Goal: Transaction & Acquisition: Purchase product/service

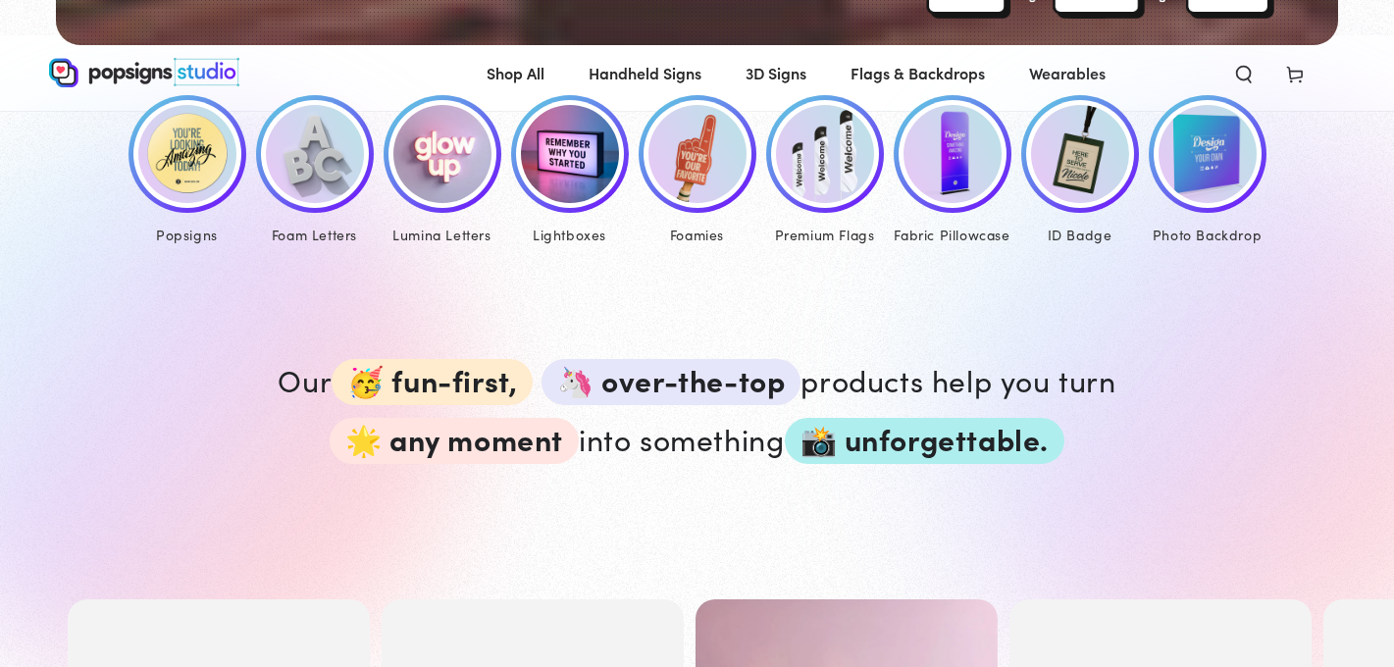
scroll to position [969, 0]
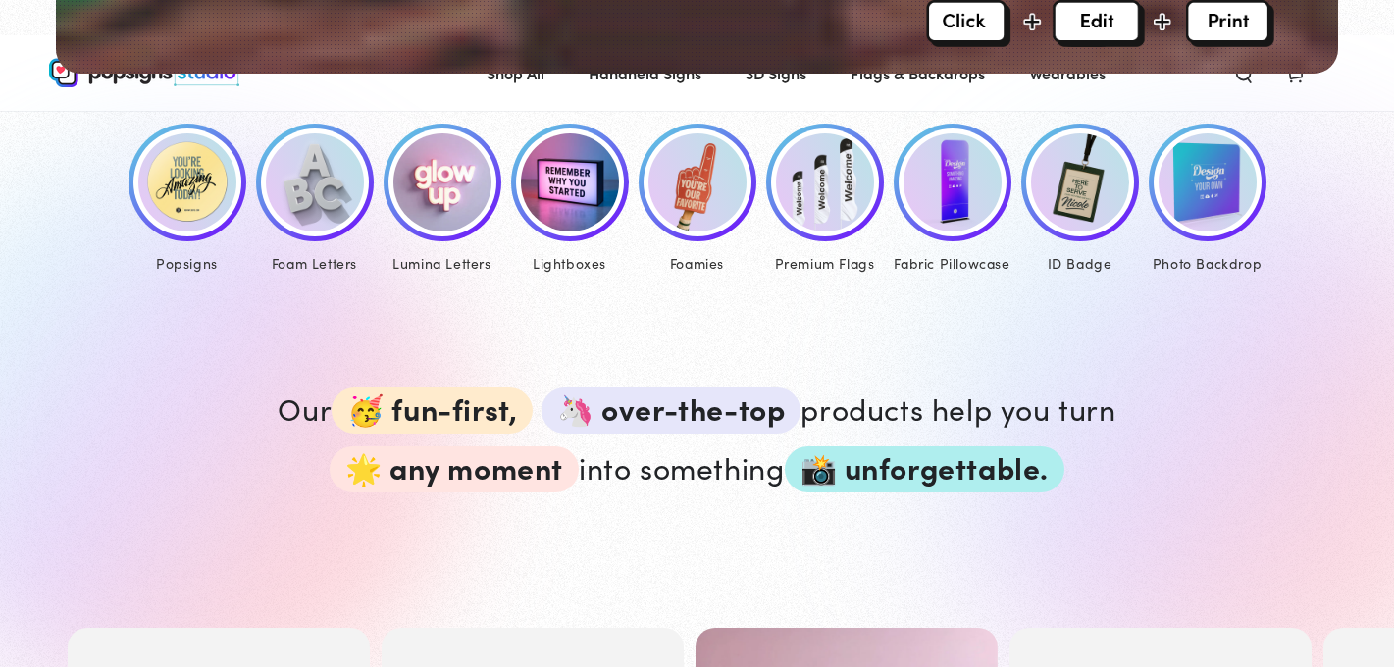
click at [206, 192] on img at bounding box center [187, 182] width 98 height 98
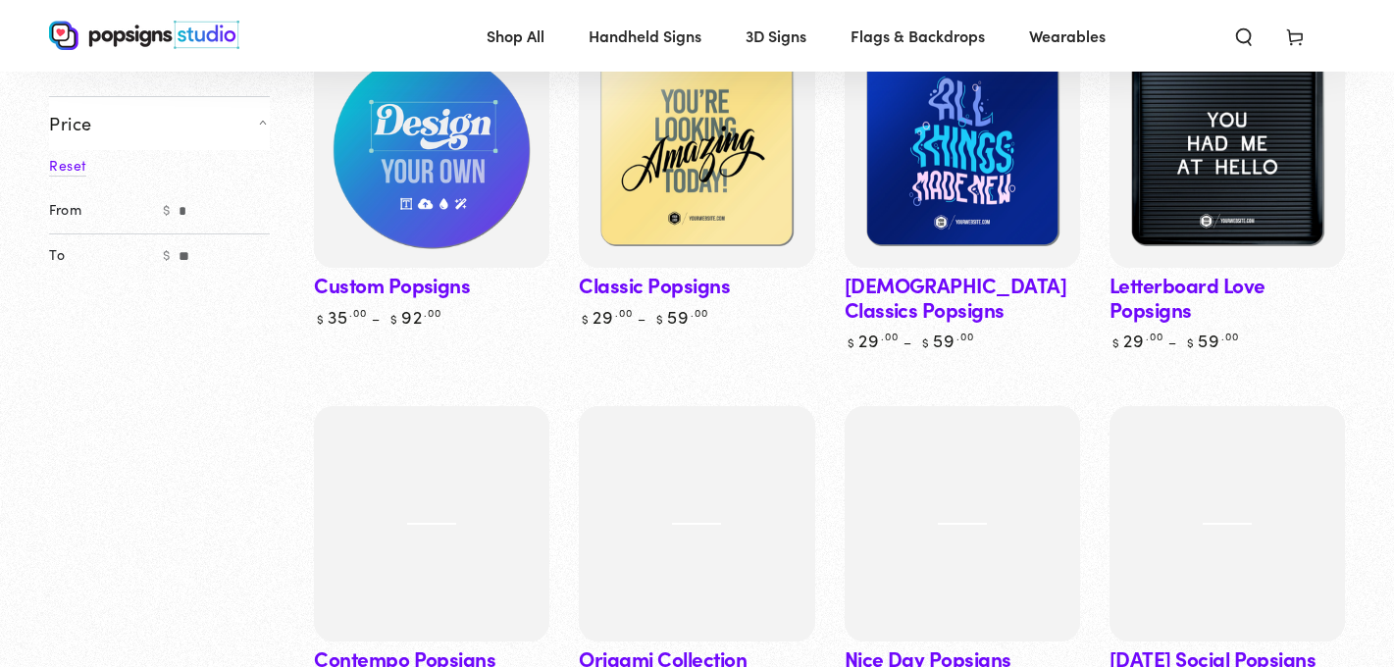
scroll to position [299, 0]
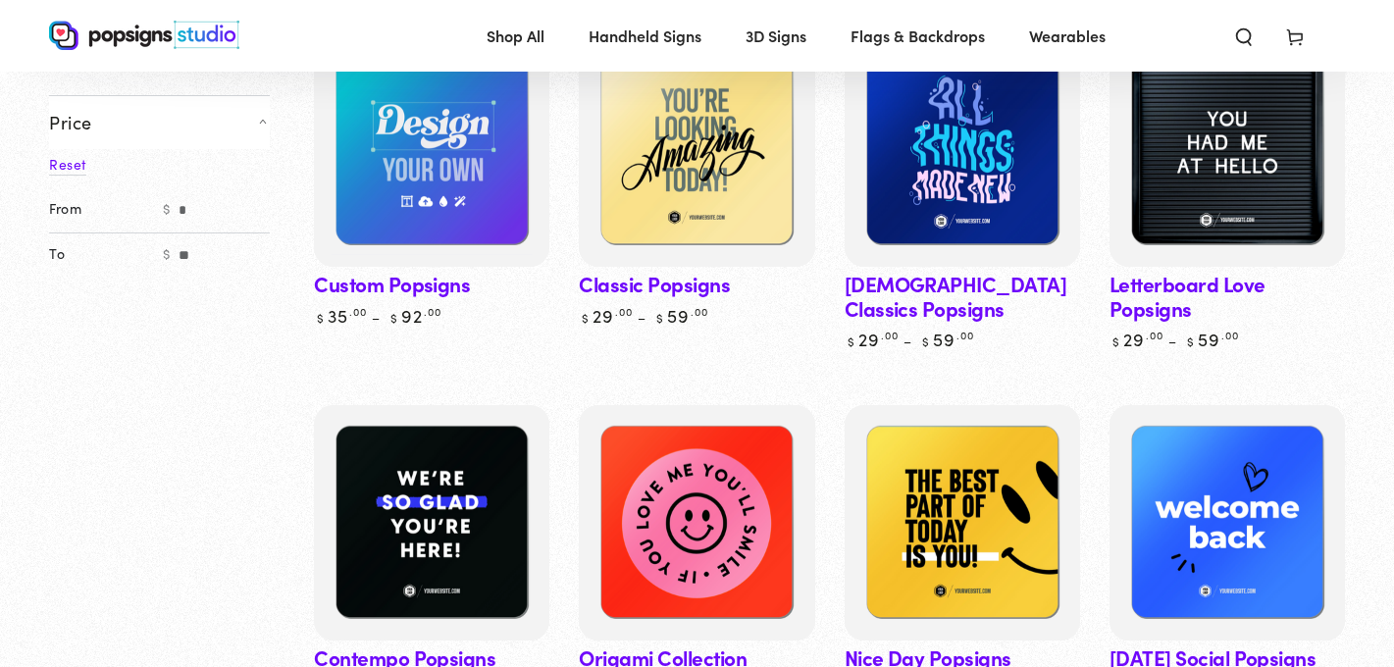
click at [935, 297] on link "[DEMOGRAPHIC_DATA] Classics Popsigns" at bounding box center [962, 191] width 235 height 320
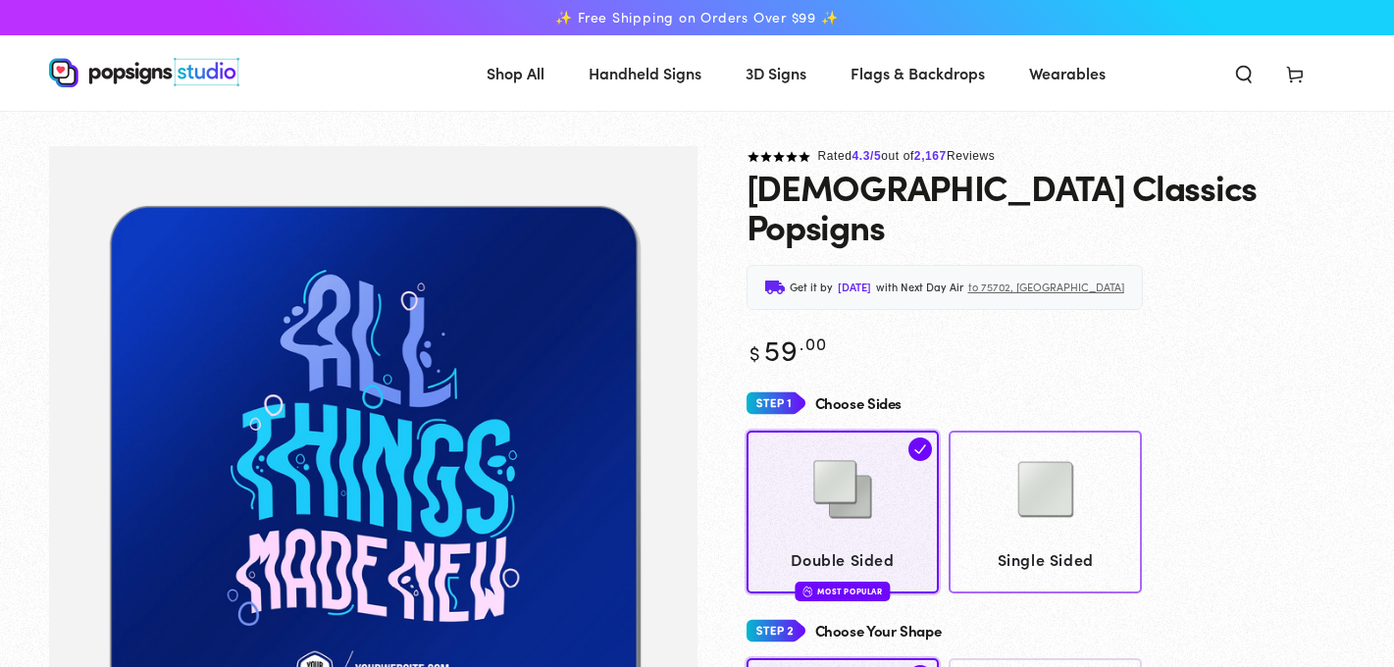
click at [1131, 494] on div at bounding box center [1046, 492] width 175 height 98
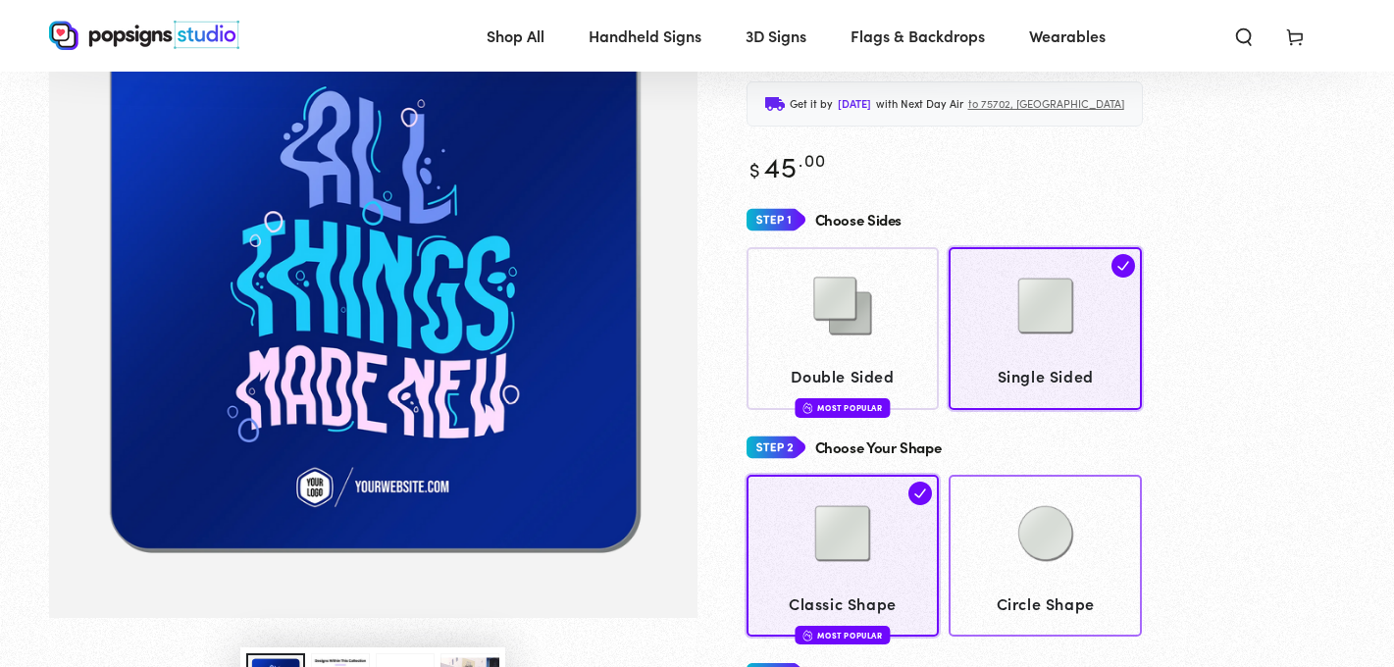
scroll to position [145, 0]
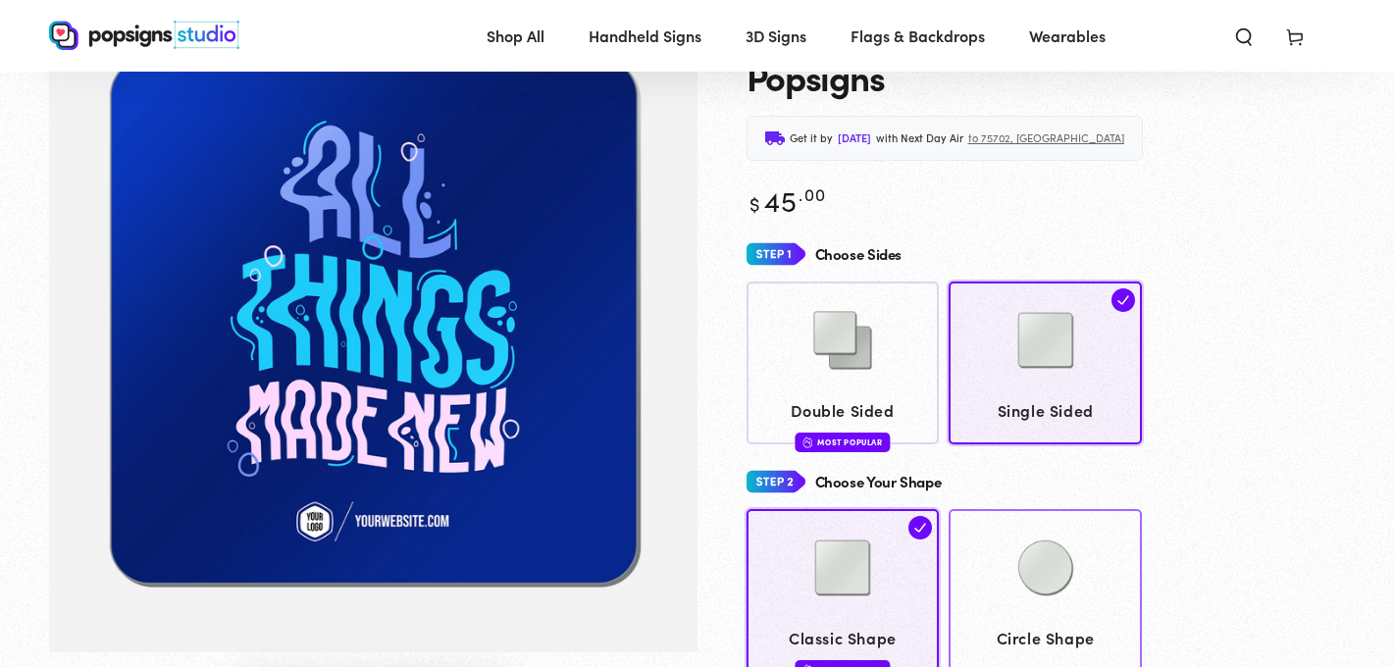
click at [1081, 519] on img at bounding box center [1046, 568] width 98 height 98
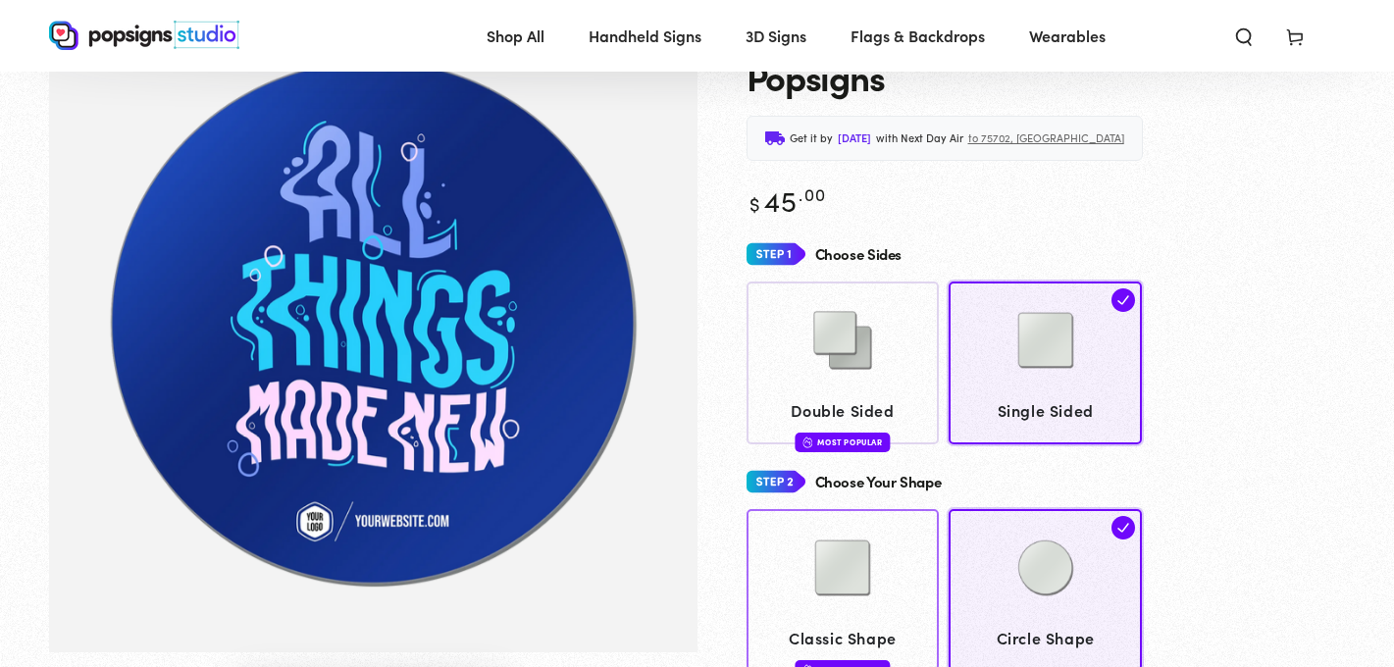
click at [903, 521] on div at bounding box center [843, 570] width 175 height 98
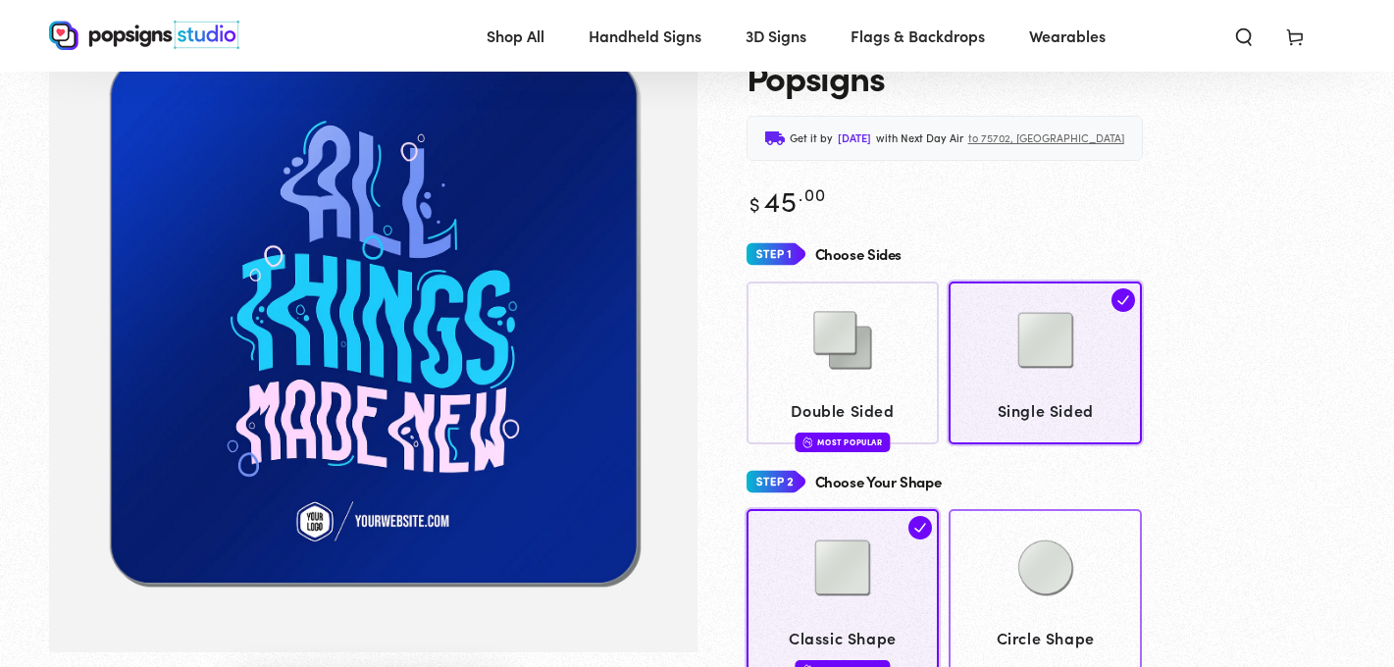
click at [993, 541] on div at bounding box center [1046, 570] width 175 height 98
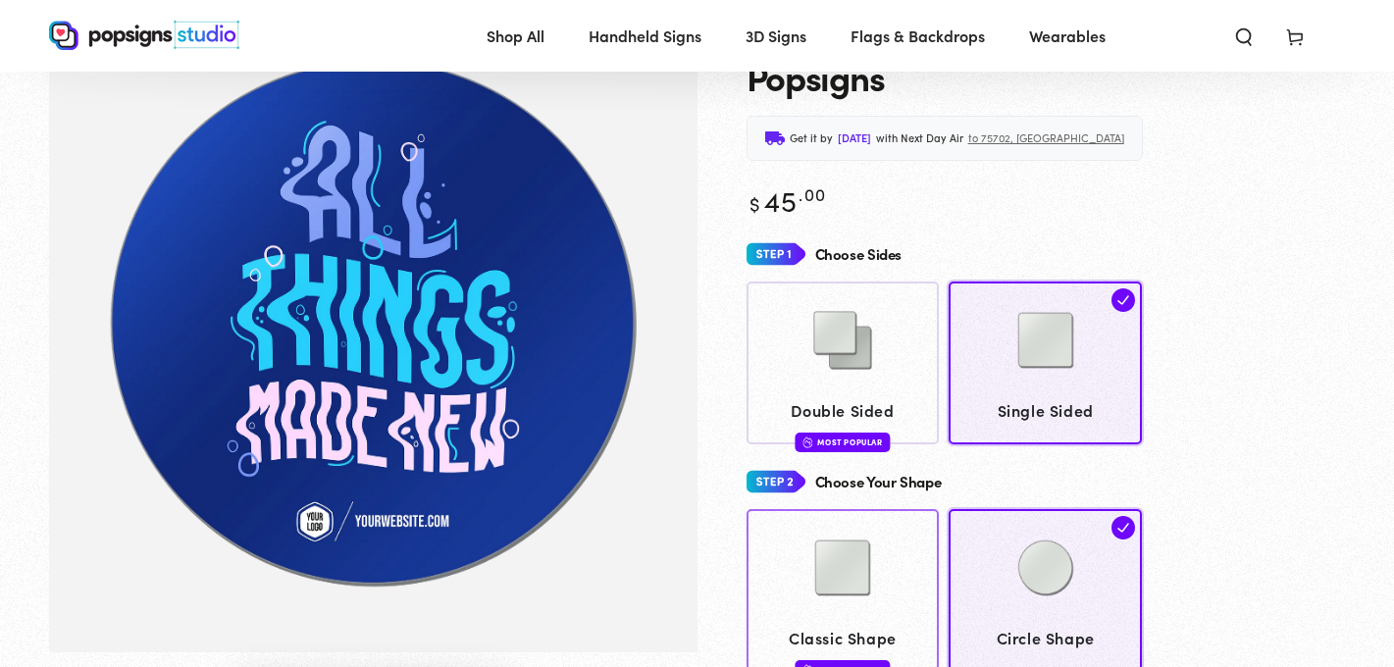
click at [871, 563] on img at bounding box center [843, 568] width 98 height 98
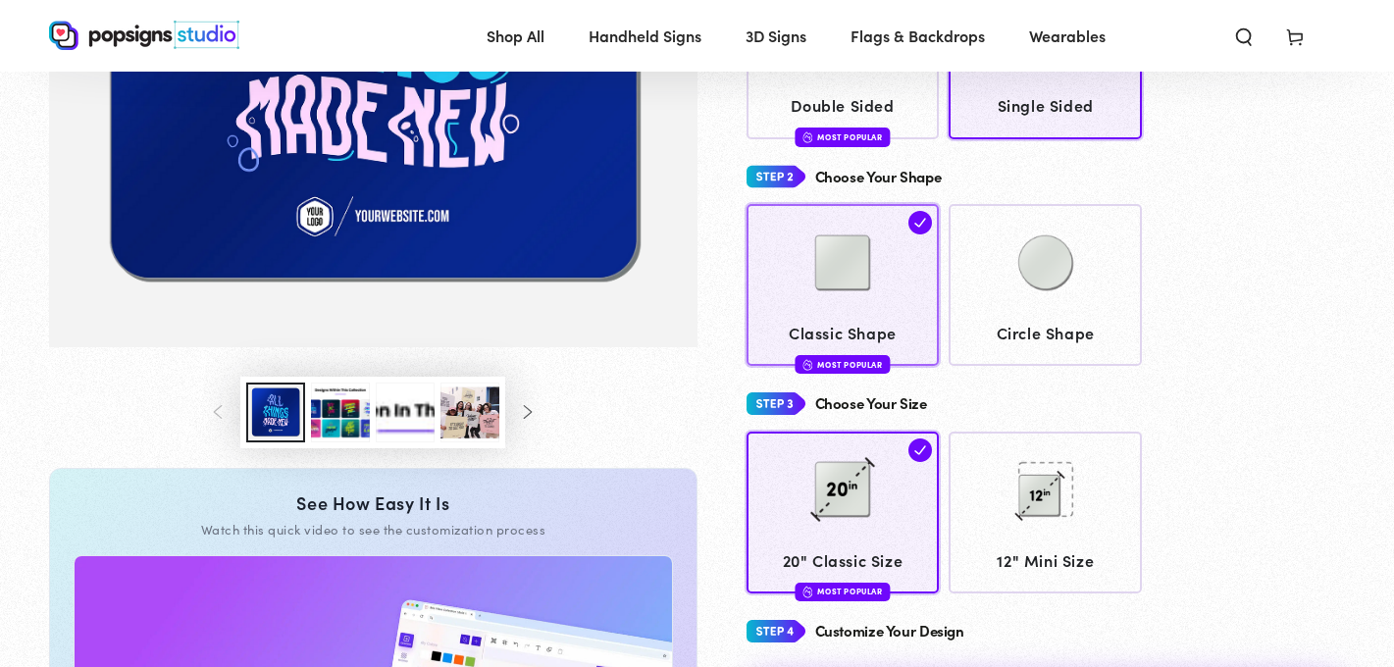
scroll to position [463, 0]
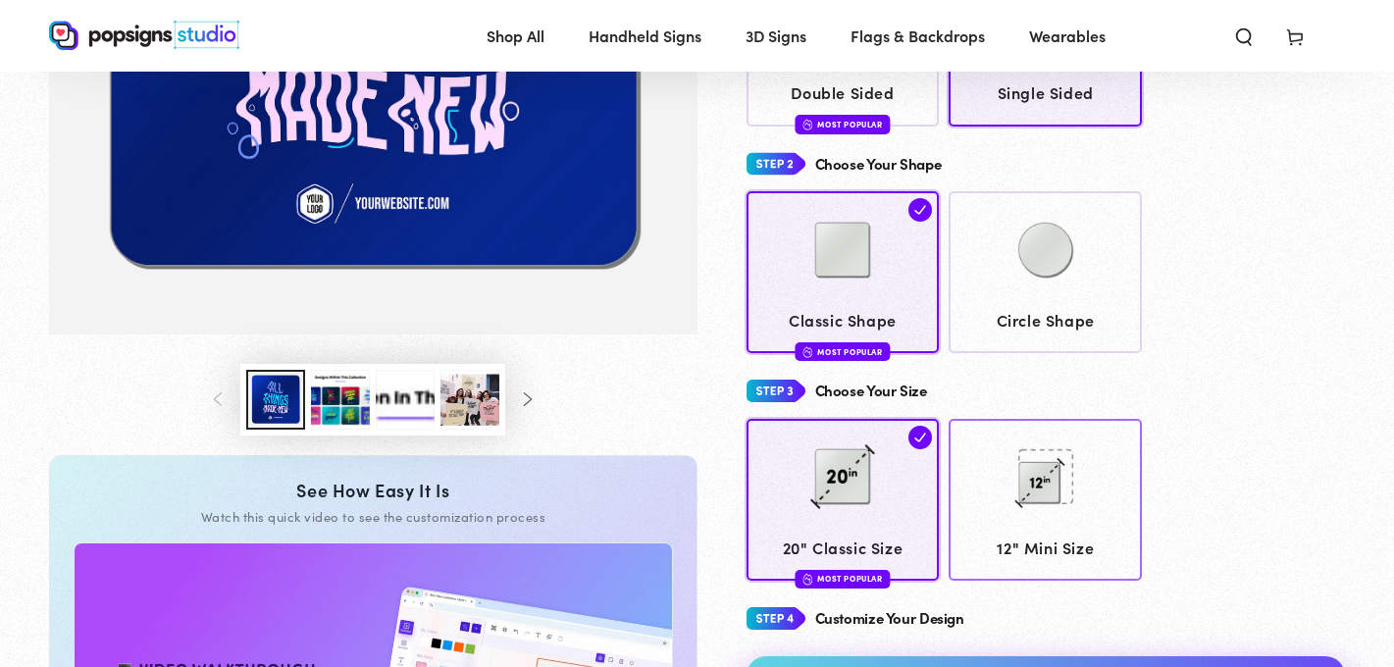
click at [1014, 534] on span "12" Mini Size" at bounding box center [1046, 548] width 175 height 28
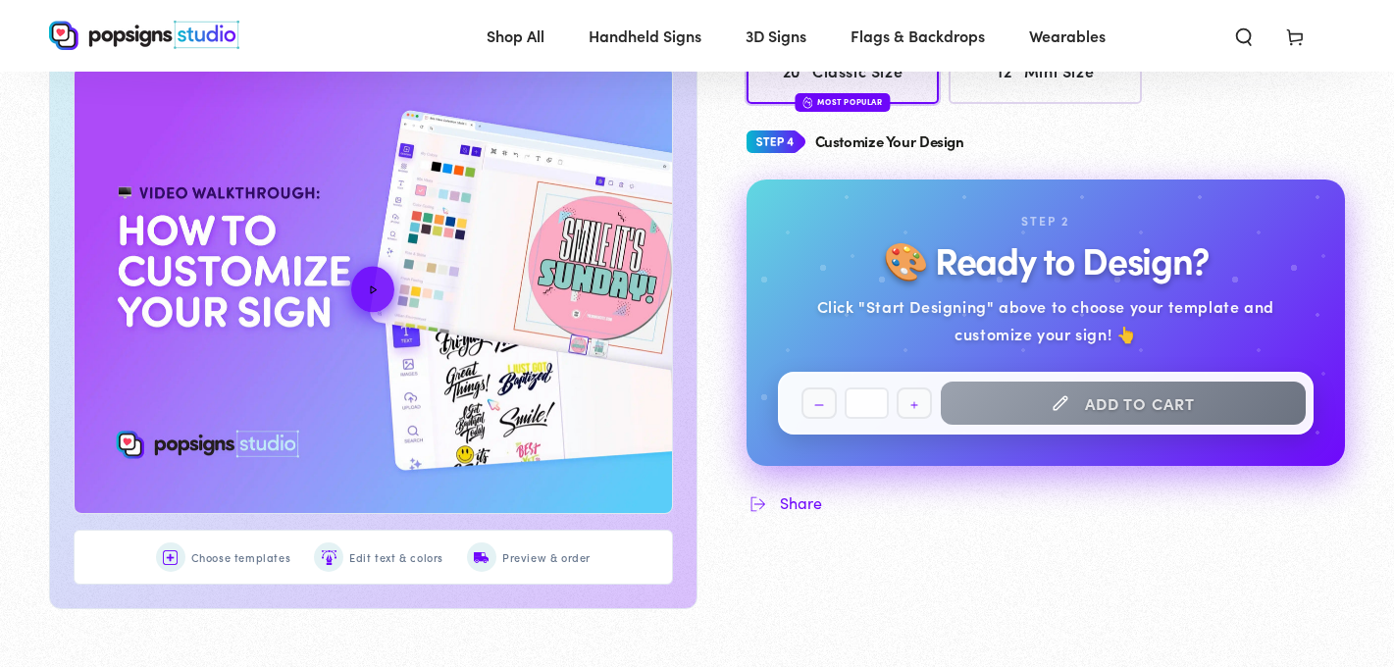
scroll to position [946, 0]
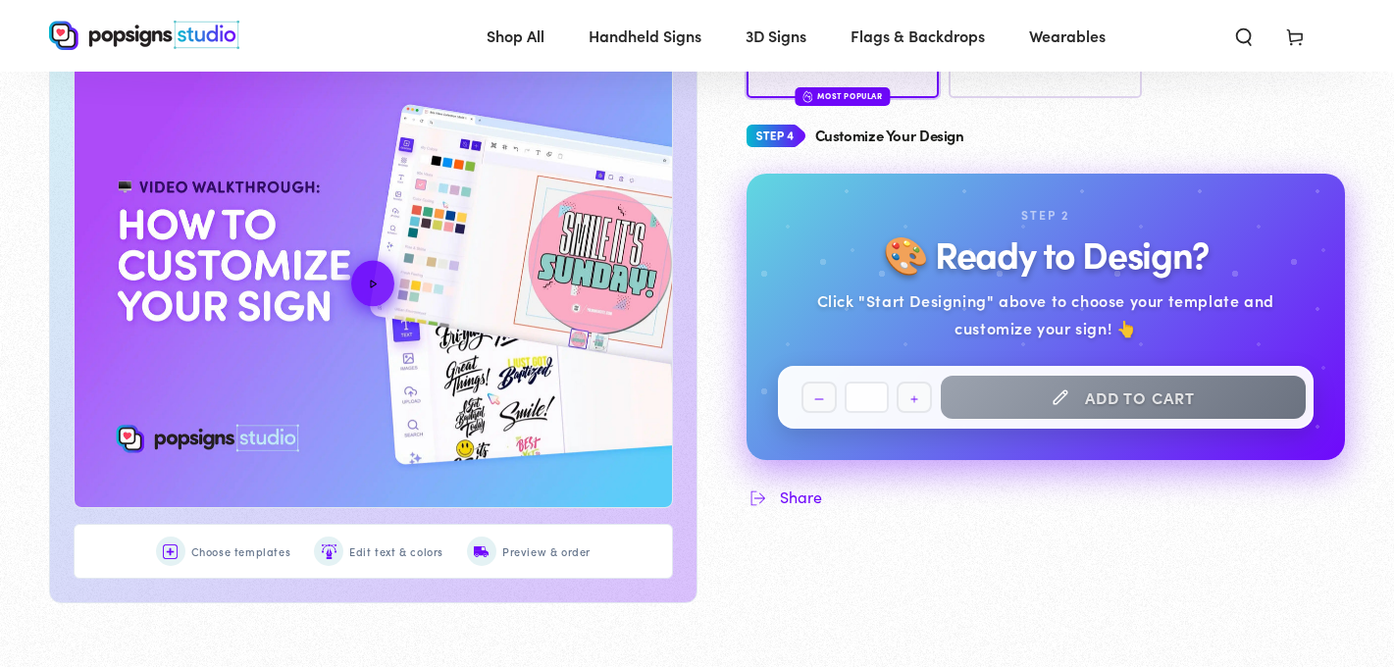
click at [178, 550] on img at bounding box center [170, 552] width 15 height 15
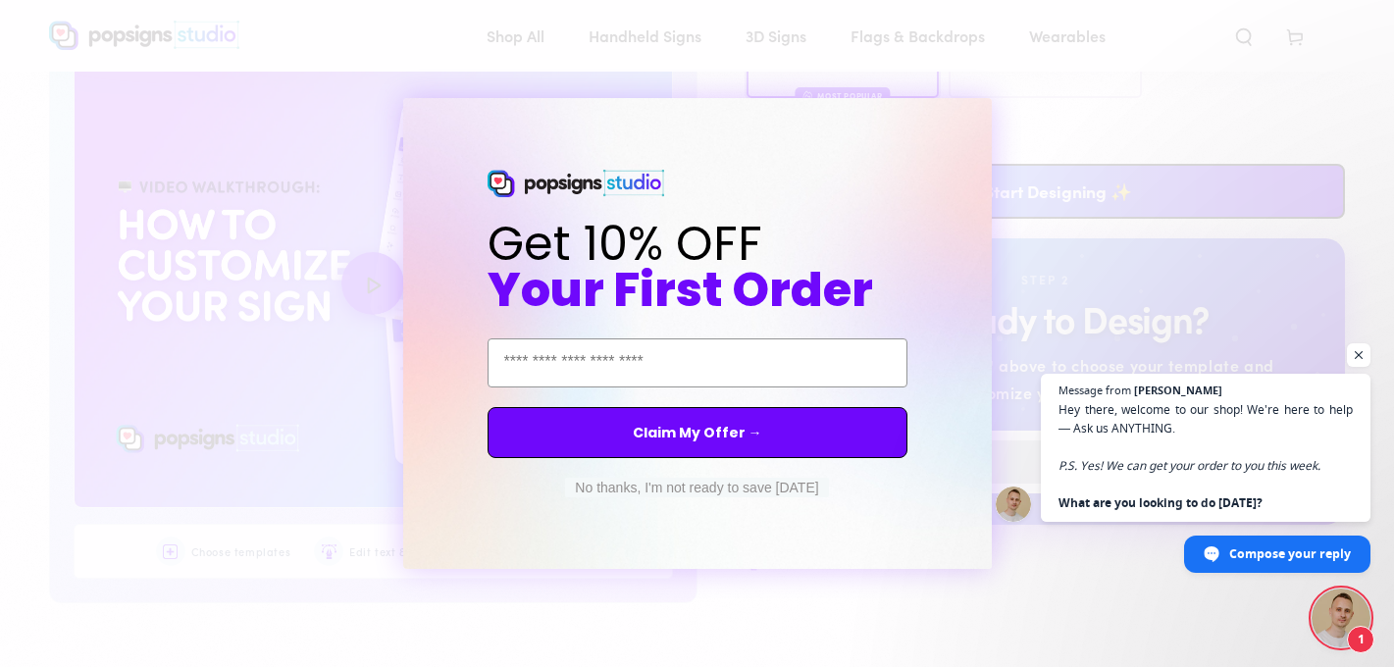
click at [698, 483] on button "No thanks, I'm not ready to save today" at bounding box center [696, 488] width 263 height 20
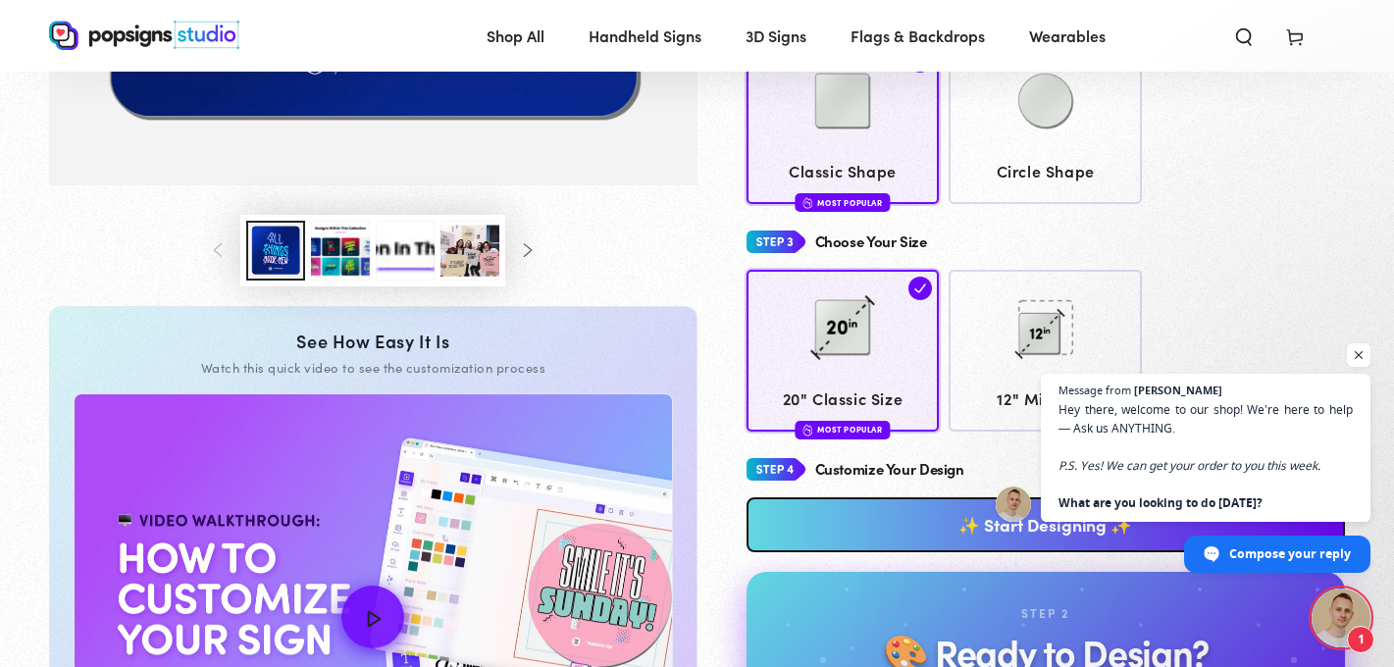
scroll to position [621, 0]
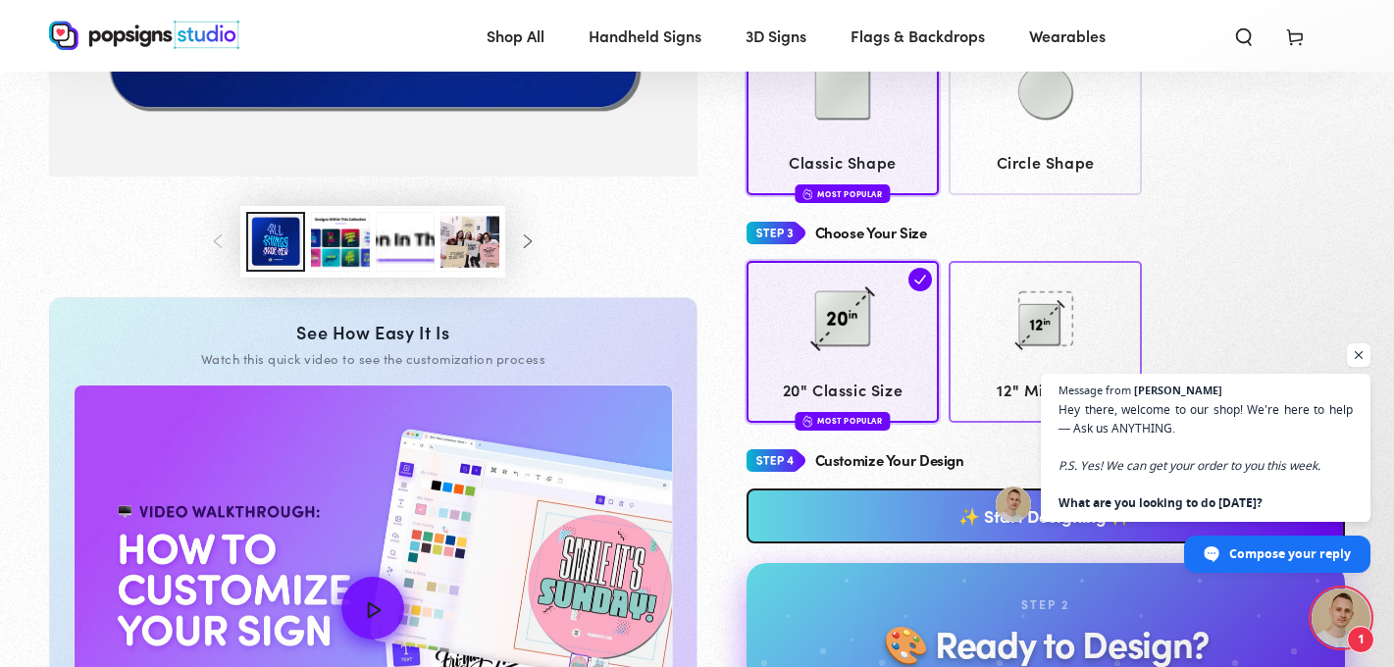
click at [1069, 376] on span "12" Mini Size" at bounding box center [1046, 390] width 175 height 28
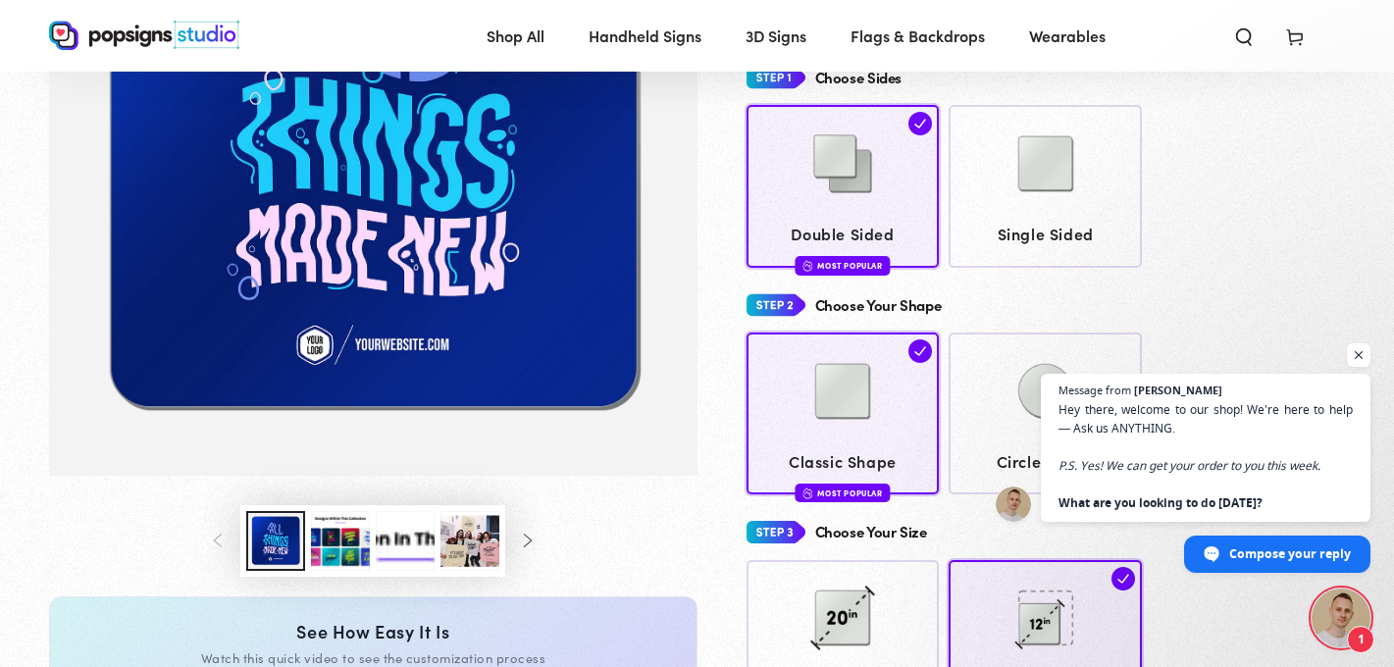
scroll to position [320, 0]
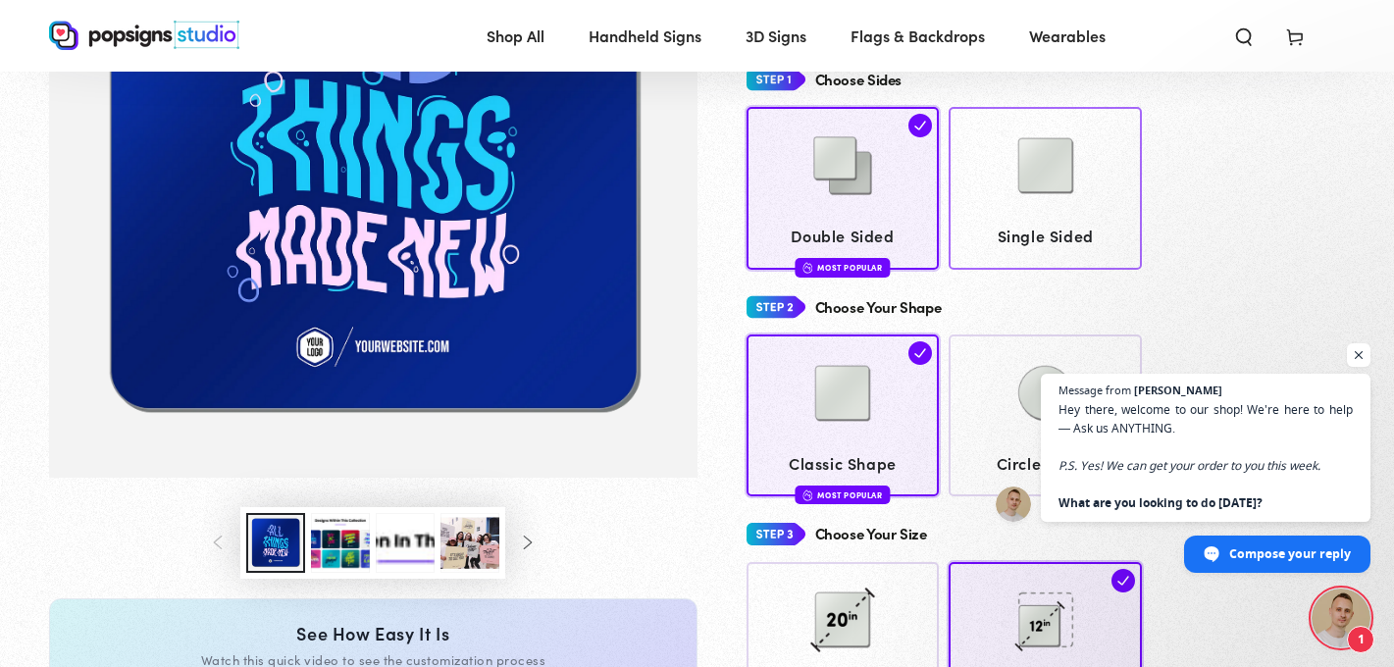
click at [984, 178] on link "Single Sided" at bounding box center [1045, 188] width 193 height 162
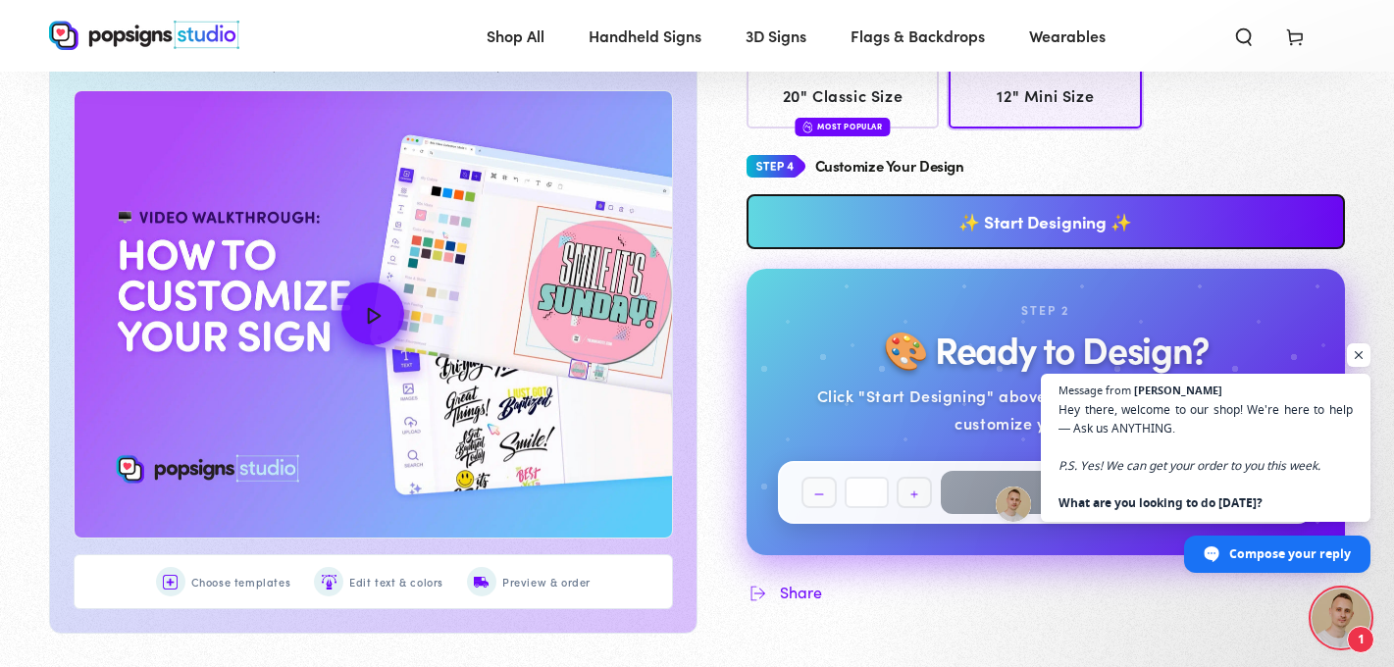
click at [984, 194] on link "✨ Start Designing ✨" at bounding box center [1047, 221] width 600 height 55
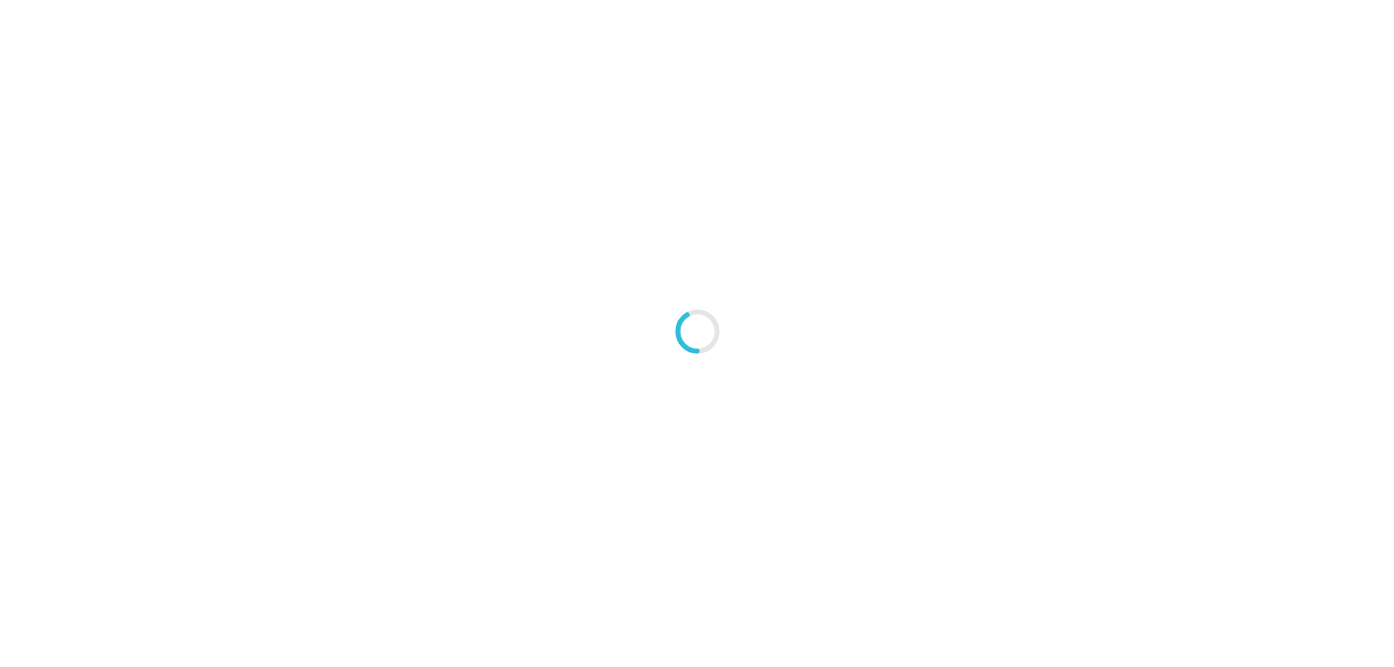
type textarea "An ancient tree with a door leading to a magical world"
type input "#42445A"
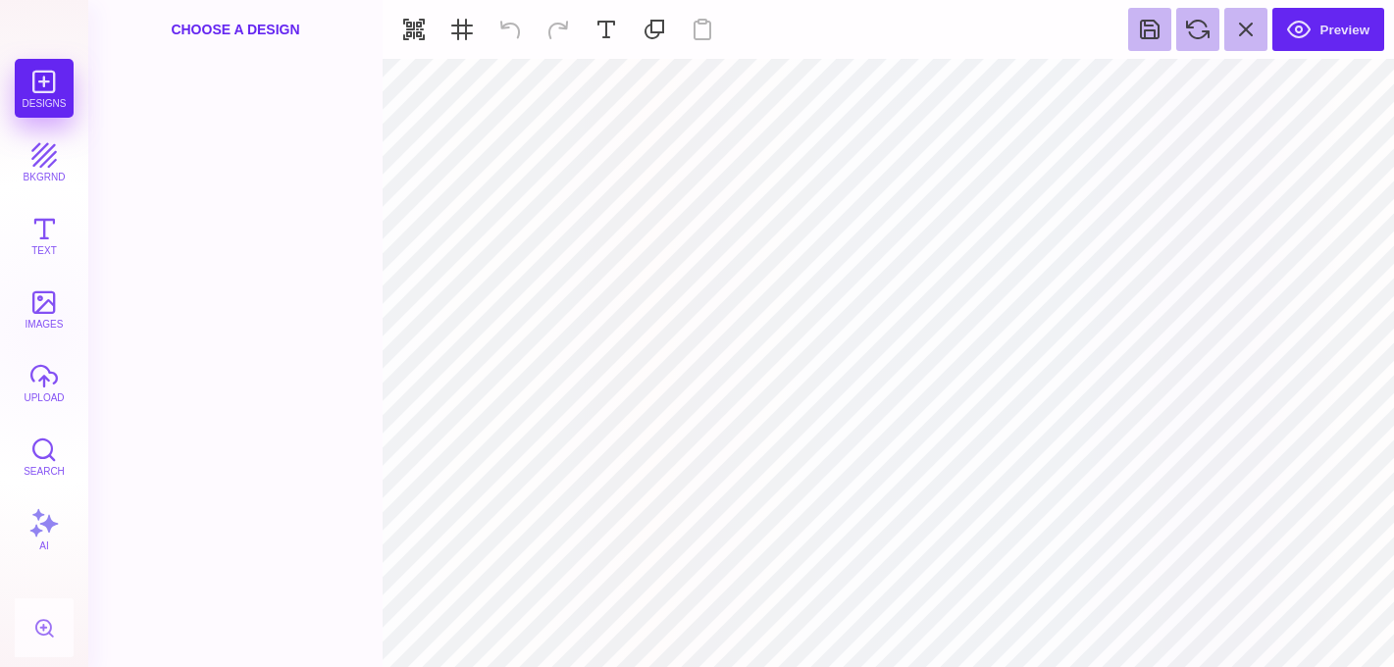
click at [41, 97] on div "Designs bkgrnd Text images upload Search AI" at bounding box center [44, 363] width 88 height 608
click at [198, 21] on div "Choose A Design" at bounding box center [235, 29] width 294 height 59
click at [43, 532] on button "AI" at bounding box center [44, 529] width 59 height 59
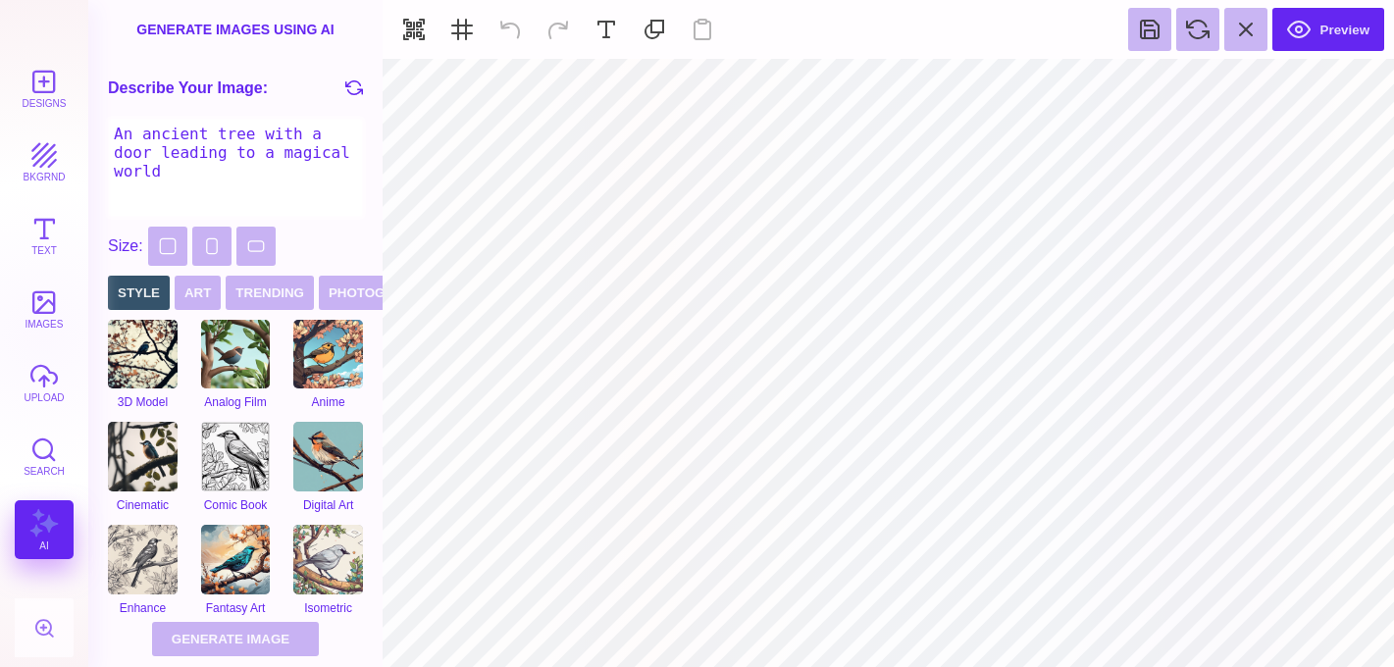
click at [219, 194] on textarea "An ancient tree with a door leading to a magical world" at bounding box center [235, 168] width 255 height 98
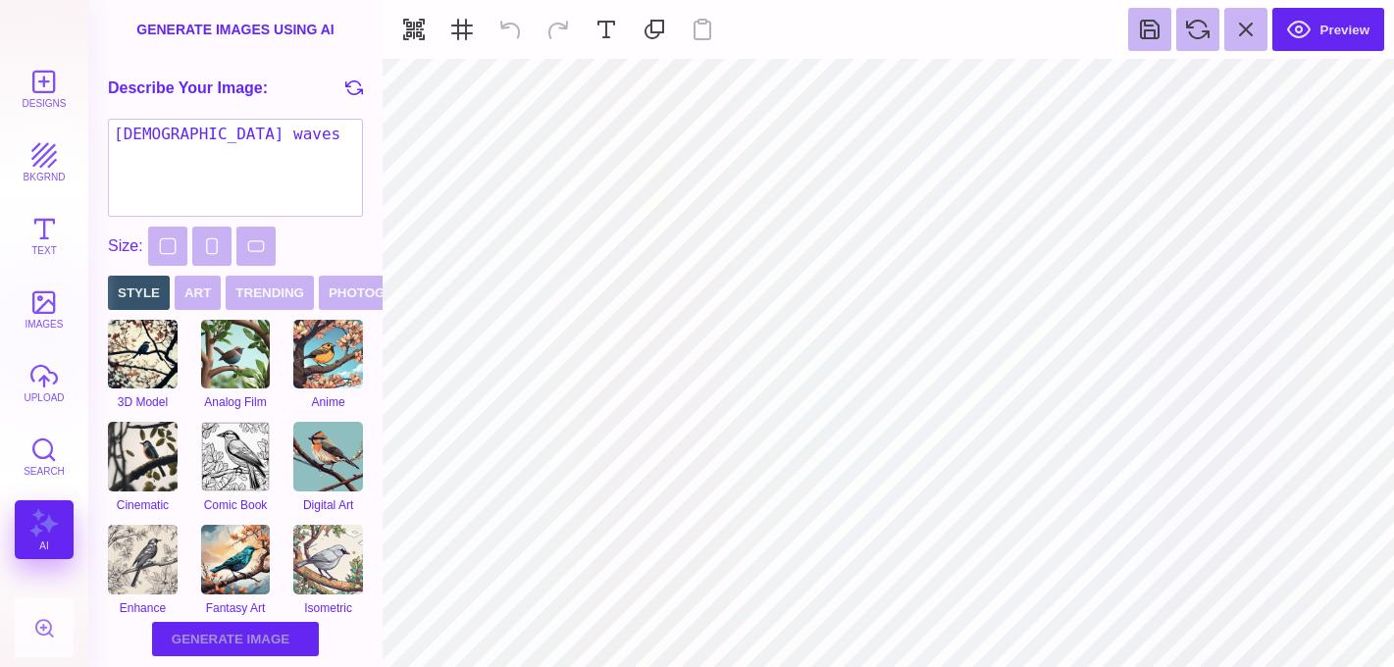
type textarea "baptism waves"
click at [244, 641] on button "Generate Image Generating Image" at bounding box center [235, 639] width 167 height 34
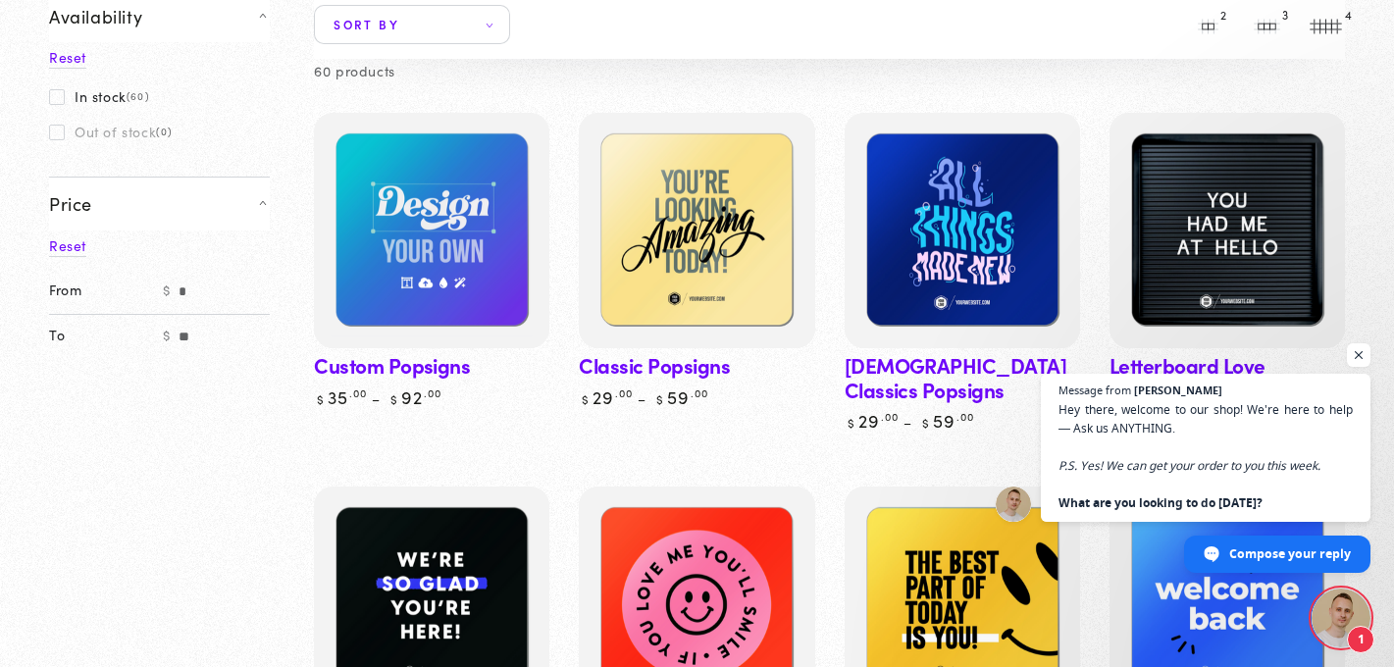
scroll to position [228, 0]
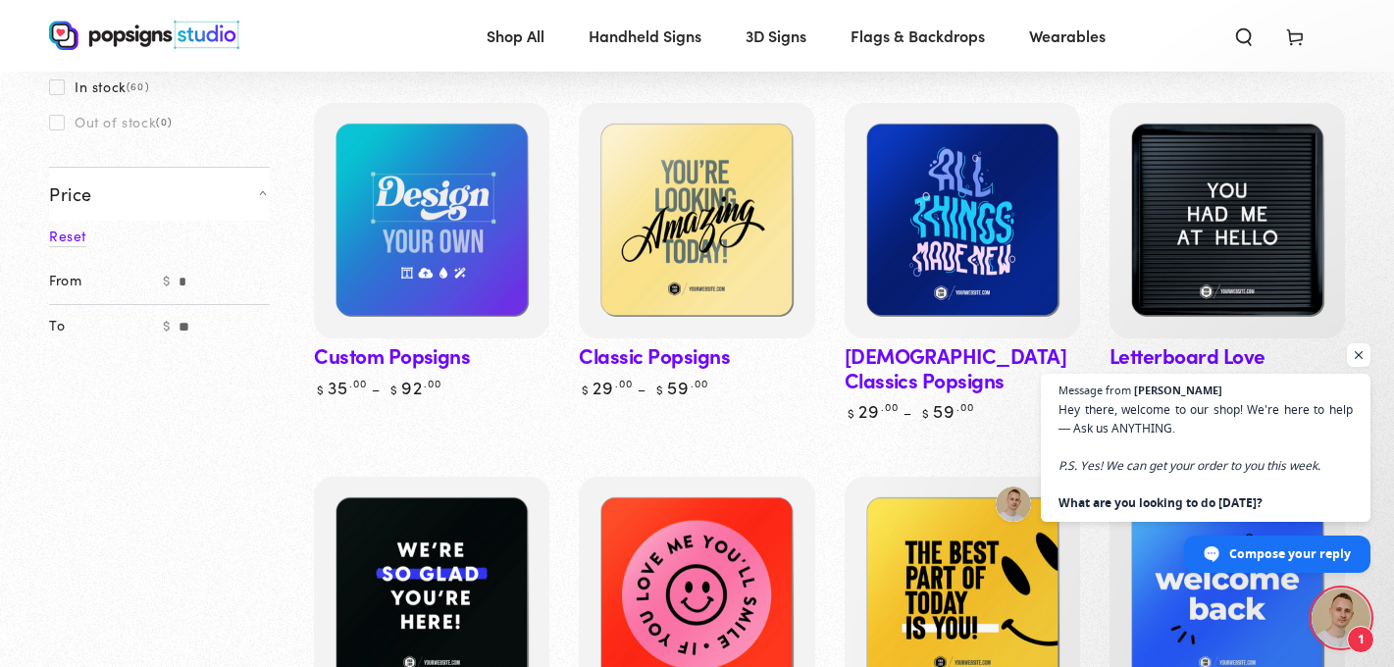
click at [941, 347] on link "Baptism Classics Popsigns" at bounding box center [962, 263] width 235 height 320
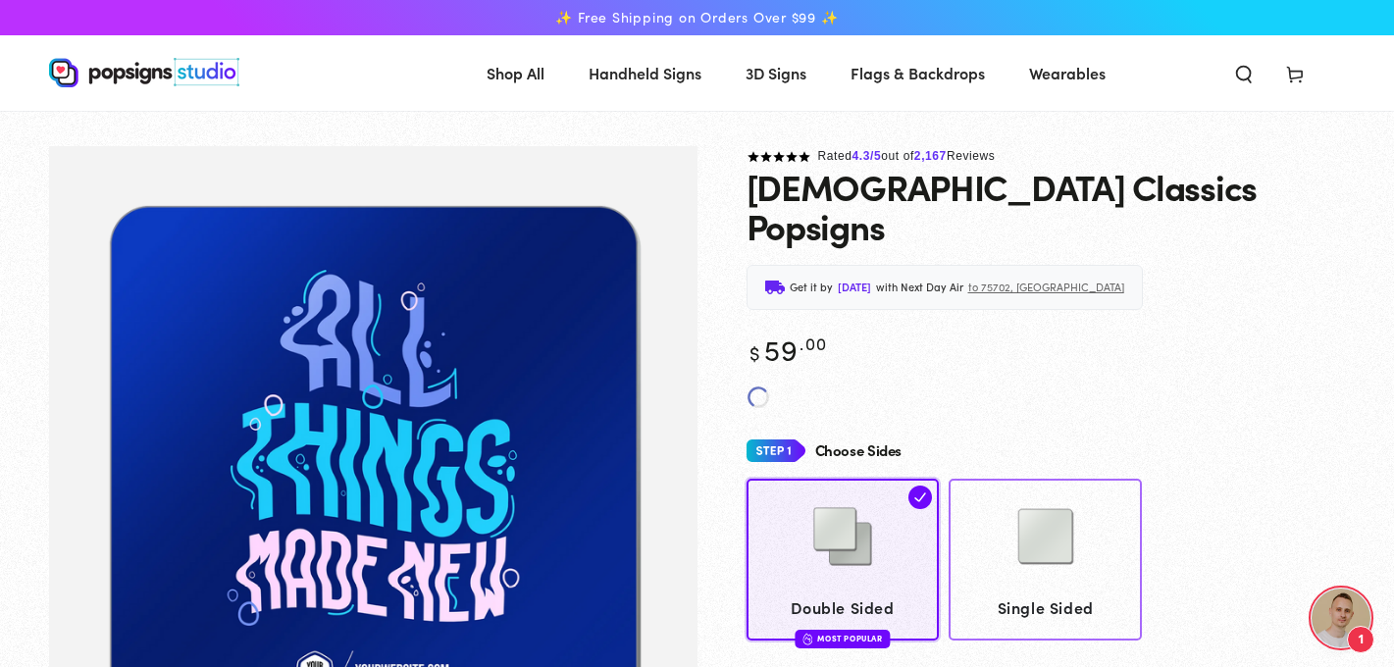
click at [999, 488] on img at bounding box center [1046, 537] width 98 height 98
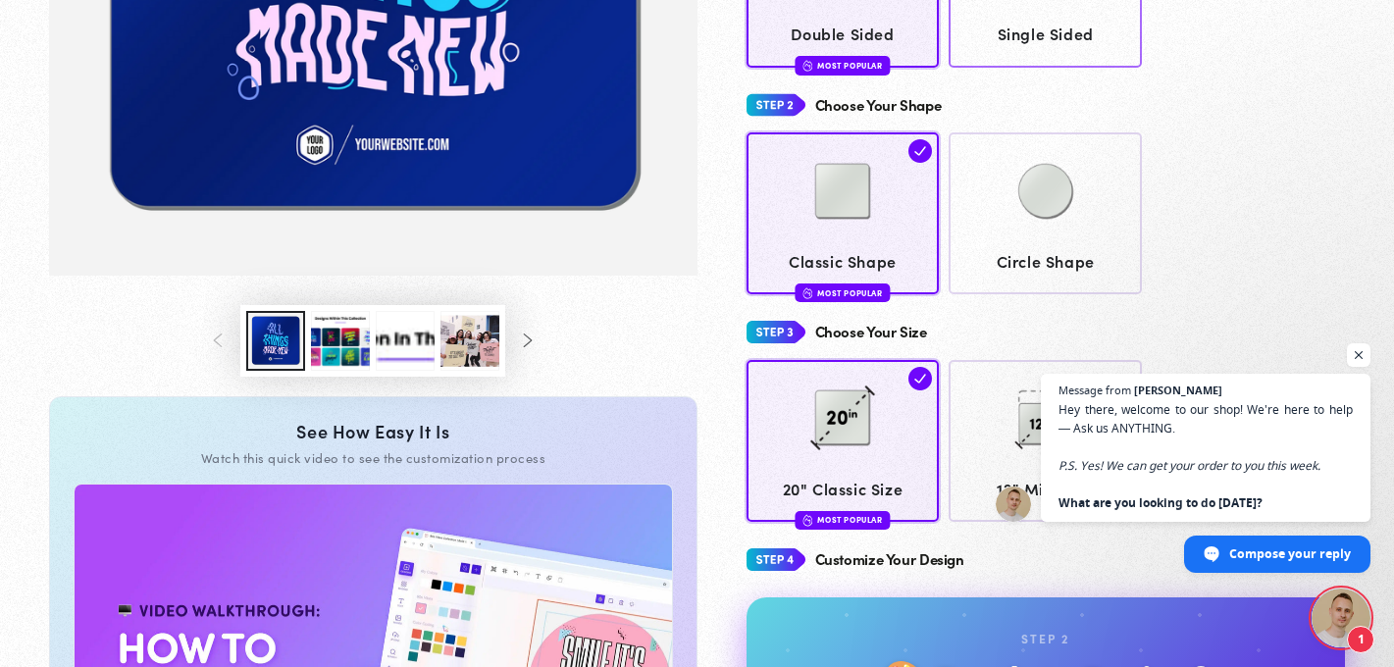
scroll to position [547, 0]
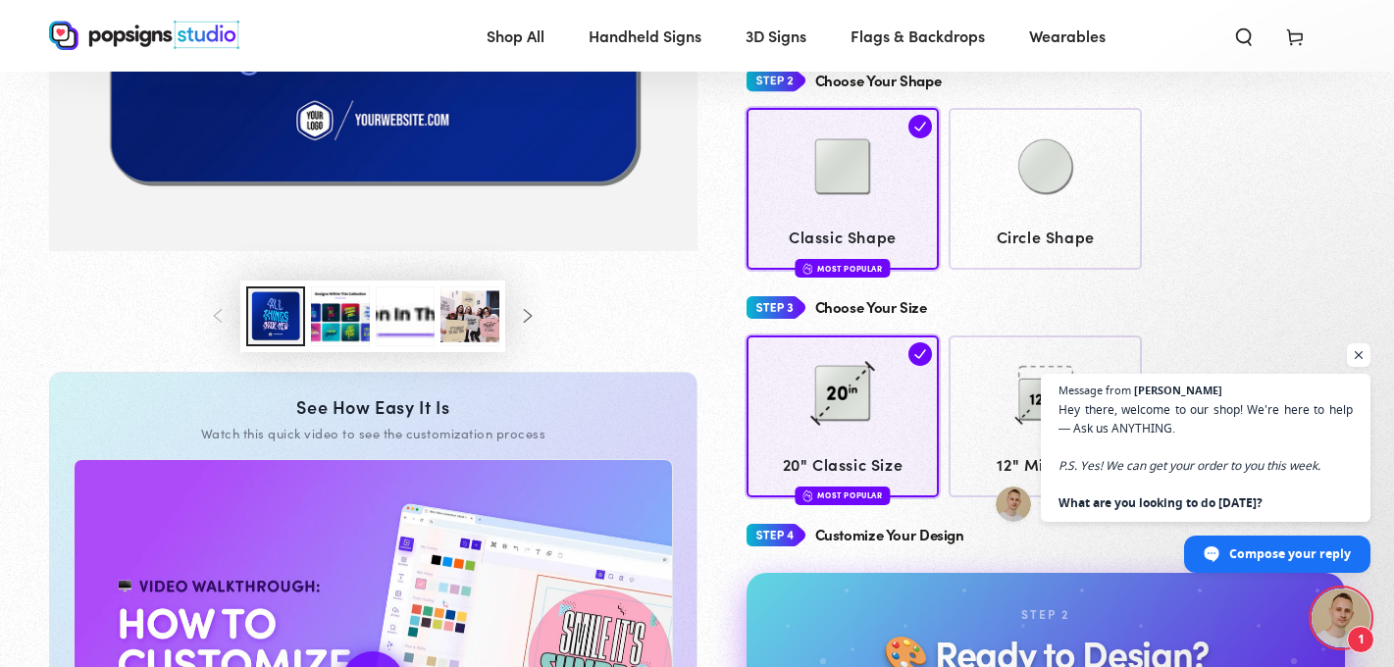
click at [999, 464] on div "Rated 4.3 /5 out of 2,167 Reviews Baptism Classics Popsigns Get it by Wednesday…" at bounding box center [1022, 252] width 649 height 1312
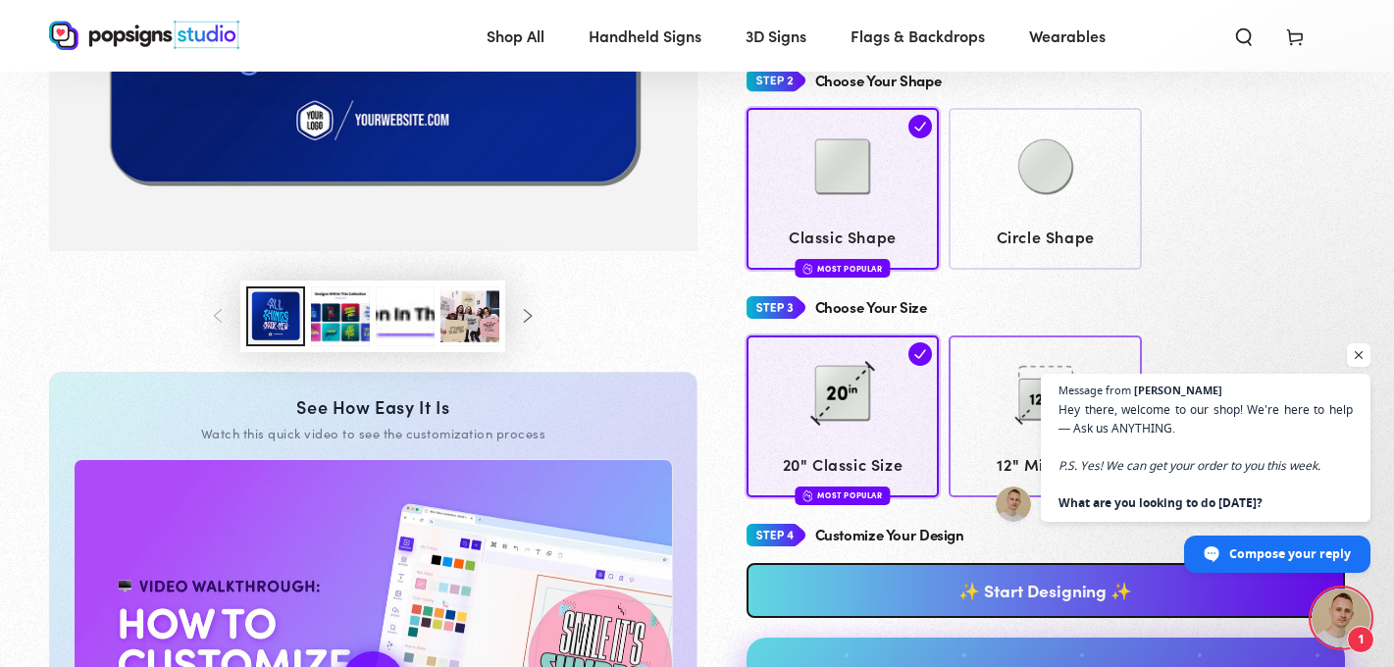
click at [1001, 450] on span "12" Mini Size" at bounding box center [1046, 464] width 175 height 28
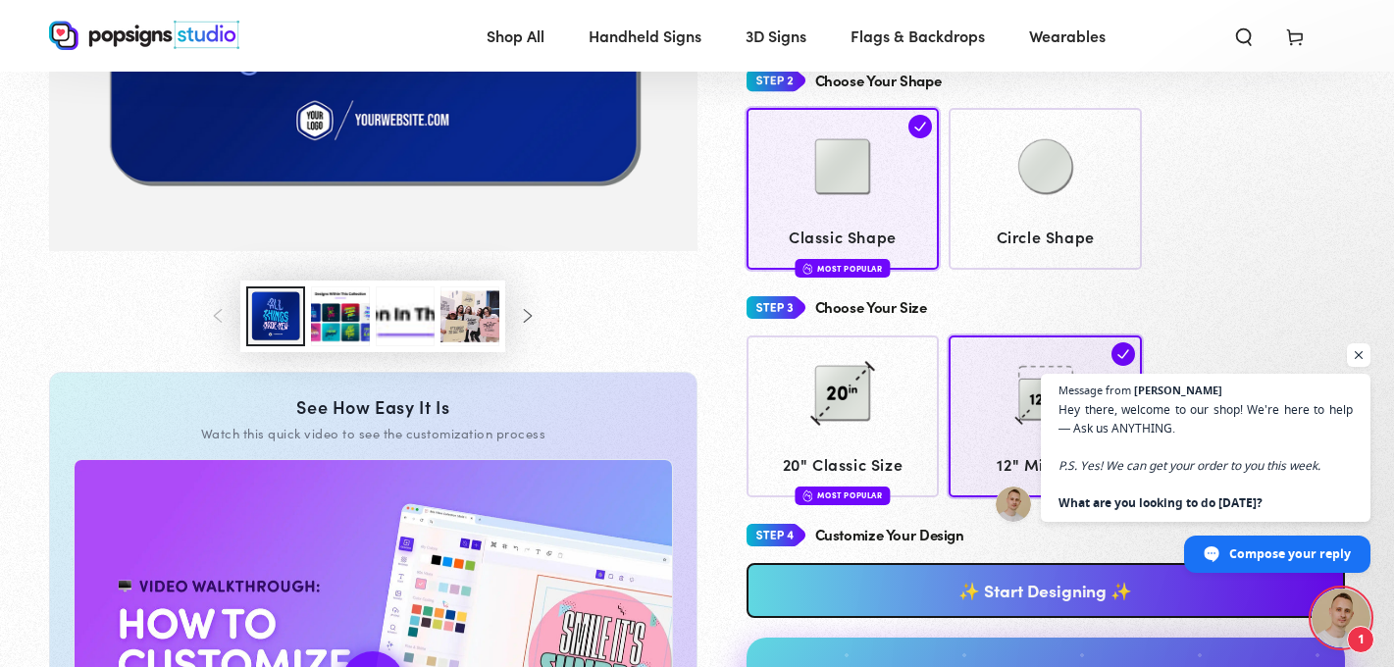
click at [535, 313] on button "Slide right" at bounding box center [526, 315] width 43 height 43
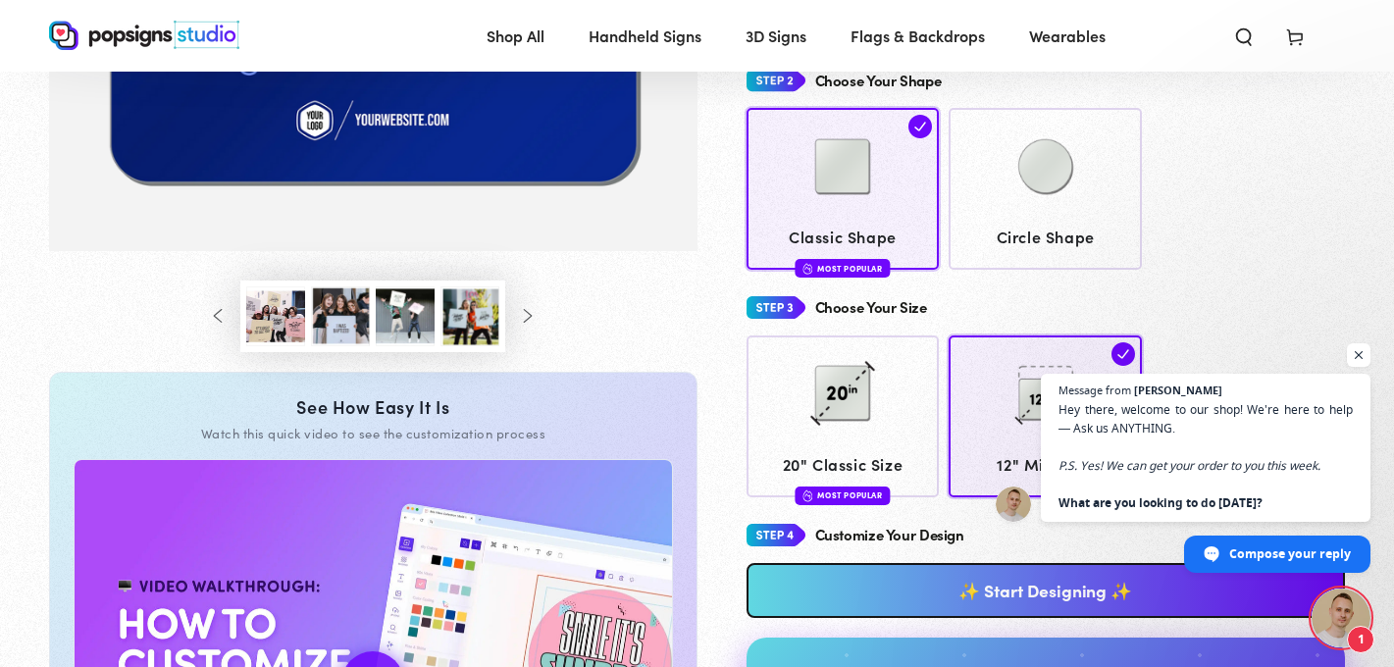
click at [535, 313] on button "Slide right" at bounding box center [526, 315] width 43 height 43
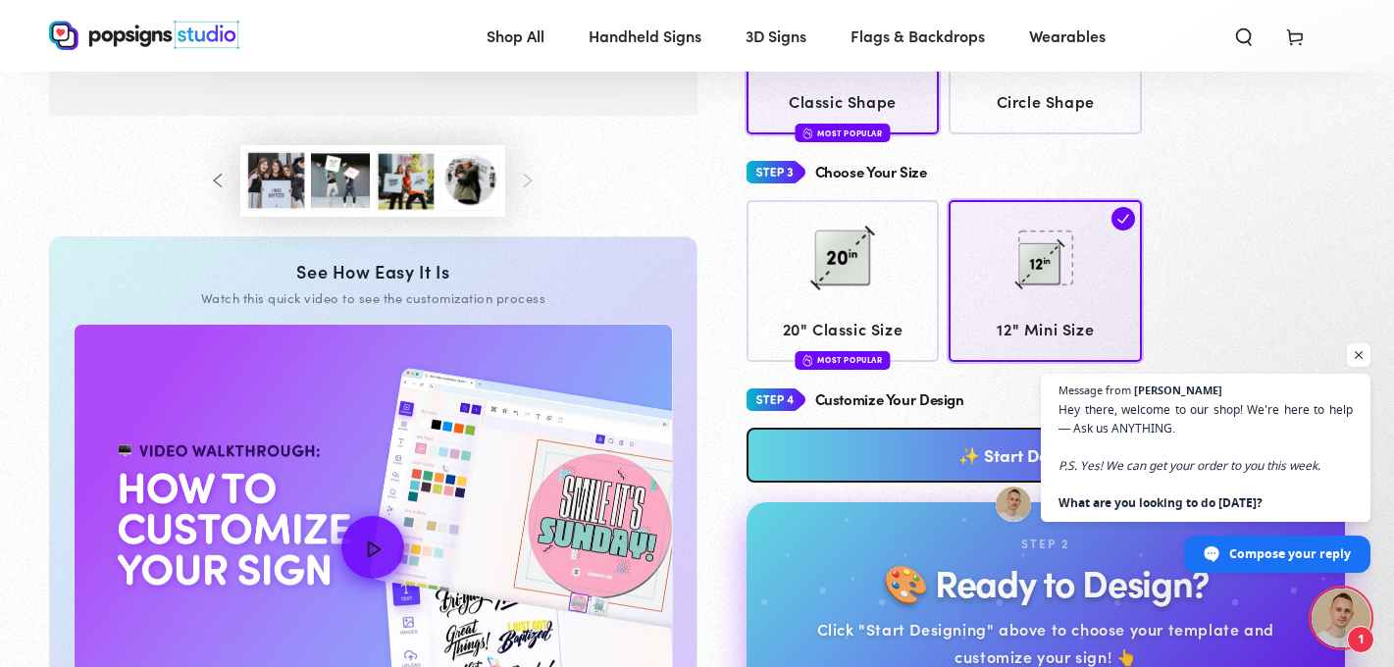
scroll to position [683, 0]
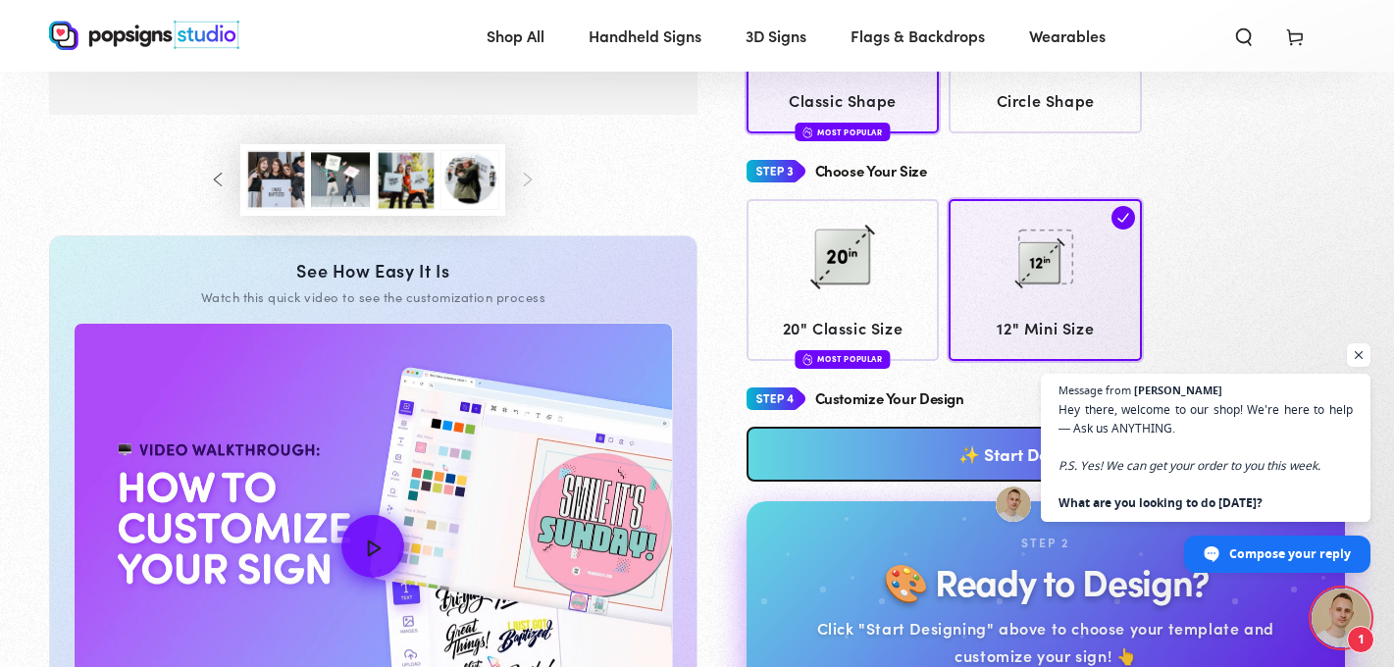
click at [821, 427] on link "✨ Start Designing ✨" at bounding box center [1047, 454] width 600 height 55
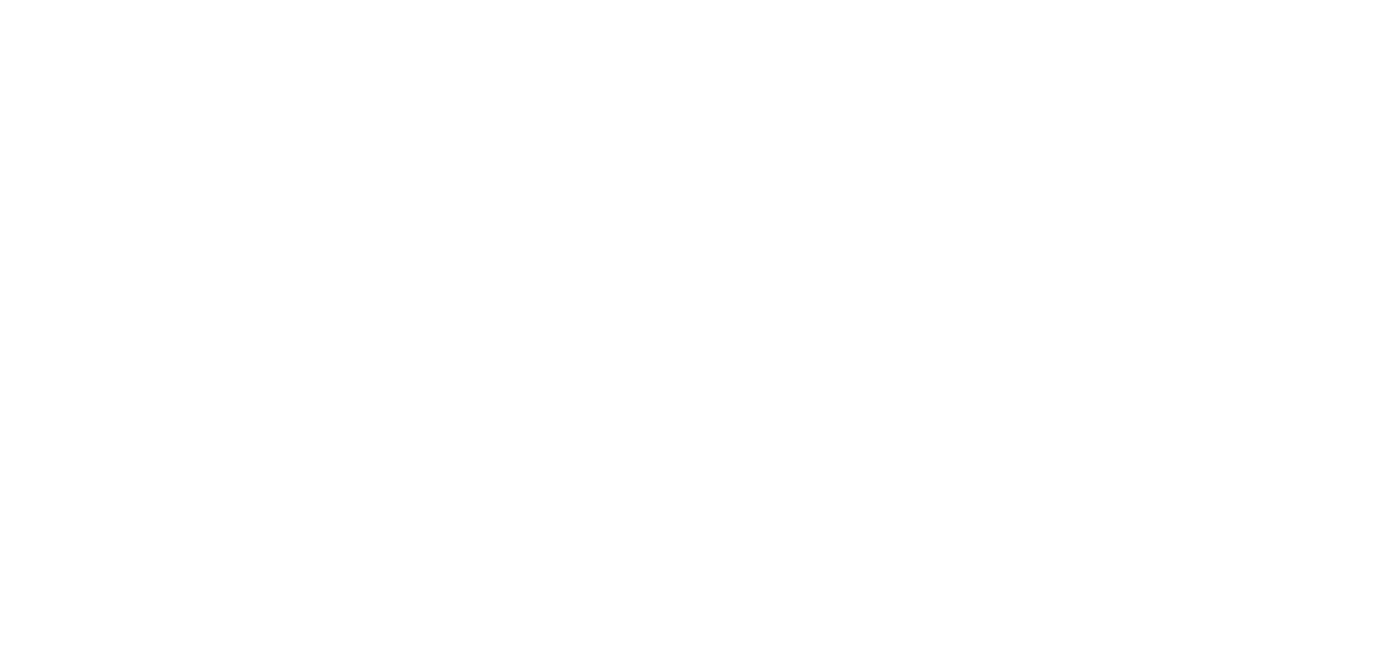
scroll to position [0, 0]
type textarea "An ancient tree with a door leading to a magical world"
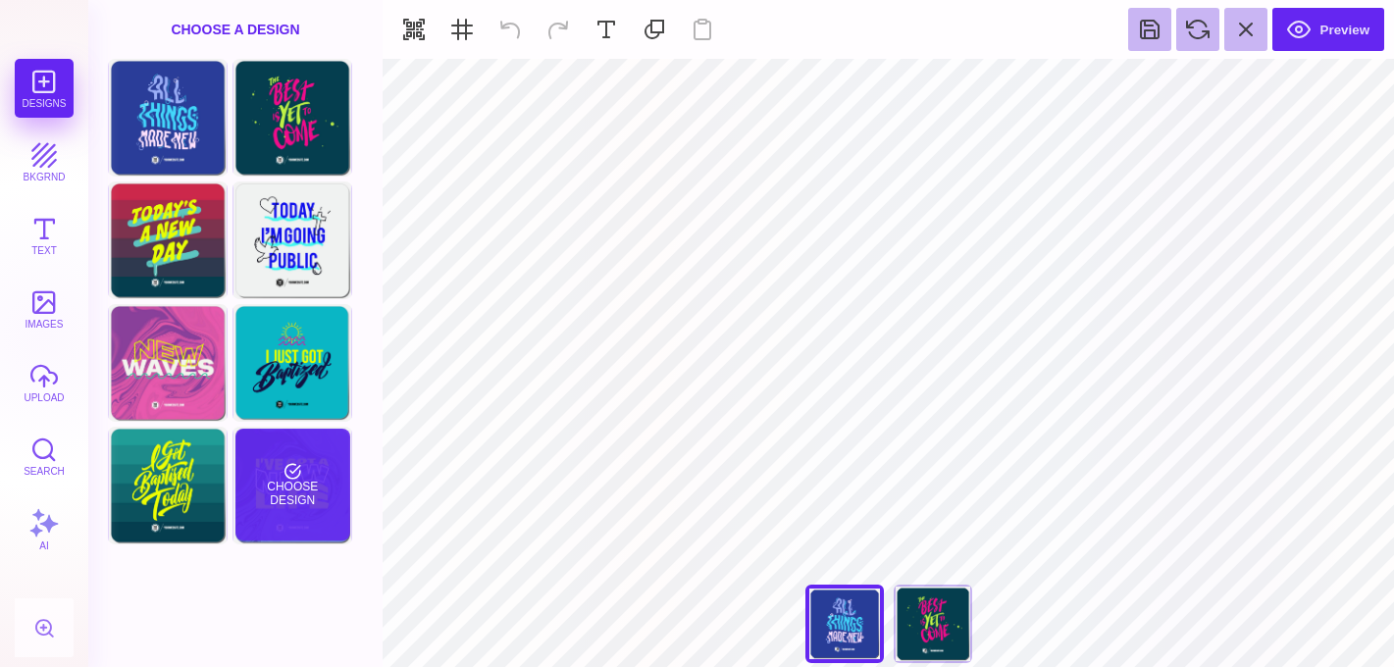
click at [310, 468] on div "Choose Design" at bounding box center [292, 485] width 115 height 112
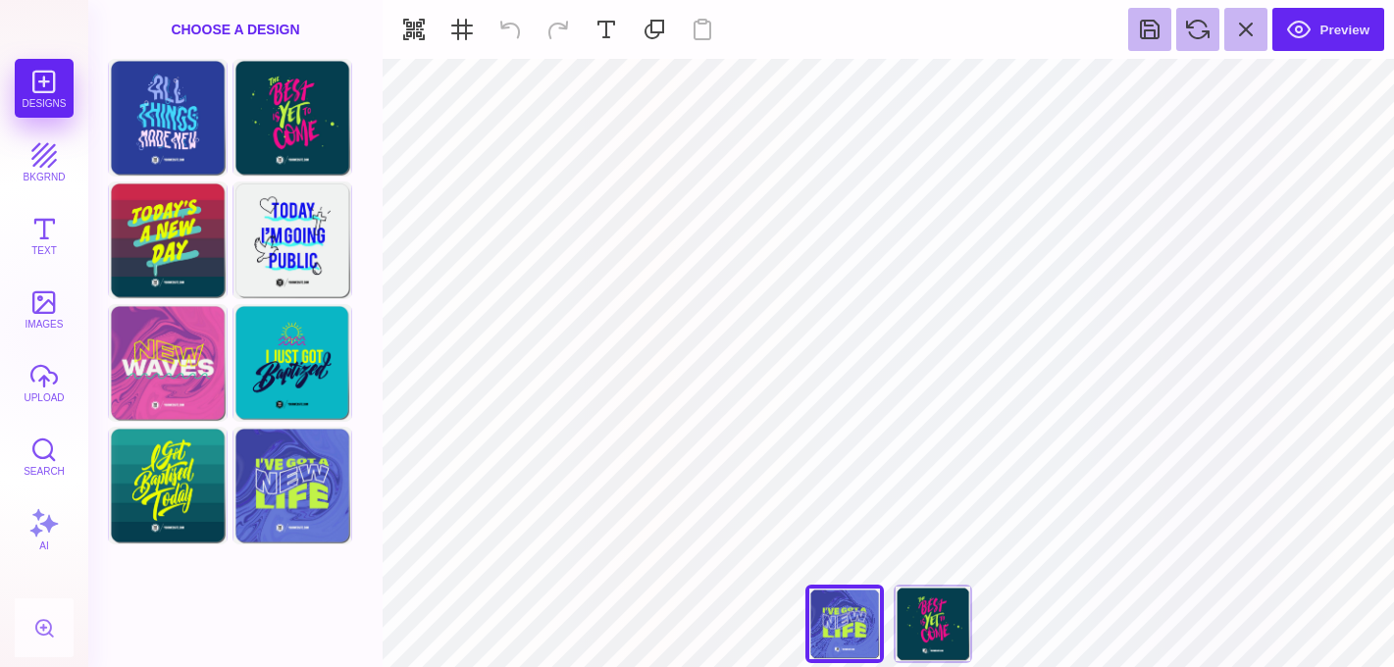
type input "#FFFFFF"
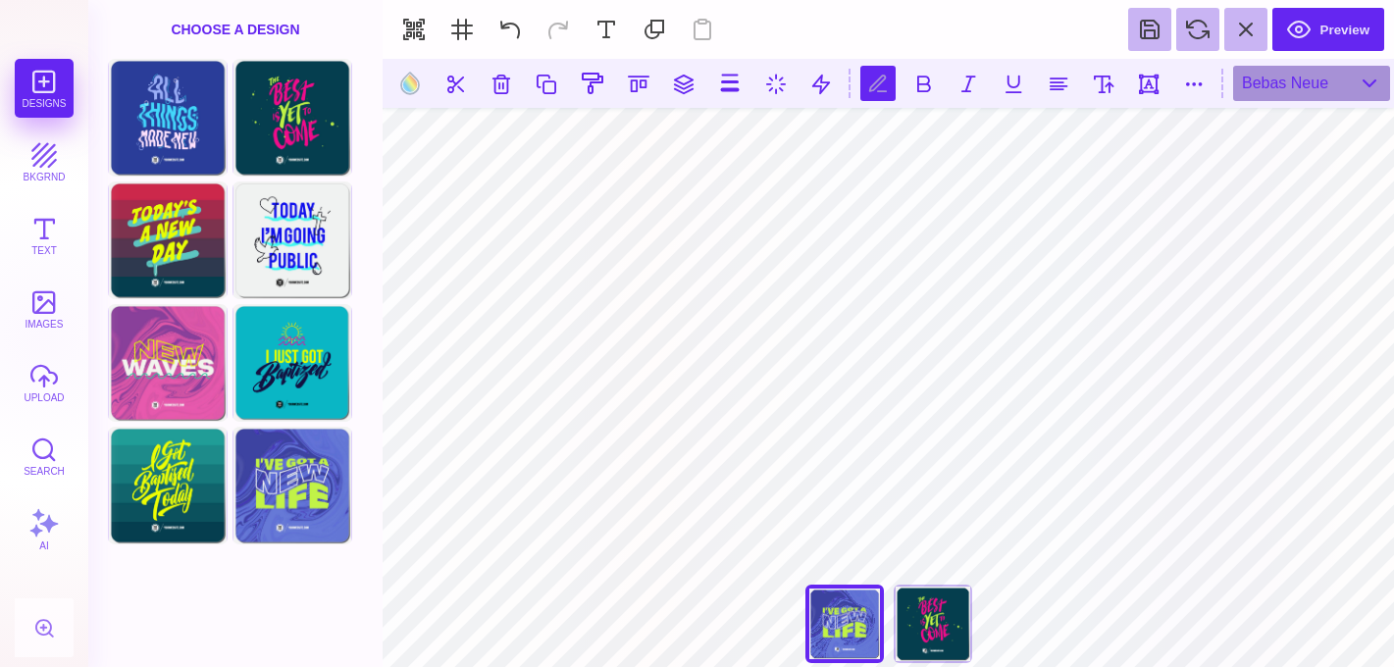
scroll to position [0, 2]
type textarea "*"
type textarea "**********"
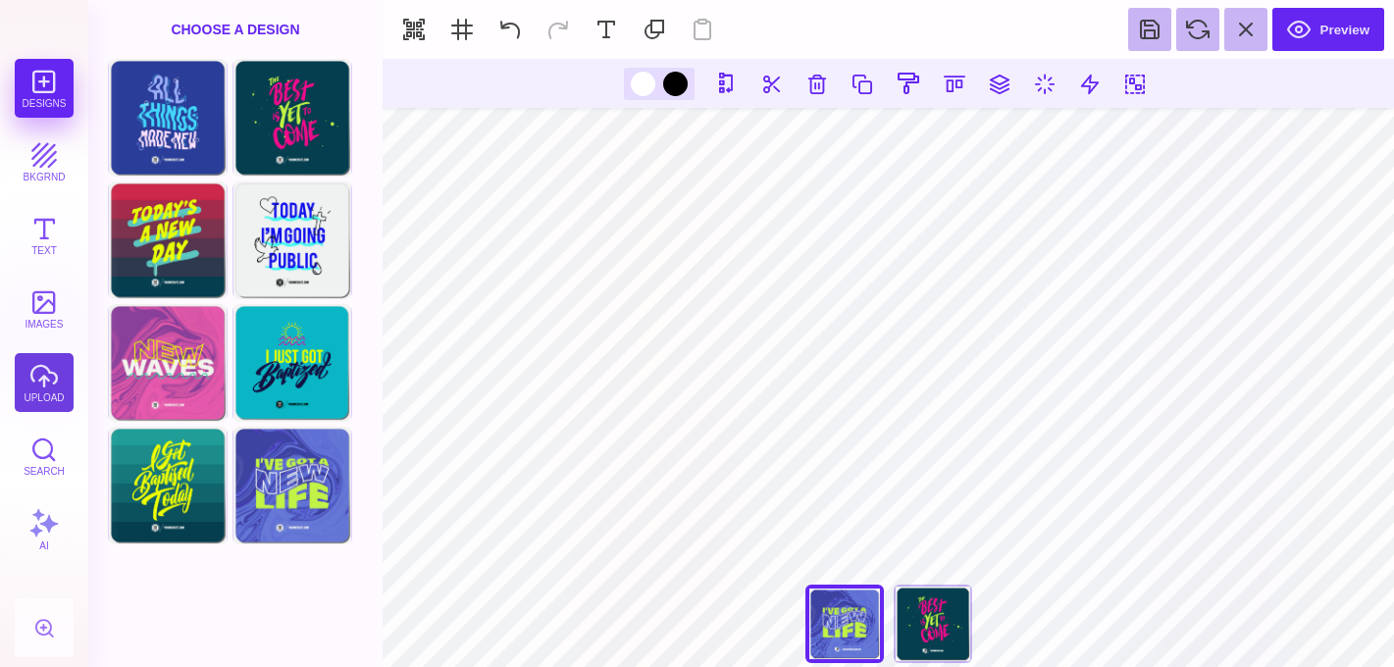
click at [40, 396] on button "upload" at bounding box center [44, 382] width 59 height 59
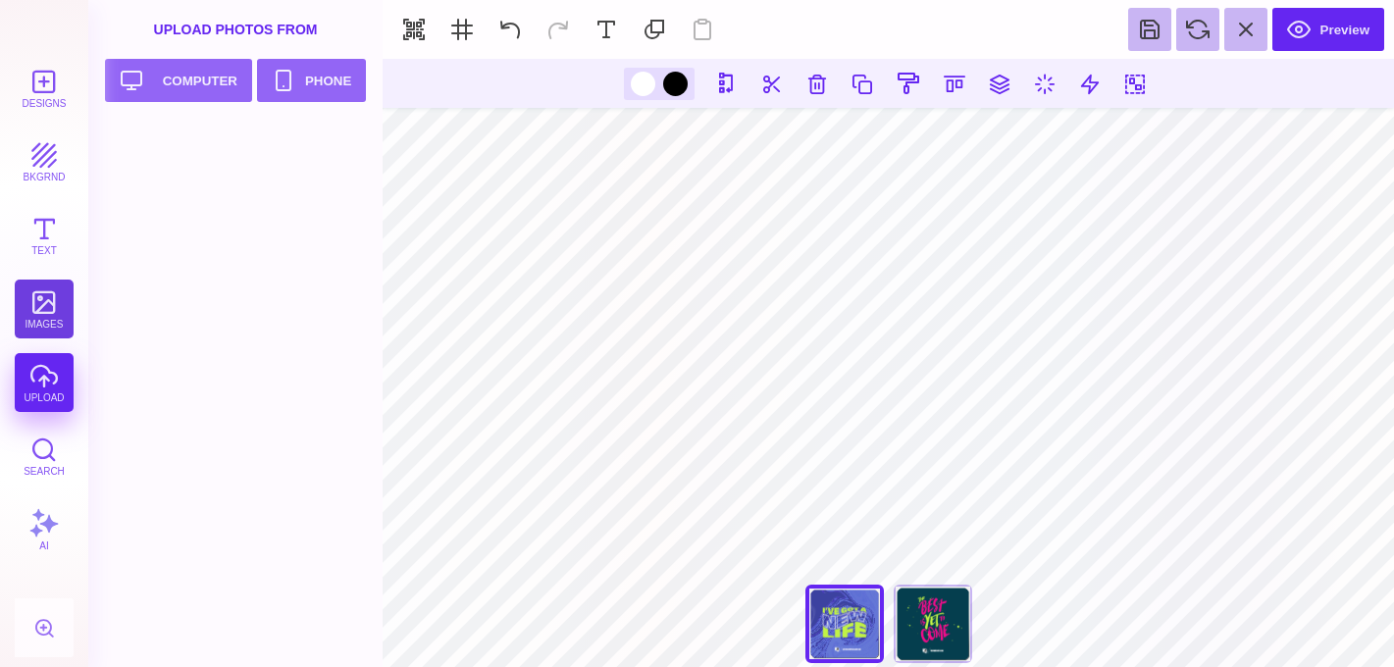
click at [62, 329] on button "images" at bounding box center [44, 309] width 59 height 59
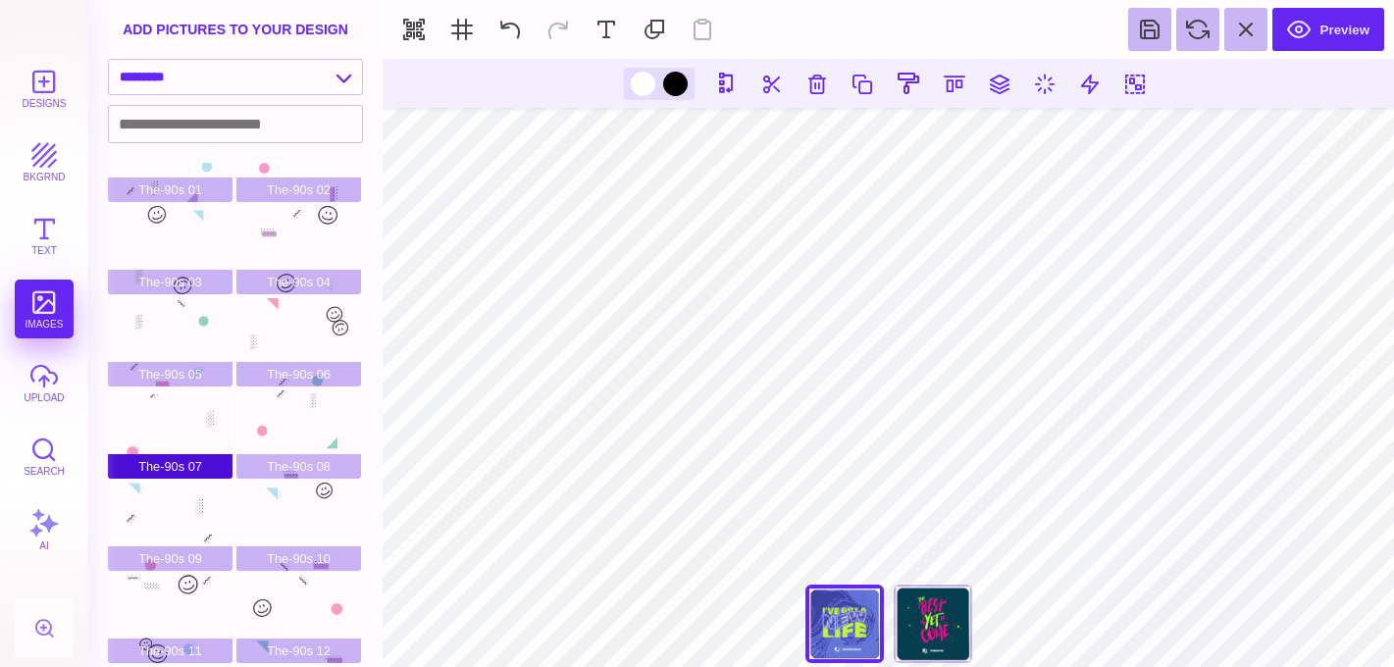
scroll to position [0, 0]
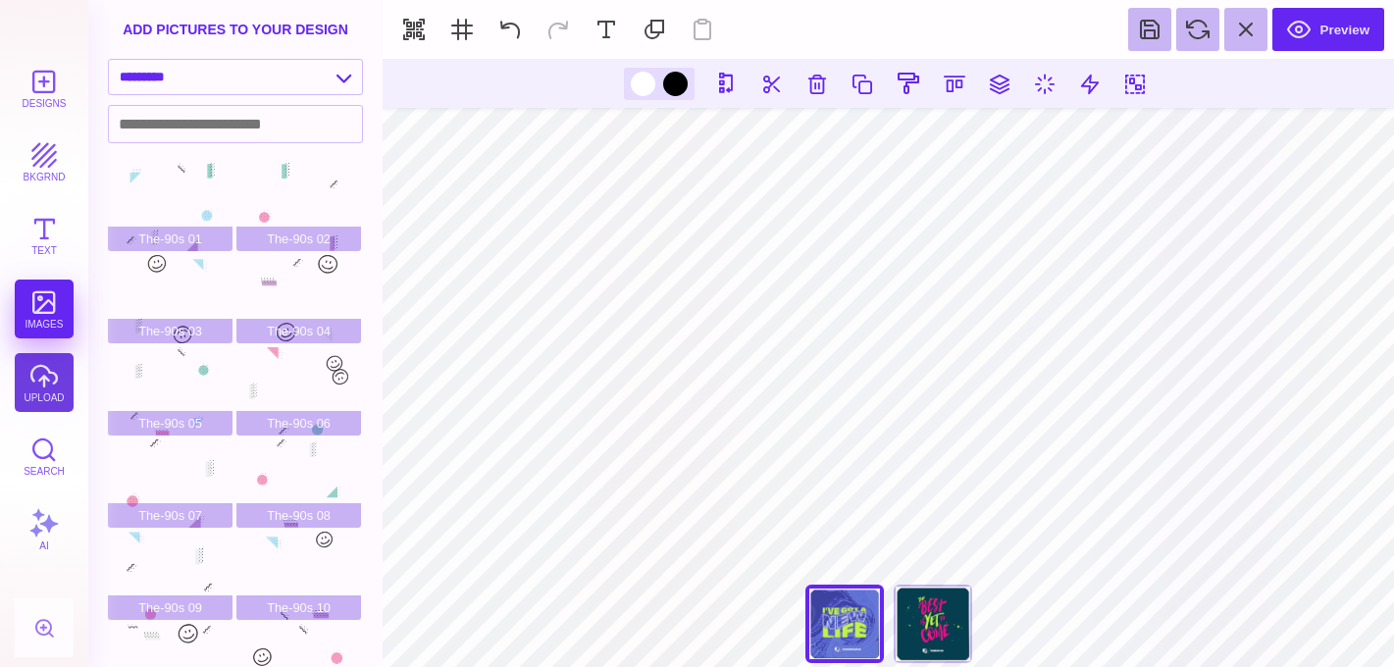
click at [53, 387] on button "upload" at bounding box center [44, 382] width 59 height 59
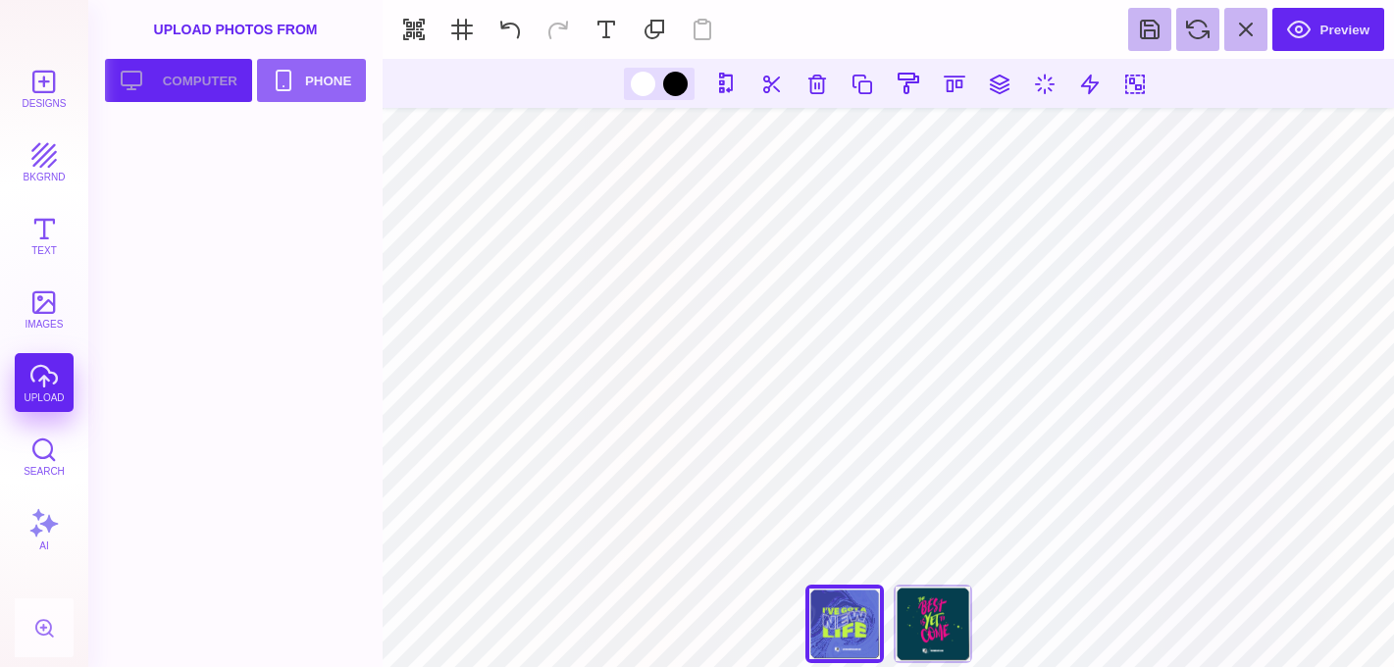
click at [241, 80] on button "Upload your artwork Computer" at bounding box center [178, 80] width 147 height 43
click at [230, 87] on button "Upload your artwork Computer" at bounding box center [178, 80] width 147 height 43
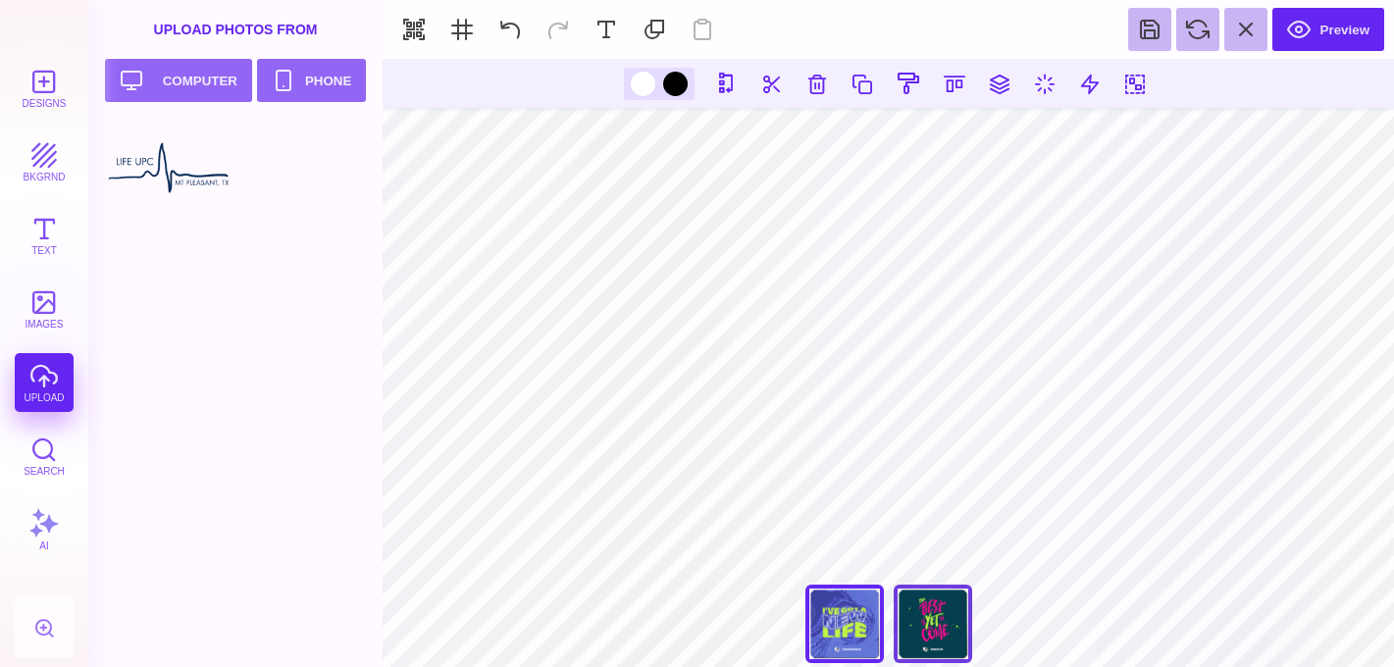
click at [962, 617] on div "The Best Is Yet To Come" at bounding box center [933, 624] width 78 height 78
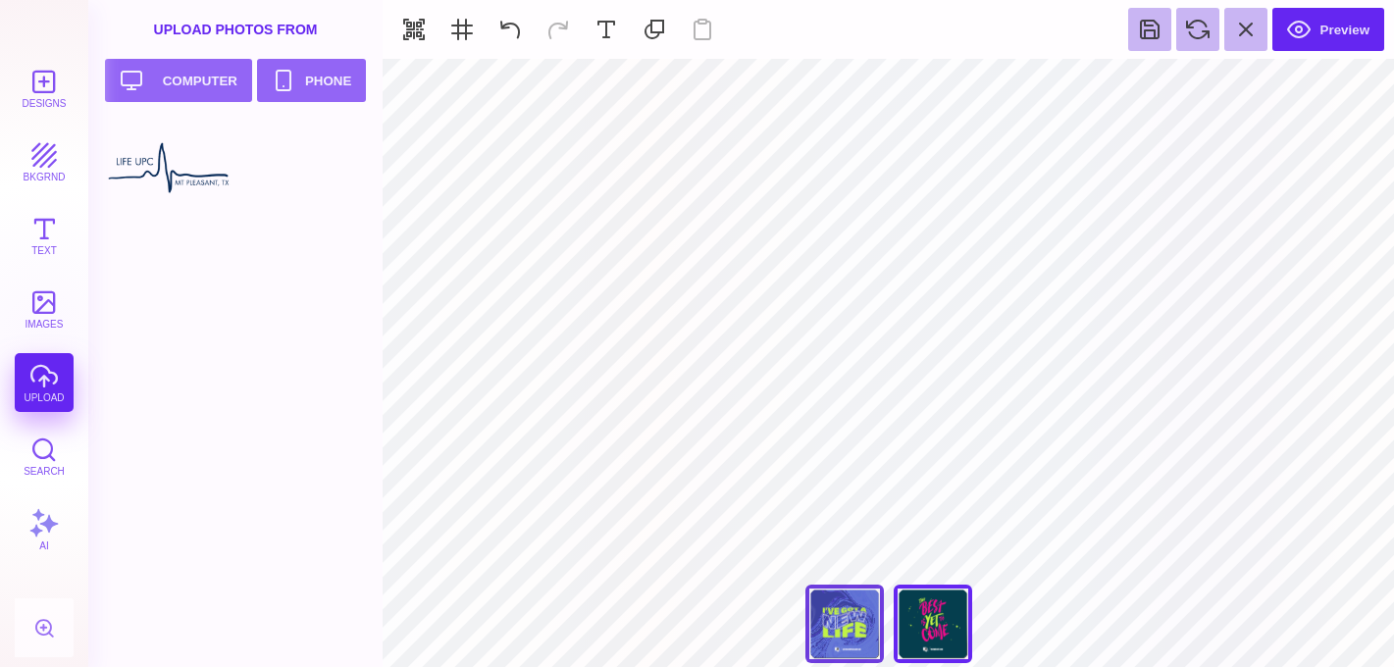
click at [812, 633] on div "I Got A New Life" at bounding box center [845, 624] width 78 height 78
click at [931, 636] on div "The Best Is Yet To Come" at bounding box center [933, 624] width 78 height 78
click at [838, 630] on div "I Got A New Life" at bounding box center [845, 624] width 78 height 78
click at [175, 170] on div at bounding box center [170, 166] width 125 height 88
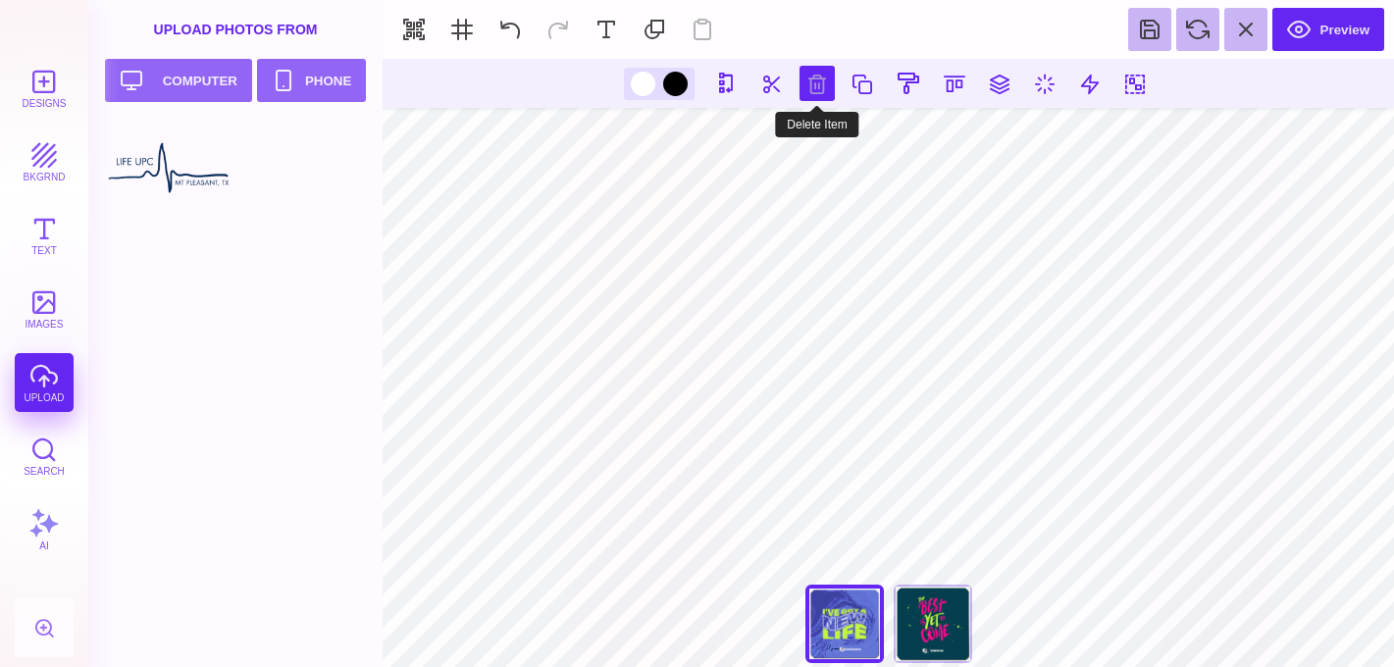
click at [823, 78] on button at bounding box center [817, 83] width 35 height 35
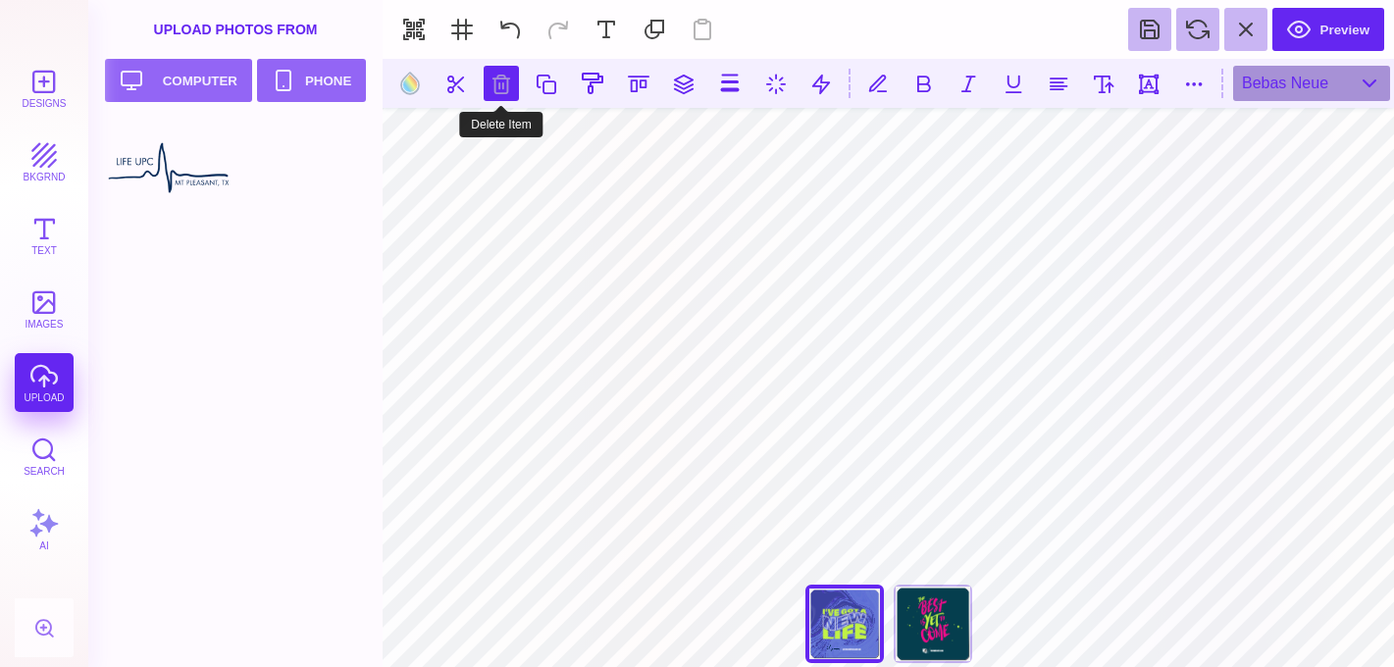
click at [496, 88] on button at bounding box center [501, 83] width 35 height 35
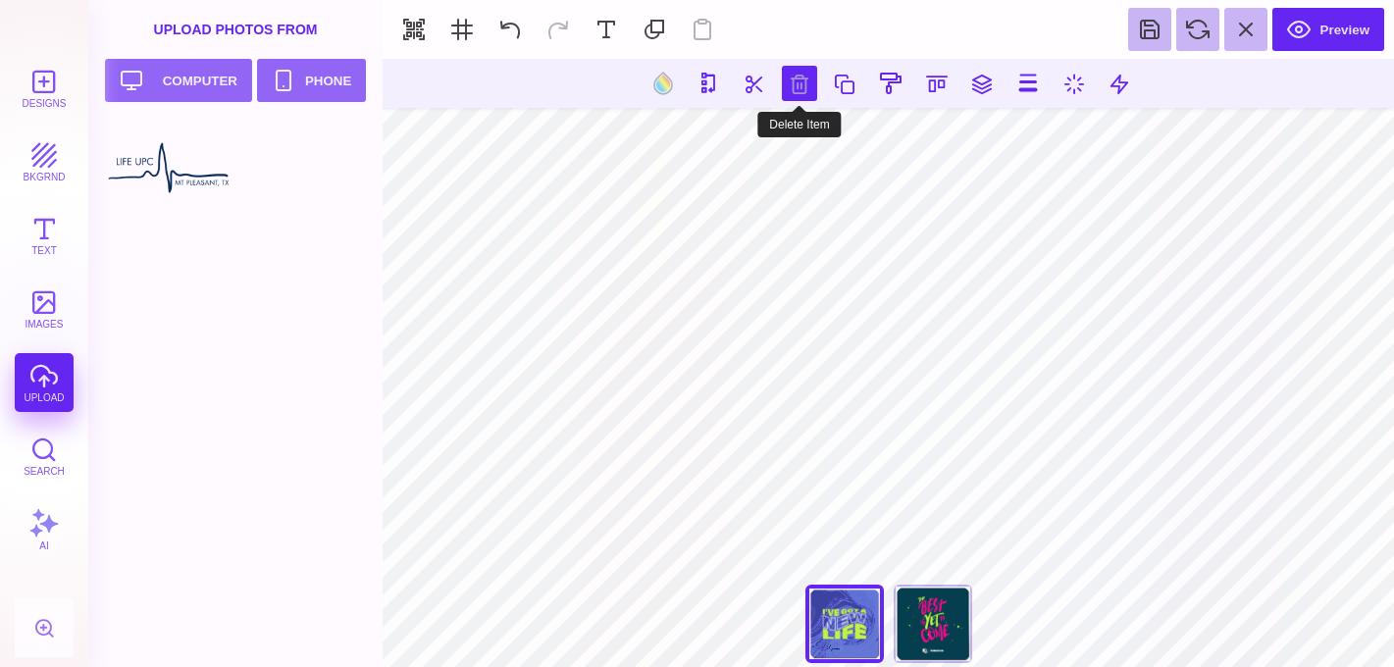
click at [799, 93] on button at bounding box center [799, 83] width 35 height 35
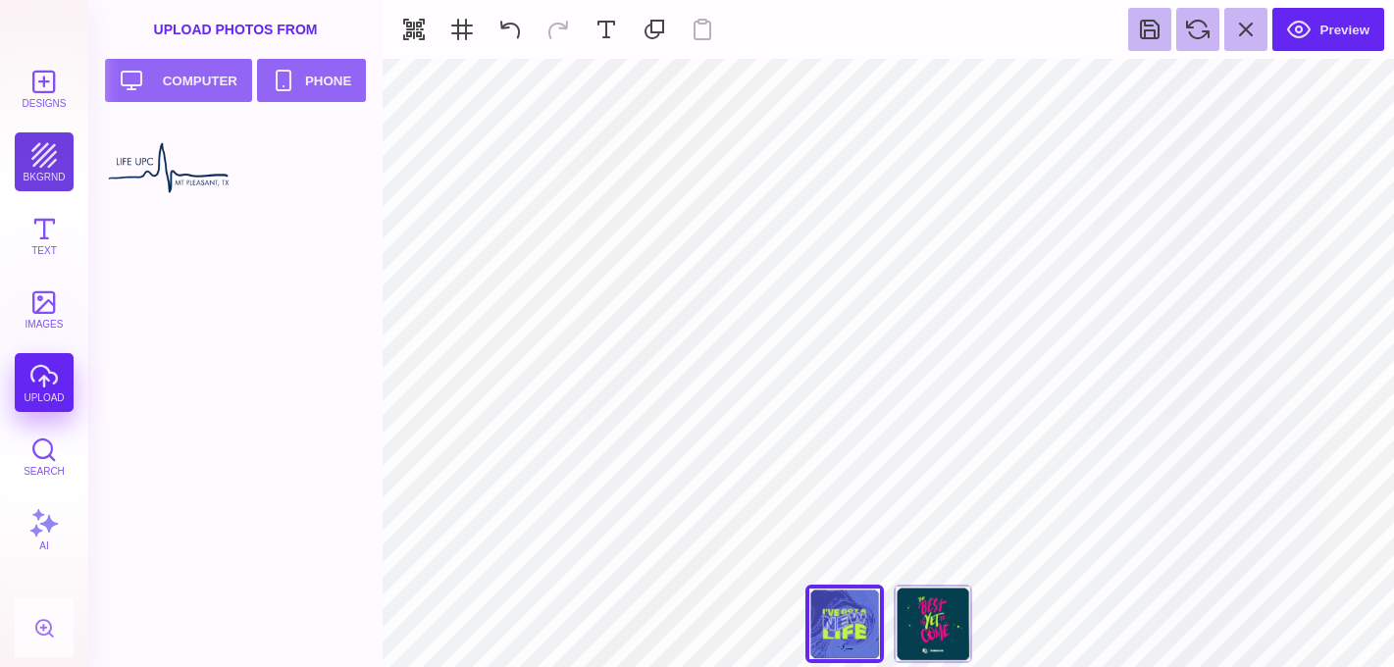
click at [50, 185] on button "bkgrnd" at bounding box center [44, 161] width 59 height 59
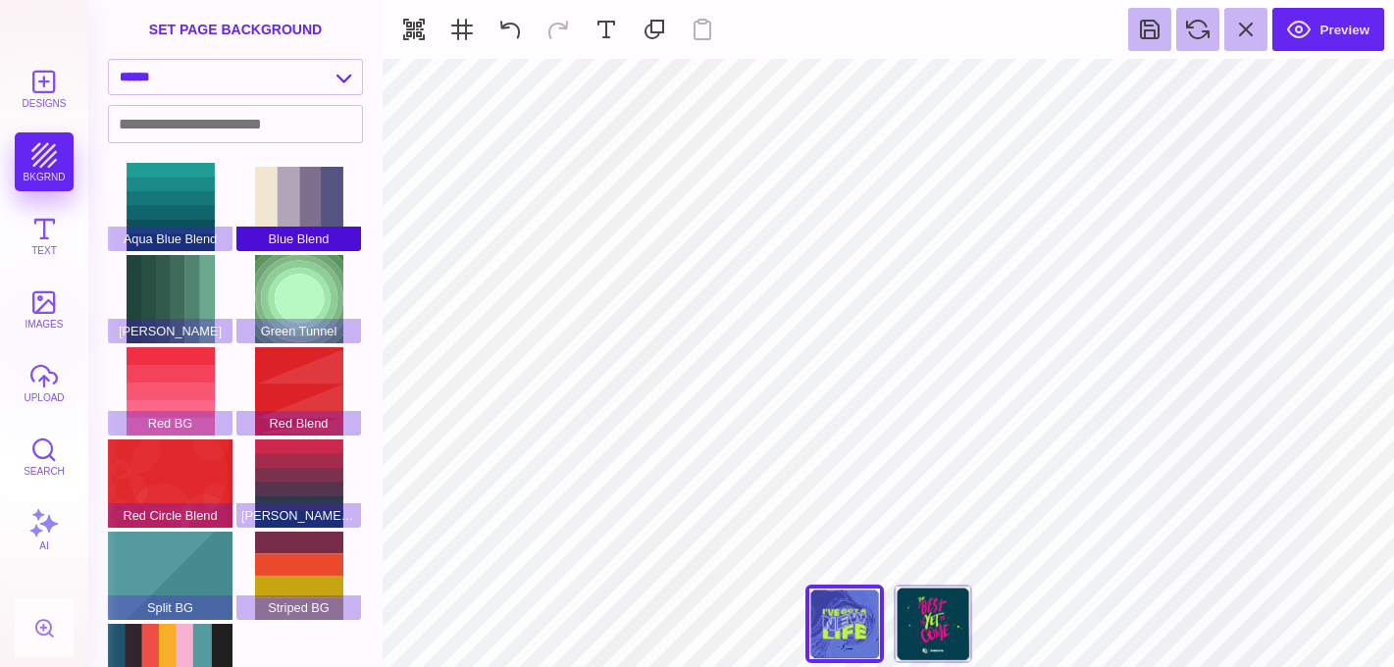
click at [304, 224] on div "Blue Blend" at bounding box center [298, 207] width 125 height 88
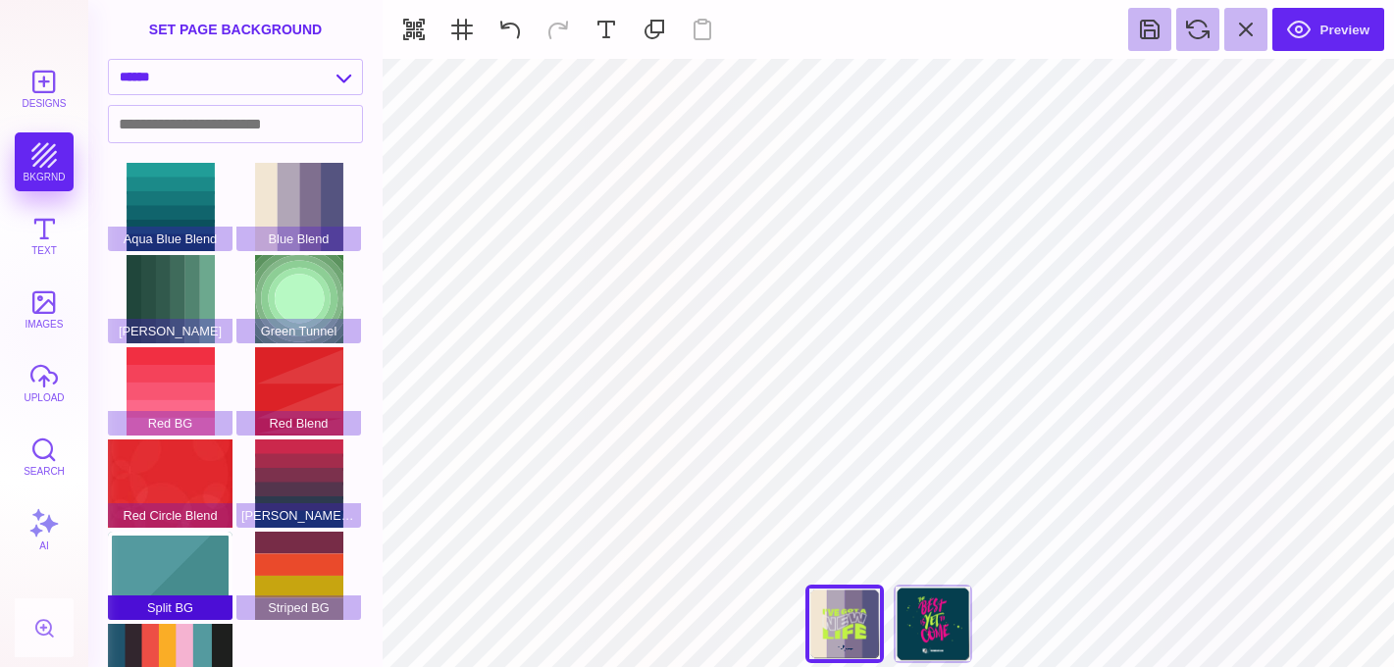
click at [166, 557] on div "Split BG" at bounding box center [170, 576] width 125 height 88
type input "#FFFFFF"
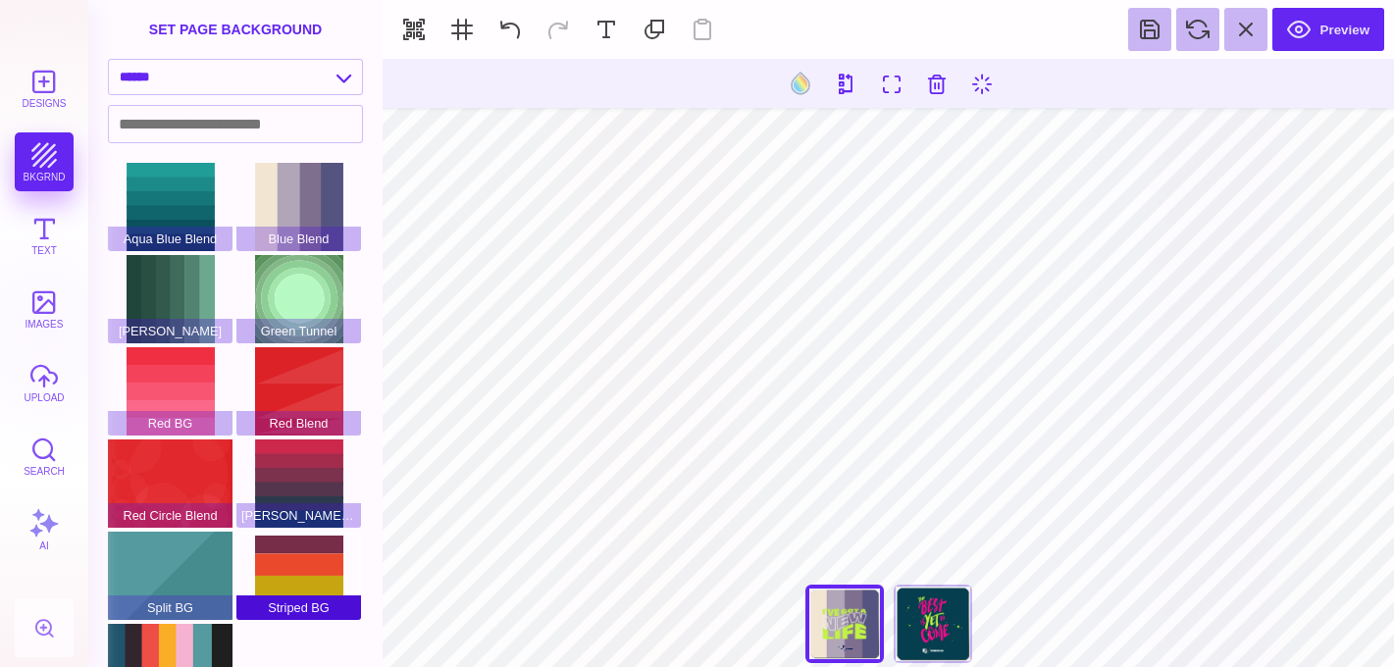
click at [296, 565] on div "Striped BG" at bounding box center [298, 576] width 125 height 88
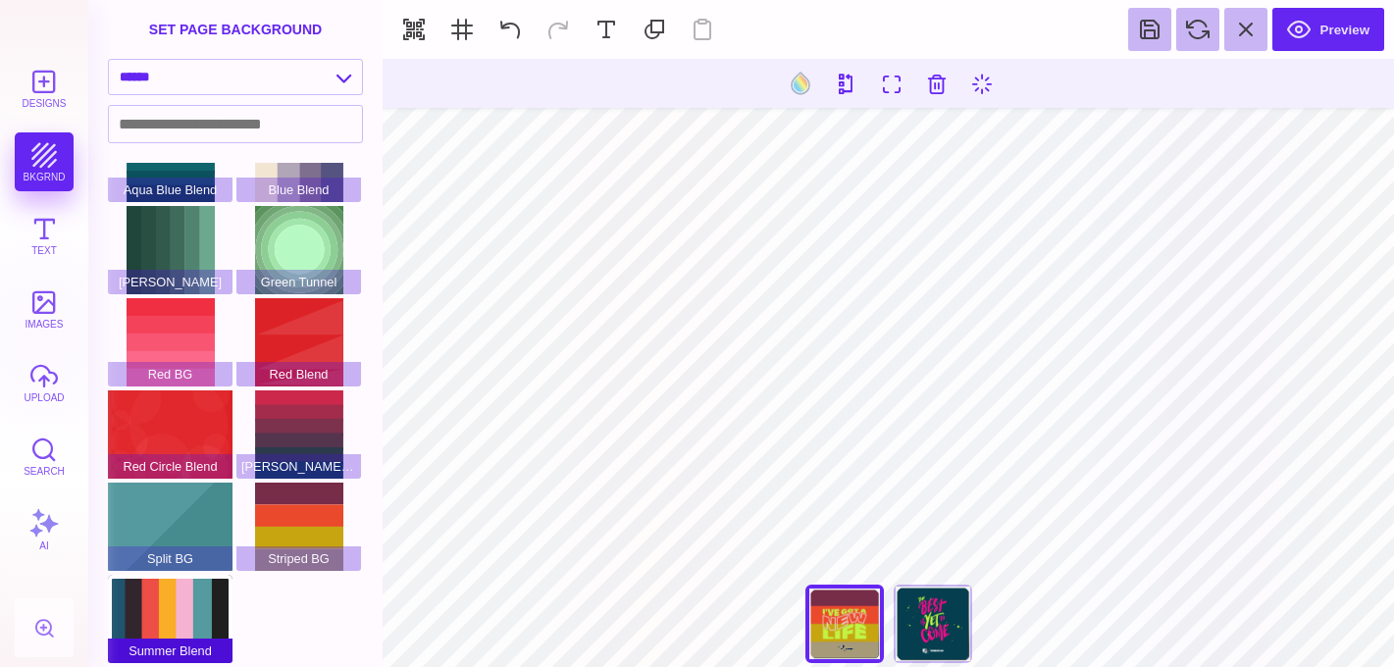
click at [202, 633] on div "Summer Blend" at bounding box center [170, 619] width 125 height 88
click at [255, 89] on select "**********" at bounding box center [235, 77] width 253 height 34
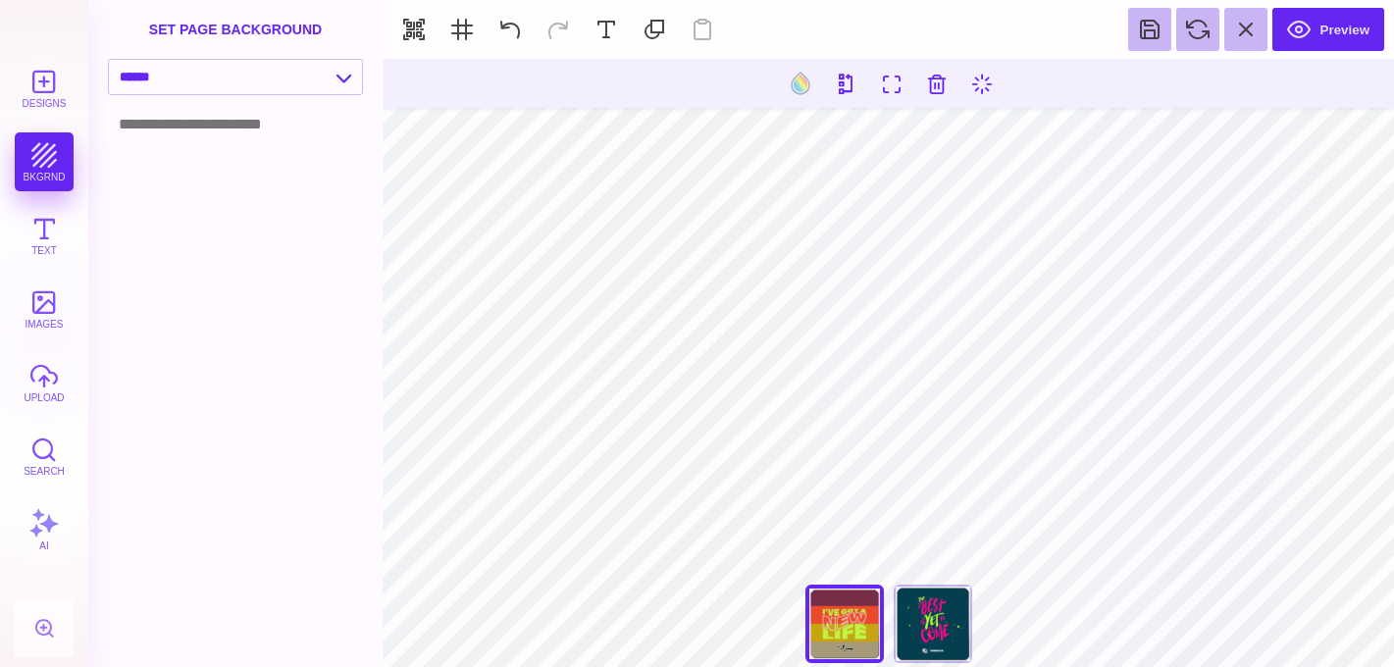
scroll to position [0, 0]
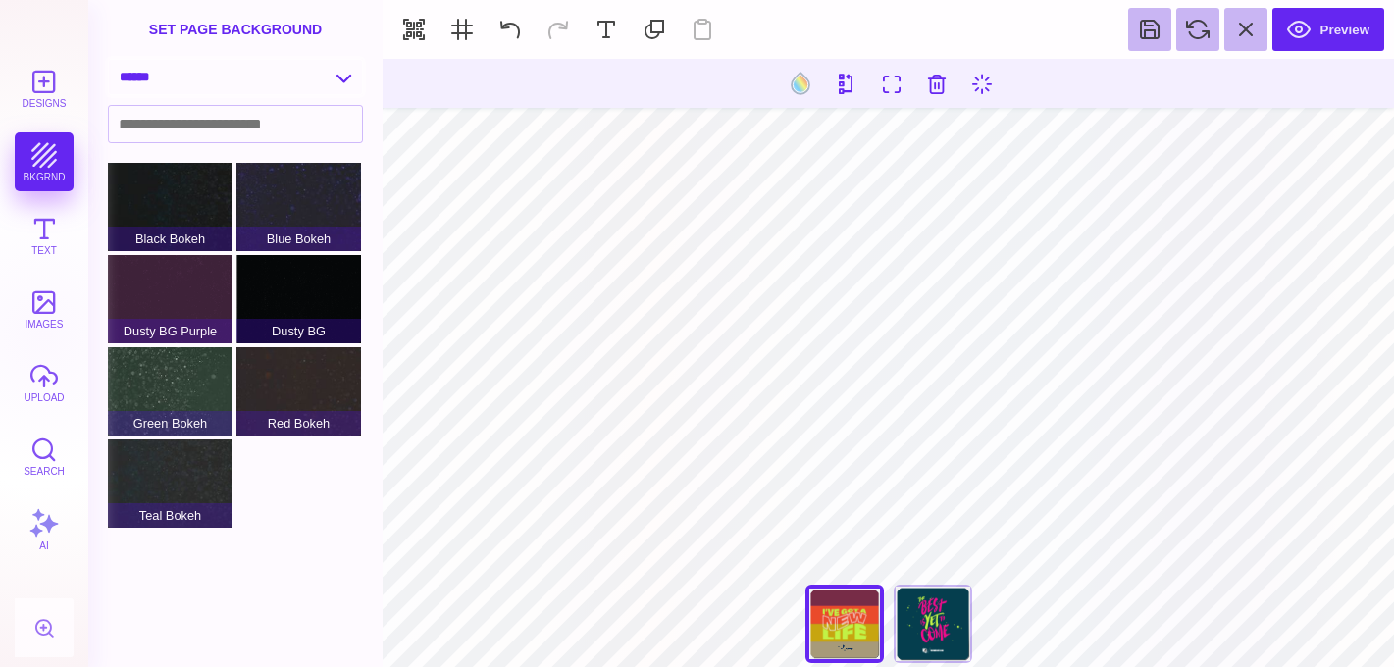
click at [231, 71] on select "**********" at bounding box center [235, 77] width 253 height 34
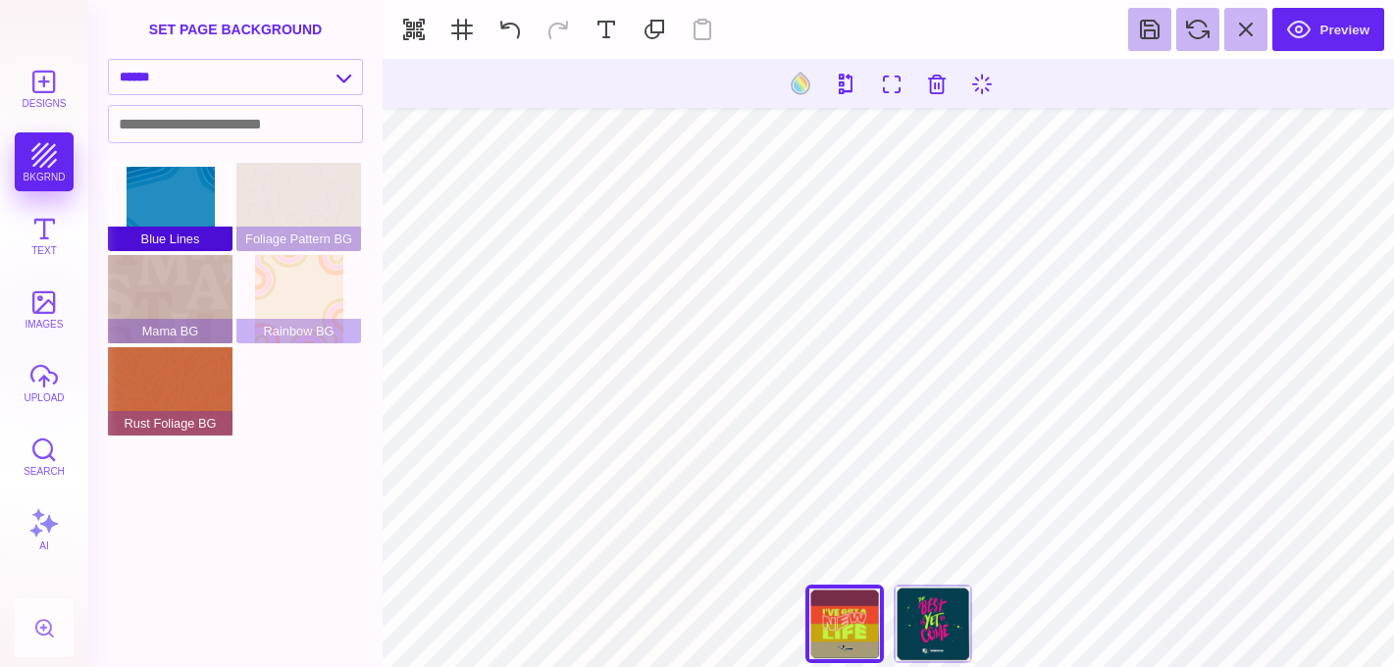
click at [199, 208] on div "Blue Lines" at bounding box center [170, 207] width 125 height 88
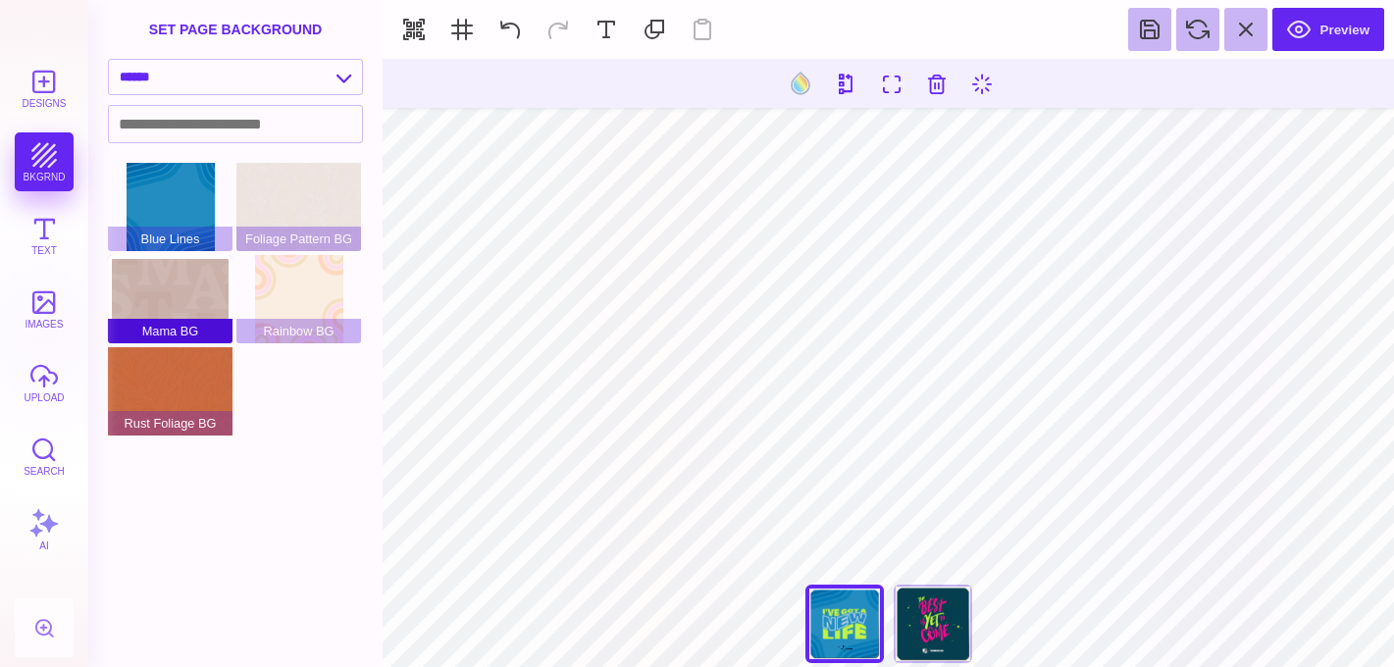
click at [213, 304] on div "Mama BG" at bounding box center [170, 299] width 125 height 88
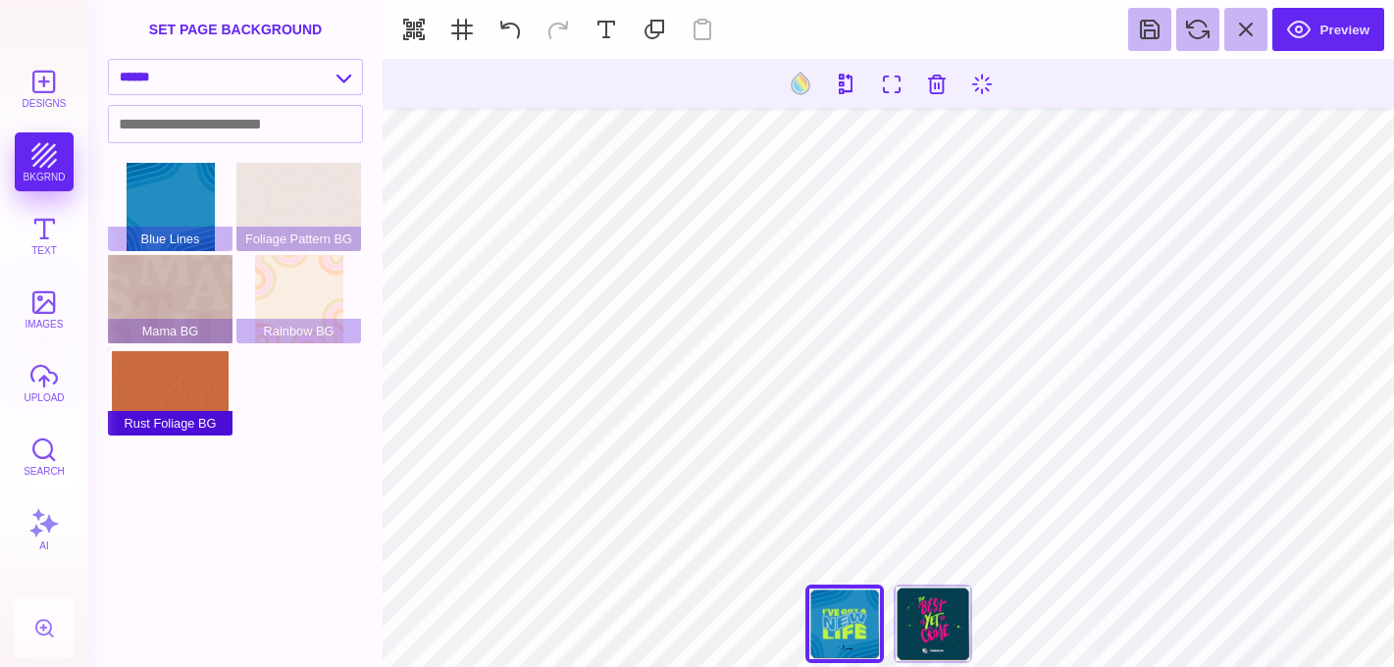
click at [188, 399] on div "Rust Foliage BG" at bounding box center [170, 391] width 125 height 88
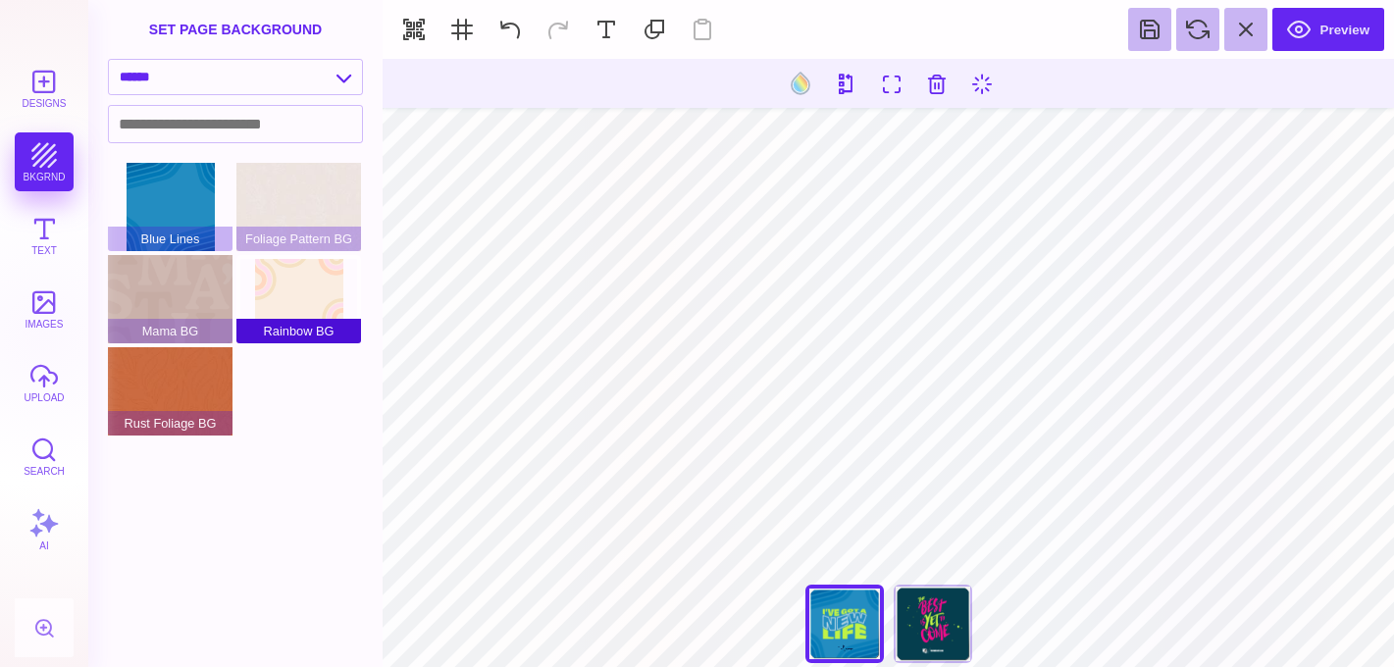
click at [316, 284] on div "Rainbow BG" at bounding box center [298, 299] width 125 height 88
click at [318, 218] on div "Foliage Pattern BG" at bounding box center [298, 207] width 125 height 88
click at [309, 83] on select "**********" at bounding box center [235, 77] width 253 height 34
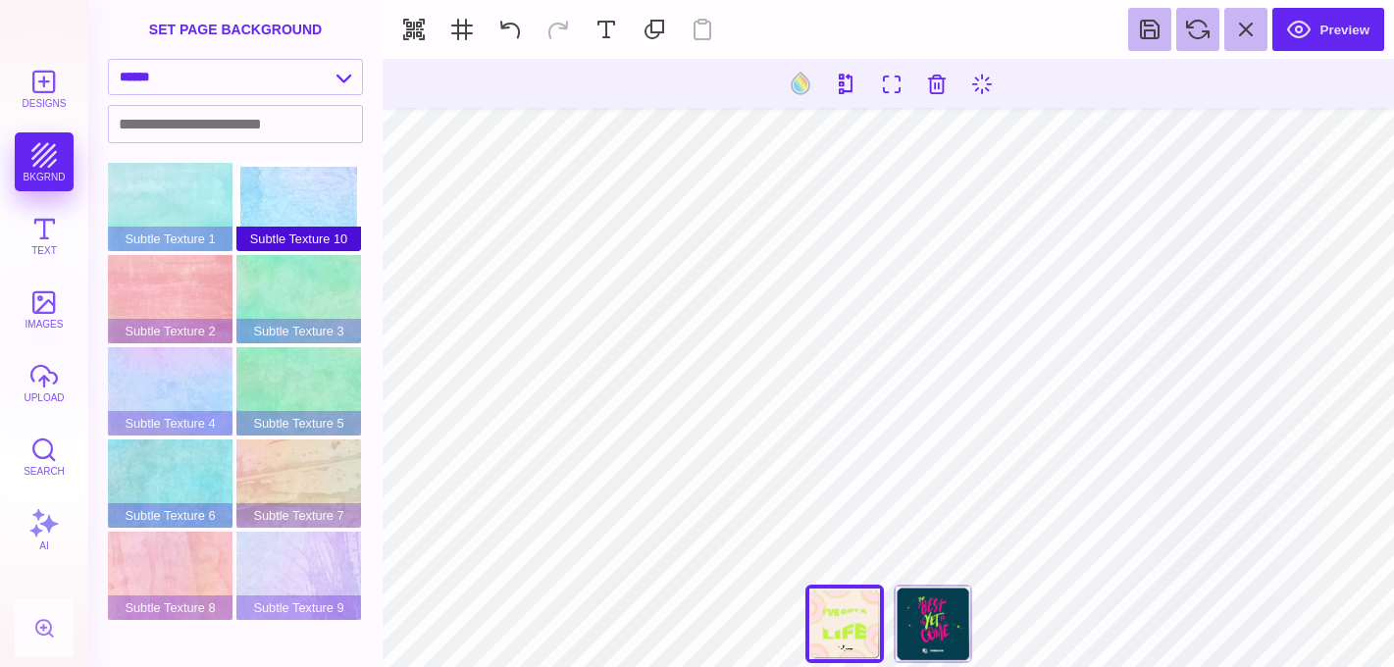
click at [262, 207] on div "Subtle Texture 10" at bounding box center [298, 207] width 125 height 88
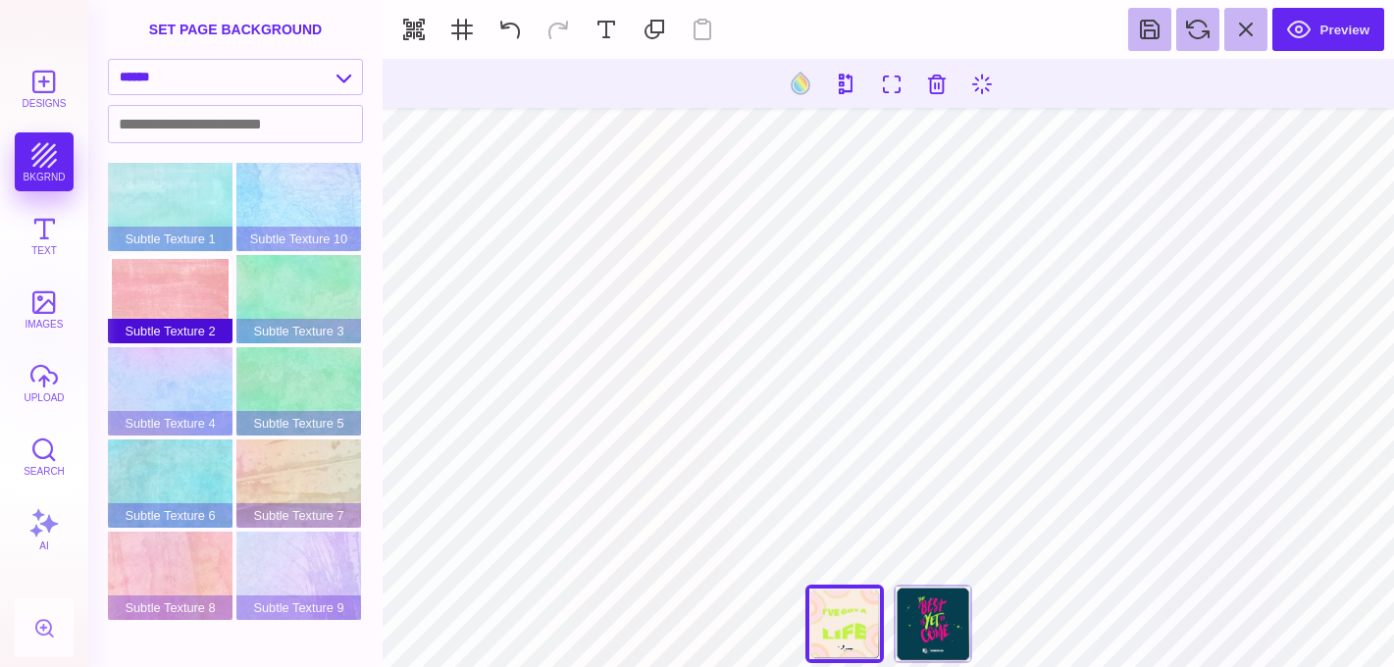
click at [195, 267] on div "Subtle Texture 2" at bounding box center [170, 299] width 125 height 88
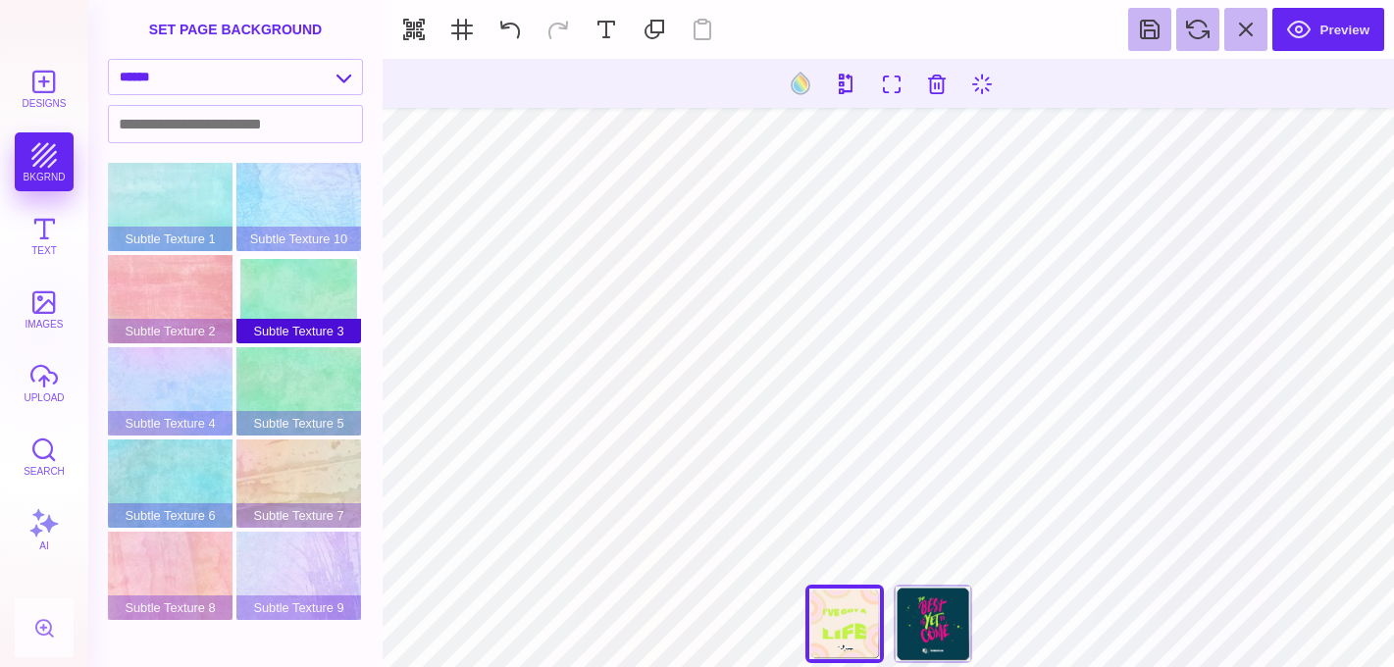
click at [277, 289] on div "Subtle Texture 3" at bounding box center [298, 299] width 125 height 88
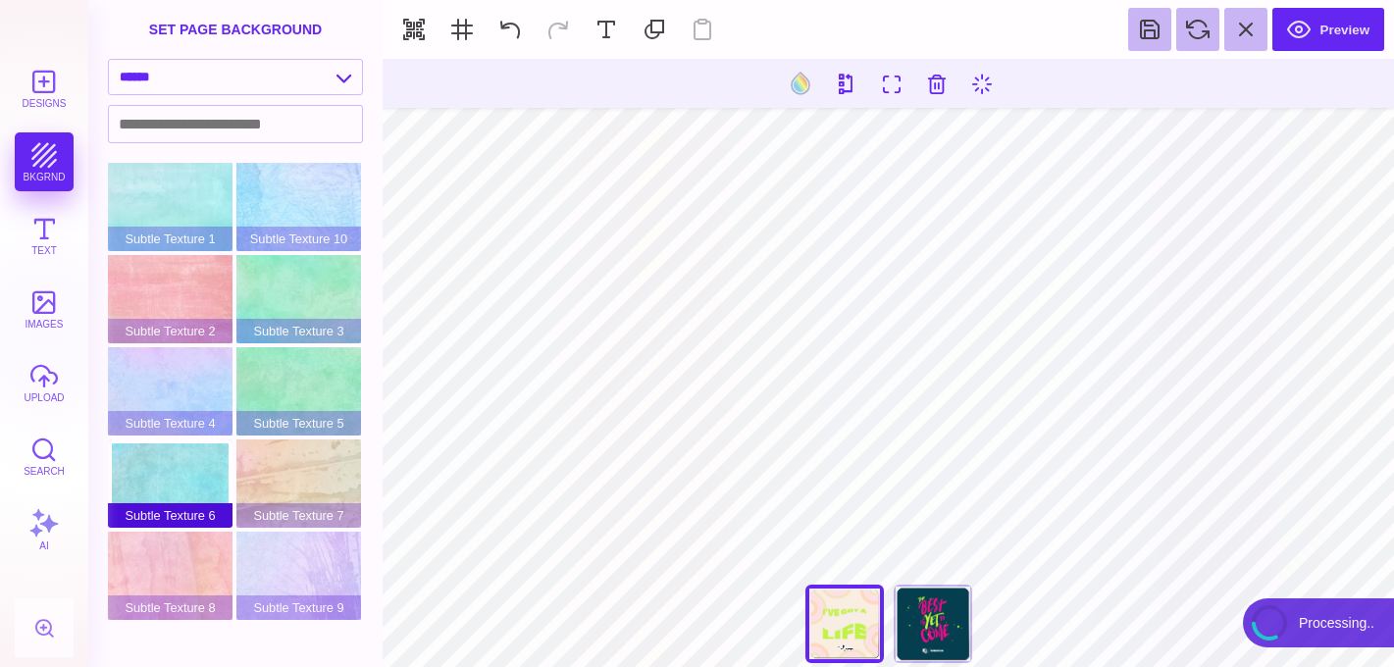
click at [145, 490] on div "Subtle Texture 6" at bounding box center [170, 484] width 125 height 88
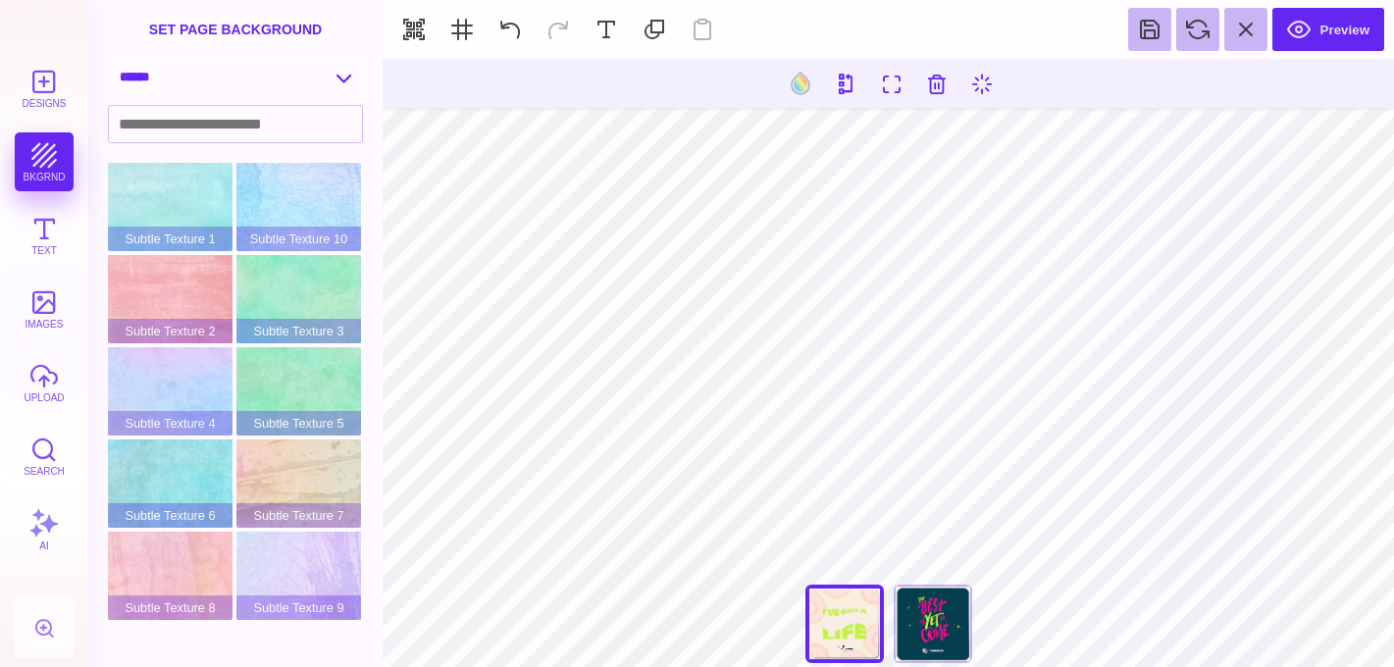
click at [319, 62] on select "**********" at bounding box center [235, 77] width 253 height 34
click at [307, 81] on select "**********" at bounding box center [235, 77] width 253 height 34
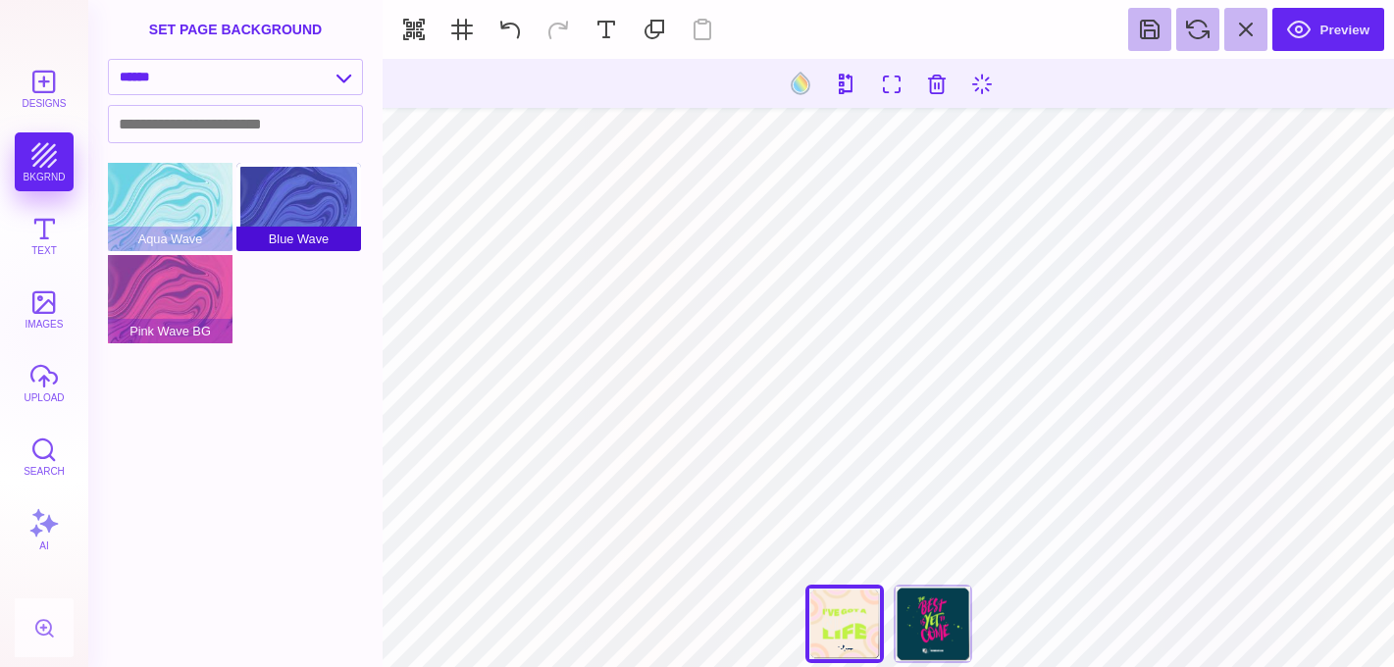
click at [270, 213] on div "Blue Wave" at bounding box center [298, 207] width 125 height 88
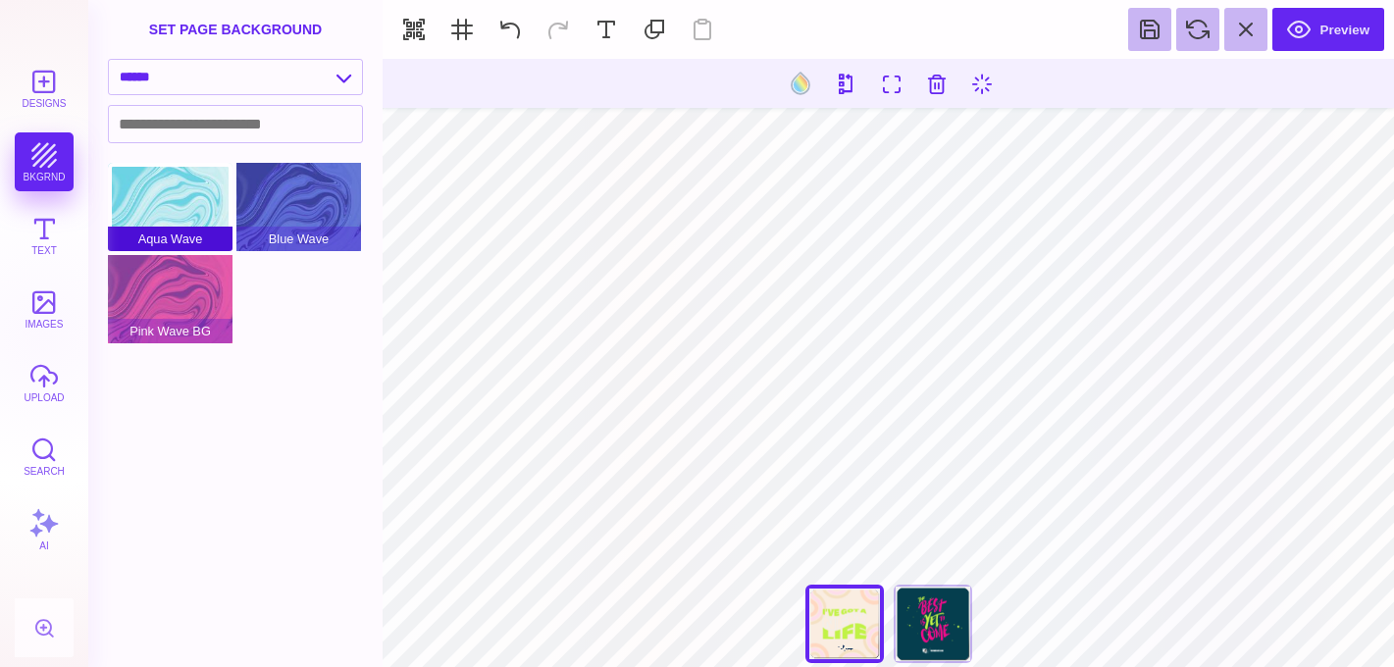
click at [205, 240] on span "Aqua Wave" at bounding box center [170, 239] width 125 height 25
click at [212, 220] on div "Aqua Wave" at bounding box center [170, 207] width 125 height 88
click at [202, 199] on div "Aqua Wave" at bounding box center [170, 207] width 125 height 88
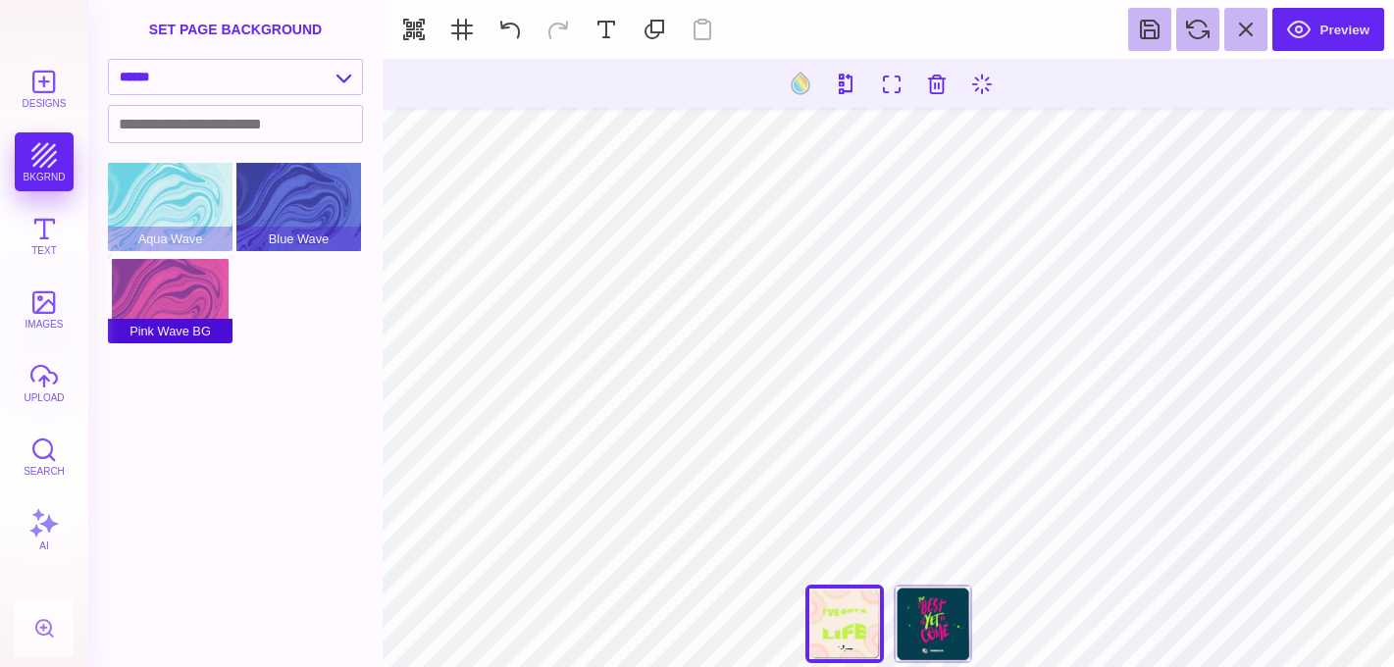
click at [164, 274] on div "Pink Wave BG" at bounding box center [170, 299] width 125 height 88
click at [274, 70] on select "**********" at bounding box center [235, 77] width 253 height 34
select select "**********"
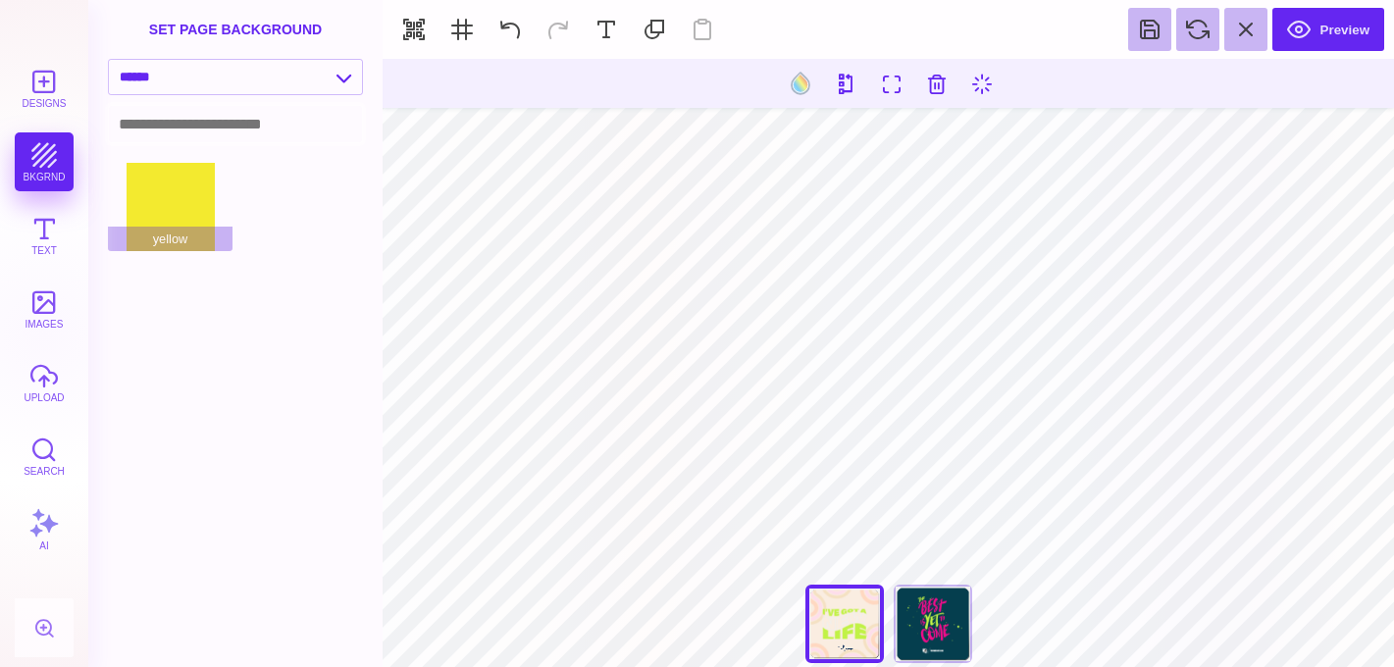
click at [283, 141] on input at bounding box center [235, 124] width 253 height 36
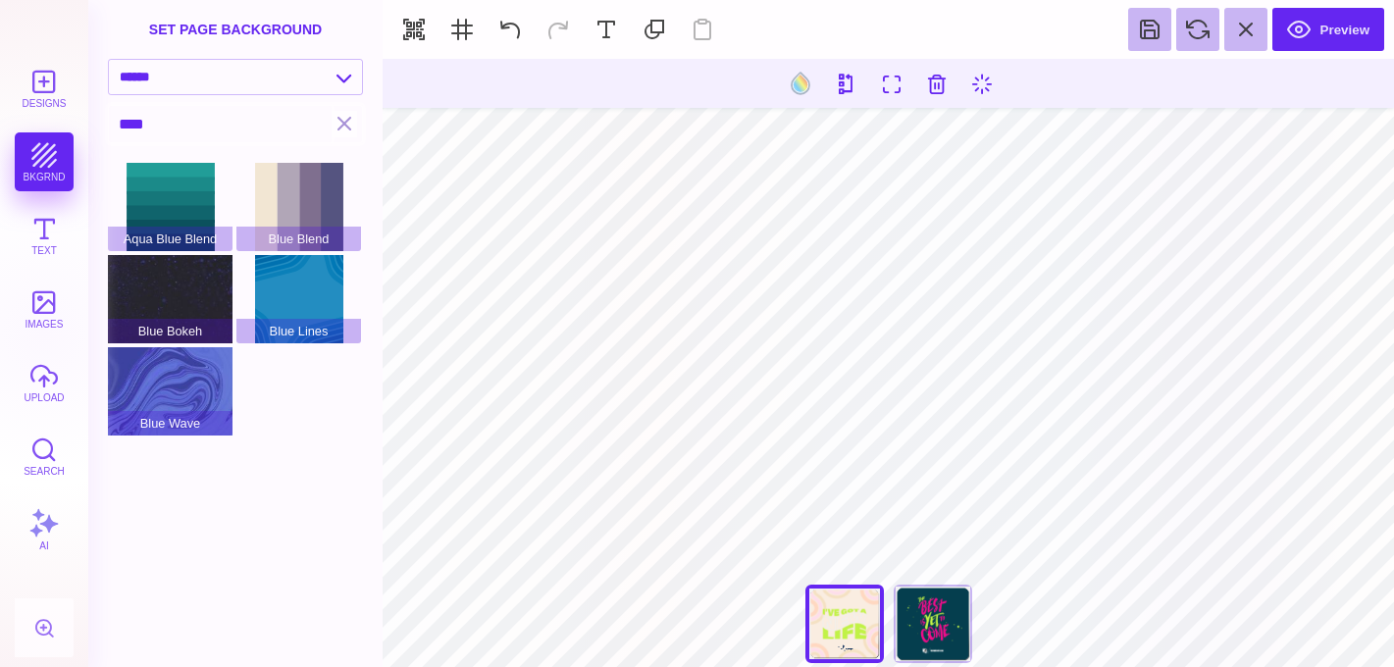
type input "****"
click at [47, 322] on button "images" at bounding box center [44, 309] width 59 height 59
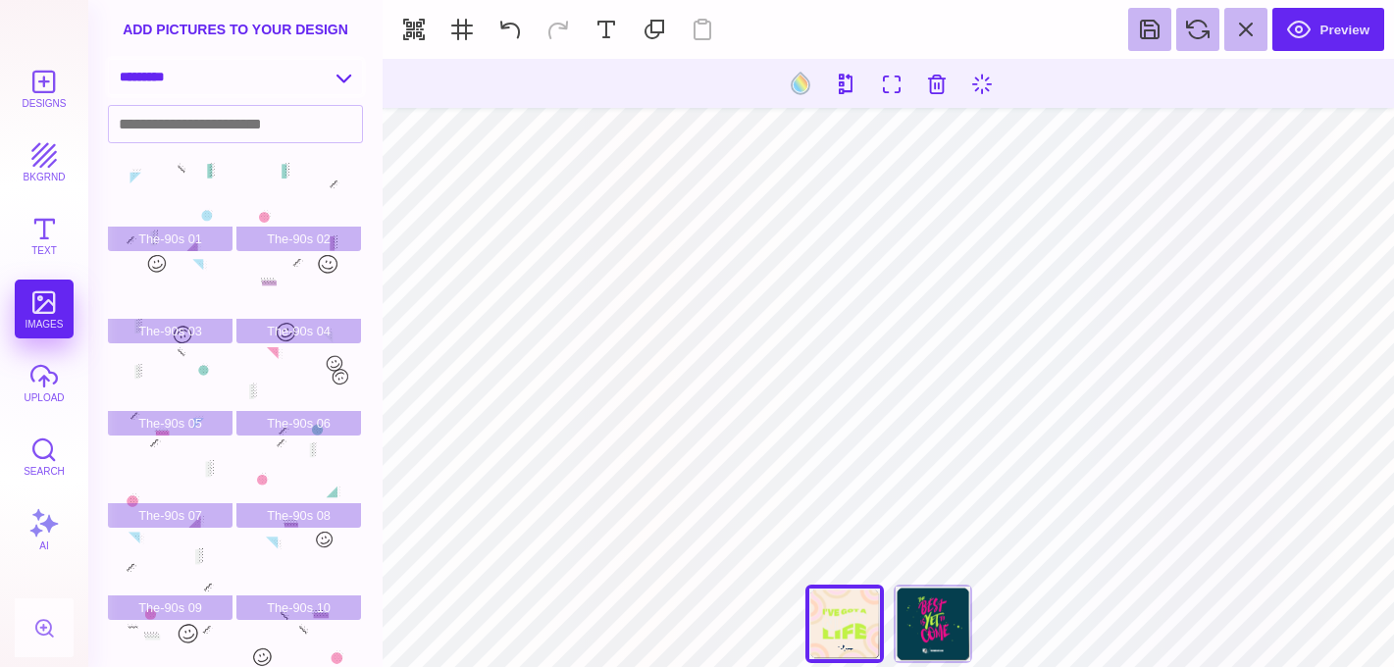
click at [297, 68] on select "**********" at bounding box center [235, 77] width 253 height 34
click at [54, 159] on button "bkgrnd" at bounding box center [44, 161] width 59 height 59
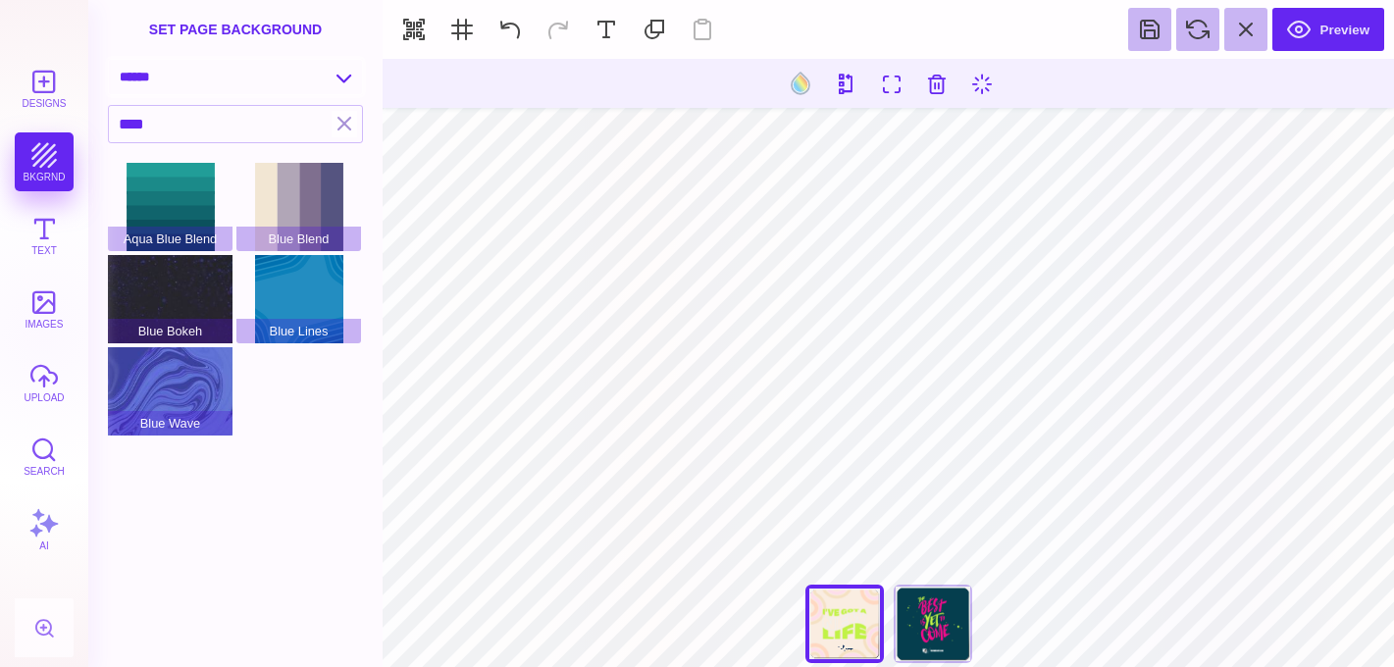
click at [350, 87] on select "**********" at bounding box center [235, 77] width 253 height 34
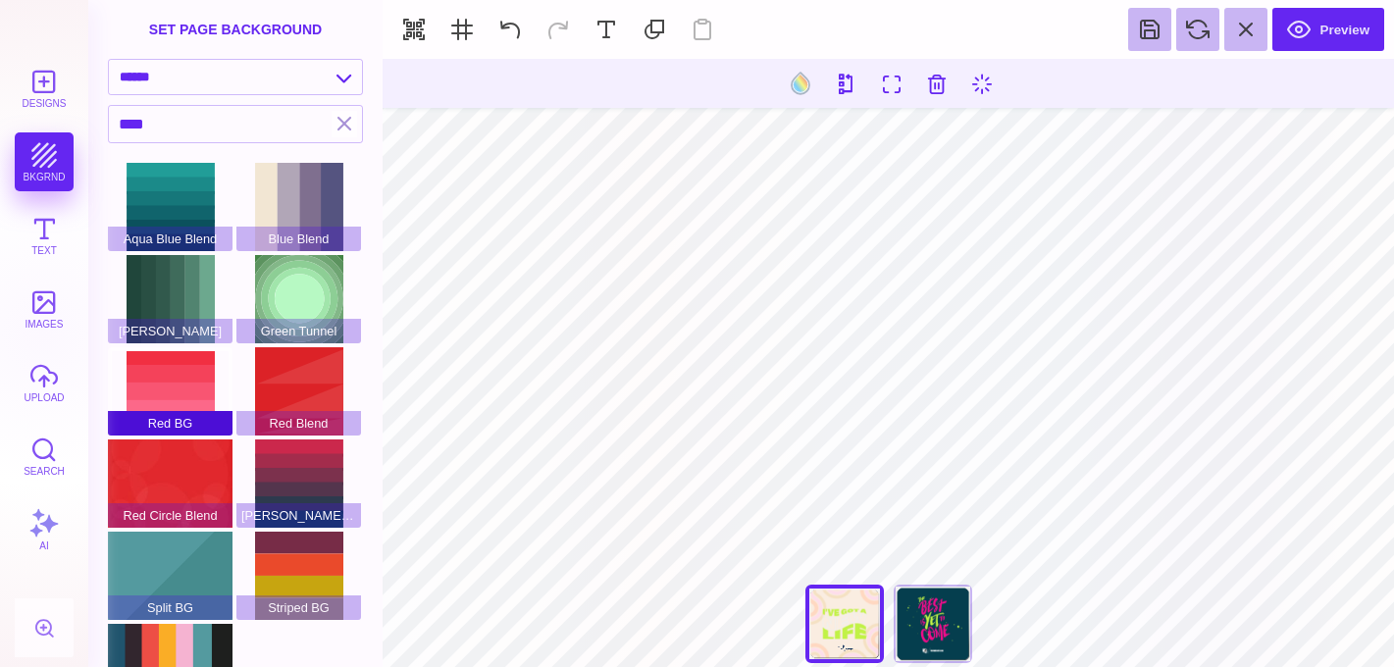
scroll to position [52, 0]
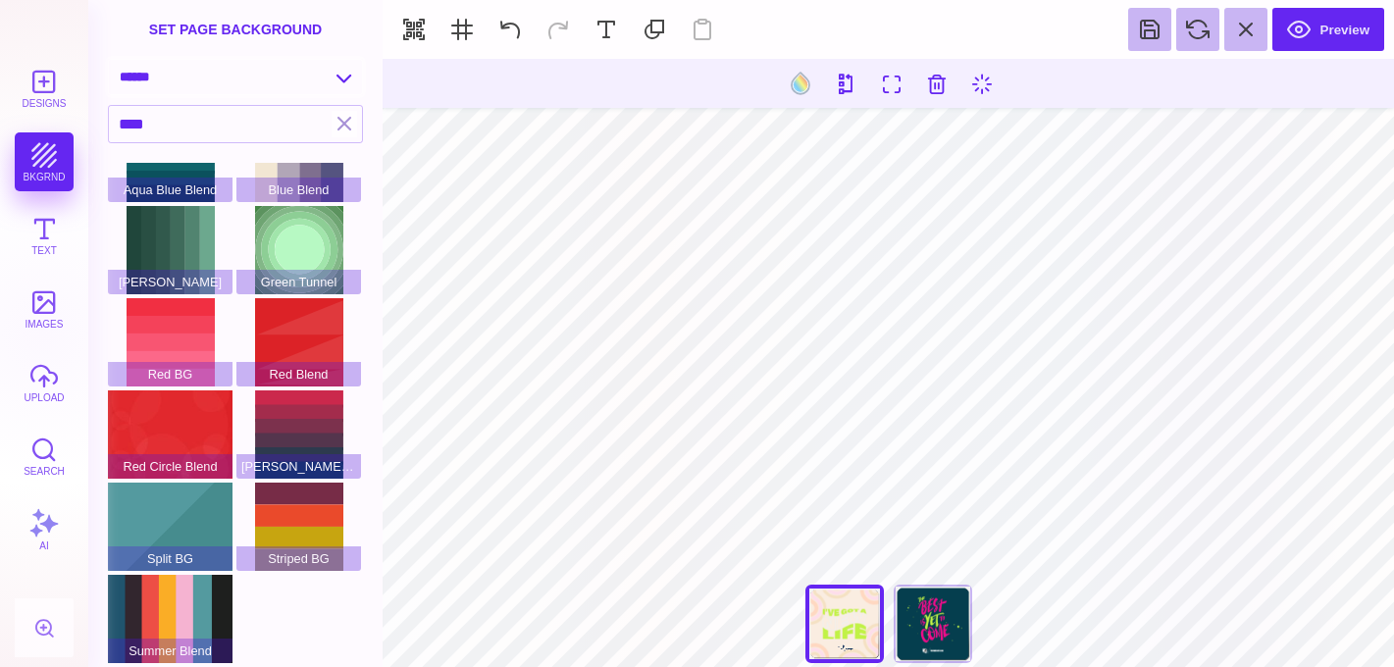
click at [356, 87] on select "**********" at bounding box center [235, 77] width 253 height 34
select select "**********"
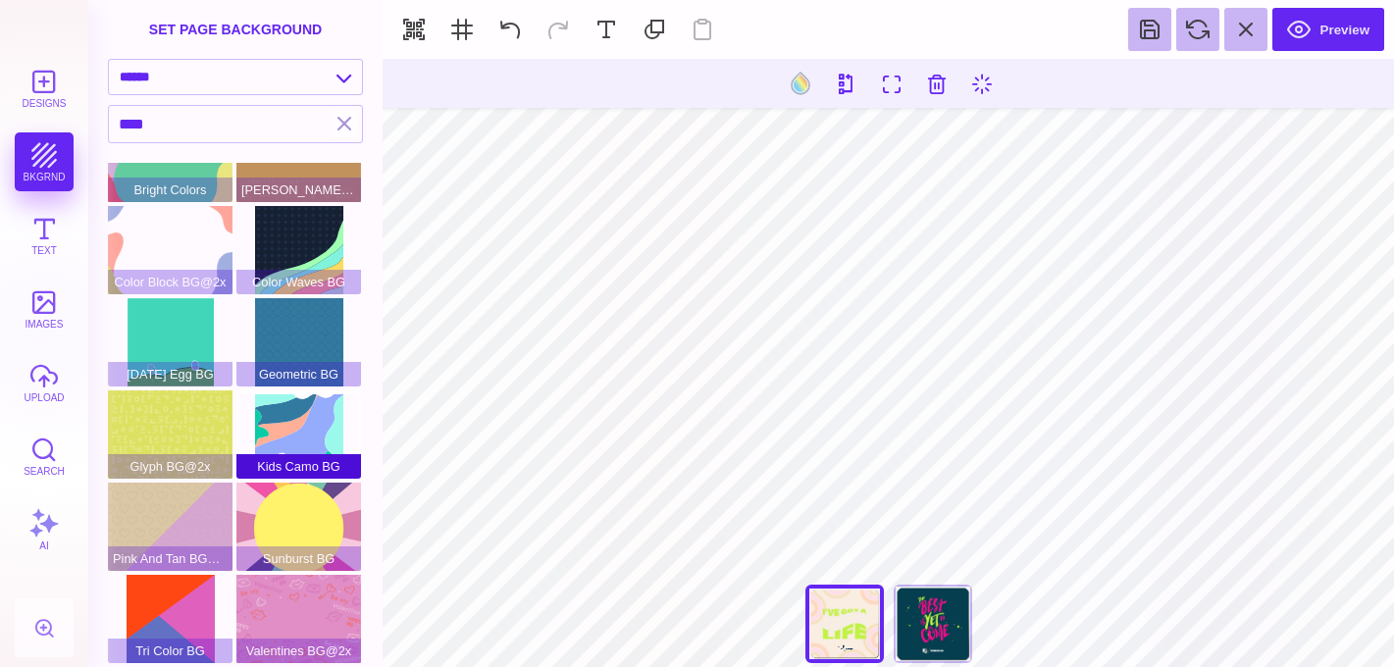
scroll to position [0, 0]
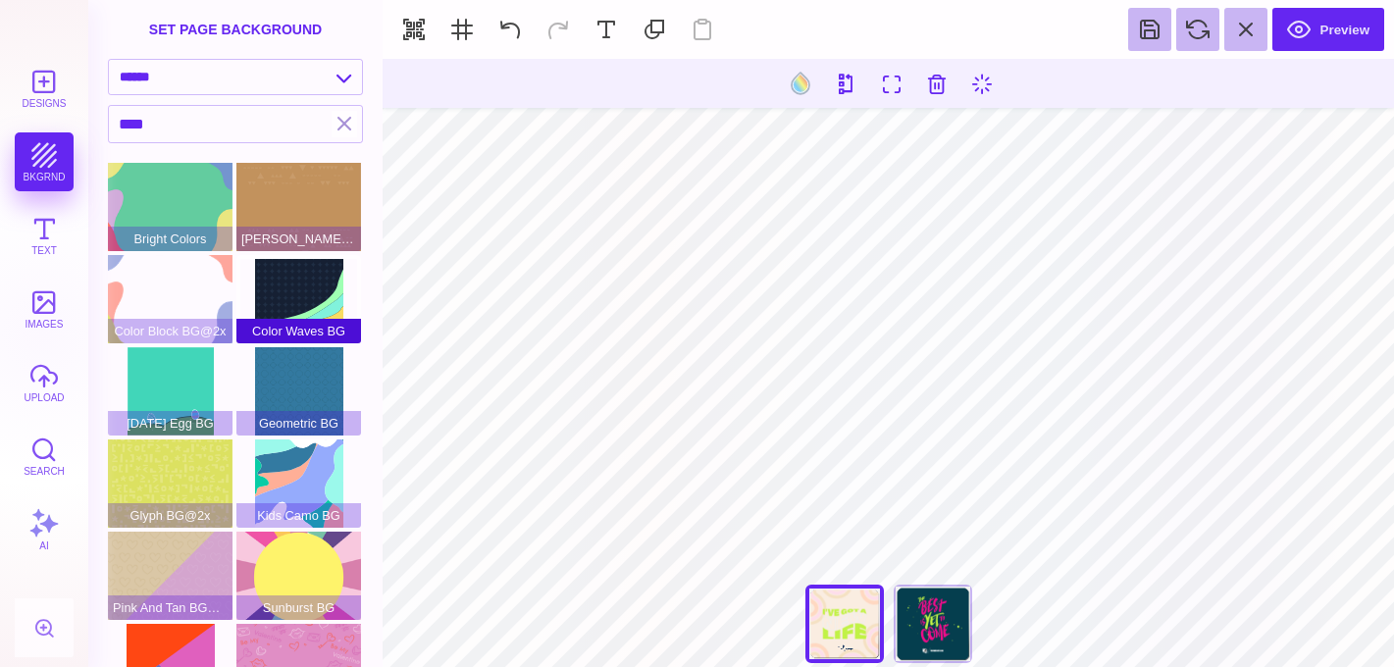
click at [290, 279] on div "Color Waves BG" at bounding box center [298, 299] width 125 height 88
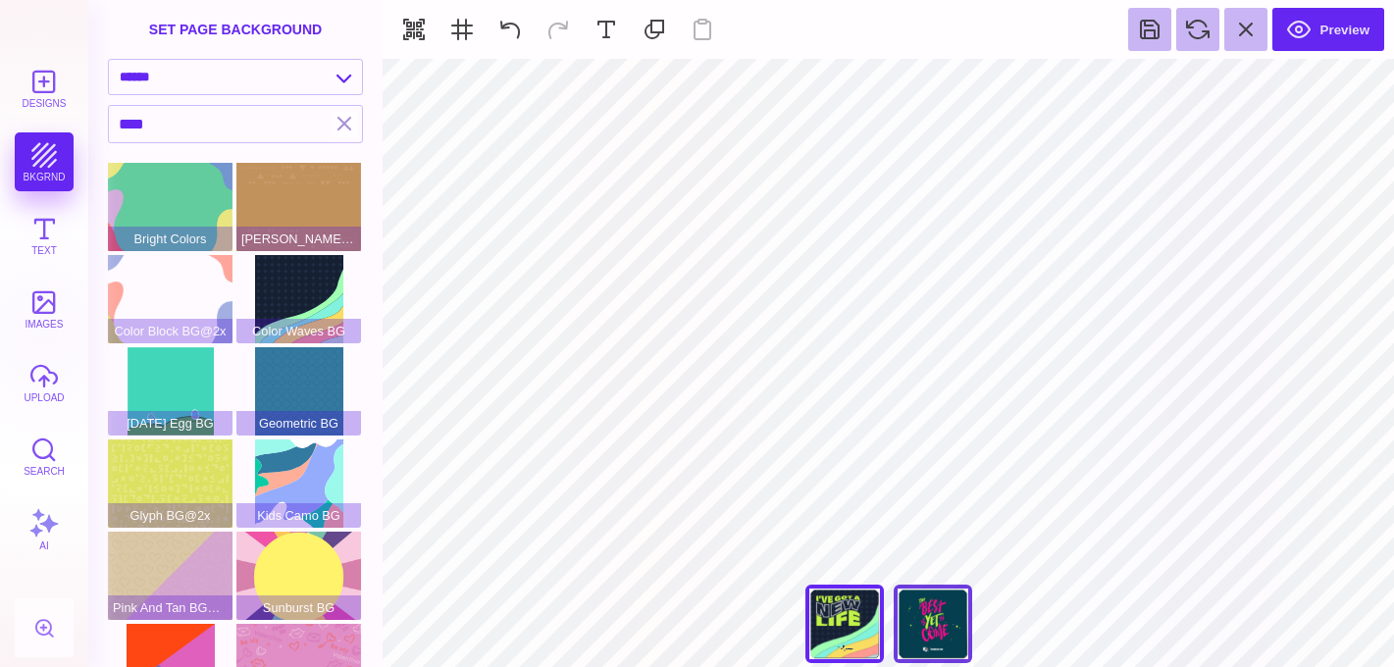
type input "#000000"
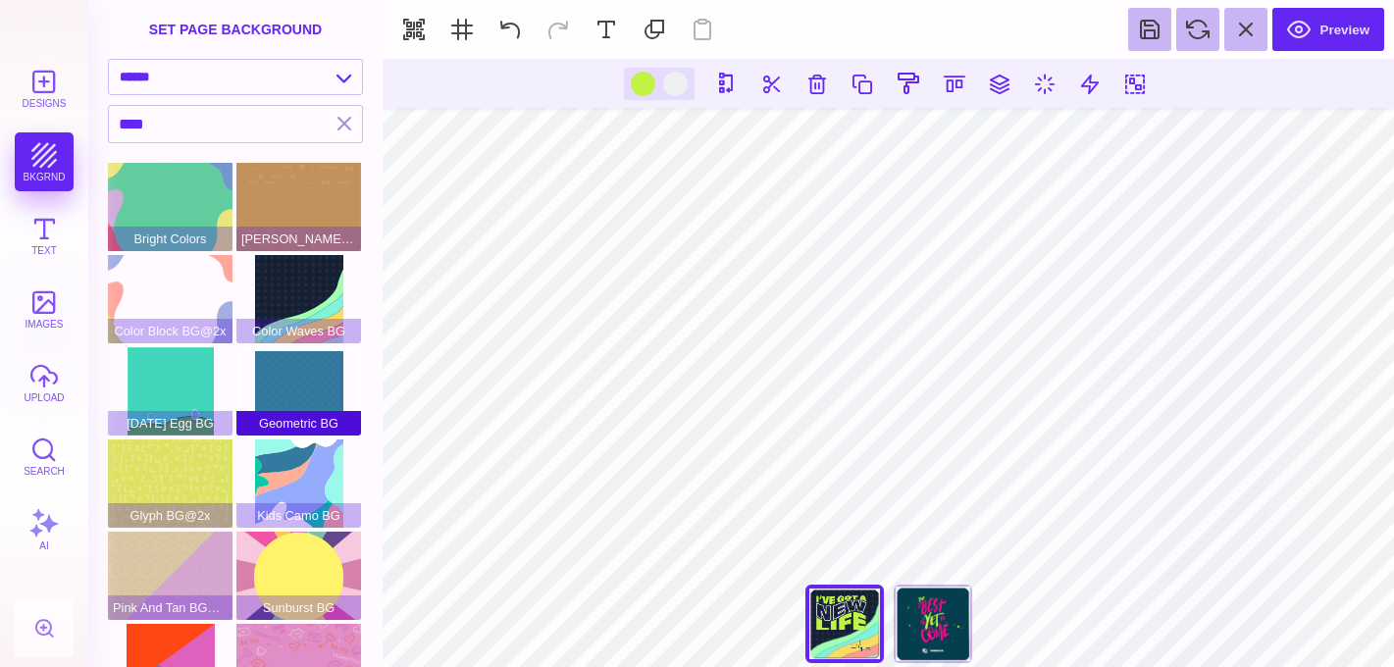
scroll to position [52, 0]
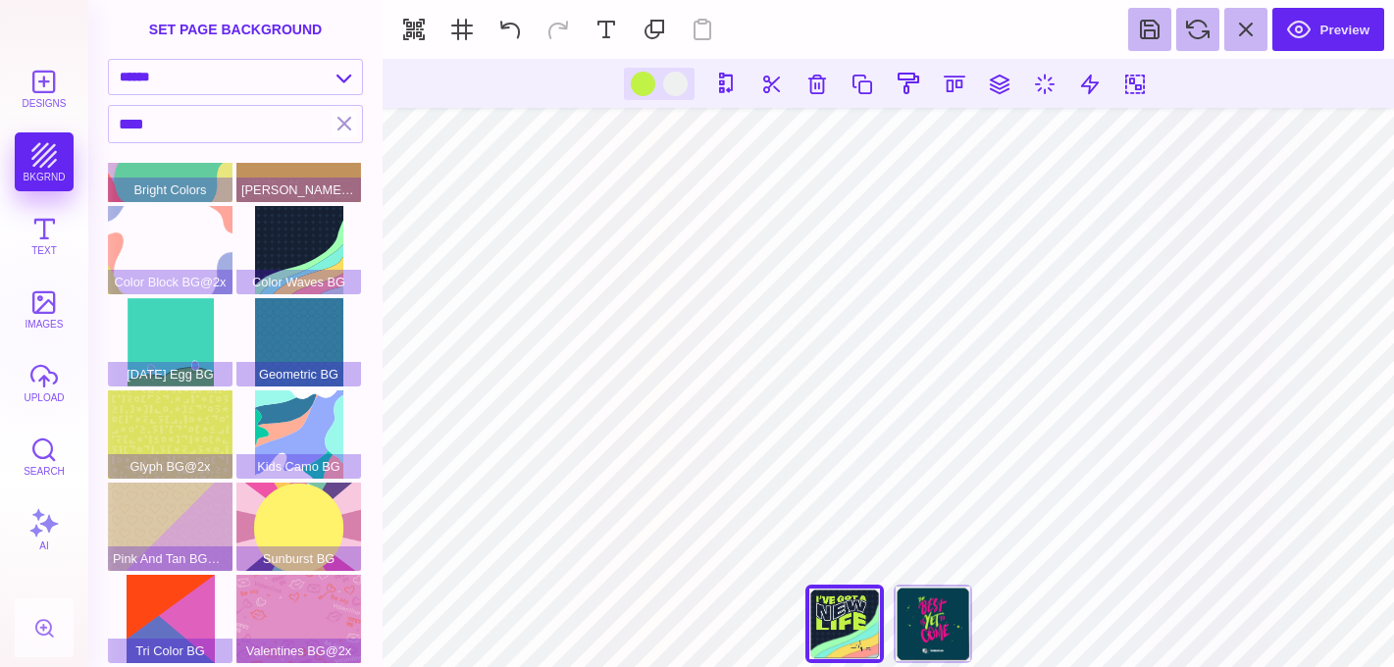
click at [42, 520] on button "AI" at bounding box center [44, 529] width 59 height 59
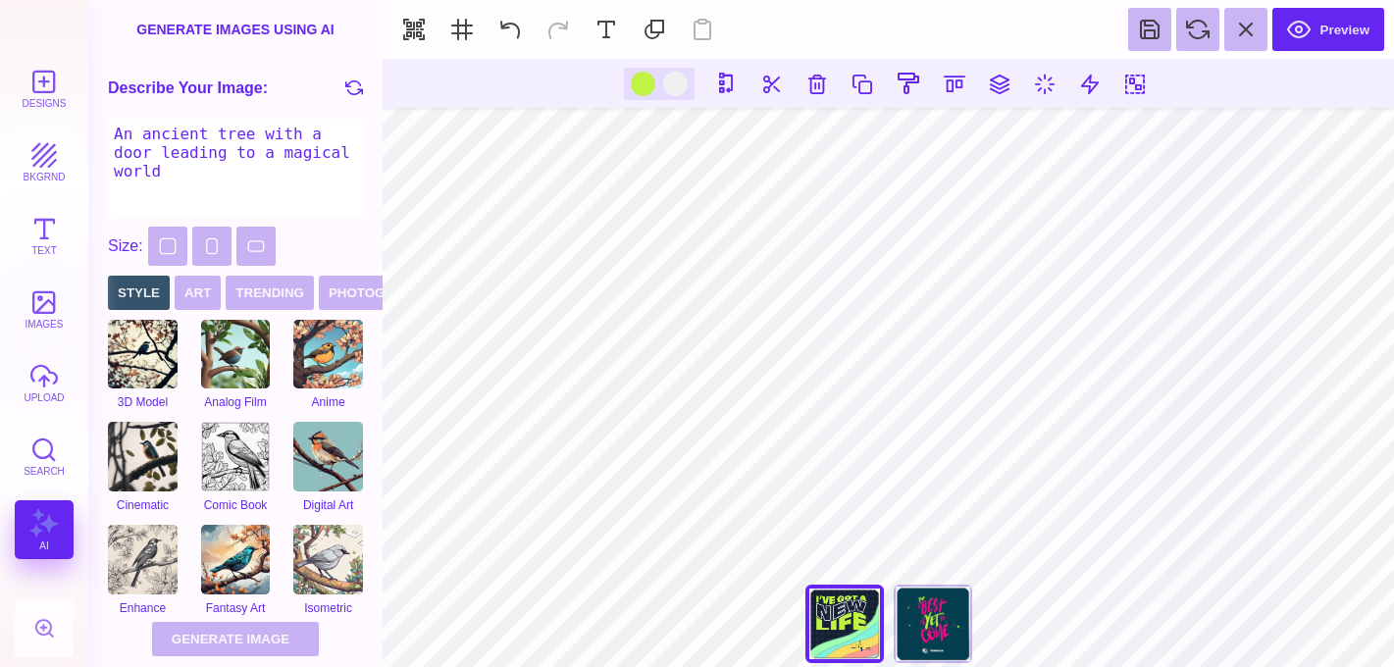
click at [200, 174] on textarea "An ancient tree with a door leading to a magical world" at bounding box center [235, 168] width 255 height 98
click at [200, 173] on textarea "An ancient tree with a door leading to a magical world" at bounding box center [235, 168] width 255 height 98
click at [173, 238] on button "Square" at bounding box center [167, 246] width 39 height 39
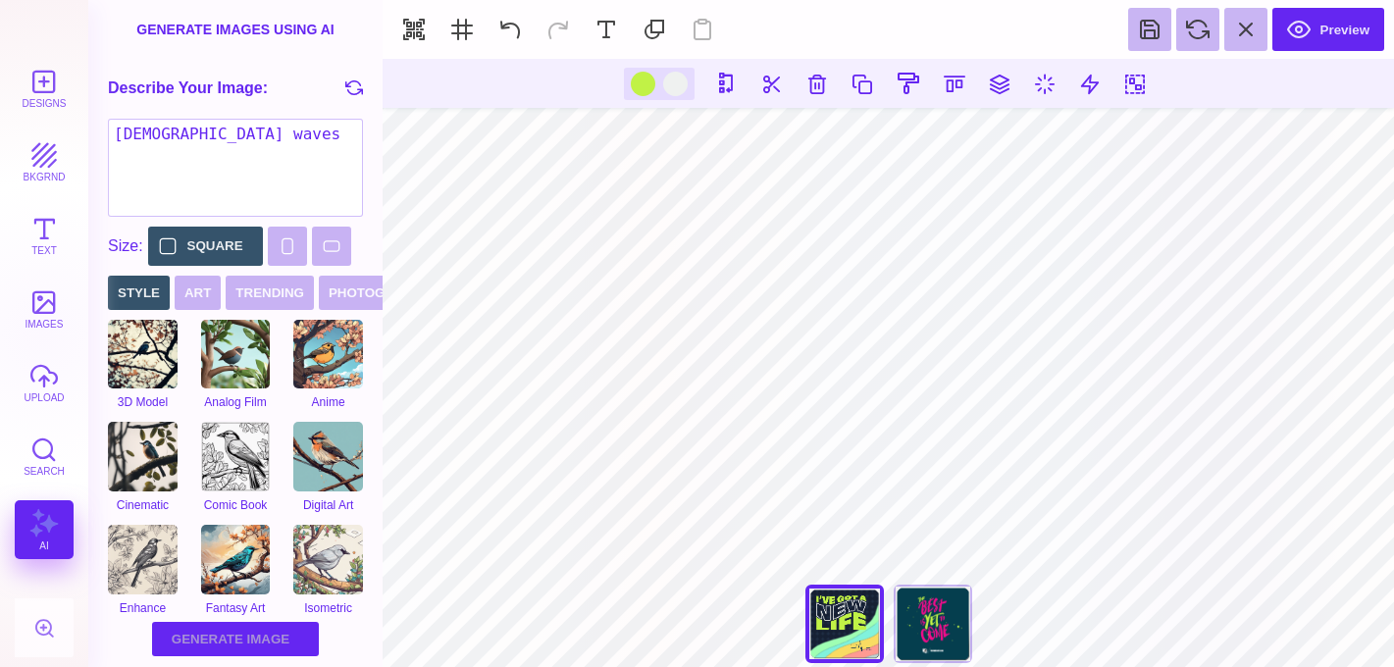
click at [194, 631] on button "Generate Image Generating Image" at bounding box center [235, 639] width 167 height 34
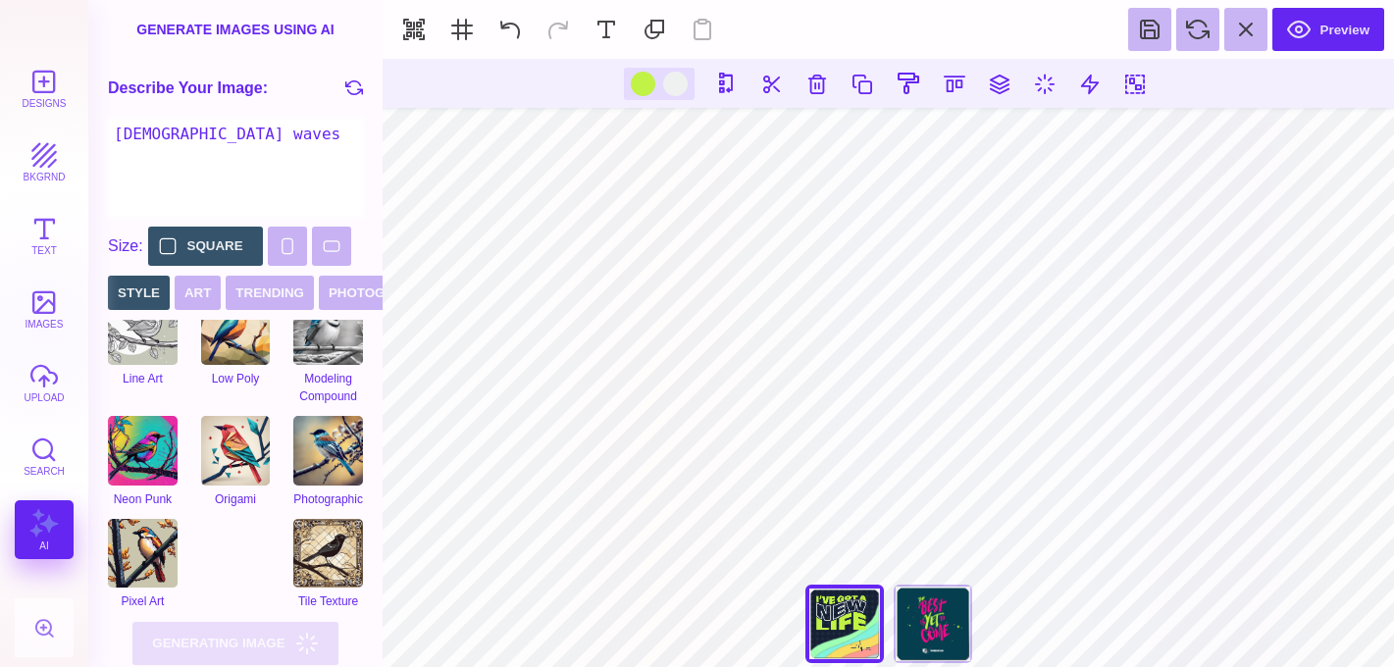
scroll to position [329, 0]
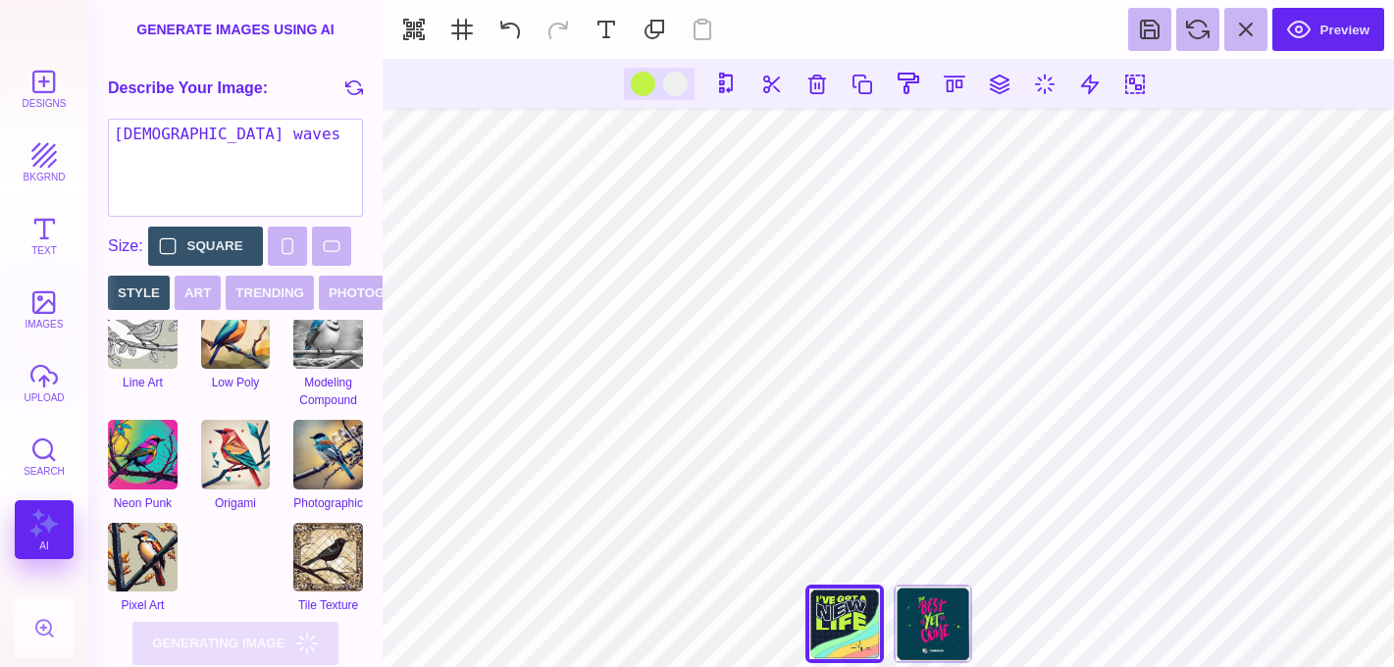
click at [357, 84] on icon at bounding box center [354, 87] width 18 height 18
type textarea "A cyberpunk hacker in a dimly lit room full of holographic screens"
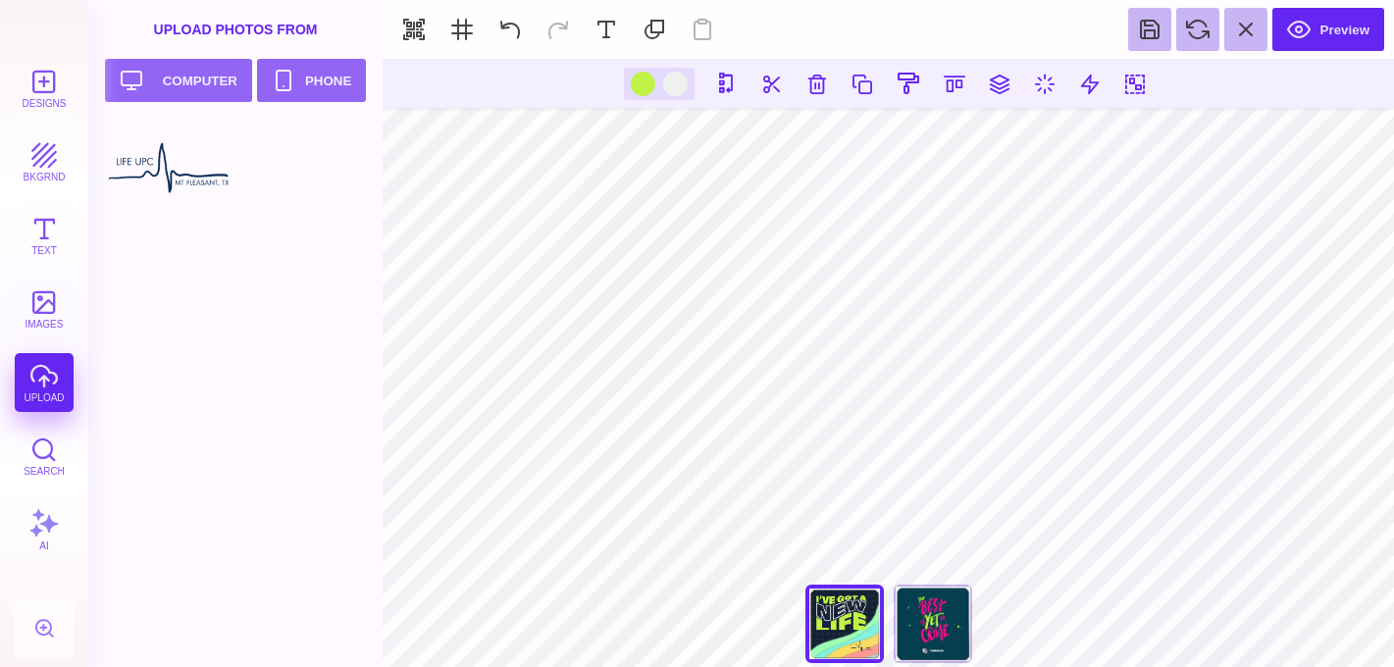
click at [357, 84] on button "Phone" at bounding box center [311, 80] width 109 height 43
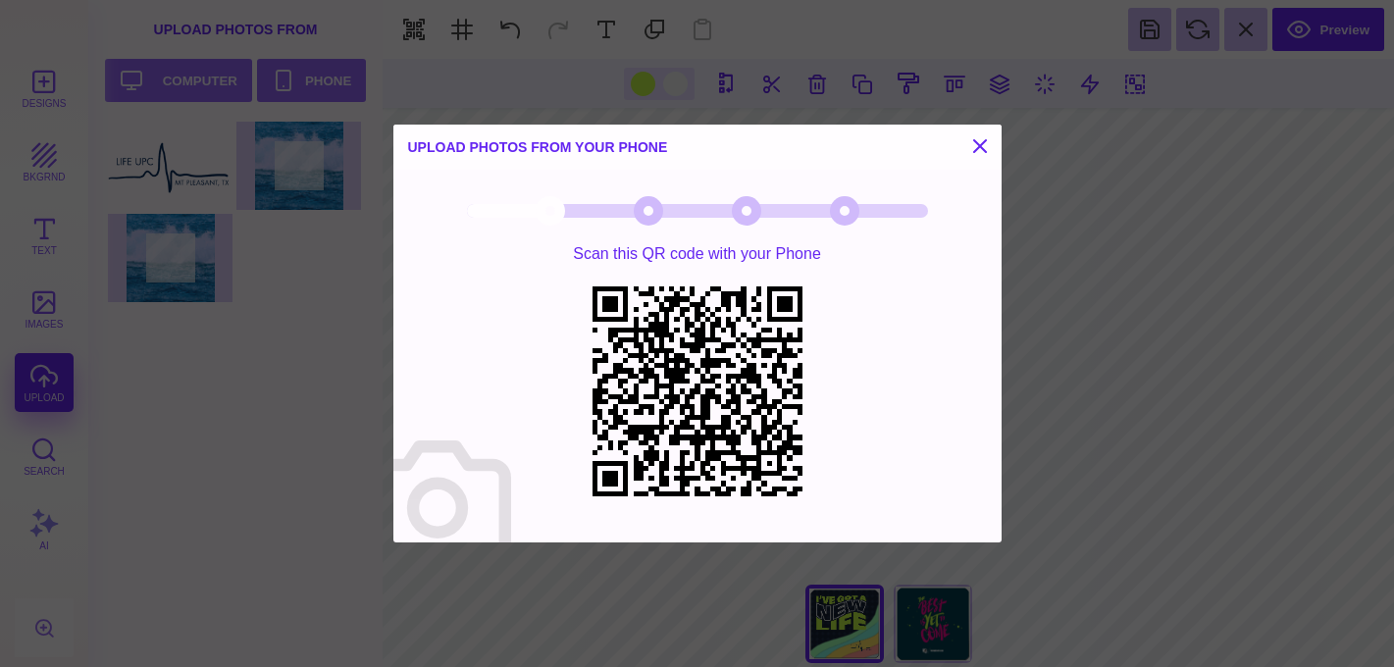
click at [303, 474] on div "Upload Photos from your Phone Scan this QR code with your Phone" at bounding box center [697, 333] width 1394 height 667
click at [986, 147] on button at bounding box center [980, 146] width 24 height 24
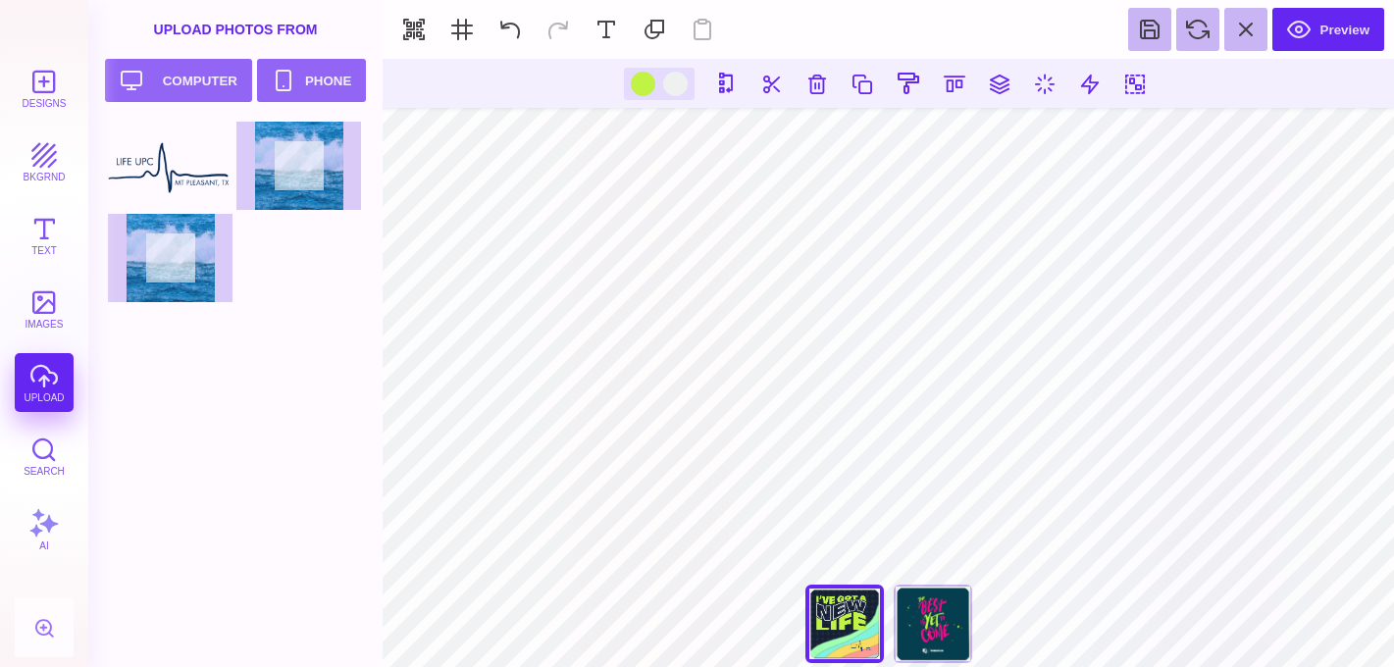
click at [172, 274] on div at bounding box center [241, 214] width 267 height 184
click at [46, 90] on button "Designs" at bounding box center [44, 88] width 59 height 59
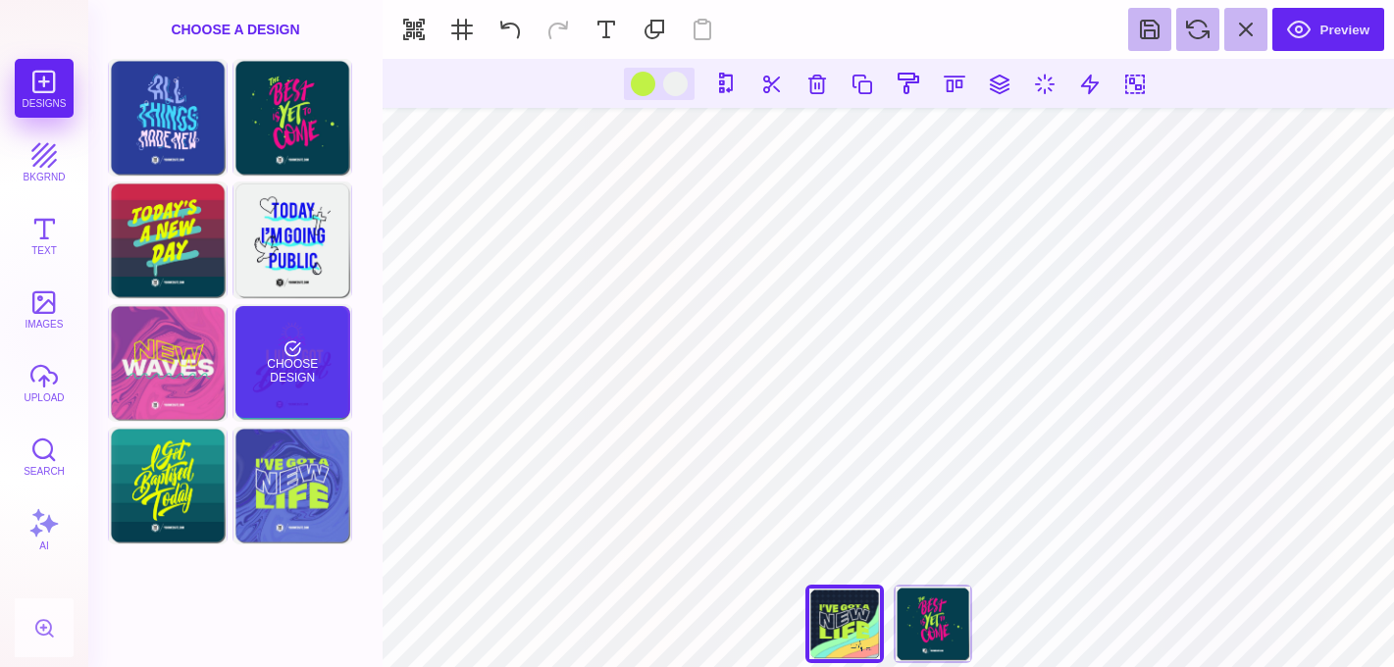
click at [306, 375] on div "Choose Design" at bounding box center [292, 362] width 115 height 112
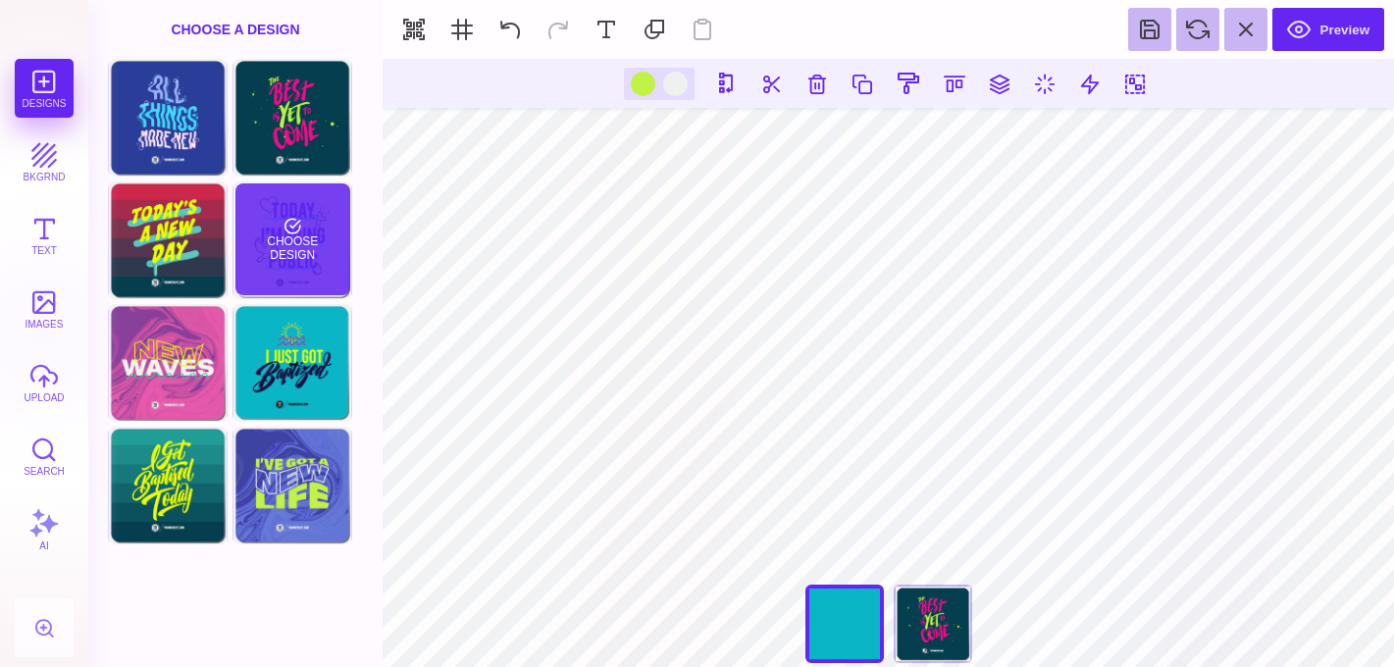
click at [306, 272] on div "Choose Design" at bounding box center [292, 239] width 115 height 112
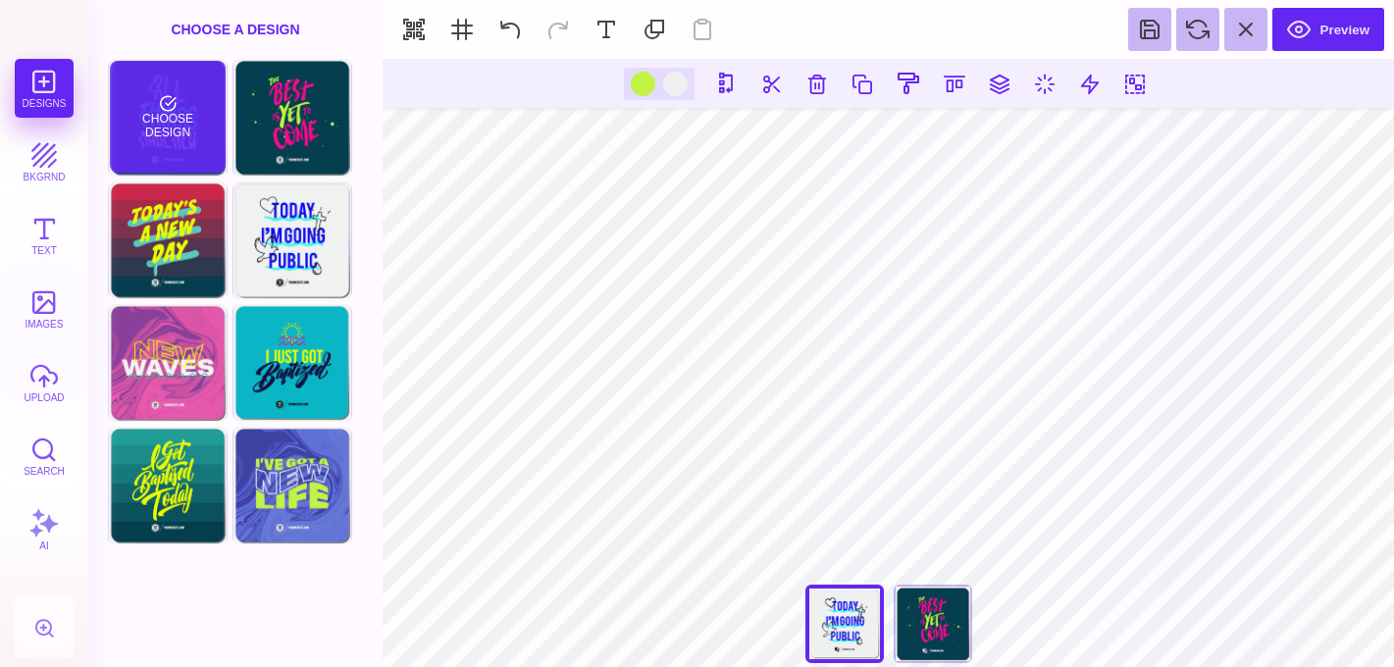
click at [177, 133] on div "Choose Design" at bounding box center [167, 117] width 115 height 112
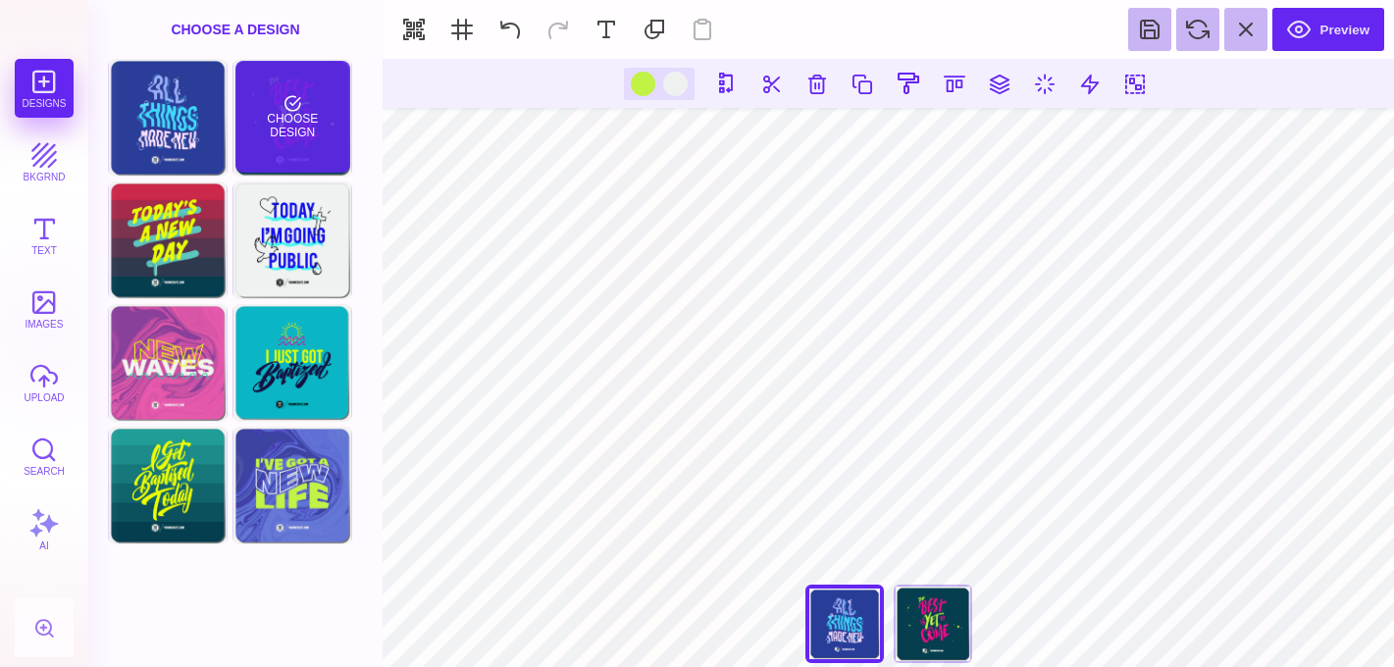
click at [313, 130] on section "**********" at bounding box center [235, 333] width 294 height 667
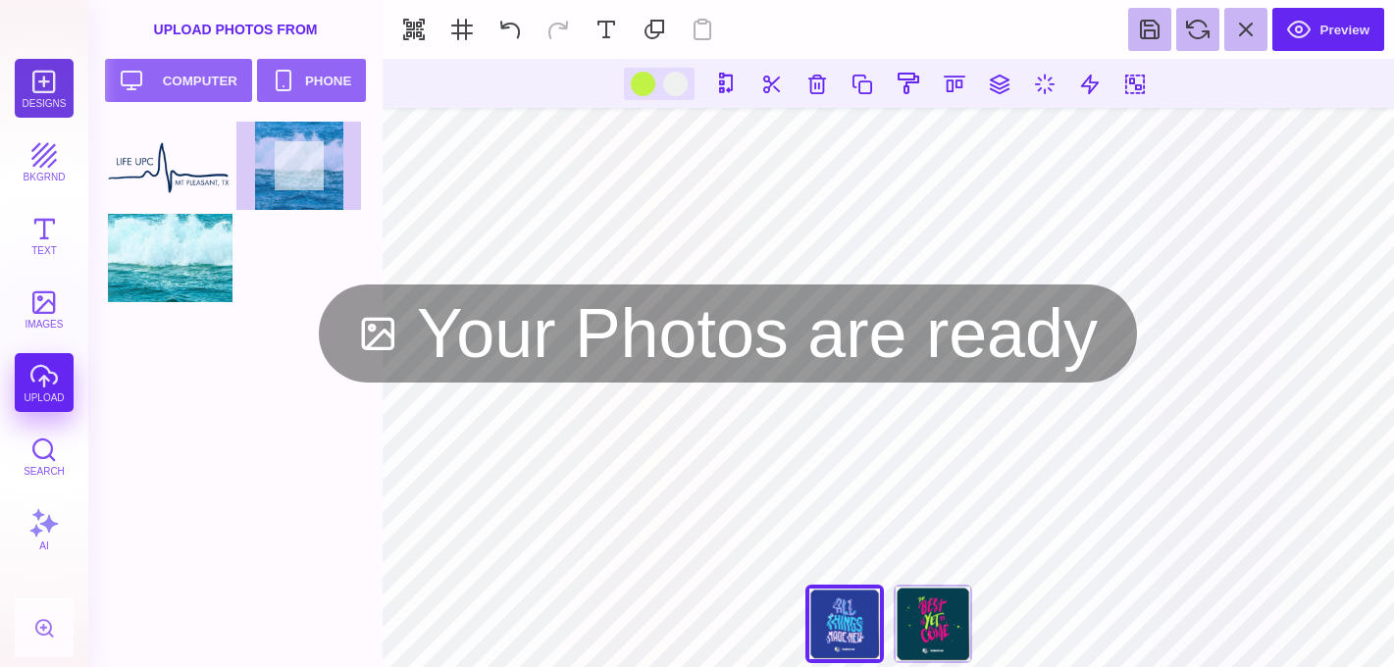
click at [49, 78] on button "Designs" at bounding box center [44, 88] width 59 height 59
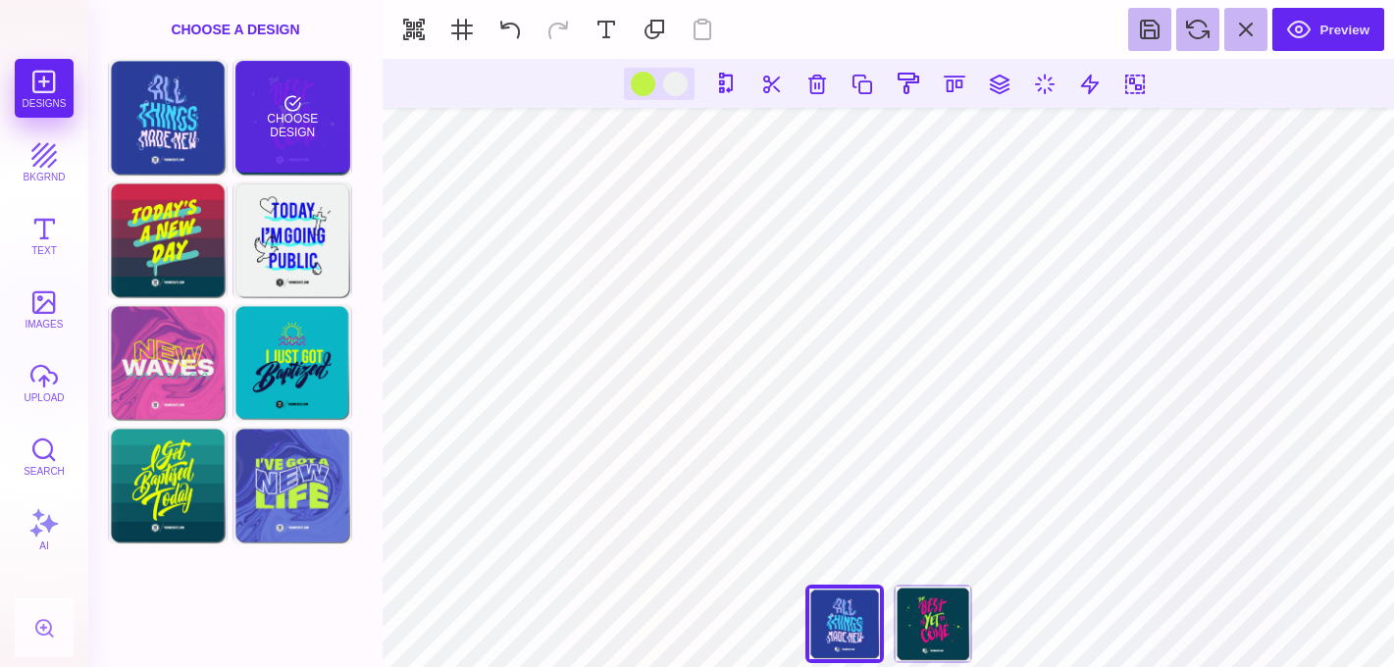
click at [276, 112] on div "Choose Design" at bounding box center [292, 117] width 115 height 112
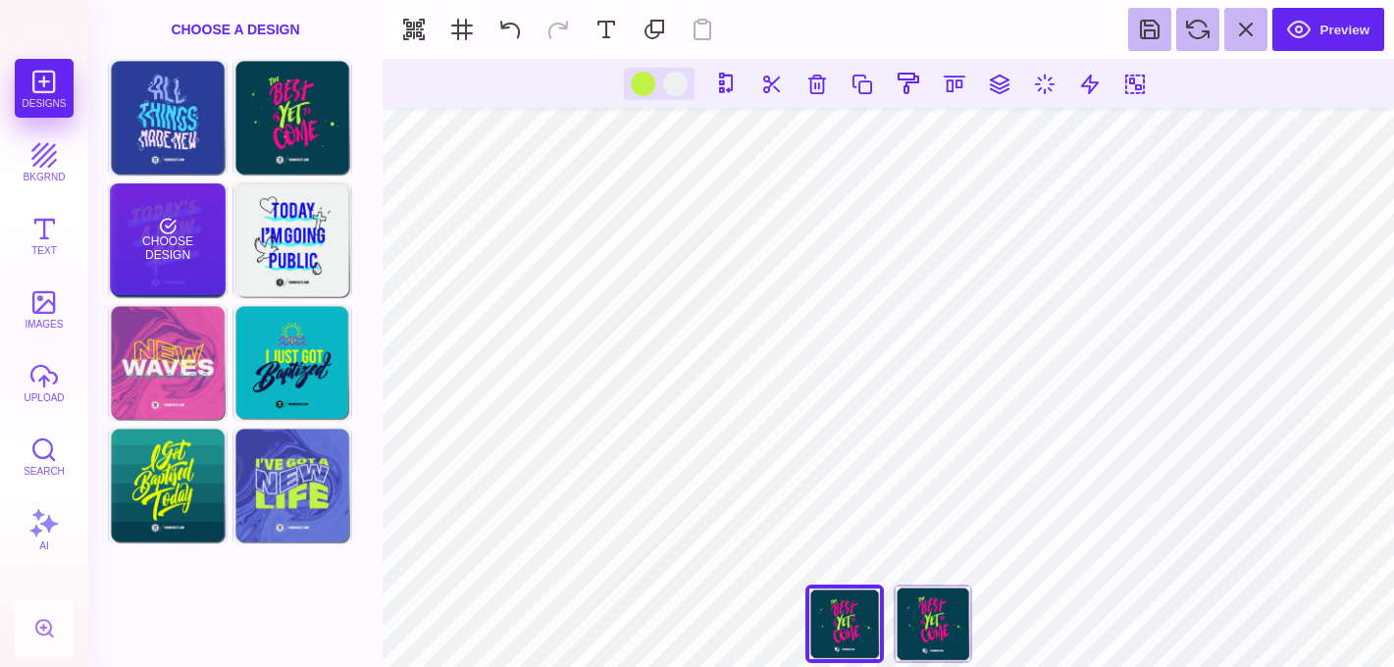
click at [155, 253] on div "Choose Design" at bounding box center [167, 239] width 115 height 112
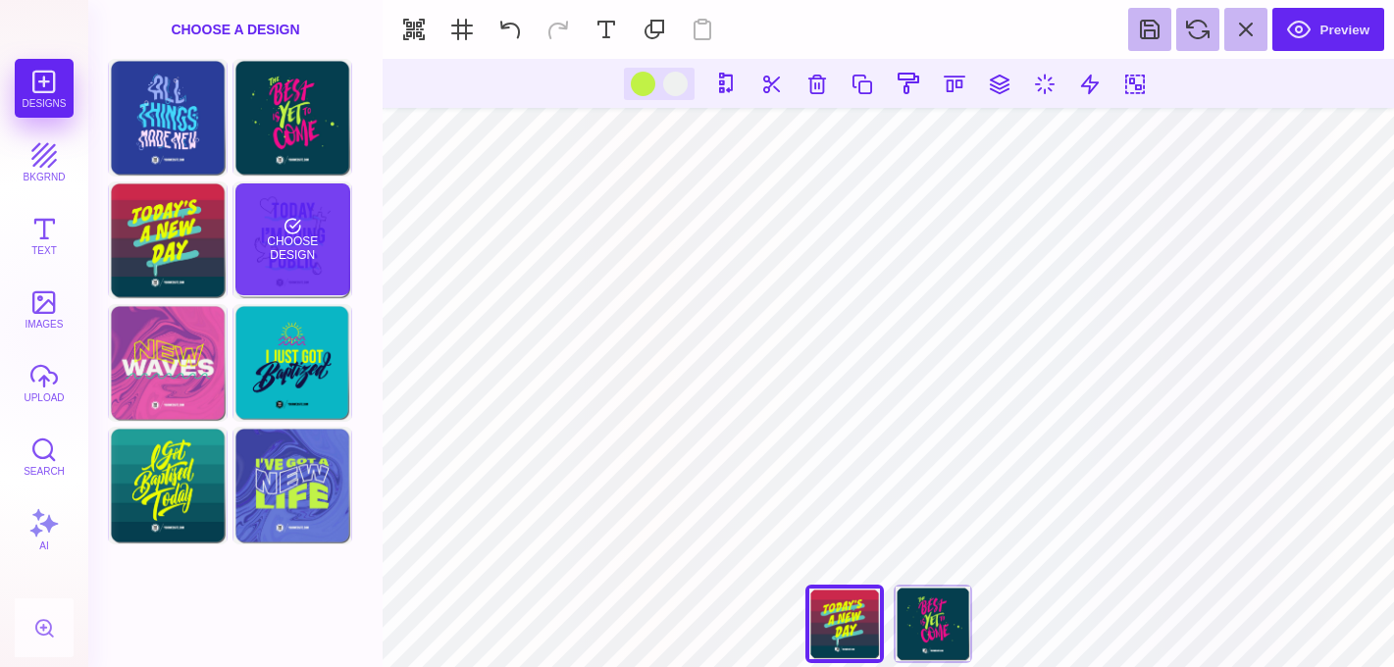
click at [293, 251] on div "Choose Design" at bounding box center [292, 239] width 115 height 112
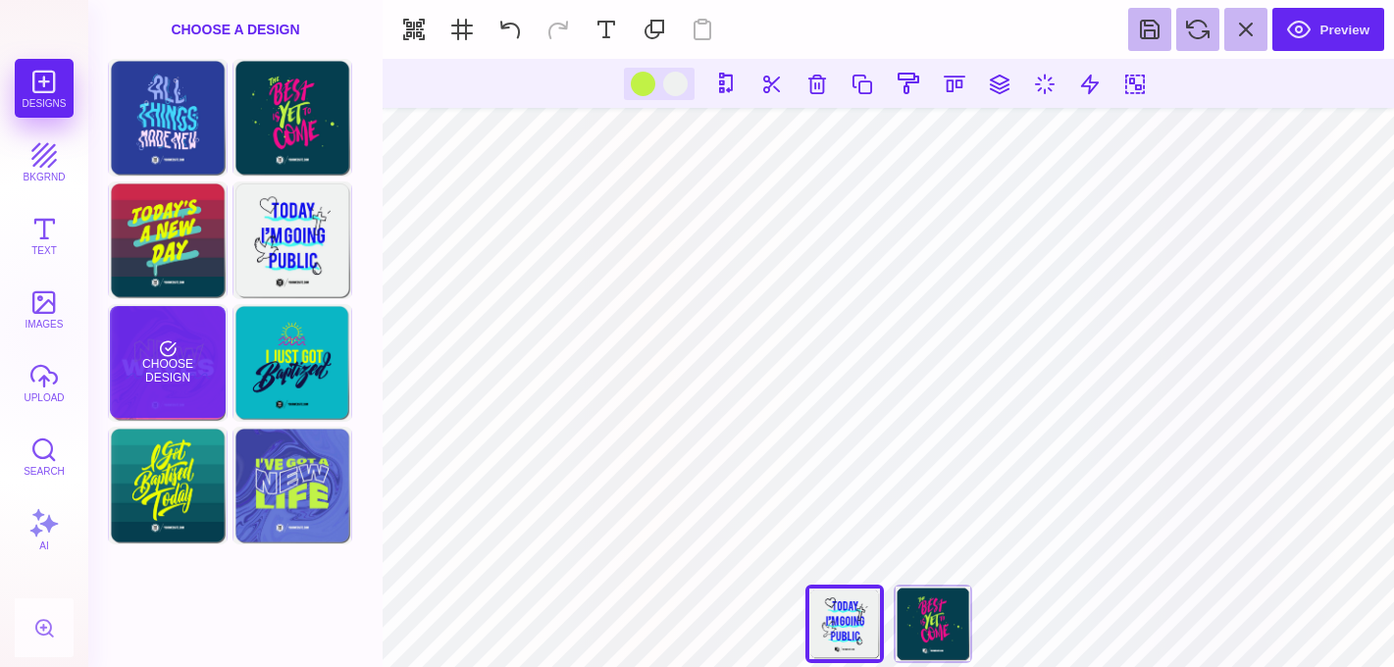
click at [171, 391] on div "Choose Design" at bounding box center [167, 362] width 115 height 112
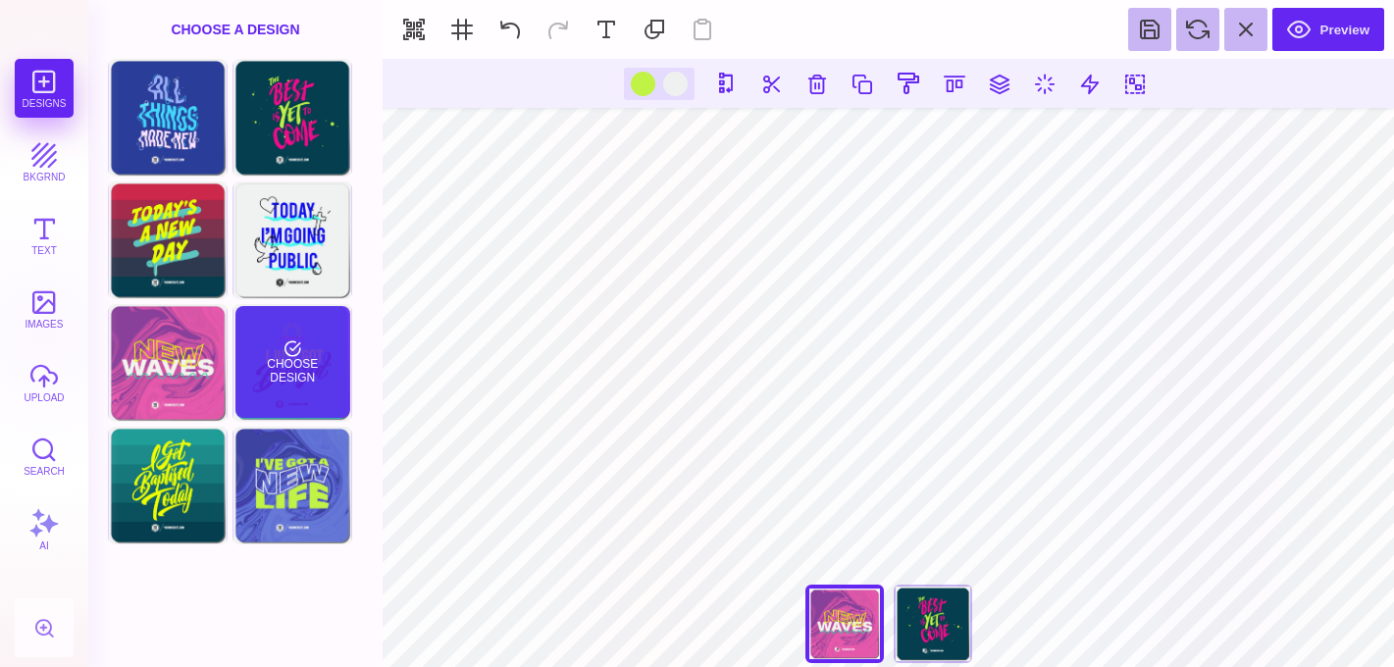
click at [336, 388] on div "Choose Design" at bounding box center [292, 362] width 115 height 112
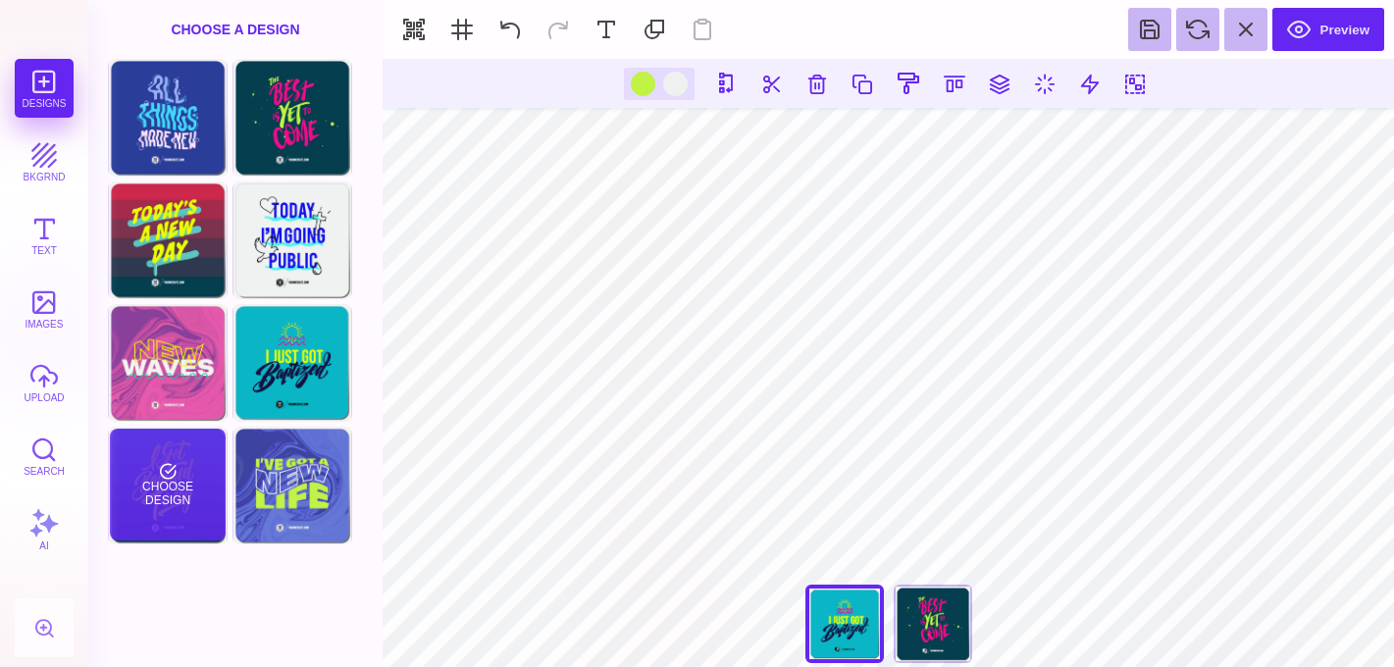
click at [188, 474] on div "Choose Design" at bounding box center [167, 485] width 115 height 112
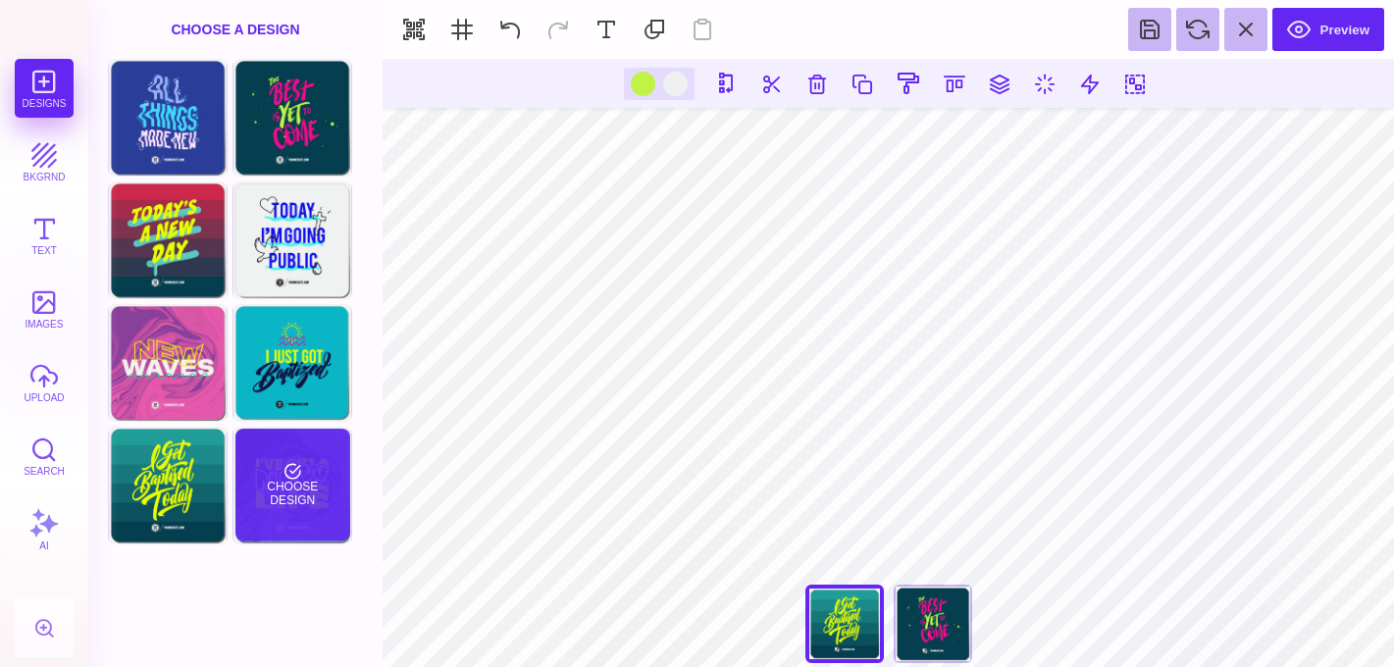
click at [269, 508] on div "Choose Design" at bounding box center [292, 485] width 115 height 112
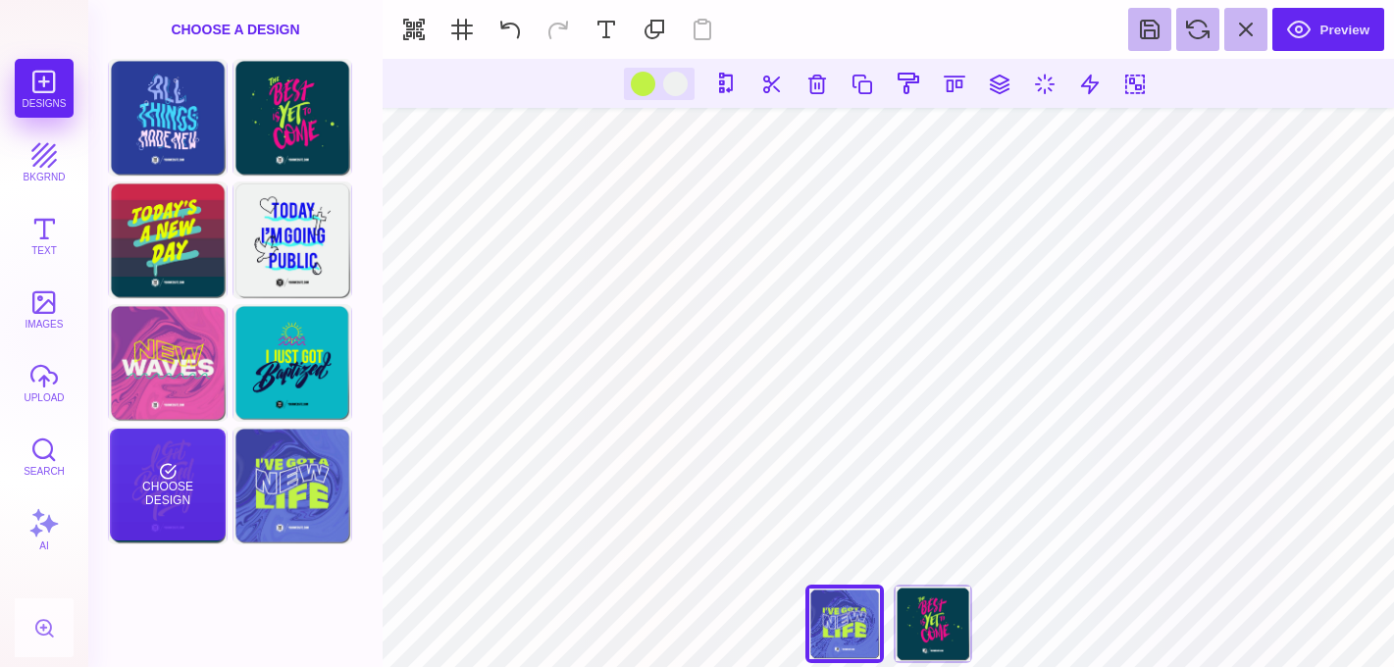
click at [159, 499] on div "Choose Design" at bounding box center [167, 485] width 115 height 112
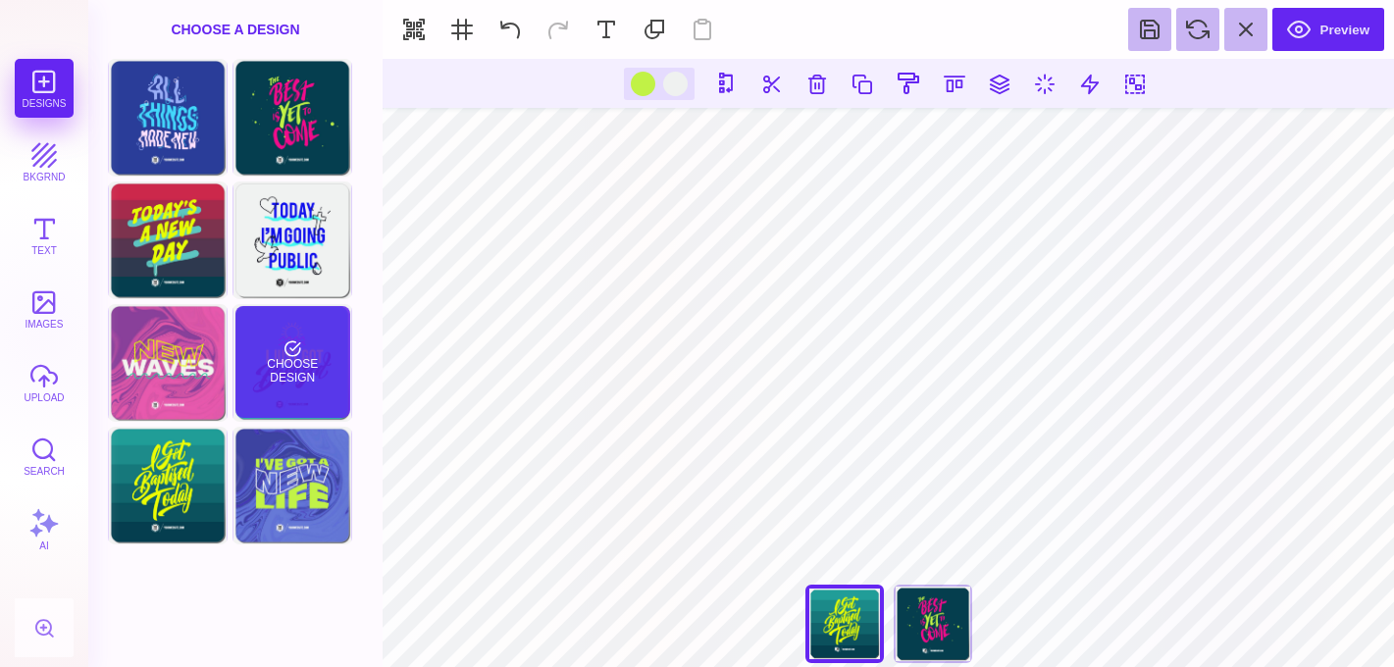
click at [269, 378] on div "Choose Design" at bounding box center [292, 362] width 115 height 112
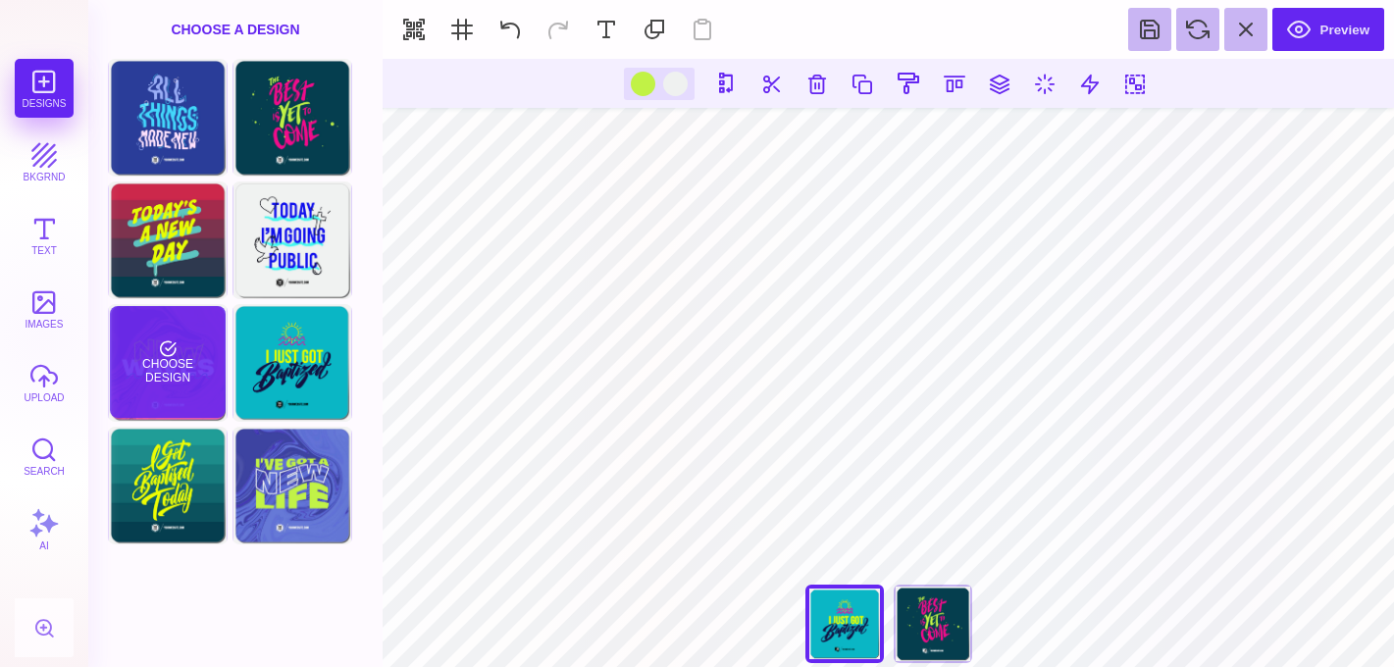
click at [188, 377] on div "Choose Design" at bounding box center [167, 362] width 115 height 112
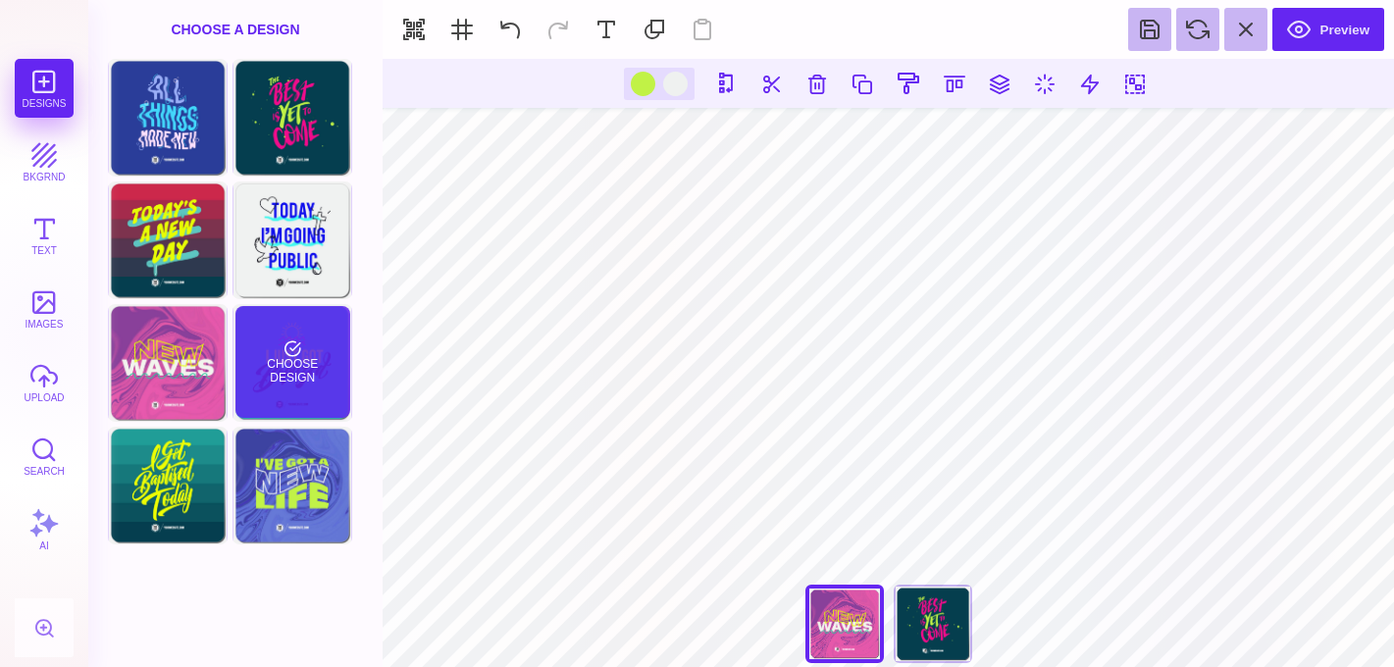
click at [312, 373] on div "Choose Design" at bounding box center [292, 362] width 115 height 112
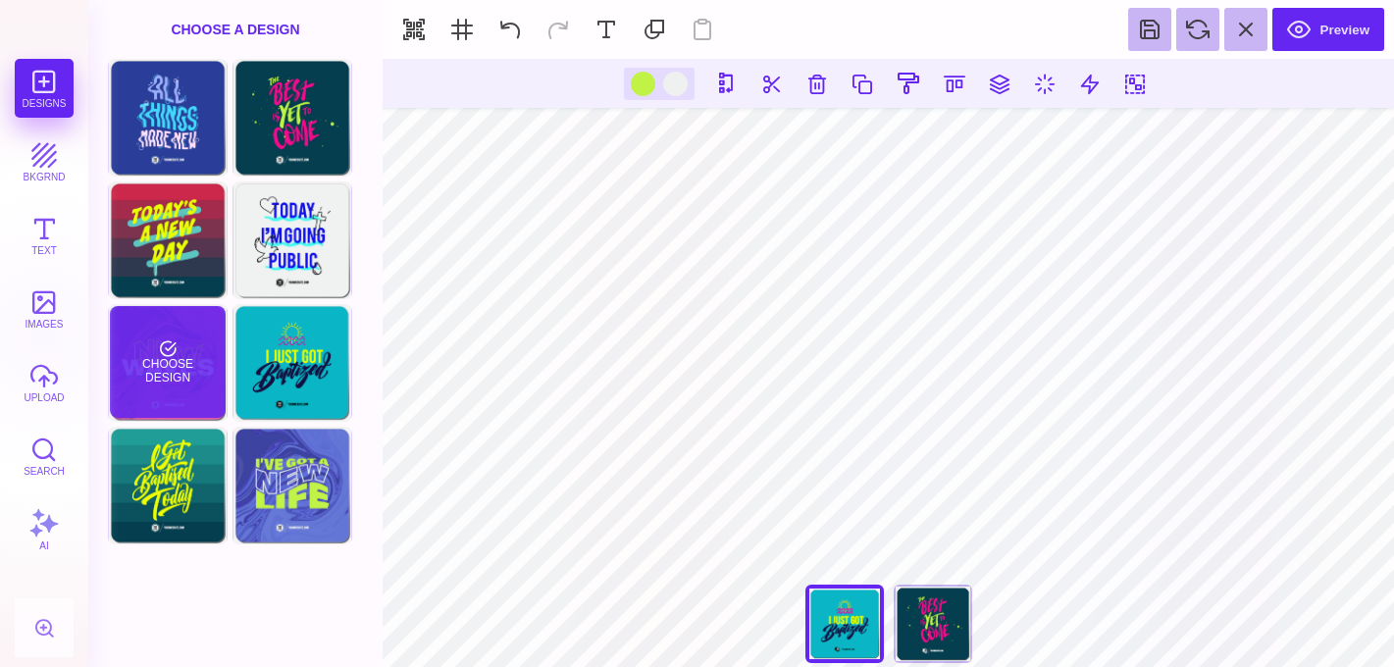
click at [185, 339] on div "Choose Design" at bounding box center [167, 362] width 115 height 112
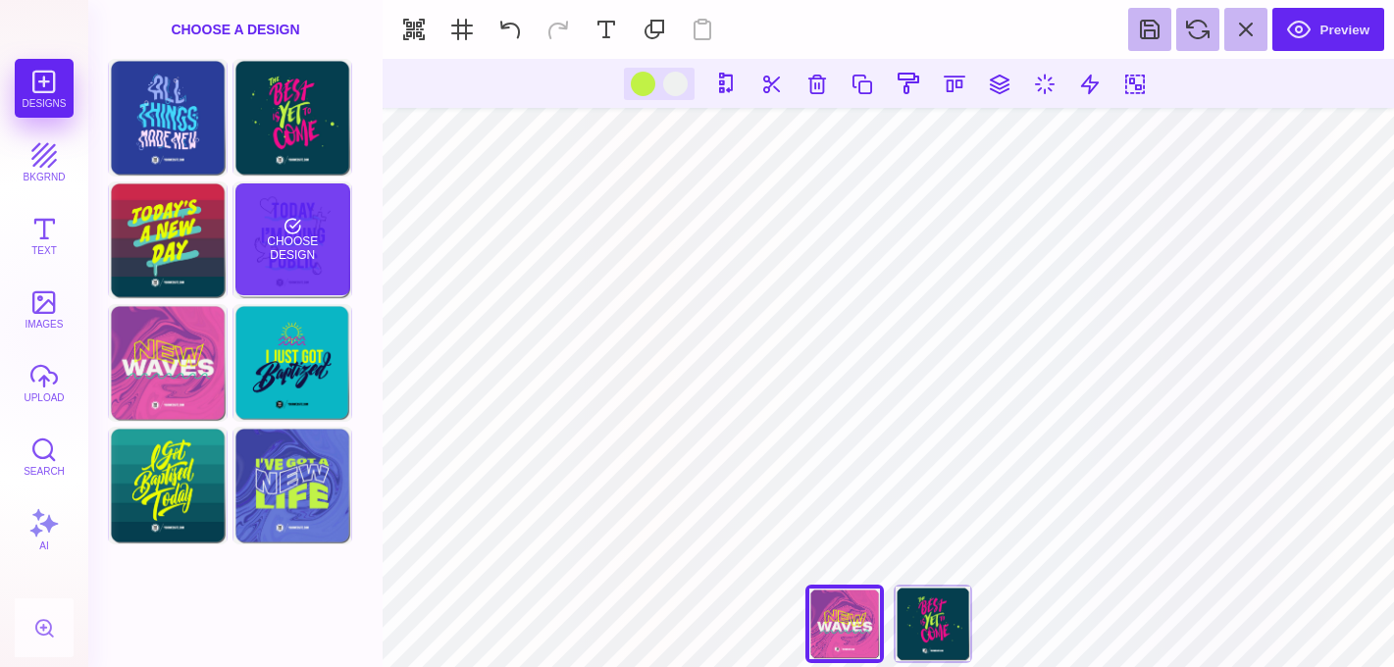
click at [280, 248] on div "Choose Design" at bounding box center [292, 239] width 115 height 112
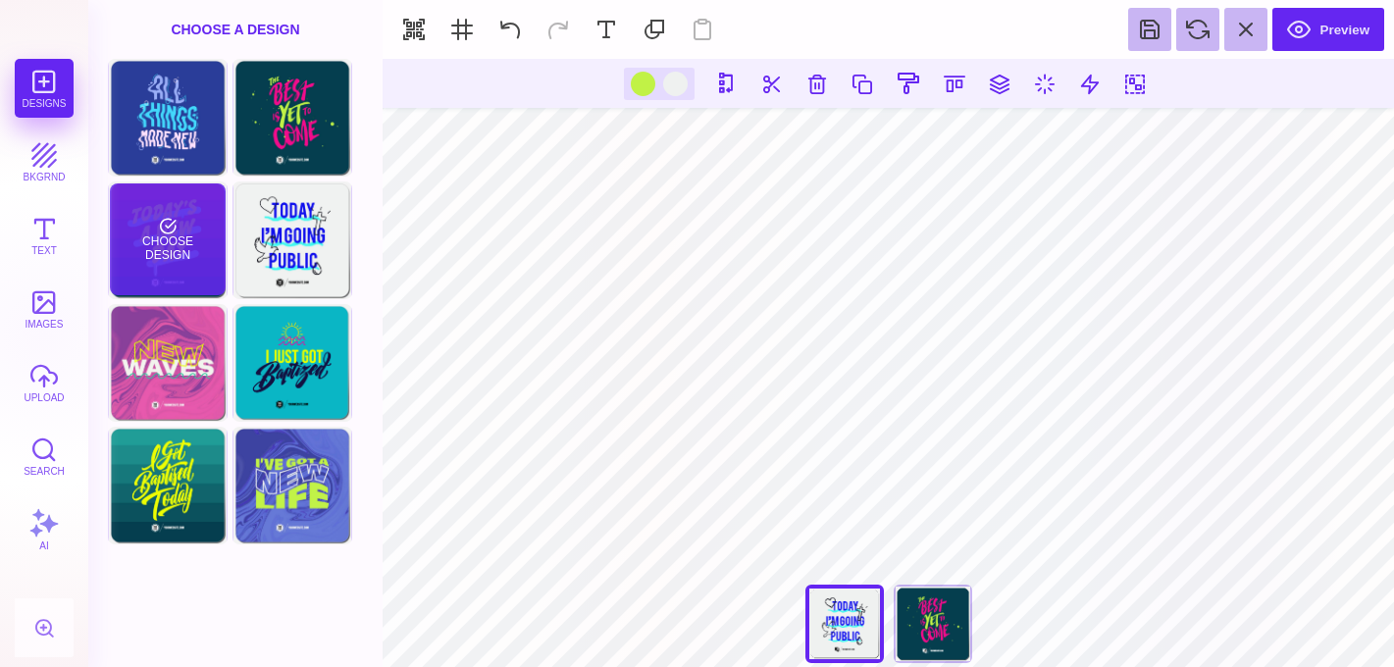
click at [210, 243] on div "Choose Design" at bounding box center [167, 239] width 115 height 112
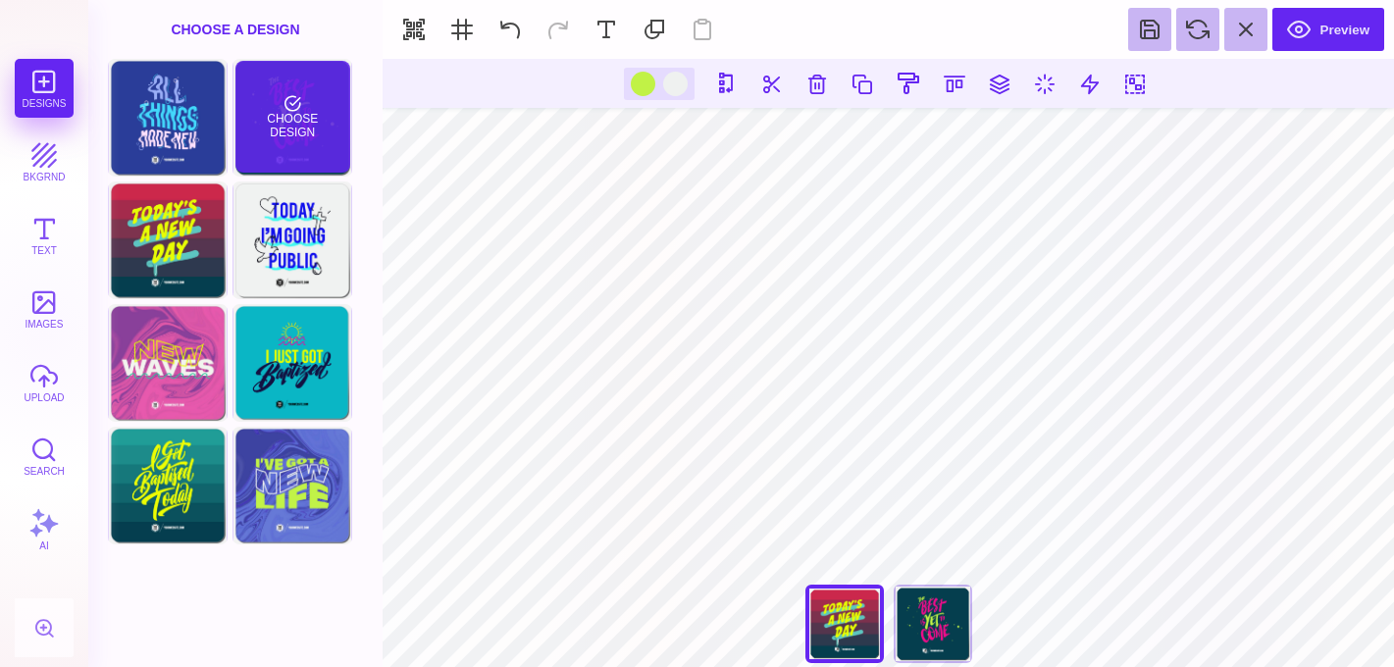
click at [292, 126] on div "Choose Design" at bounding box center [292, 117] width 115 height 112
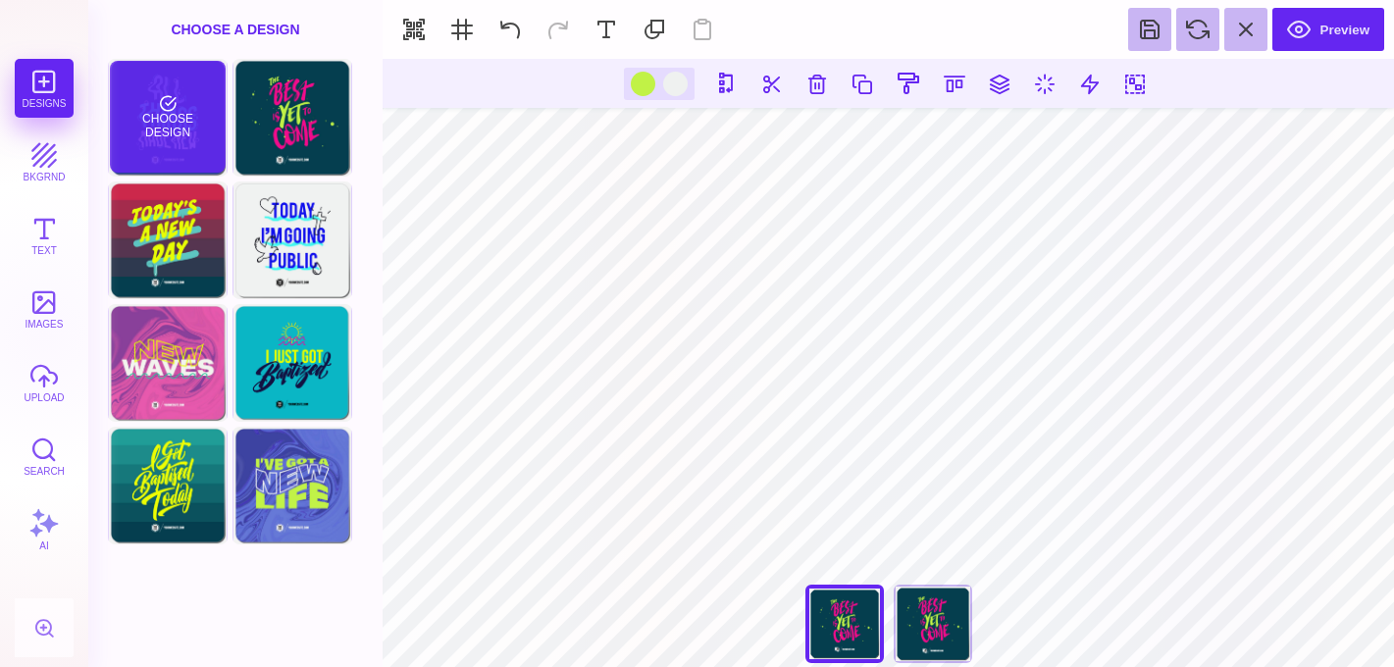
click at [181, 101] on div "Choose Design" at bounding box center [167, 117] width 115 height 112
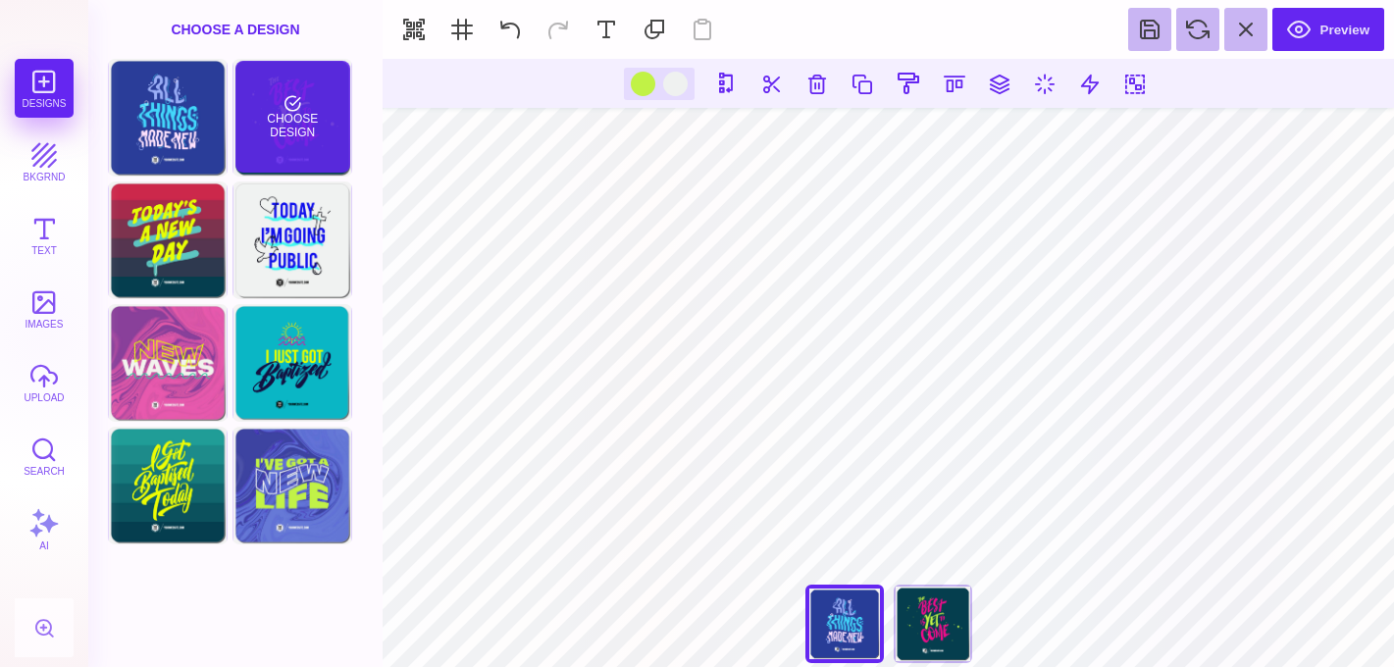
click at [294, 128] on div "Choose Design" at bounding box center [292, 117] width 115 height 112
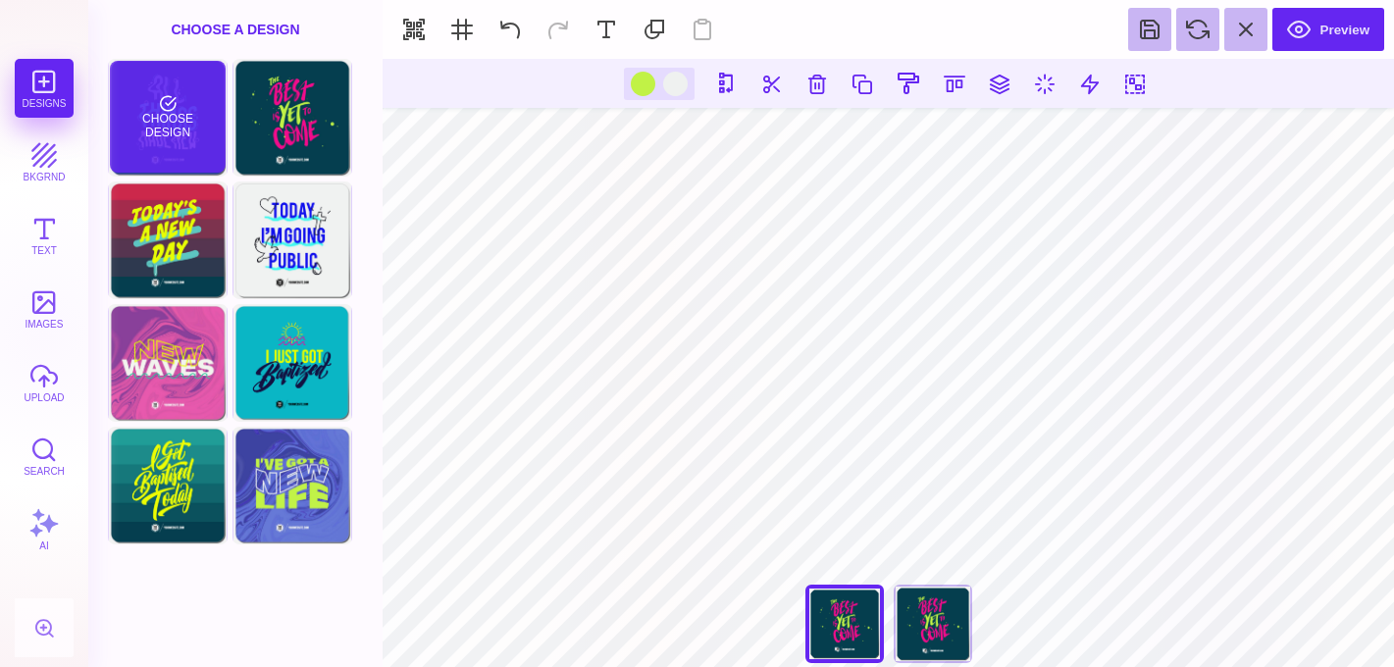
click at [184, 123] on div "Choose Design" at bounding box center [167, 117] width 115 height 112
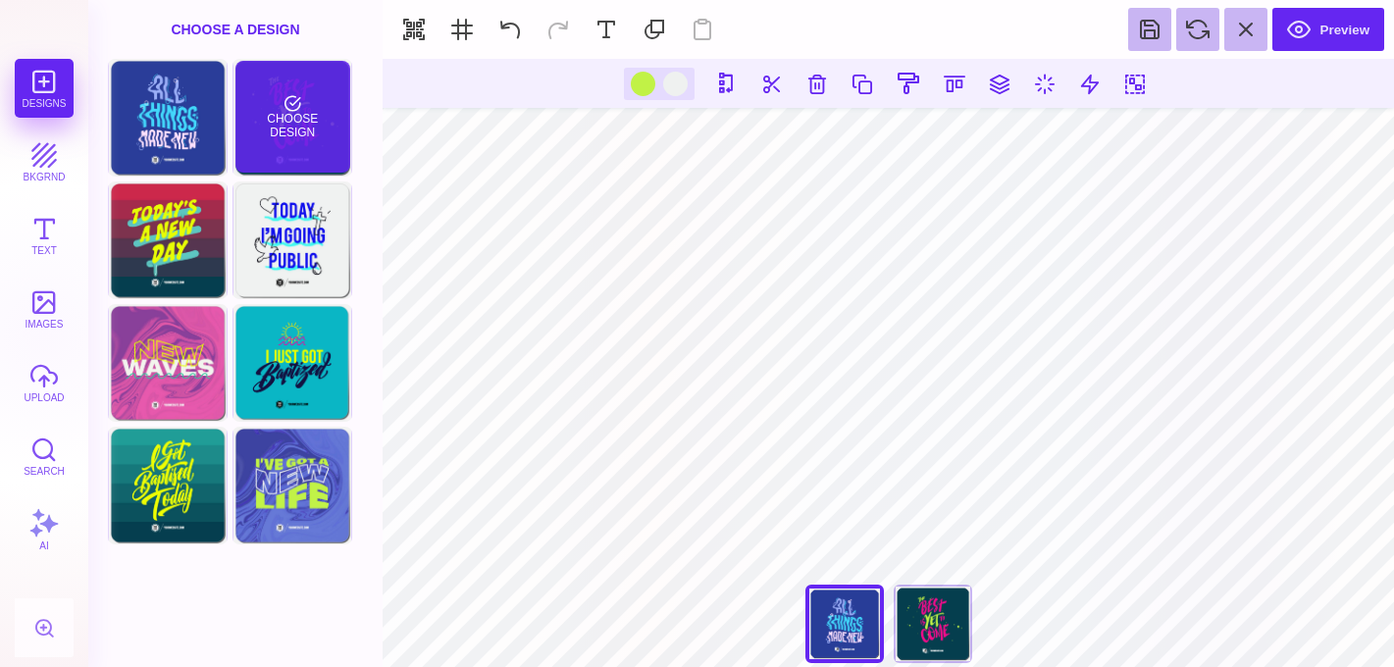
click at [288, 124] on div "Choose Design" at bounding box center [292, 117] width 115 height 112
type input "#F20C8B"
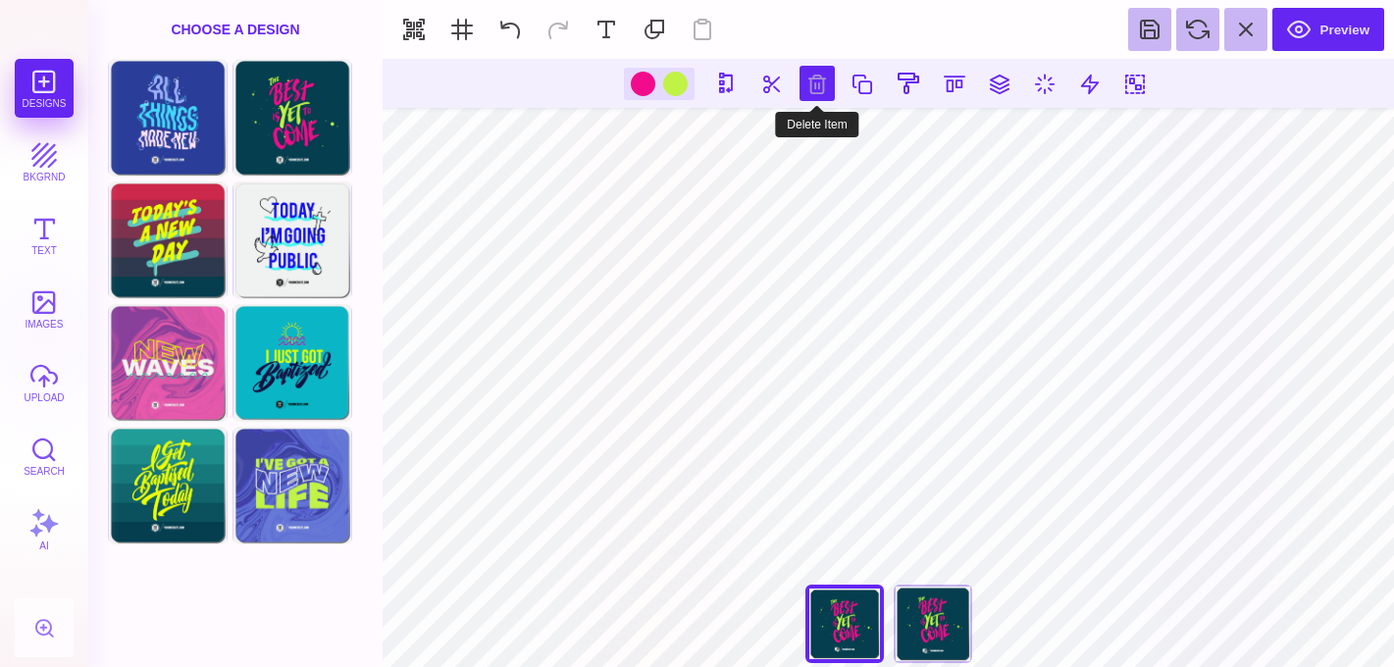
click at [817, 94] on button at bounding box center [817, 83] width 35 height 35
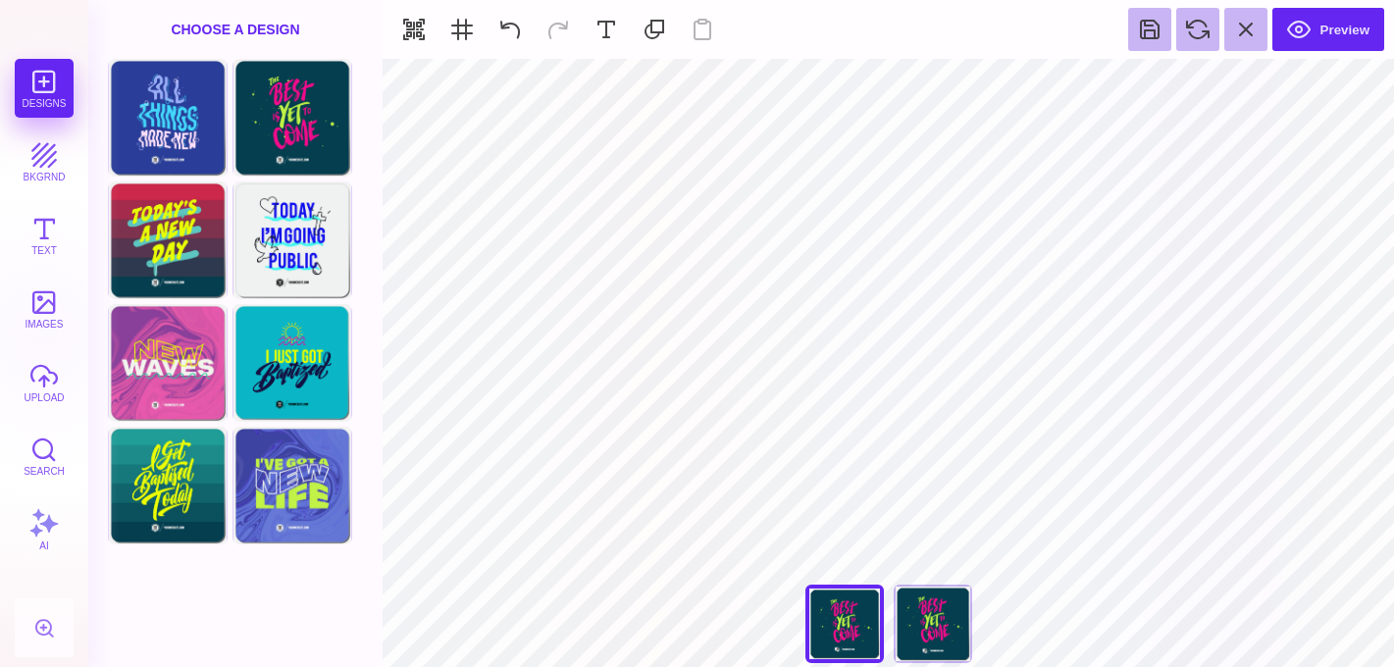
click at [31, 243] on button "Text" at bounding box center [44, 235] width 59 height 59
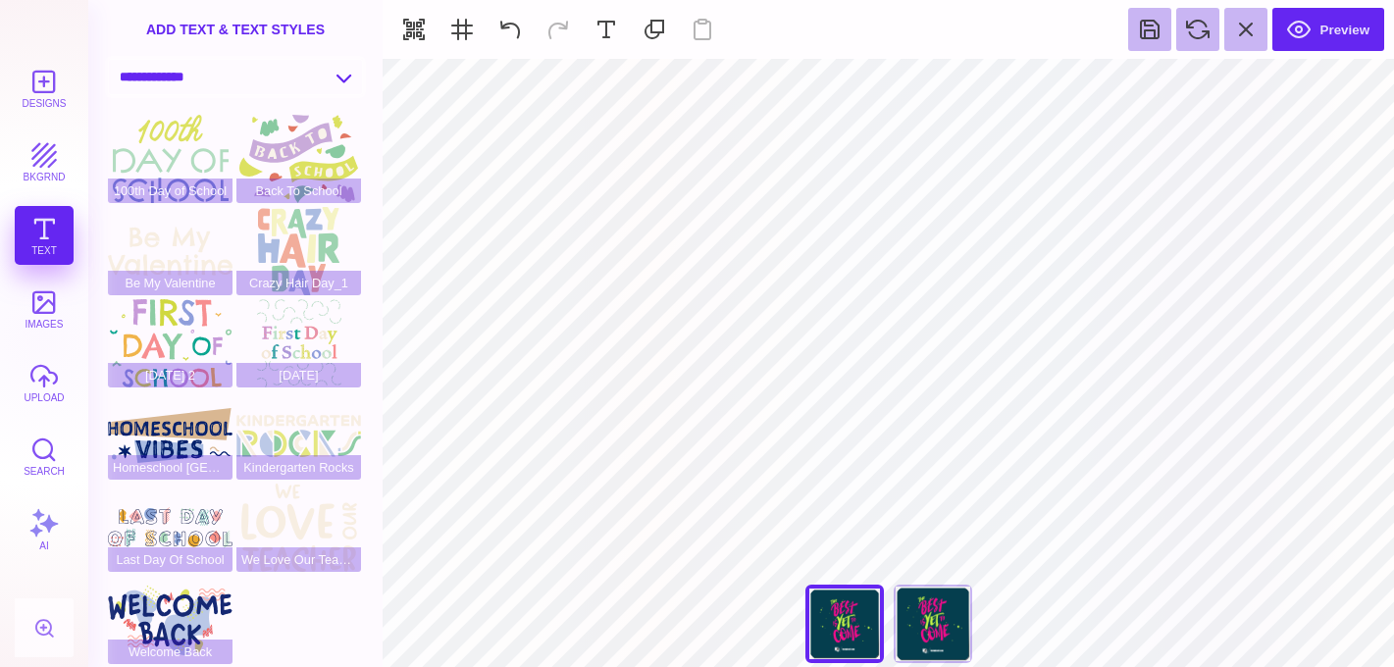
click at [278, 61] on select "**********" at bounding box center [235, 77] width 253 height 34
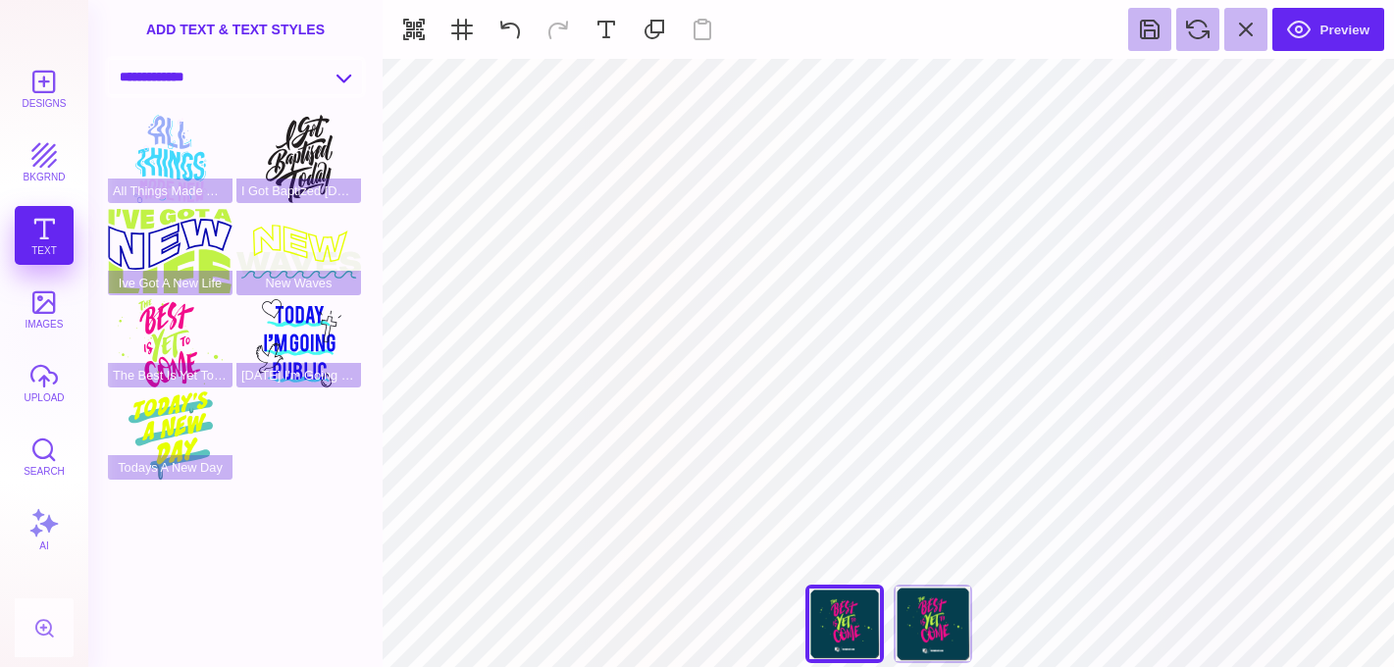
click at [218, 78] on select "**********" at bounding box center [235, 77] width 253 height 34
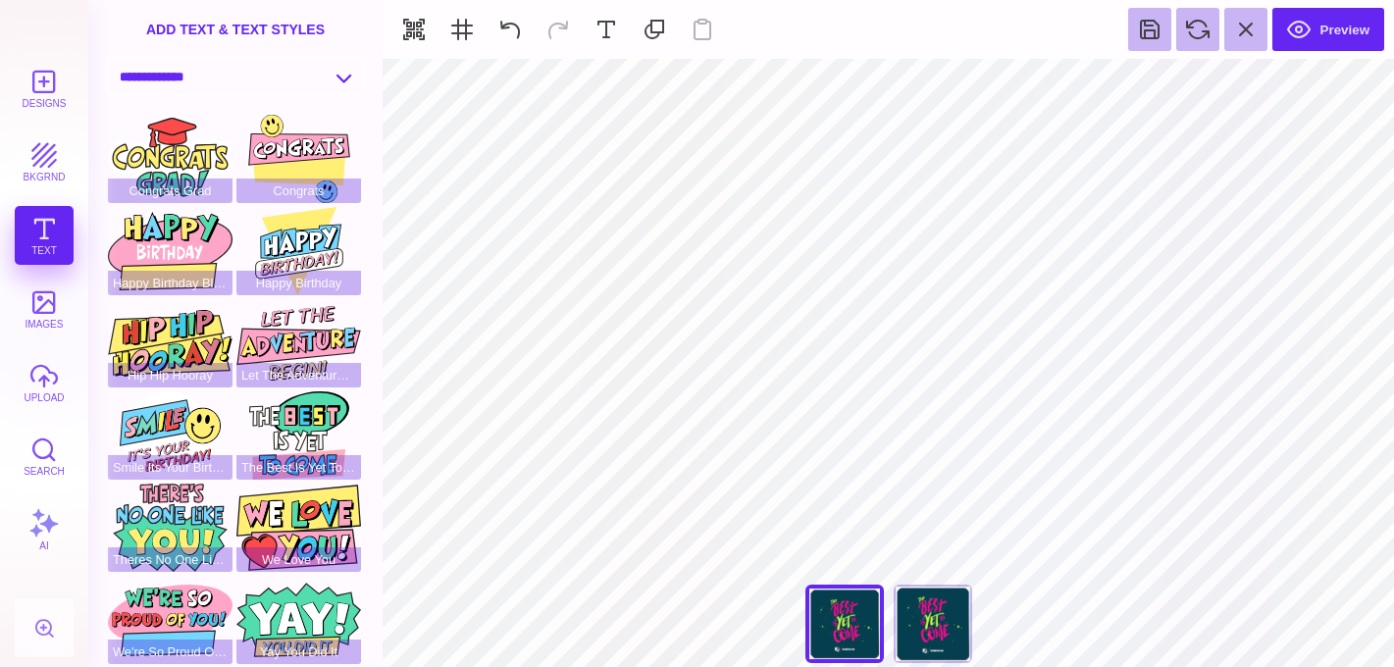
click at [230, 94] on select "**********" at bounding box center [235, 77] width 253 height 34
select select "**********"
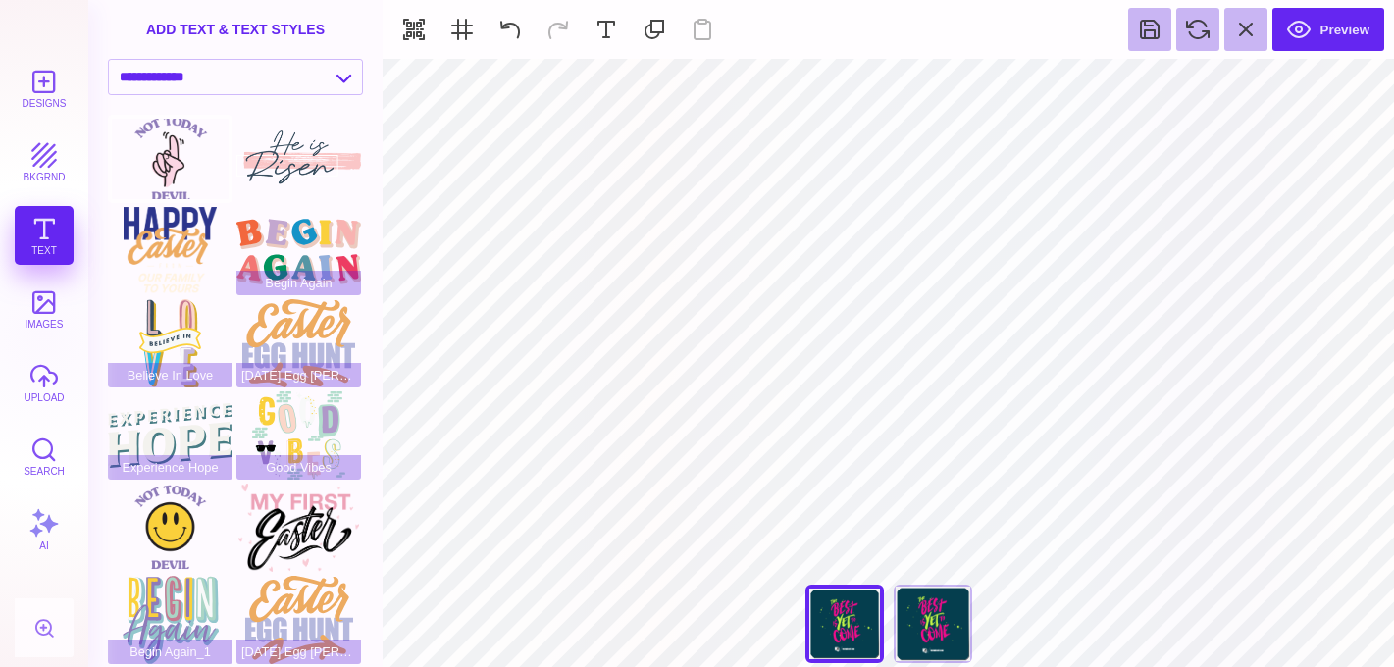
click at [161, 166] on div at bounding box center [170, 159] width 125 height 88
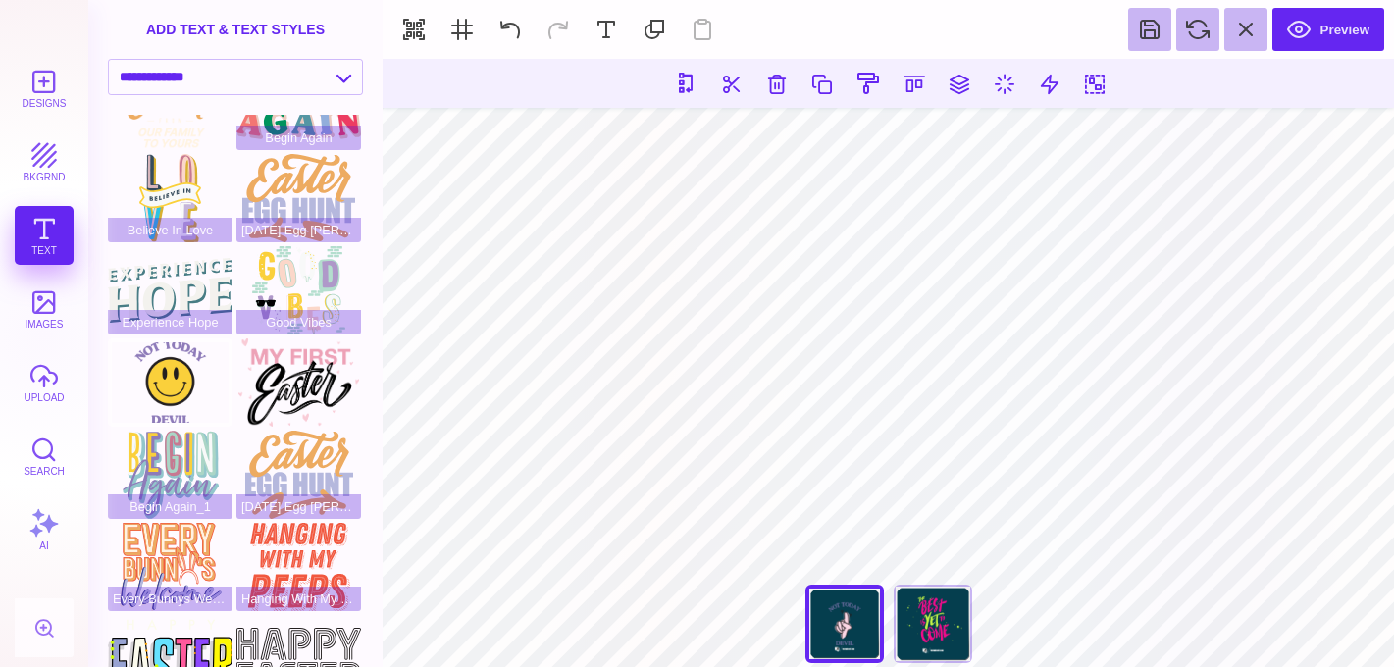
scroll to position [147, 0]
click at [153, 374] on div at bounding box center [170, 381] width 125 height 88
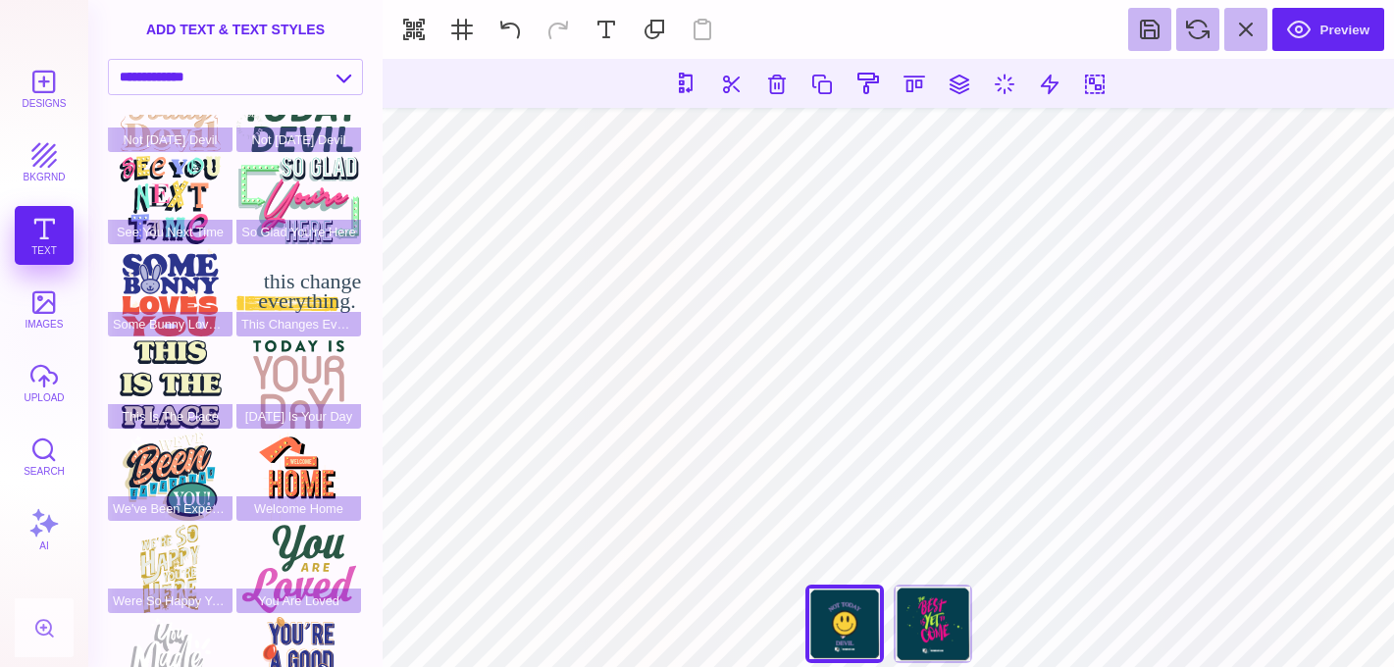
scroll to position [1615, 0]
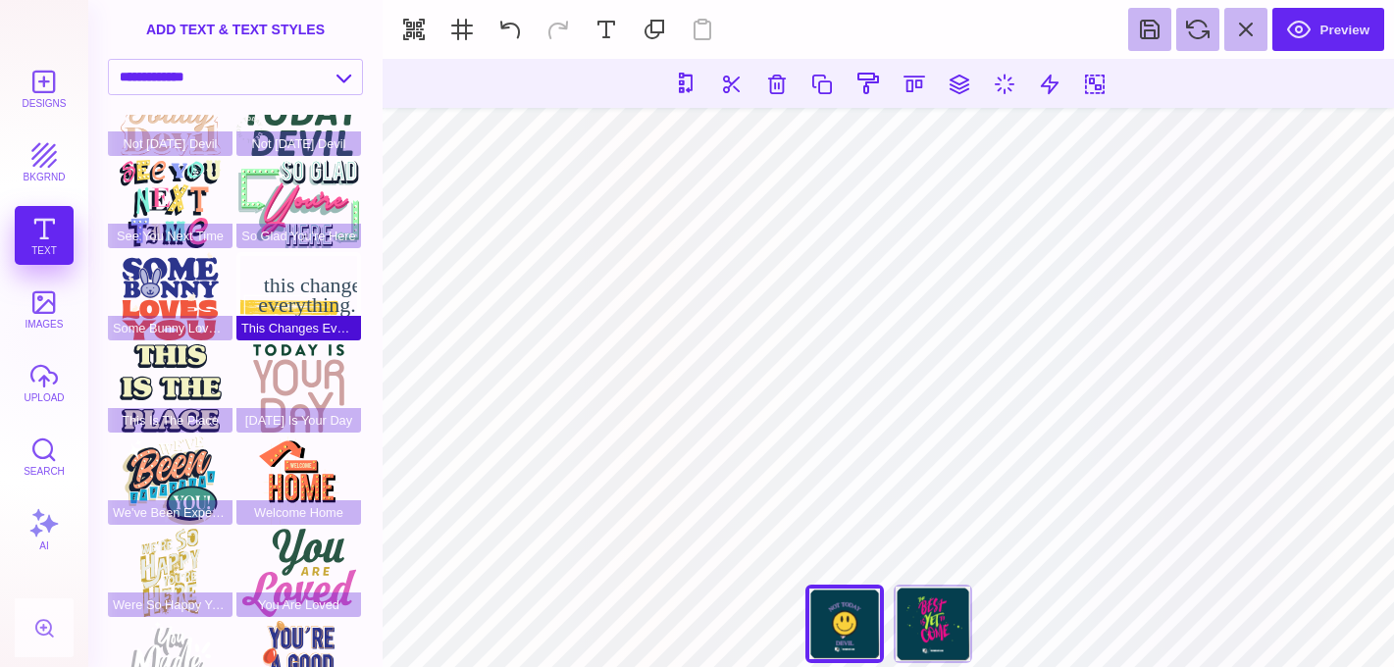
click at [300, 304] on div "This Changes Everything" at bounding box center [298, 296] width 125 height 88
click at [765, 76] on button at bounding box center [776, 83] width 35 height 35
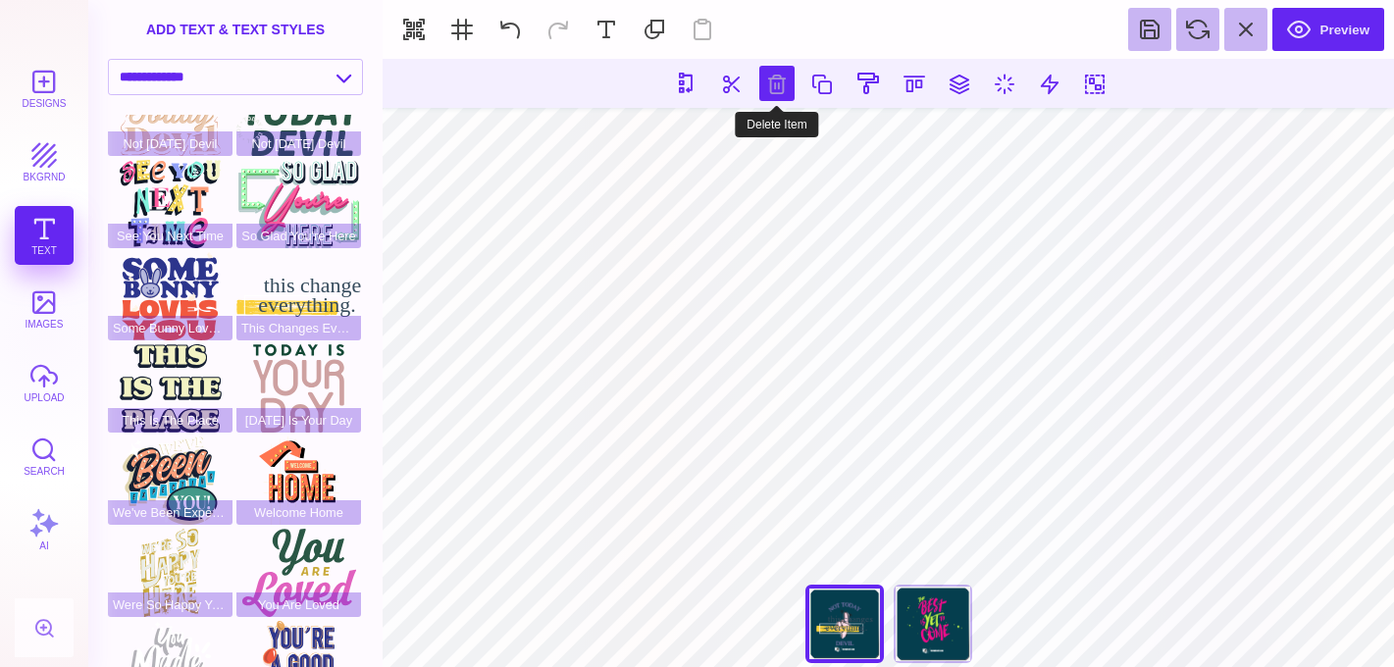
click at [760, 66] on button at bounding box center [776, 83] width 35 height 35
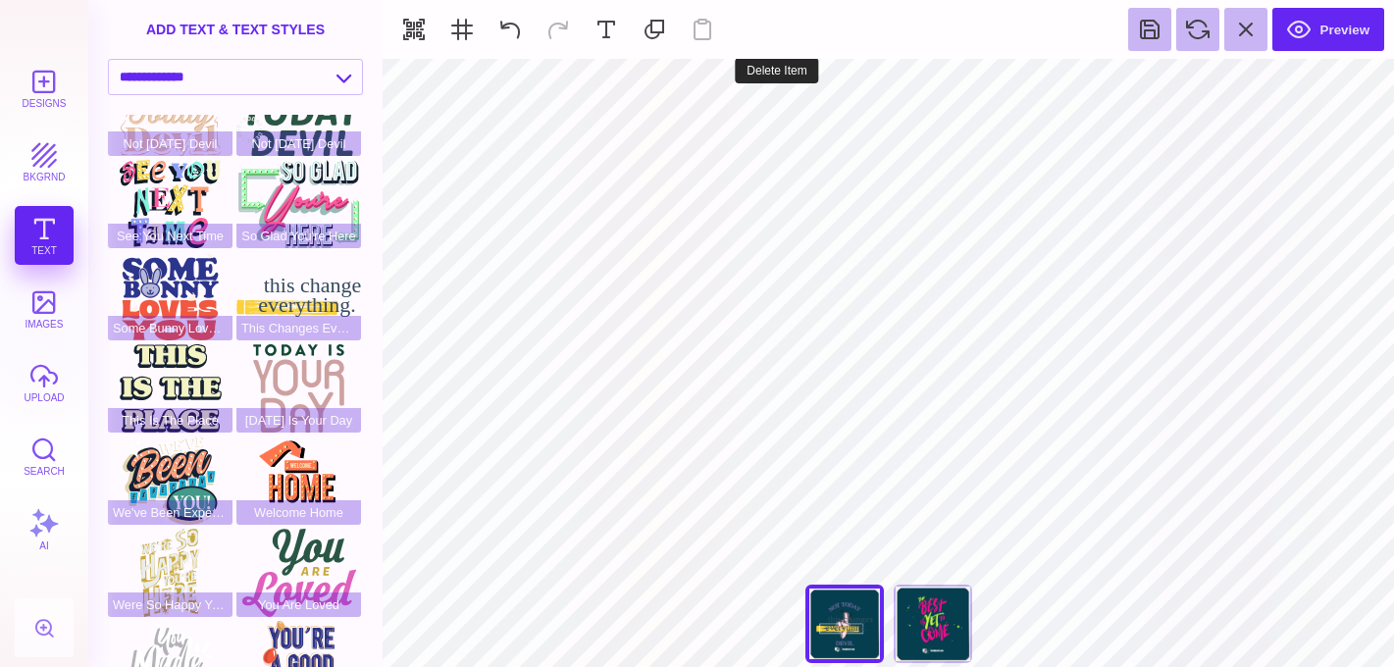
type input "#053E4E"
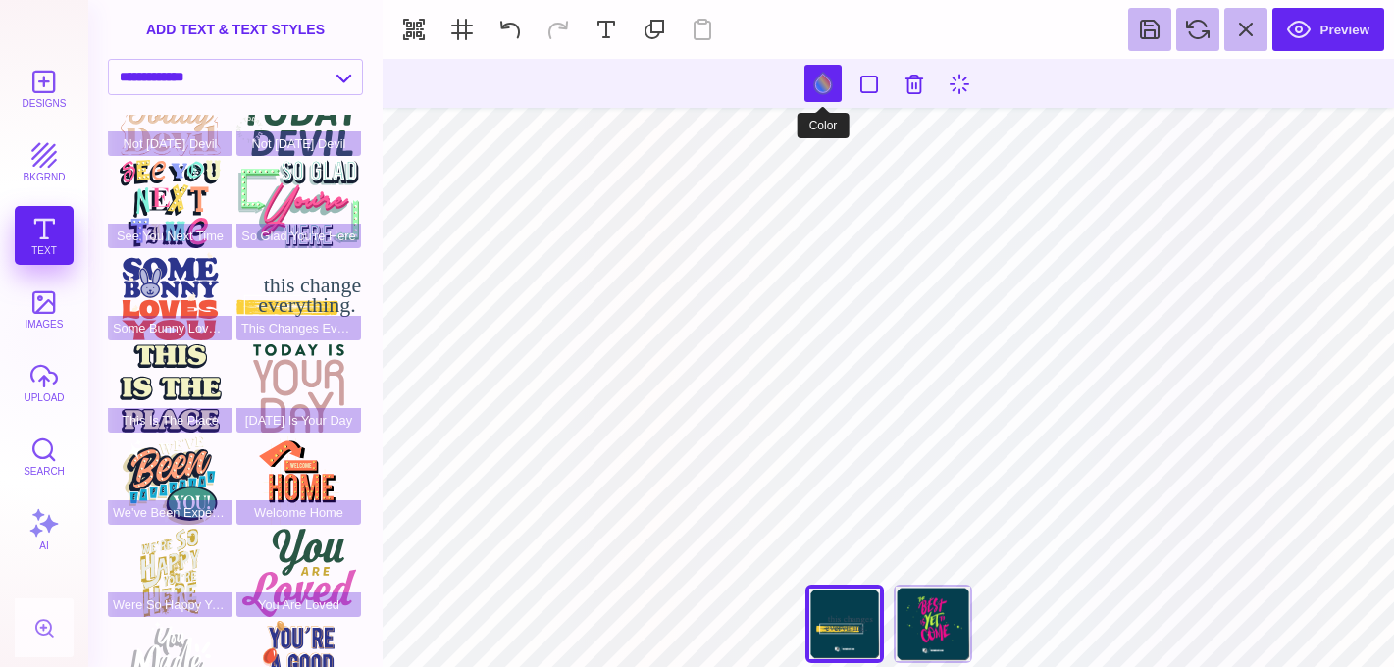
click at [833, 80] on button at bounding box center [823, 83] width 37 height 37
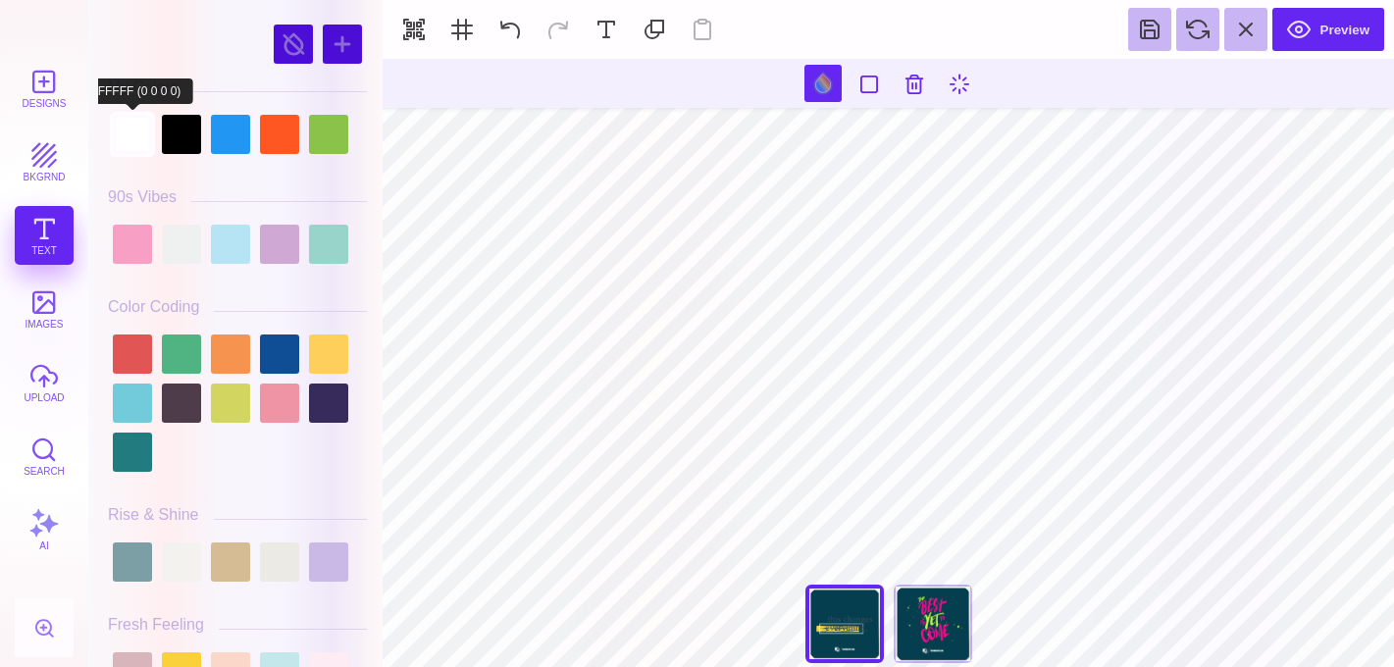
click at [137, 139] on div at bounding box center [132, 134] width 39 height 39
type input "#FFFFFF"
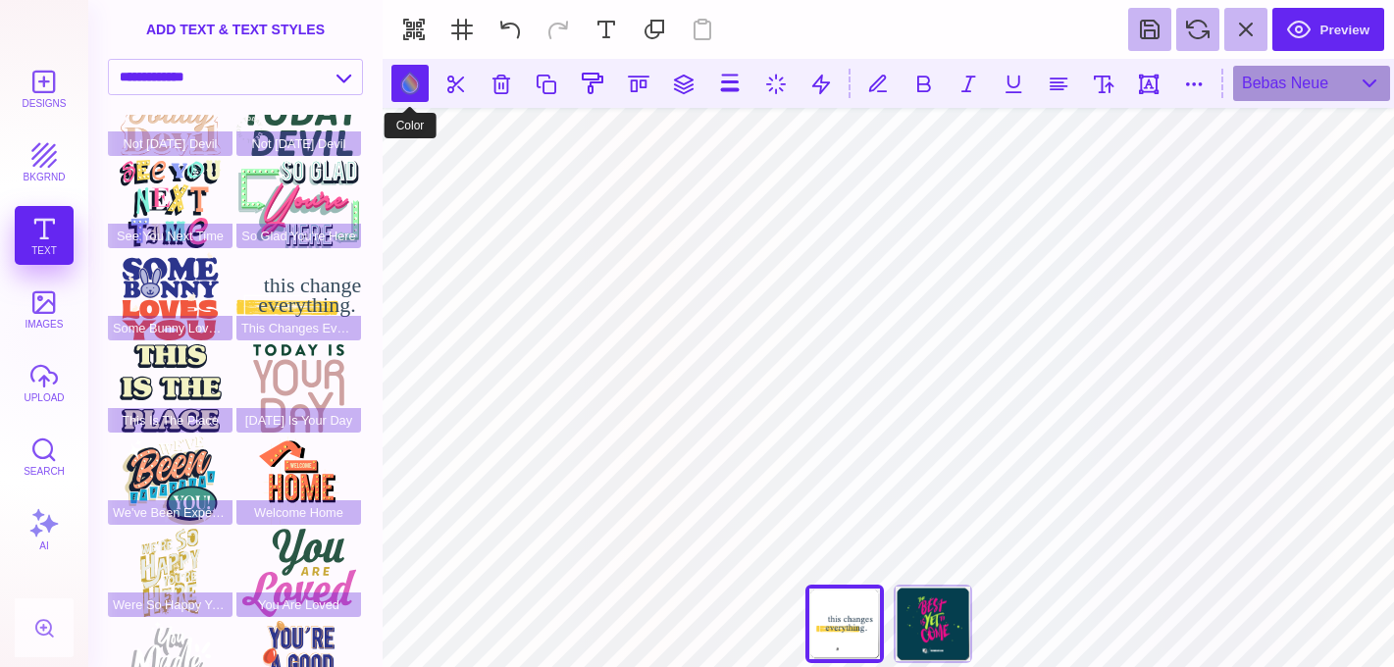
click at [411, 82] on button at bounding box center [409, 83] width 37 height 37
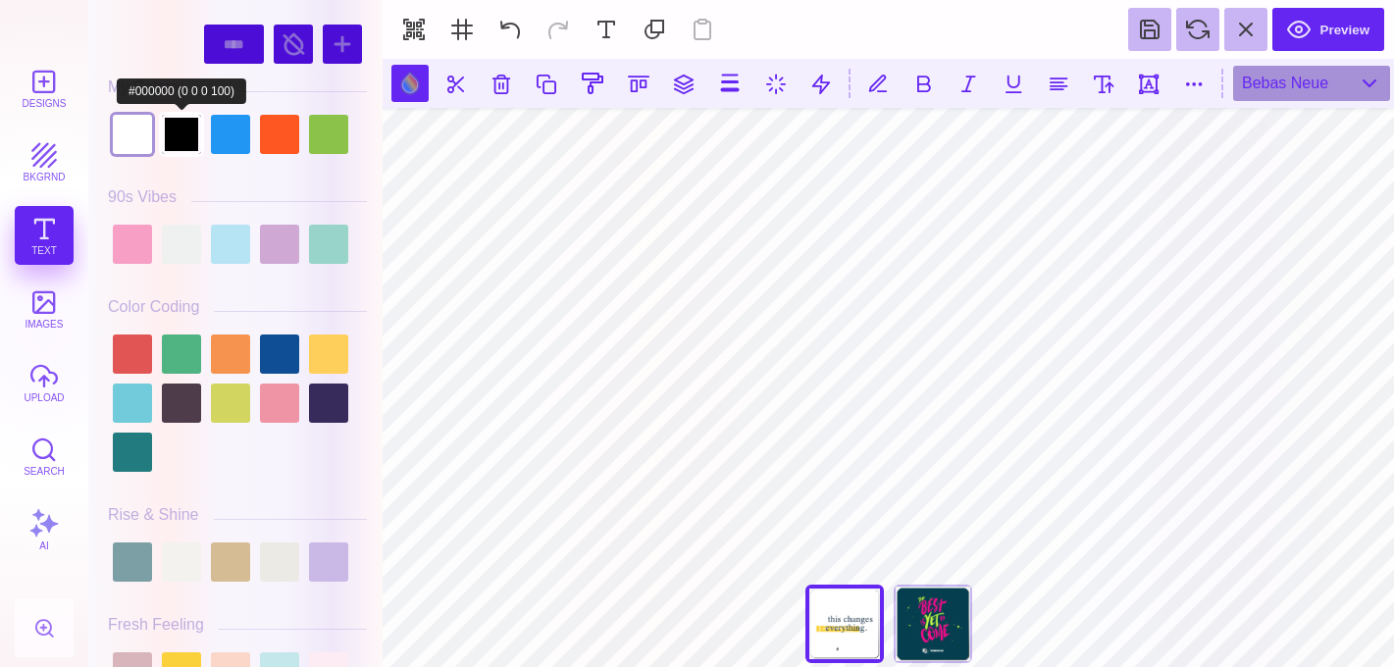
click at [199, 132] on div at bounding box center [181, 134] width 39 height 39
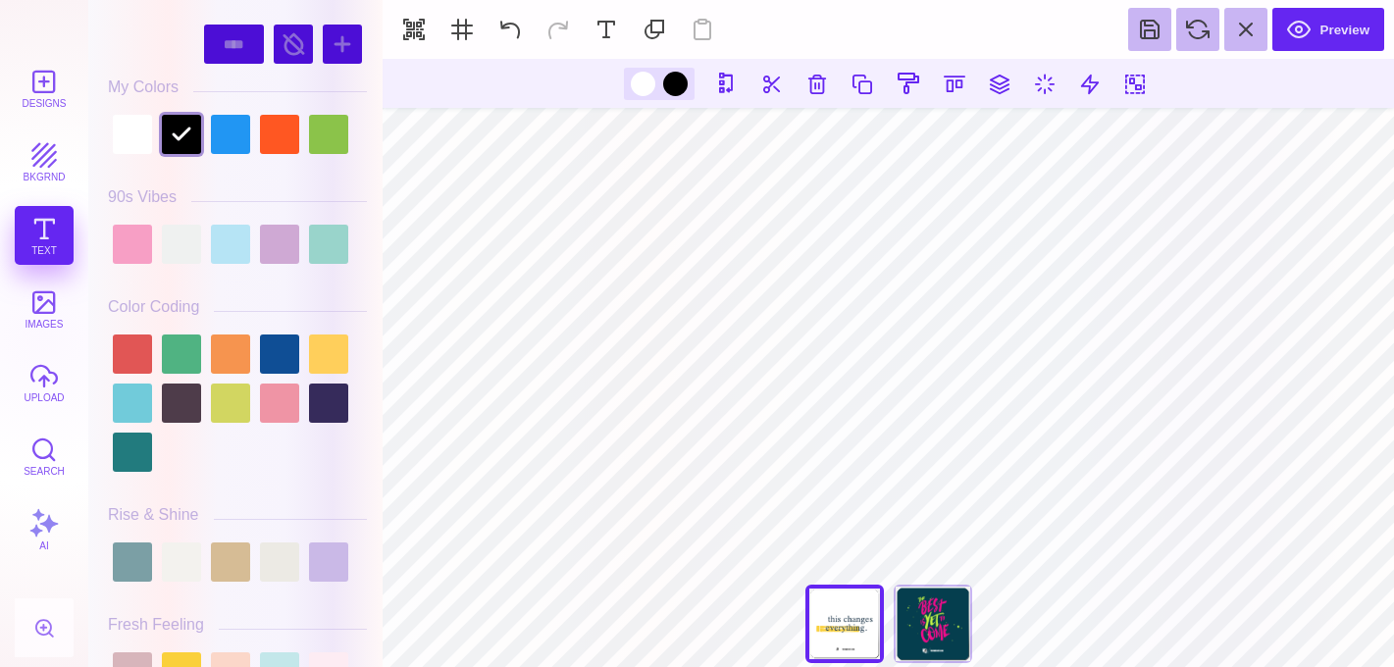
click at [637, 88] on div at bounding box center [643, 84] width 25 height 25
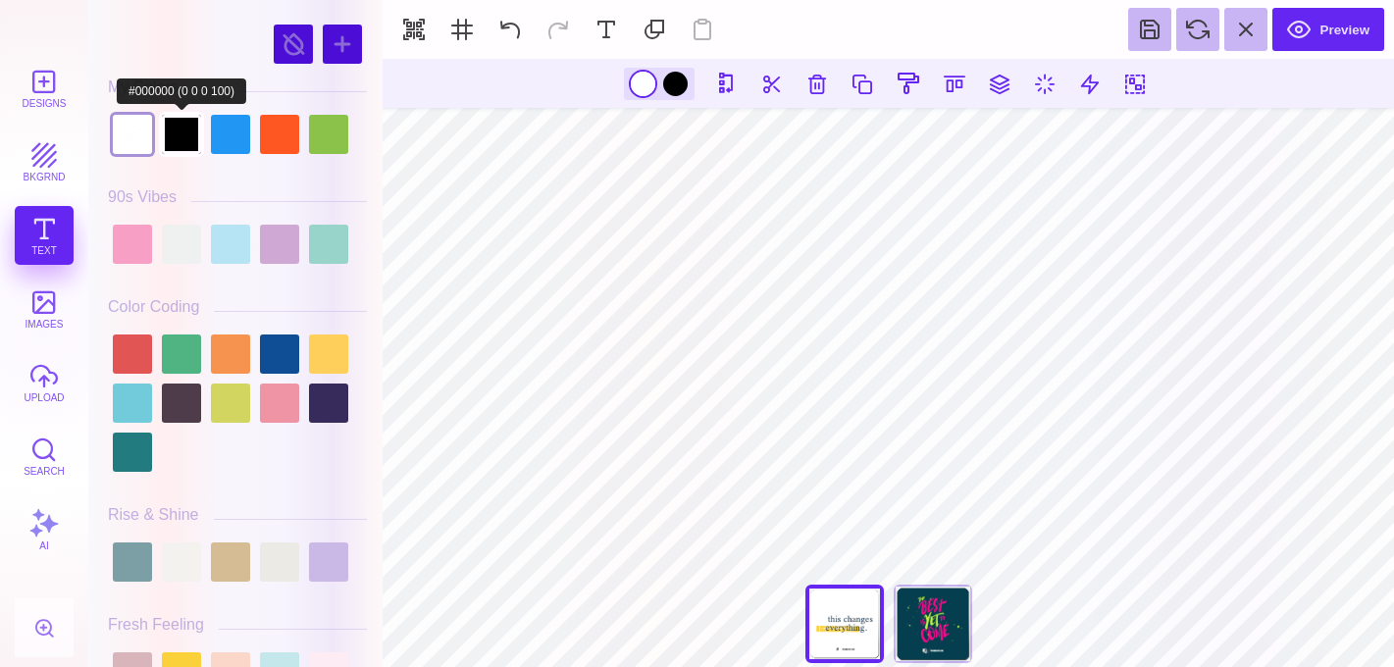
click at [182, 139] on div at bounding box center [181, 134] width 39 height 39
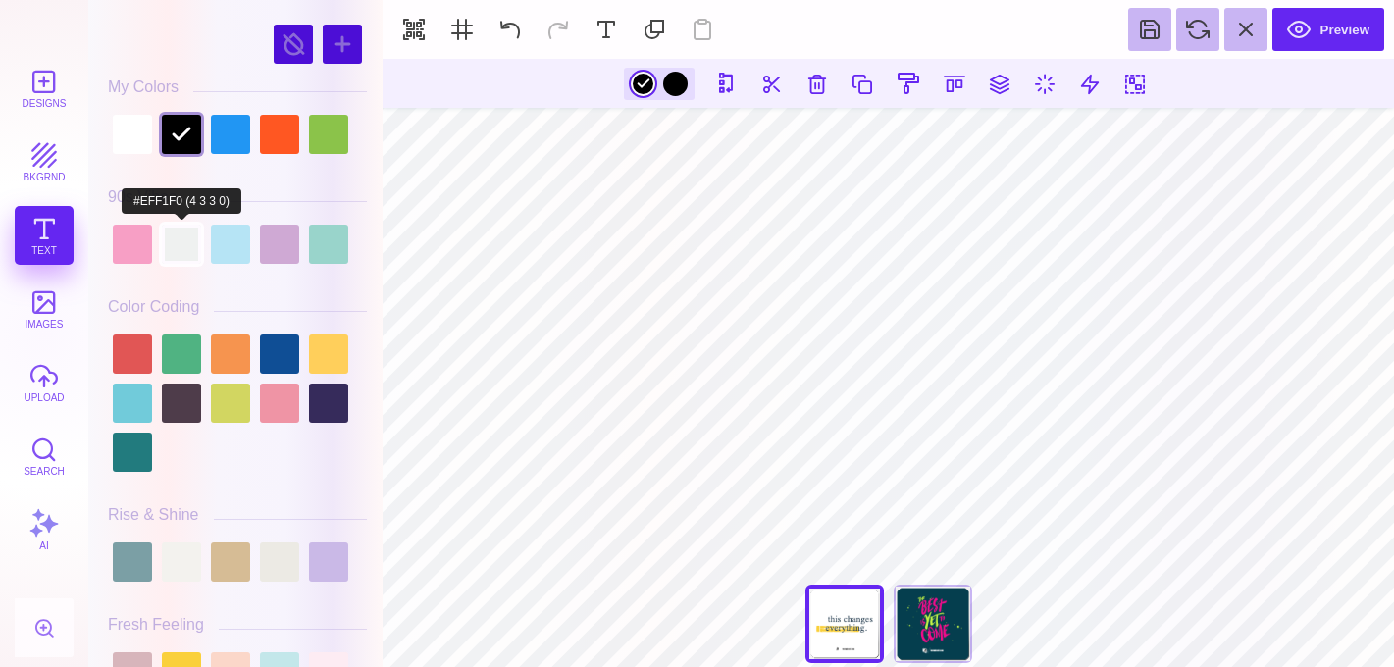
click at [191, 229] on div at bounding box center [181, 244] width 39 height 39
click at [229, 243] on div at bounding box center [230, 244] width 39 height 39
type input "#B6E4F5"
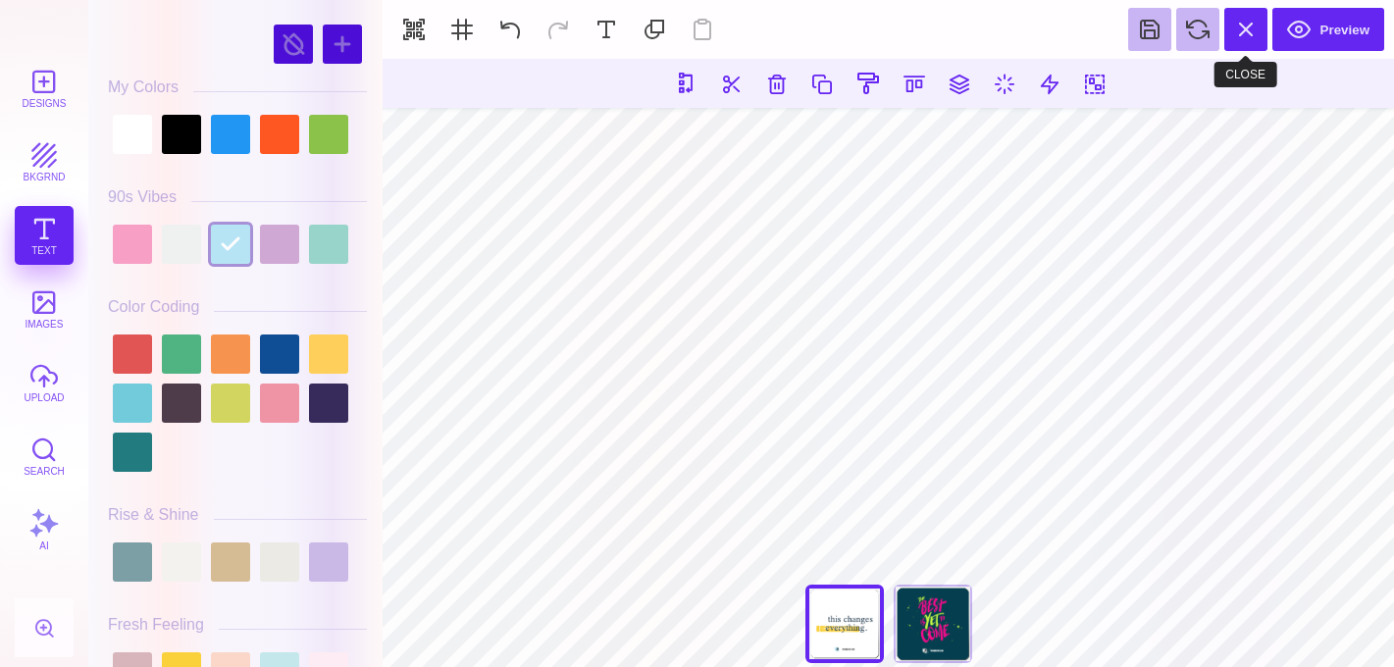
click at [1241, 53] on section "Preview" at bounding box center [889, 29] width 1012 height 59
click at [1234, 36] on button at bounding box center [1246, 29] width 43 height 43
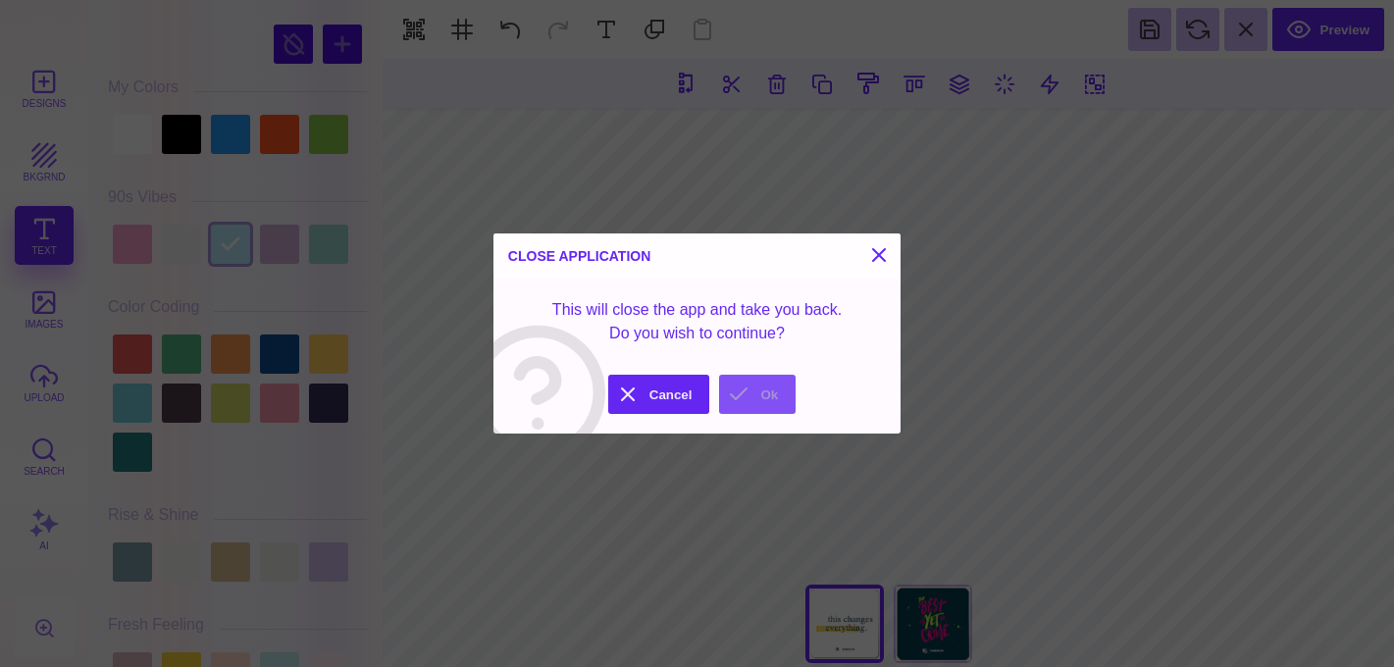
click at [757, 391] on button "Ok" at bounding box center [757, 394] width 77 height 39
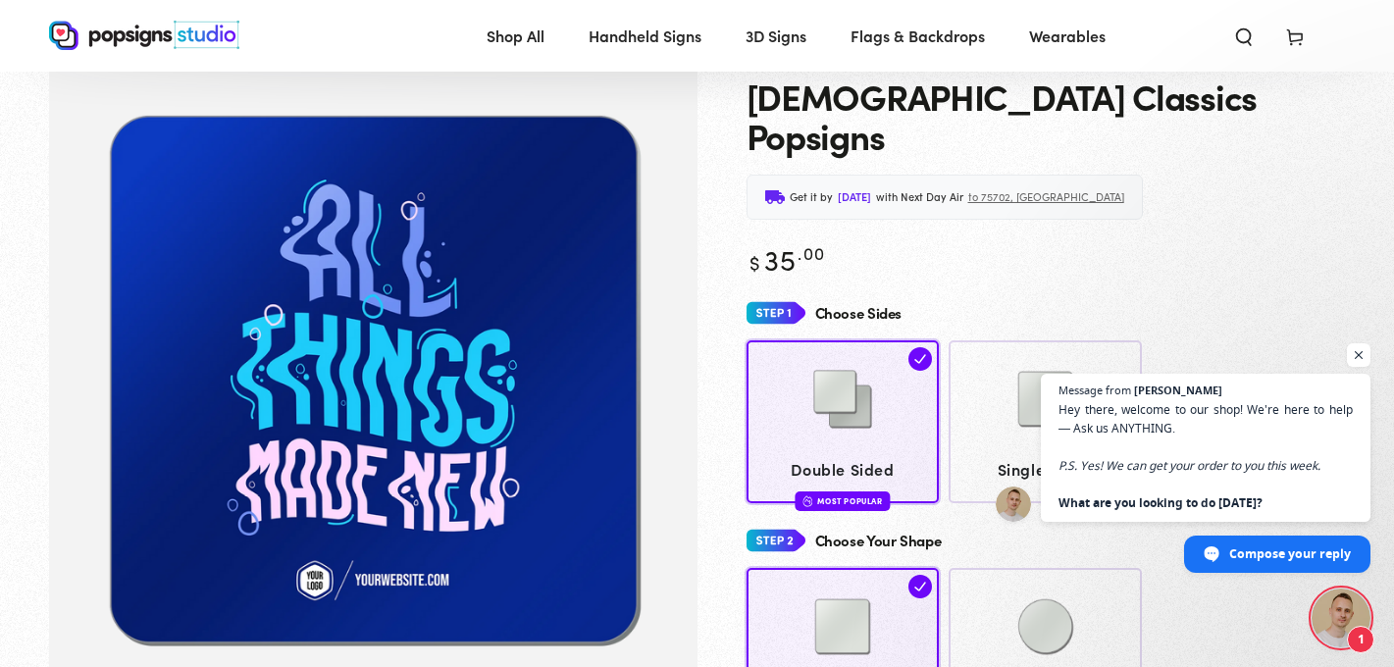
scroll to position [0, 0]
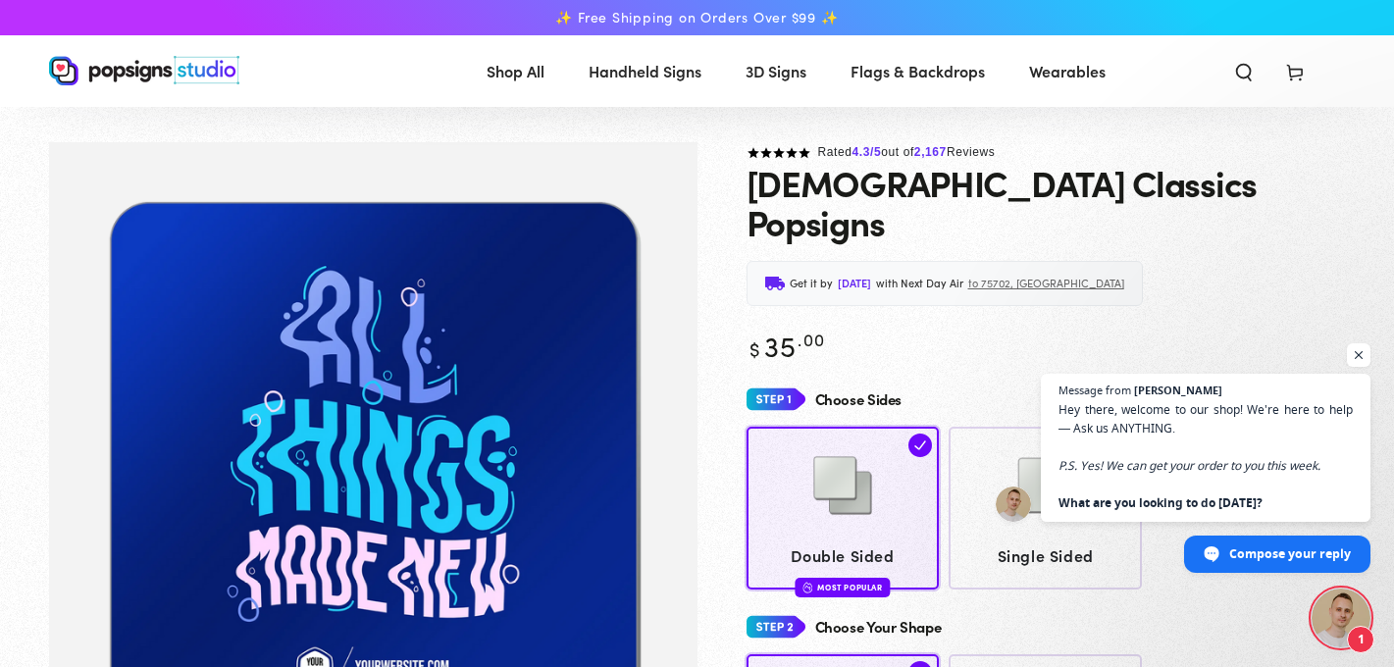
click at [781, 73] on span "3D Signs" at bounding box center [776, 71] width 61 height 28
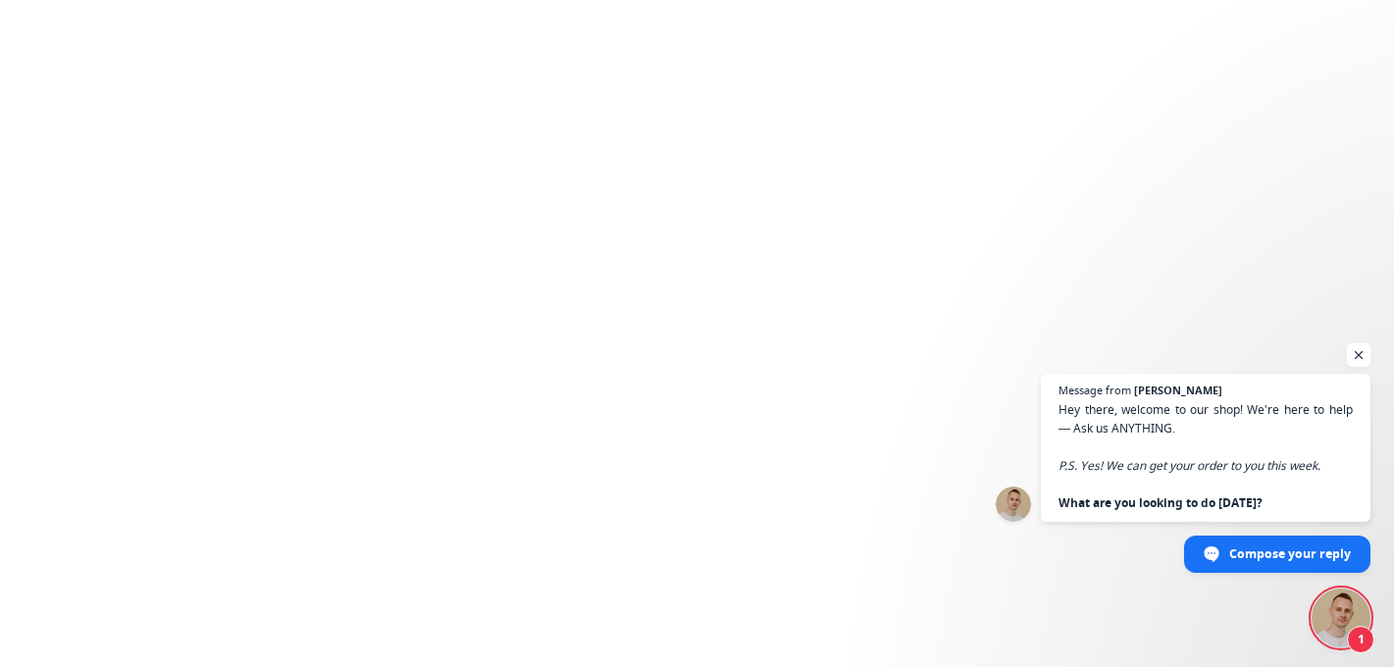
click at [1362, 352] on span "Open chat" at bounding box center [1359, 355] width 25 height 25
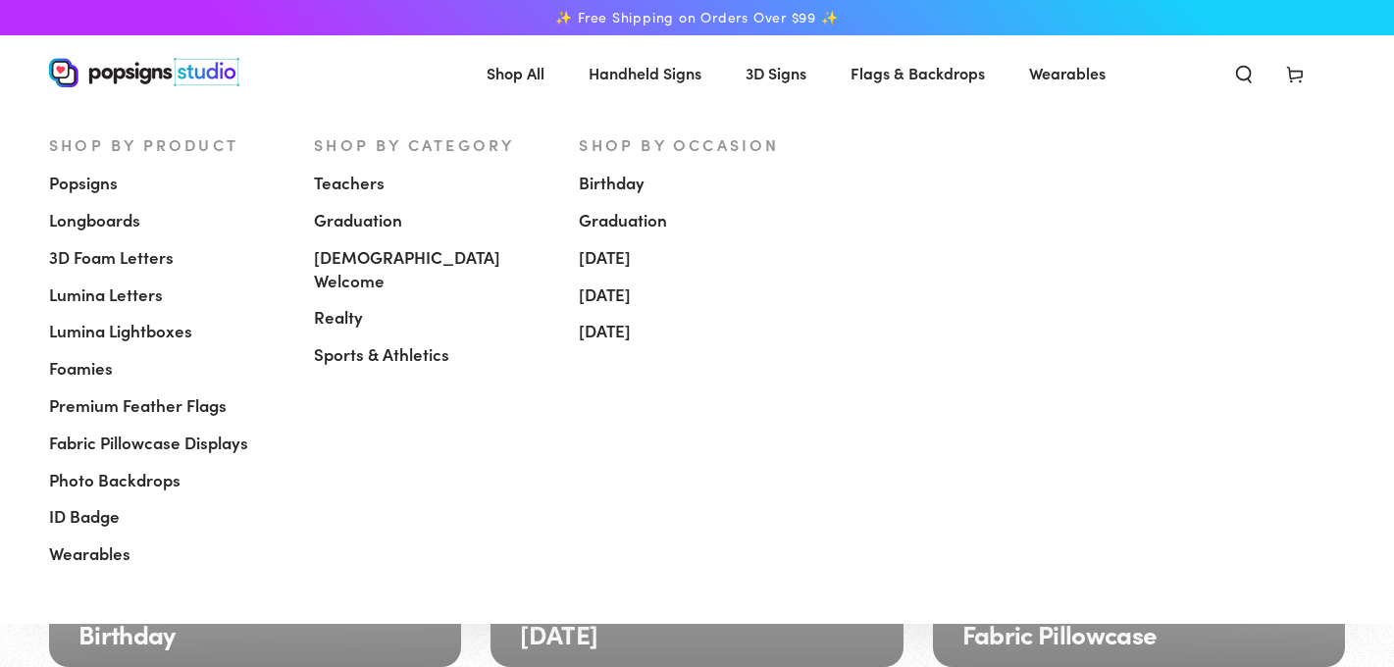
click at [102, 187] on span "Popsigns" at bounding box center [83, 184] width 69 height 24
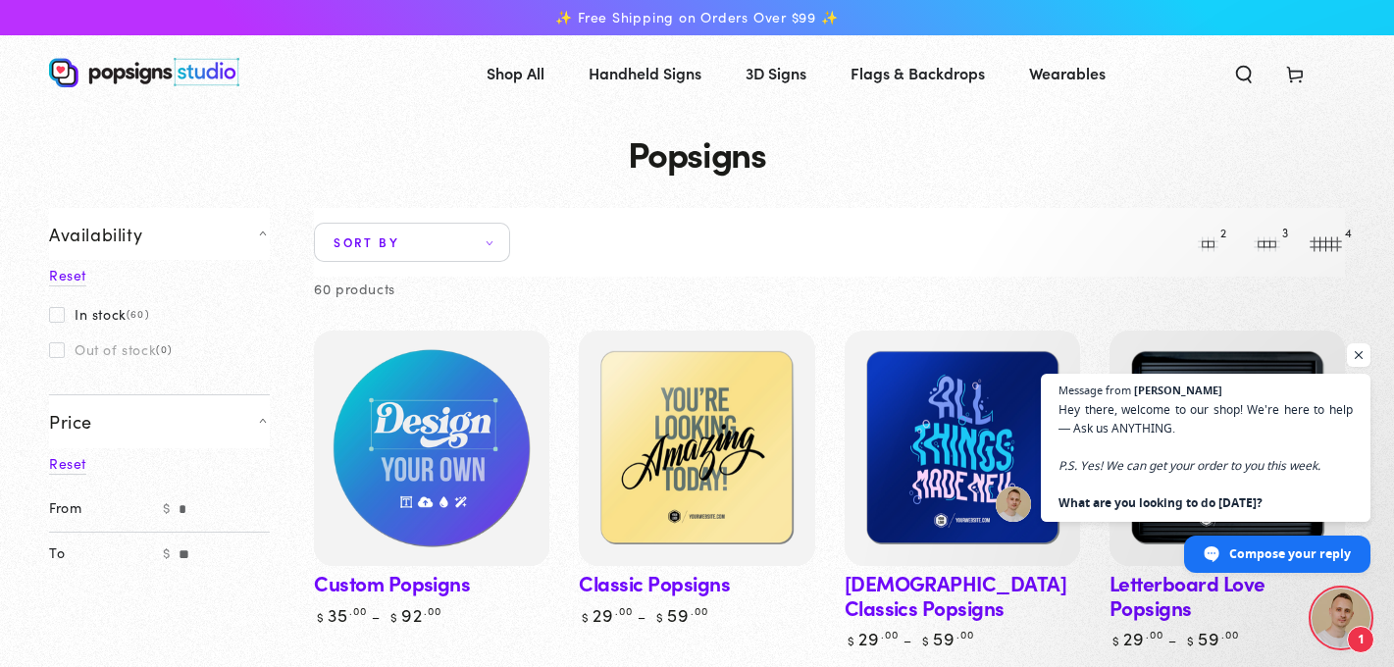
click at [447, 499] on img at bounding box center [432, 449] width 242 height 242
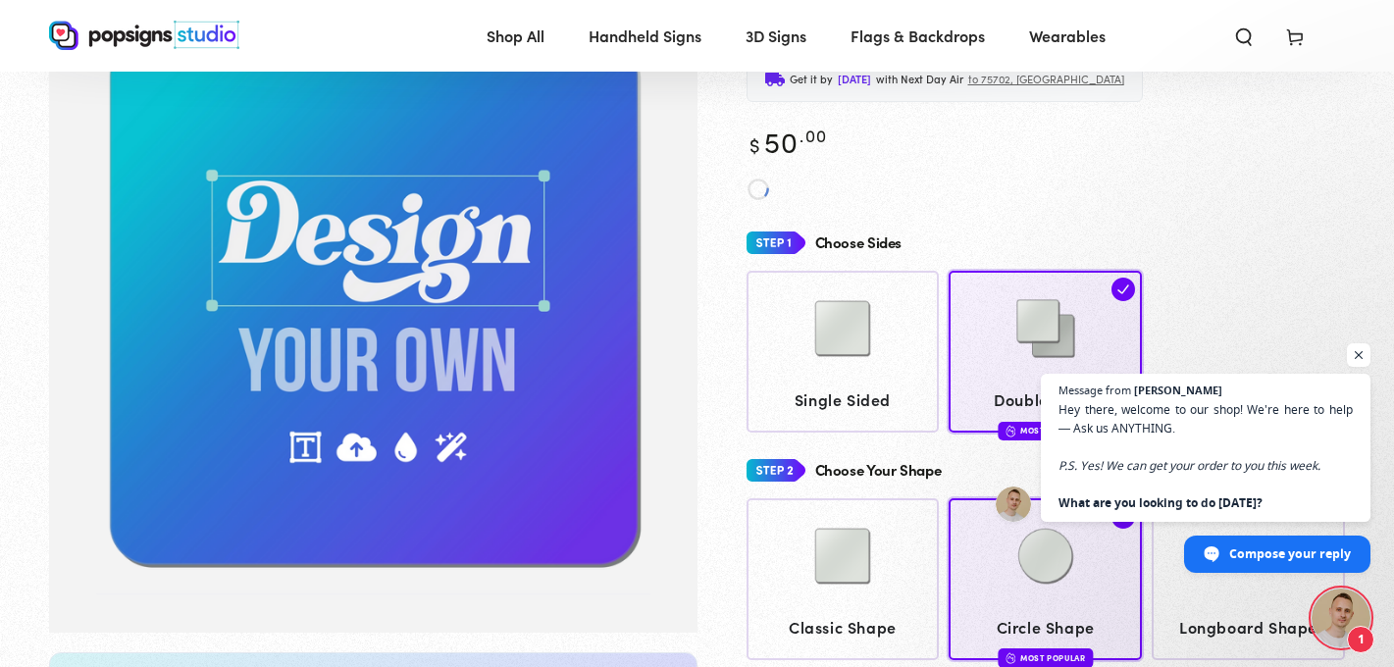
click at [913, 343] on div at bounding box center [843, 332] width 175 height 98
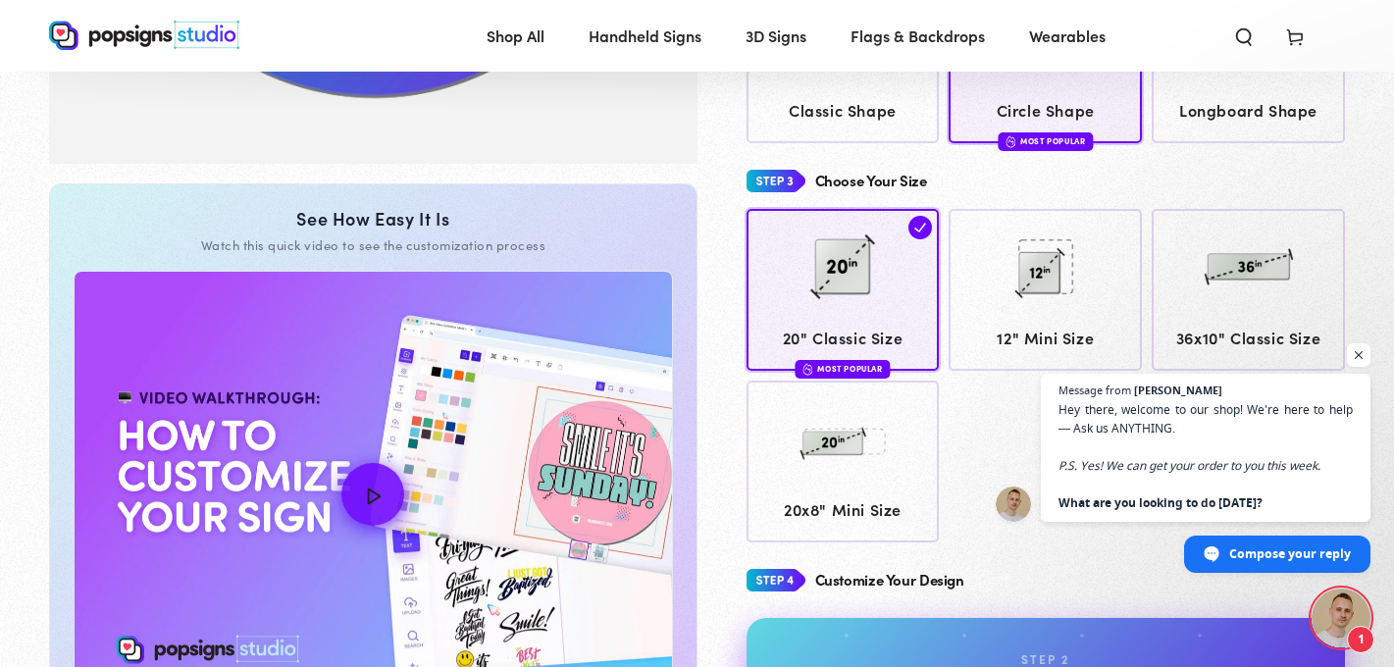
scroll to position [669, 0]
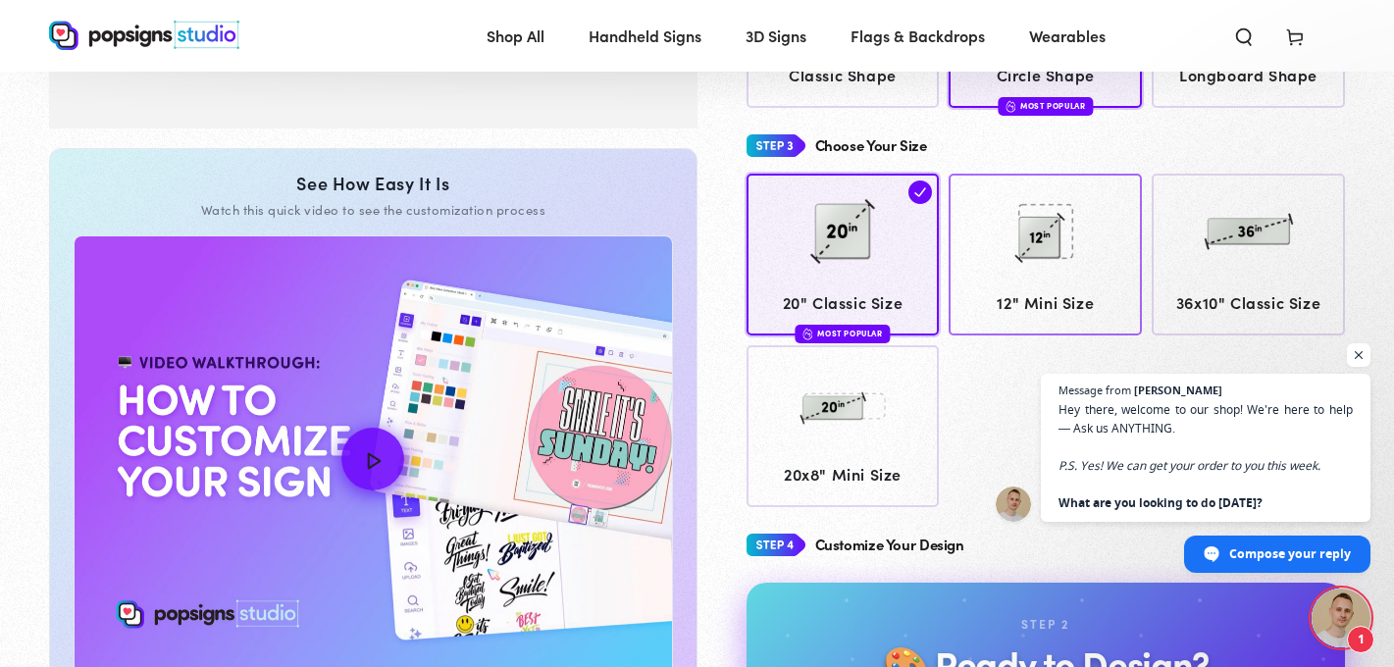
click at [1010, 271] on img at bounding box center [1046, 232] width 98 height 98
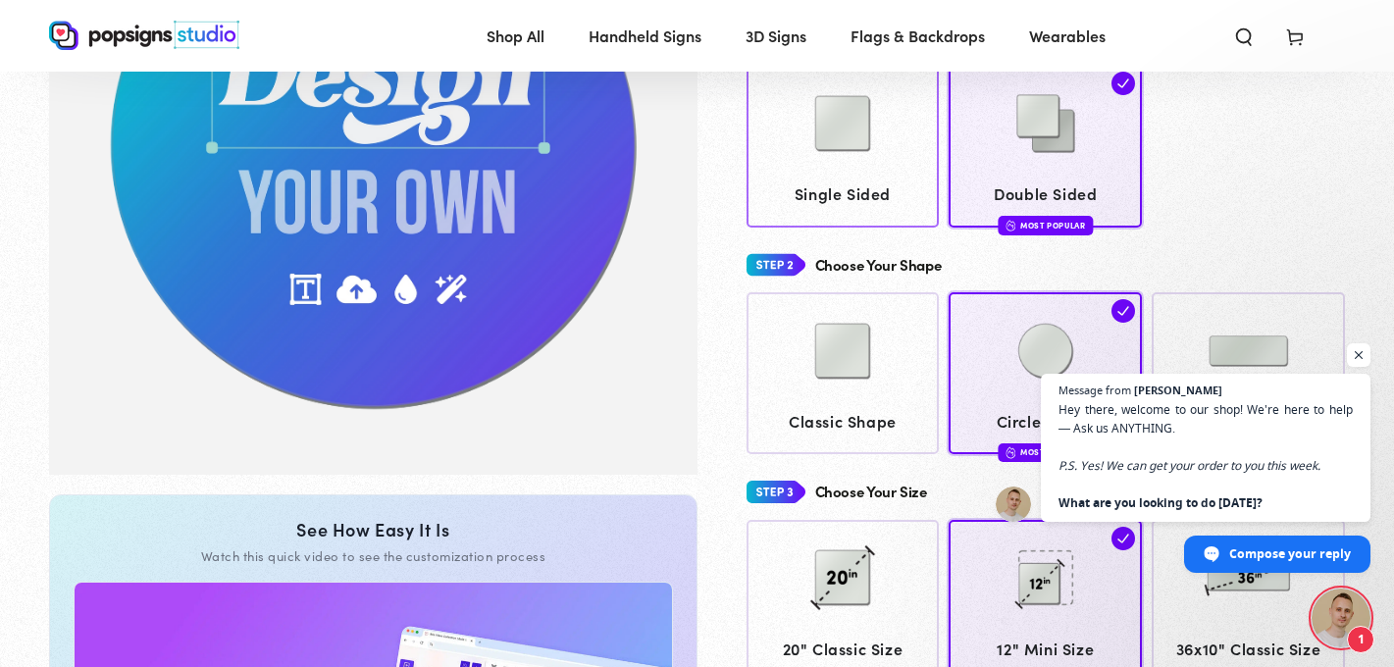
click at [885, 364] on img at bounding box center [843, 351] width 98 height 98
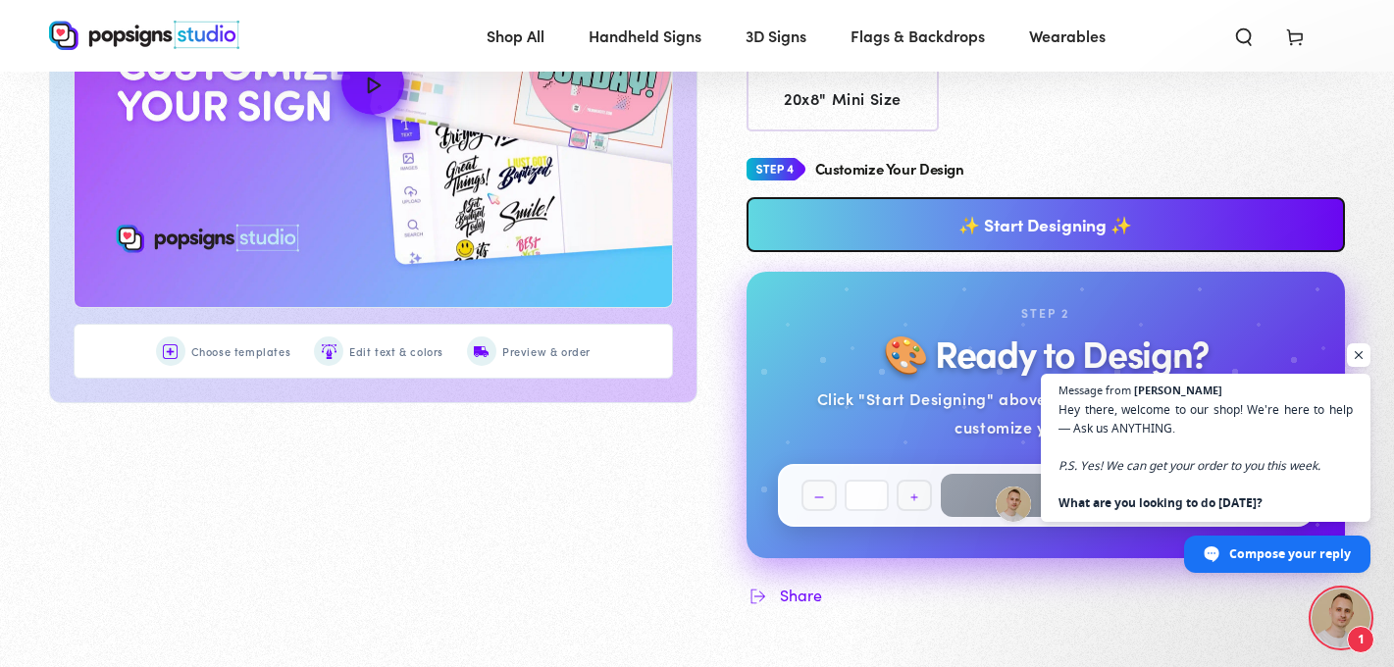
scroll to position [1048, 0]
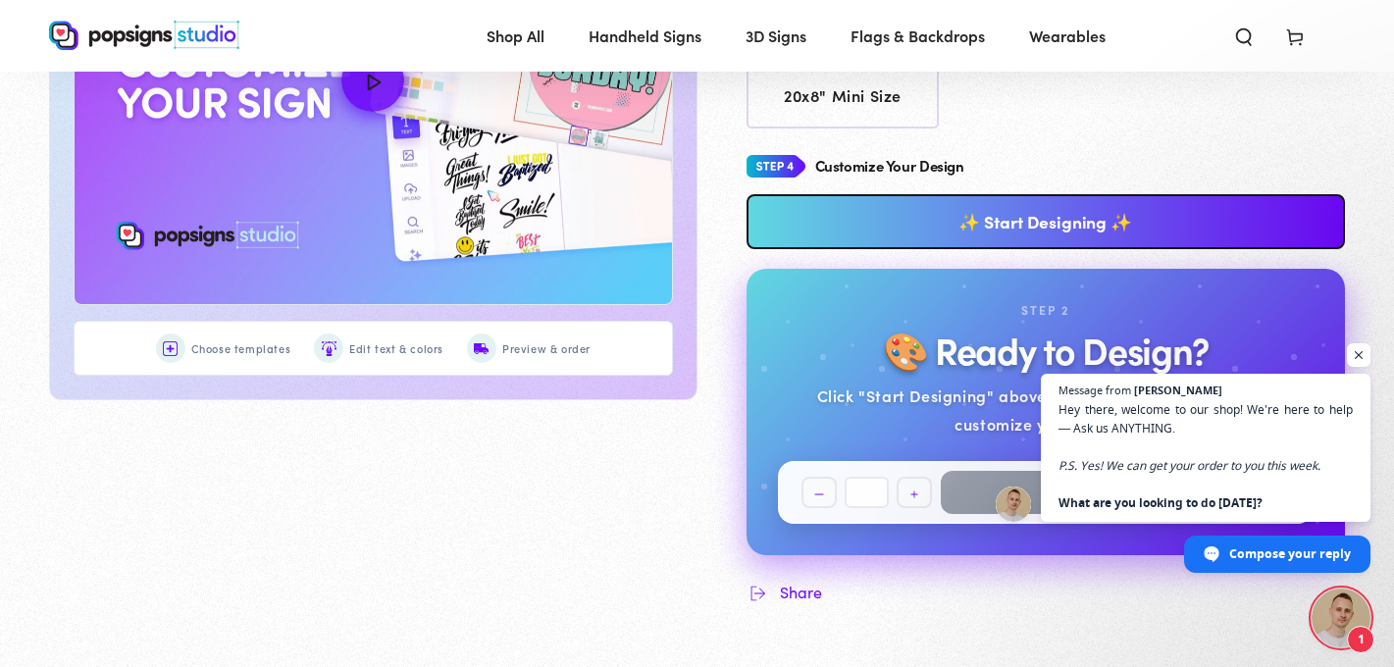
click at [920, 235] on link "✨ Start Designing ✨" at bounding box center [1047, 221] width 600 height 55
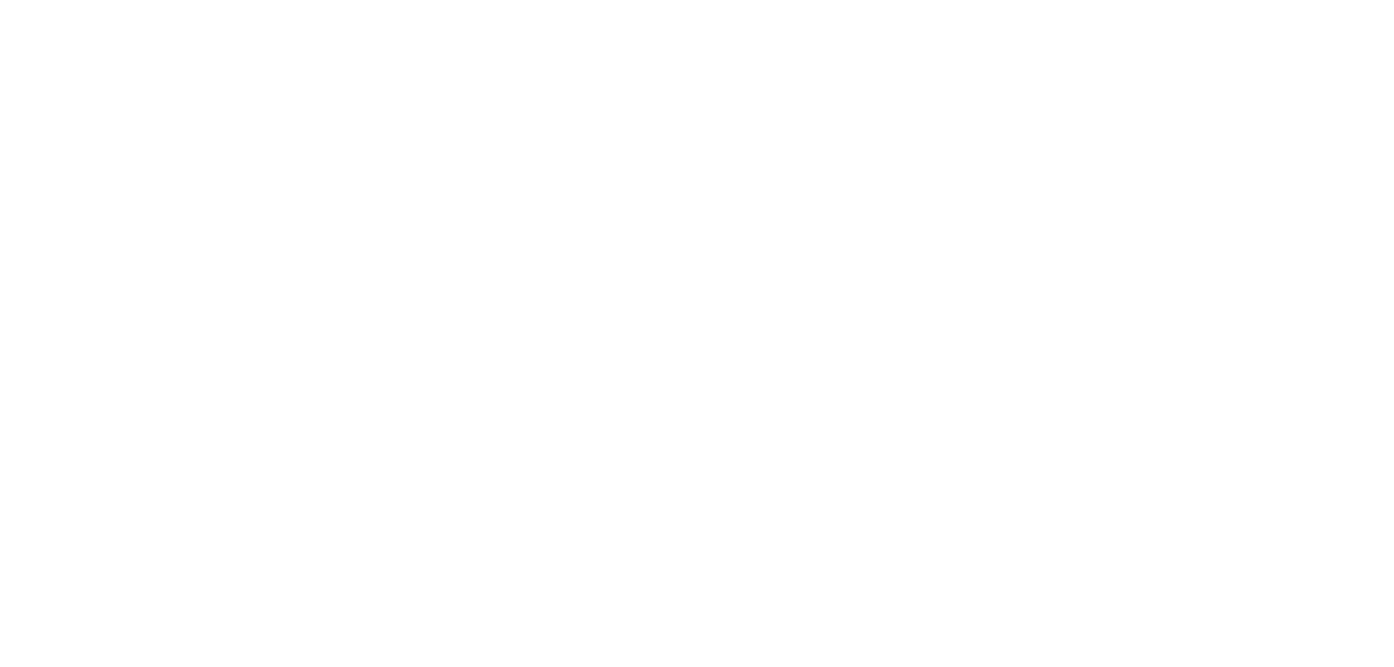
scroll to position [0, 0]
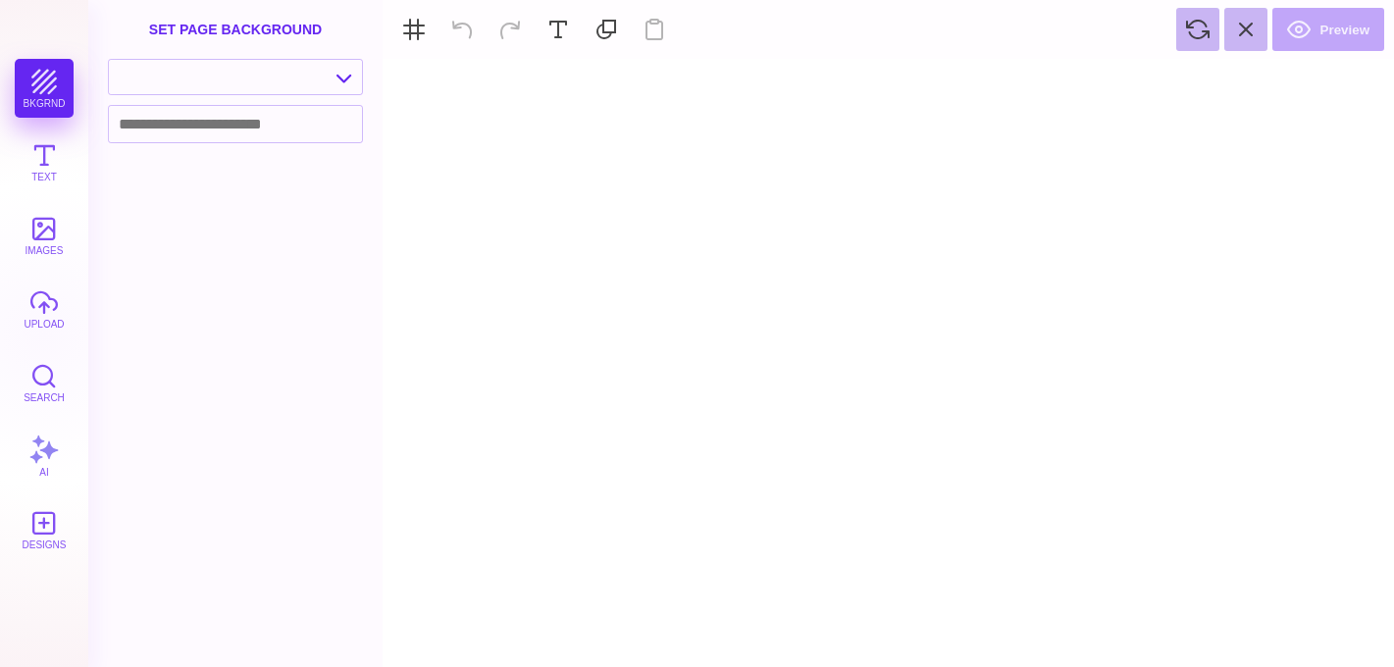
type textarea "An ancient tree with a door leading to a magical world"
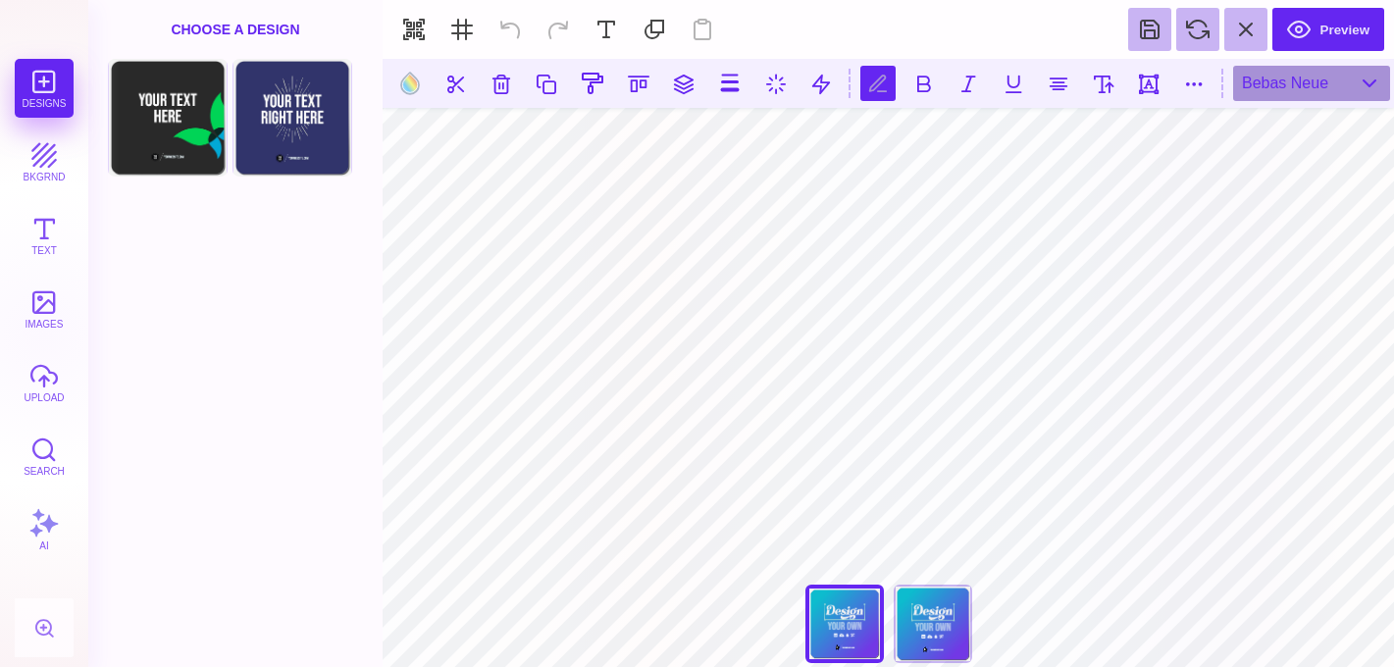
scroll to position [0, 1]
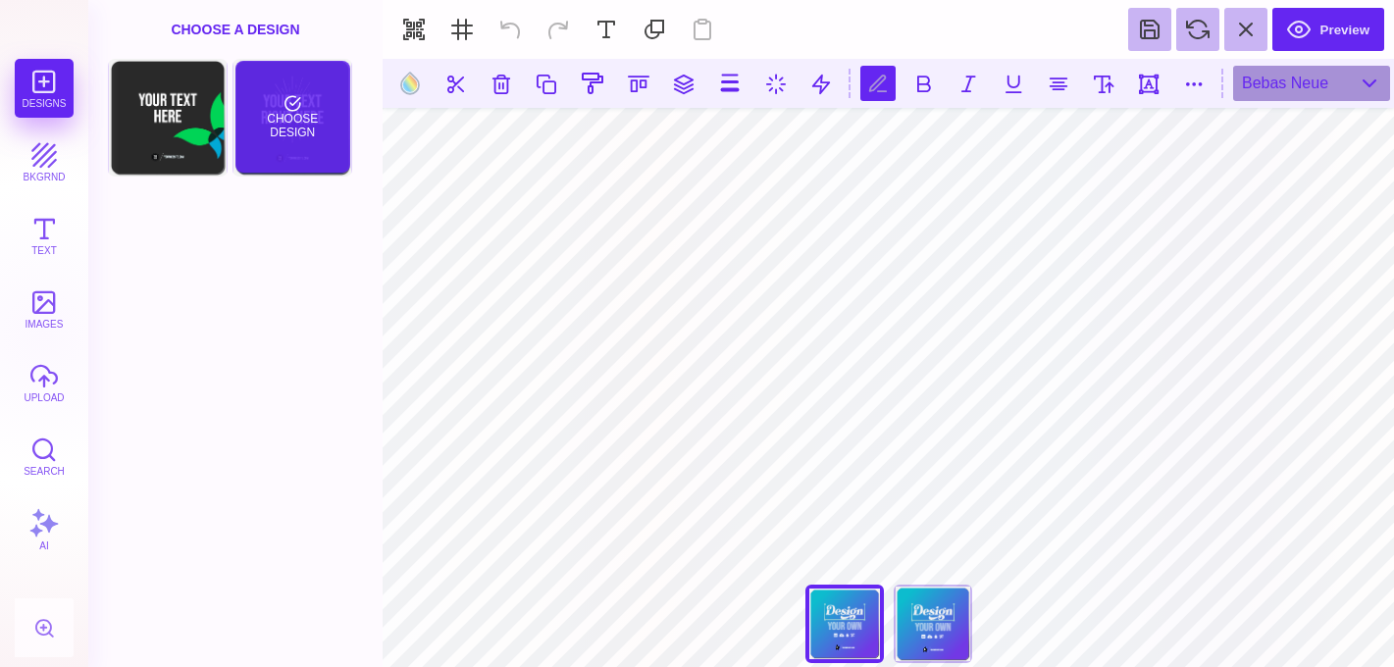
click at [299, 140] on div "Choose Design" at bounding box center [292, 117] width 115 height 112
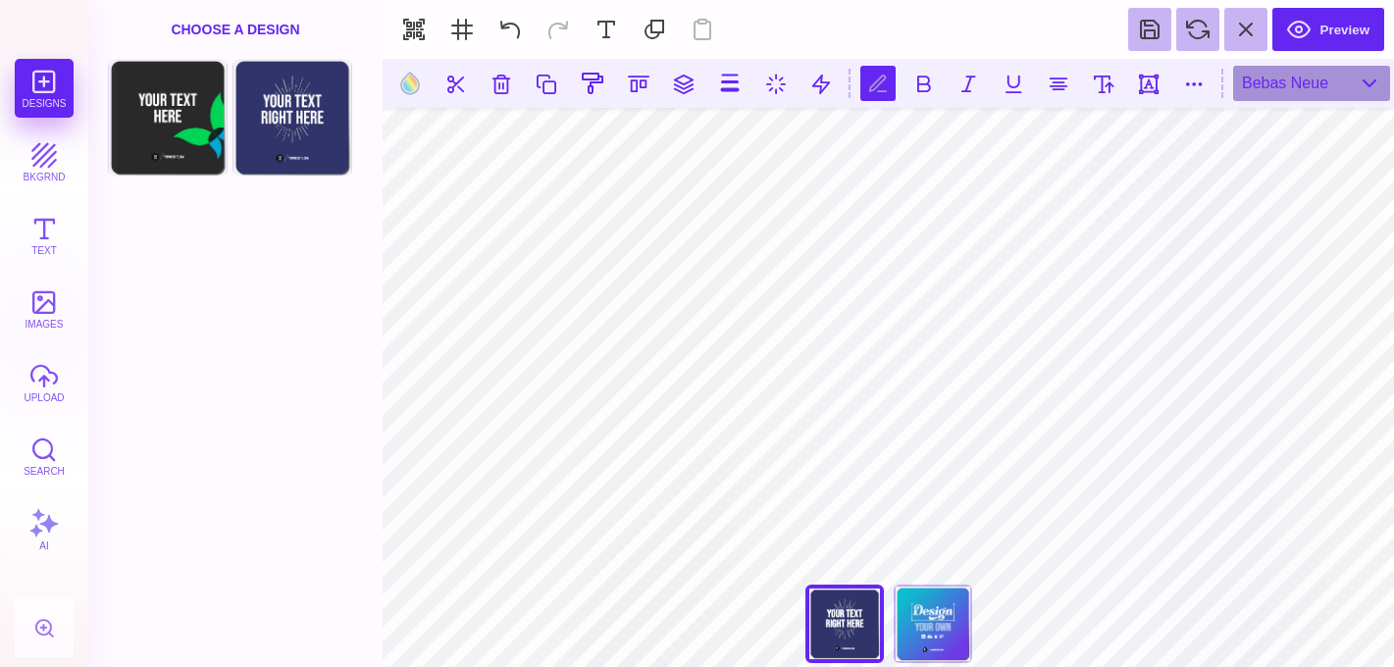
type input "#FFFFFF"
type textarea "*"
type textarea "**********"
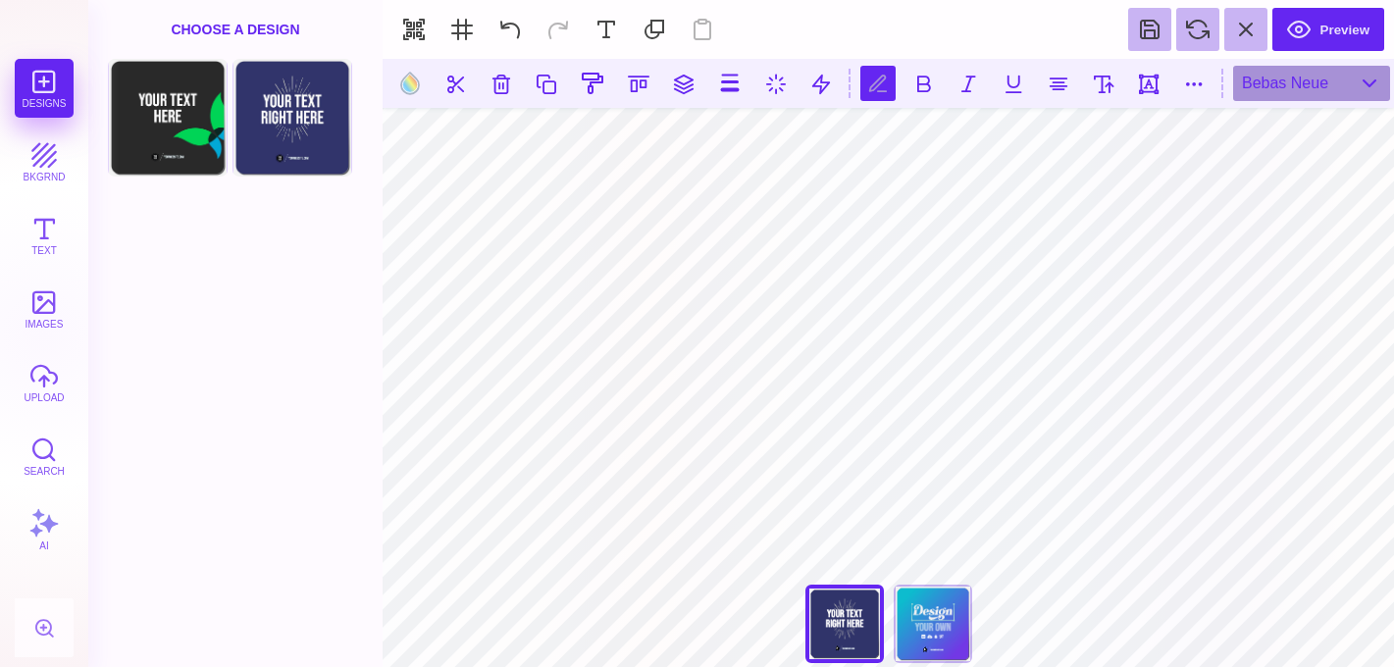
scroll to position [0, 18]
click at [783, 80] on section "**** **** Back Back" at bounding box center [889, 363] width 1012 height 608
type textarea "**********"
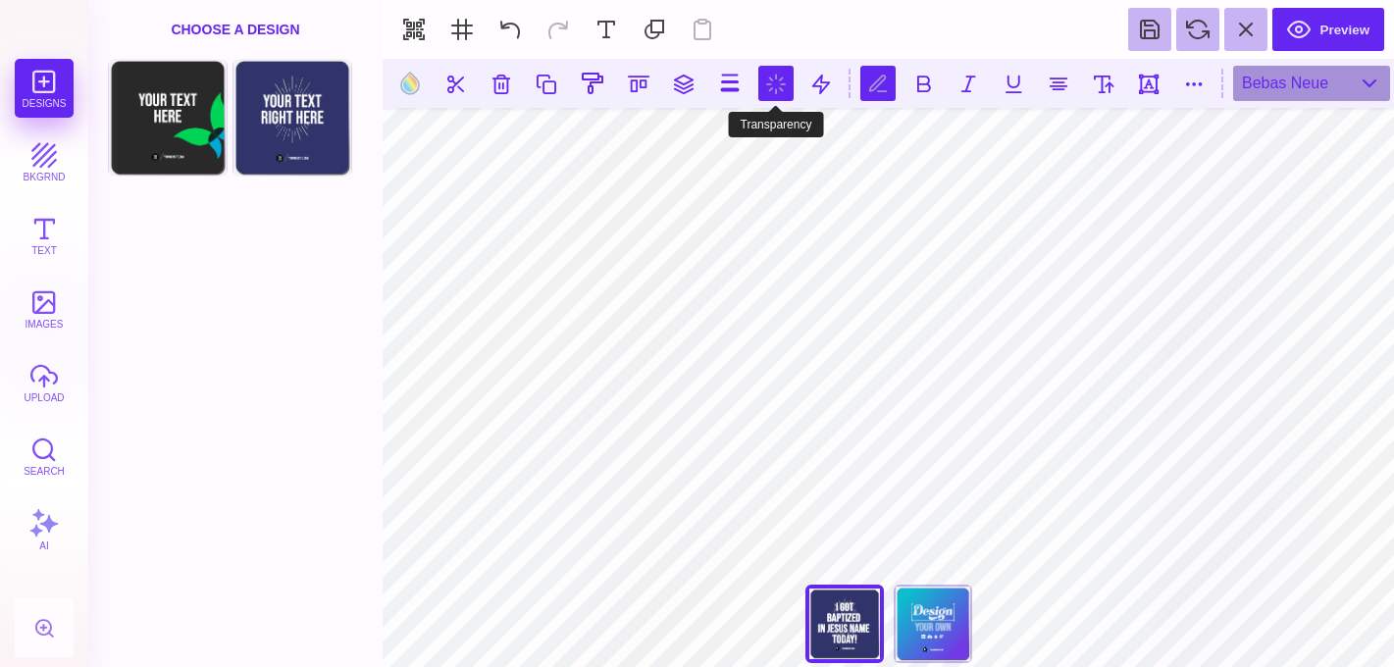
scroll to position [0, 0]
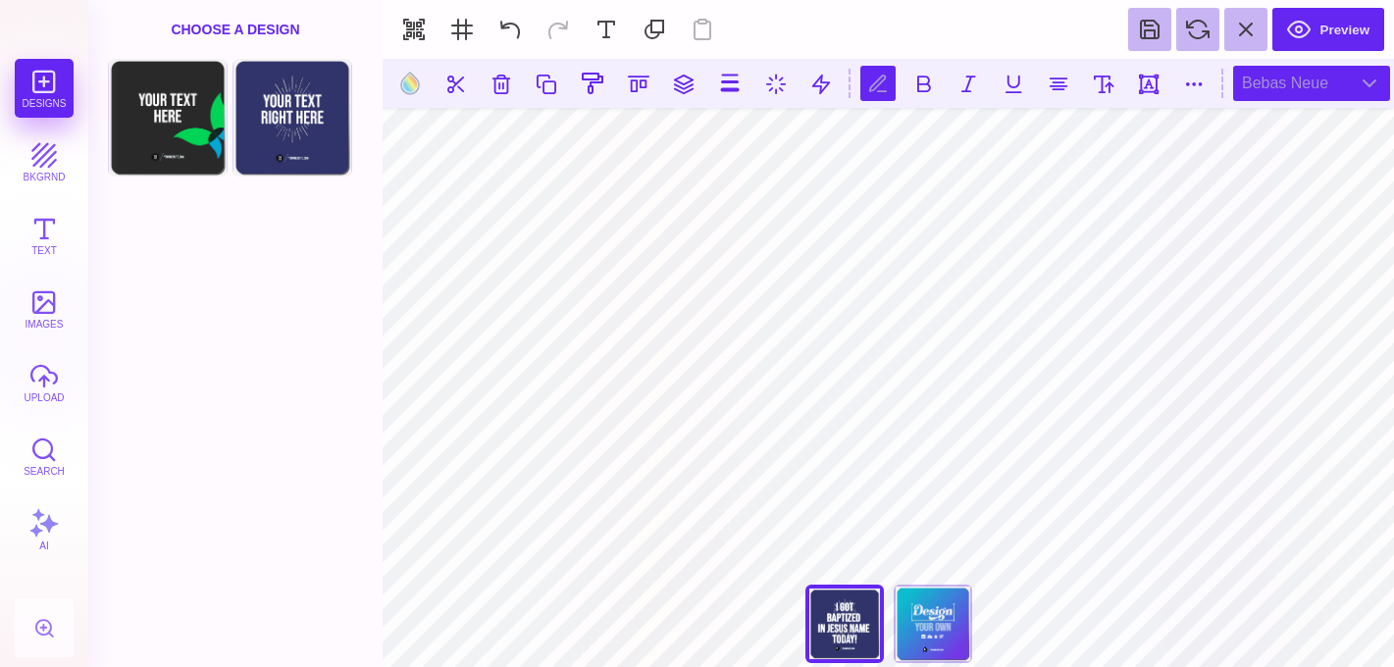
click at [1271, 83] on div "Bebas Neue" at bounding box center [1311, 83] width 157 height 35
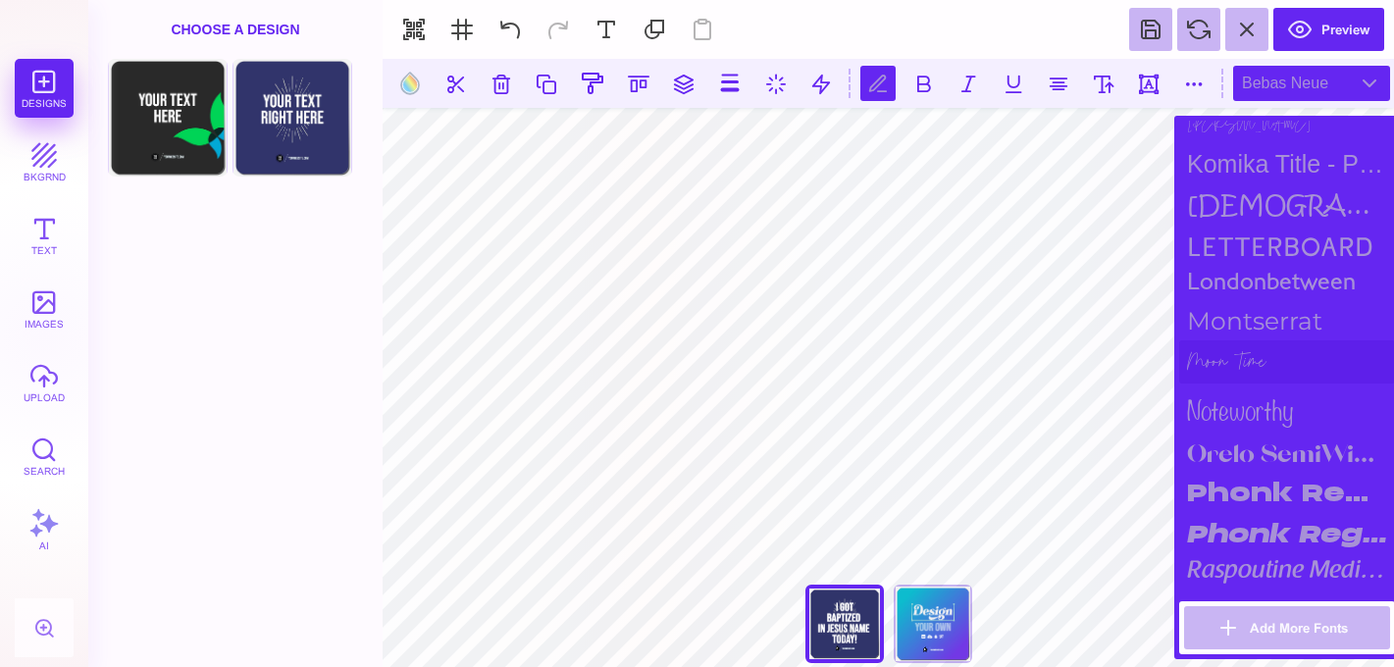
scroll to position [1661, 0]
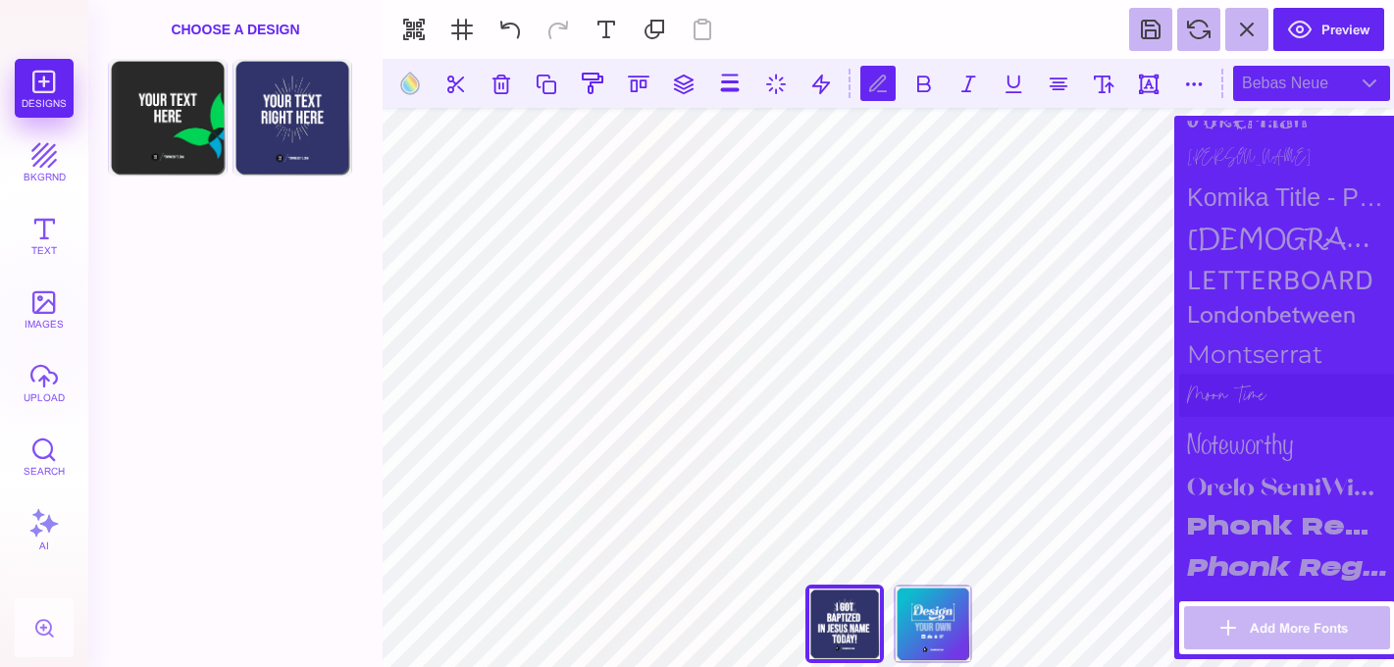
click at [1296, 374] on div "Moon Time" at bounding box center [1287, 395] width 216 height 43
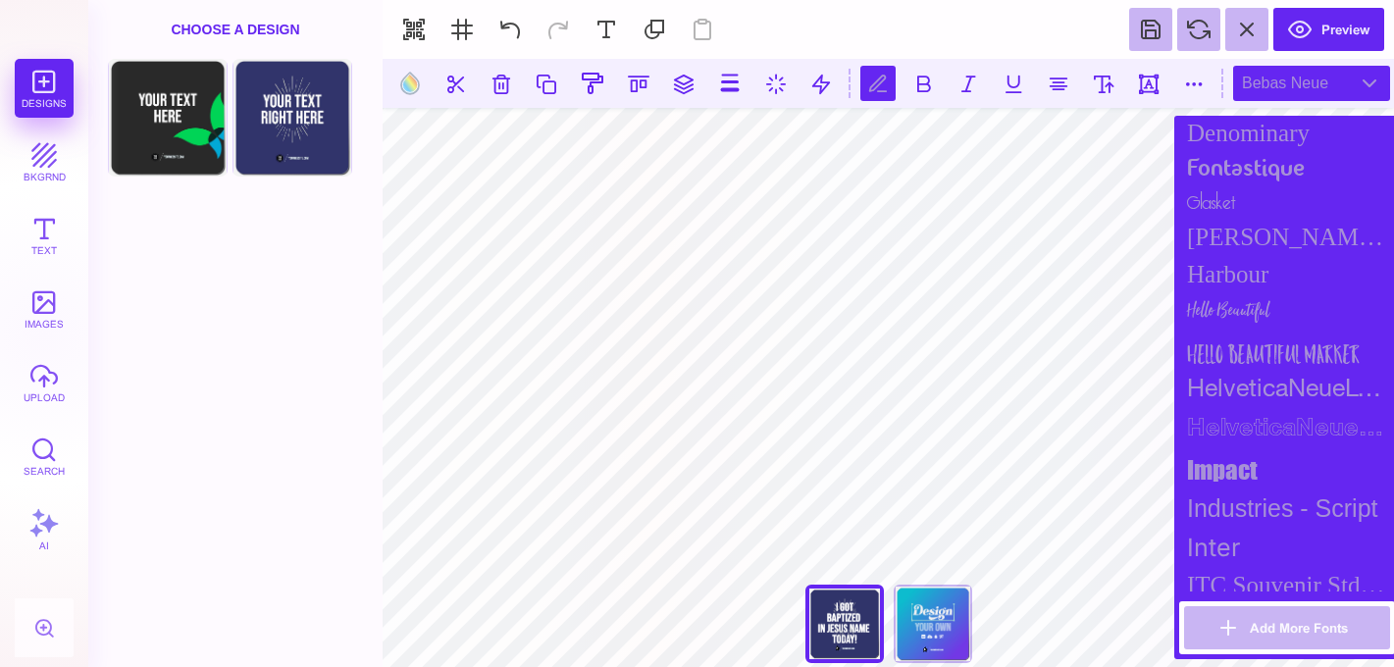
scroll to position [1147, 0]
click at [1297, 297] on div "Hello Beautiful" at bounding box center [1287, 316] width 216 height 39
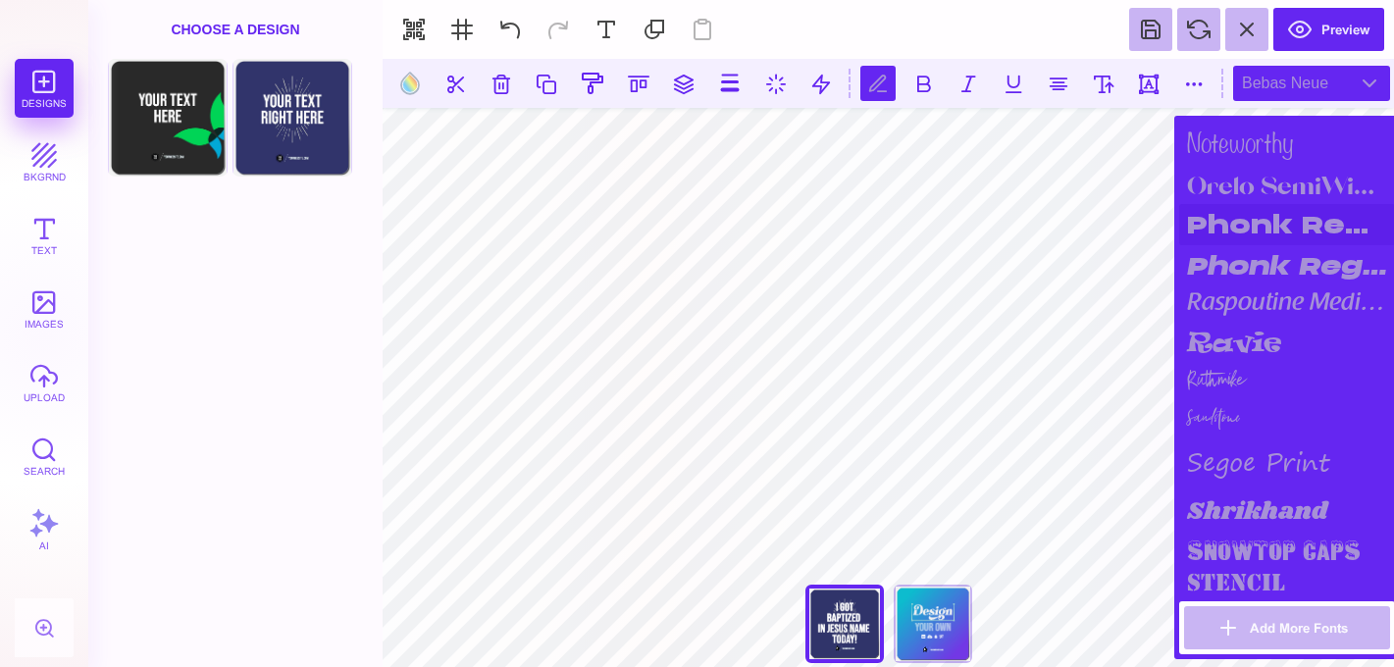
scroll to position [1999, 0]
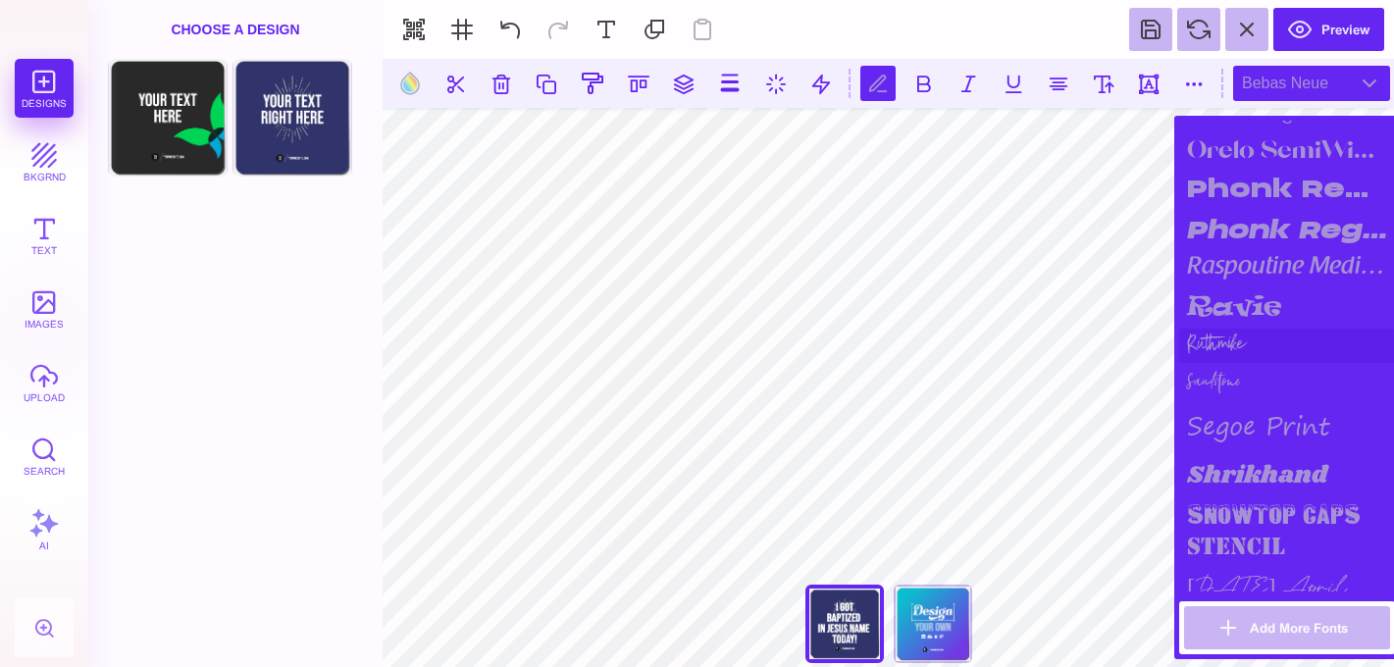
click at [1272, 341] on div "Ruthmike" at bounding box center [1287, 346] width 216 height 34
click at [1267, 374] on div "Sandstone" at bounding box center [1287, 381] width 216 height 36
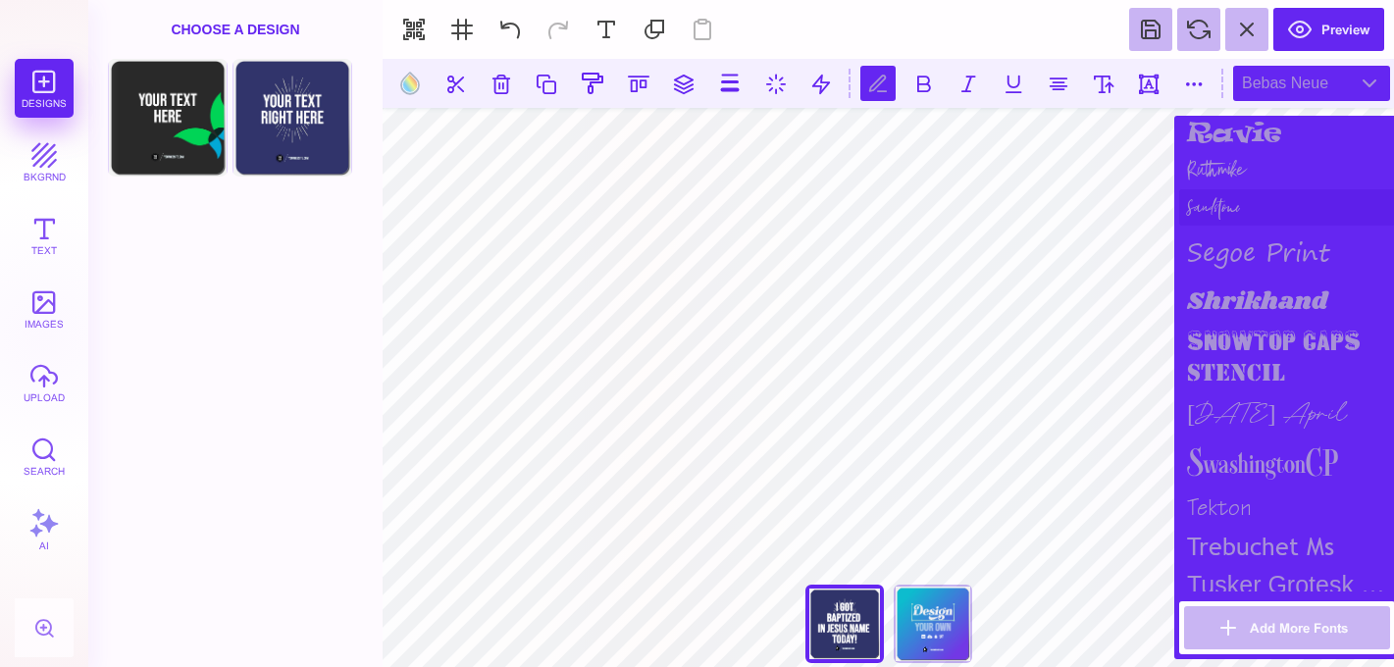
scroll to position [2175, 0]
click at [1261, 403] on div "Sunday April" at bounding box center [1287, 412] width 216 height 45
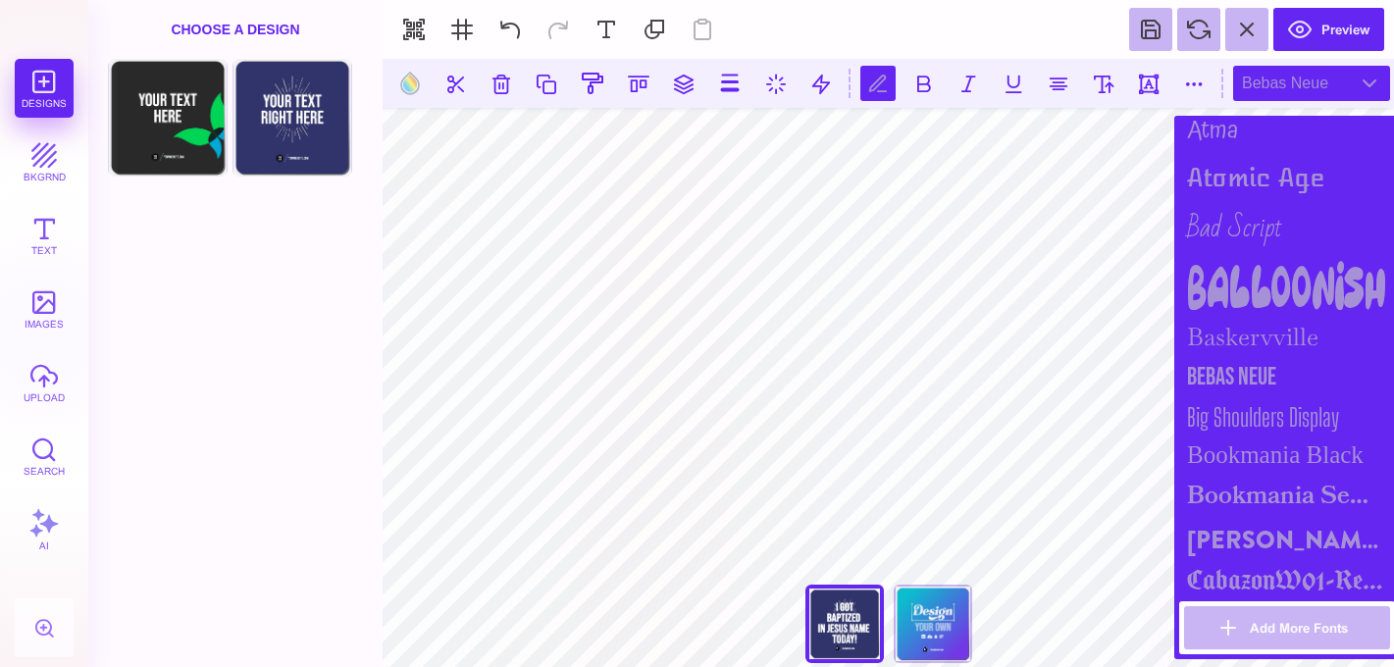
scroll to position [426, 0]
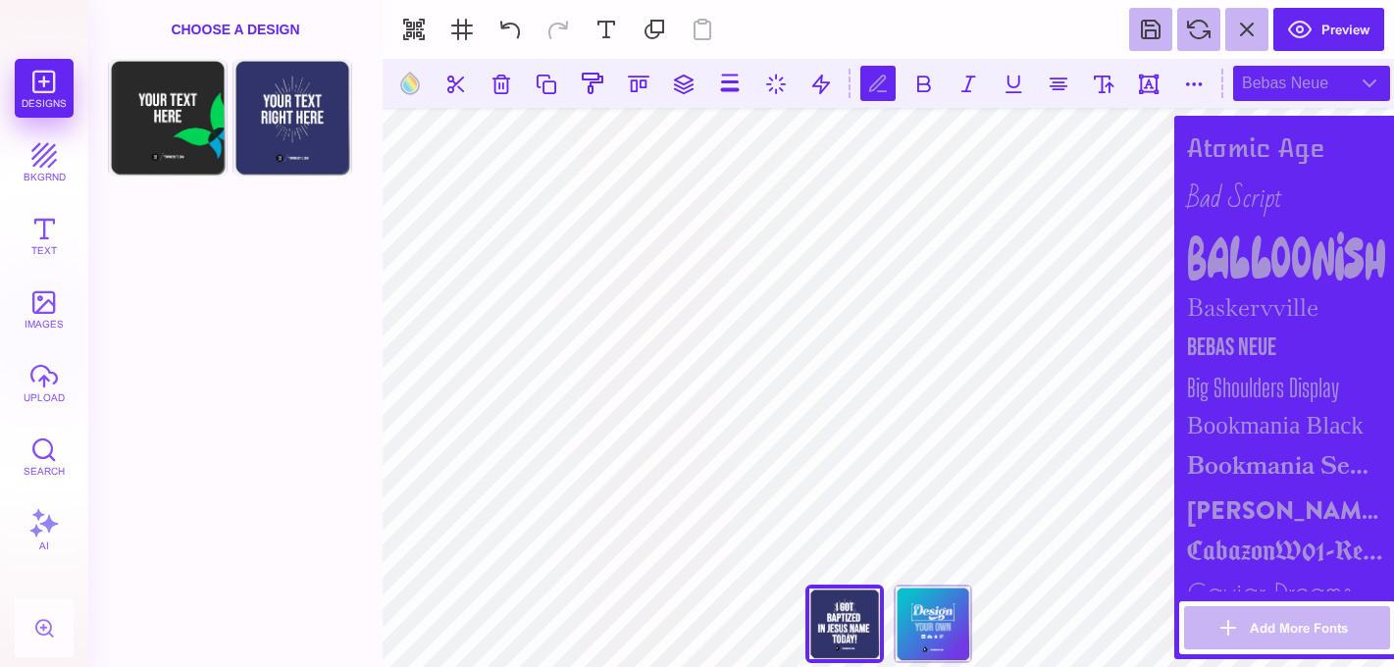
click at [1266, 340] on div "Bebas Neue" at bounding box center [1287, 348] width 216 height 40
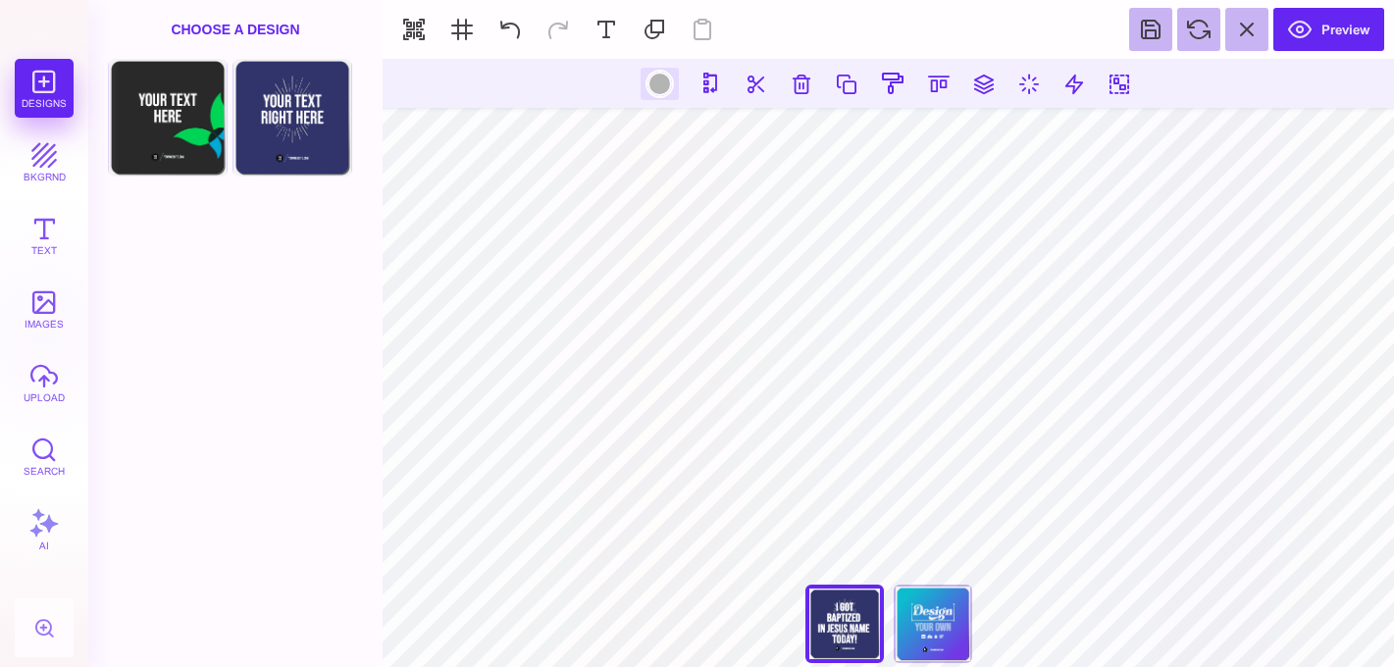
click at [651, 85] on div at bounding box center [660, 84] width 25 height 25
type input "#B3B4B4"
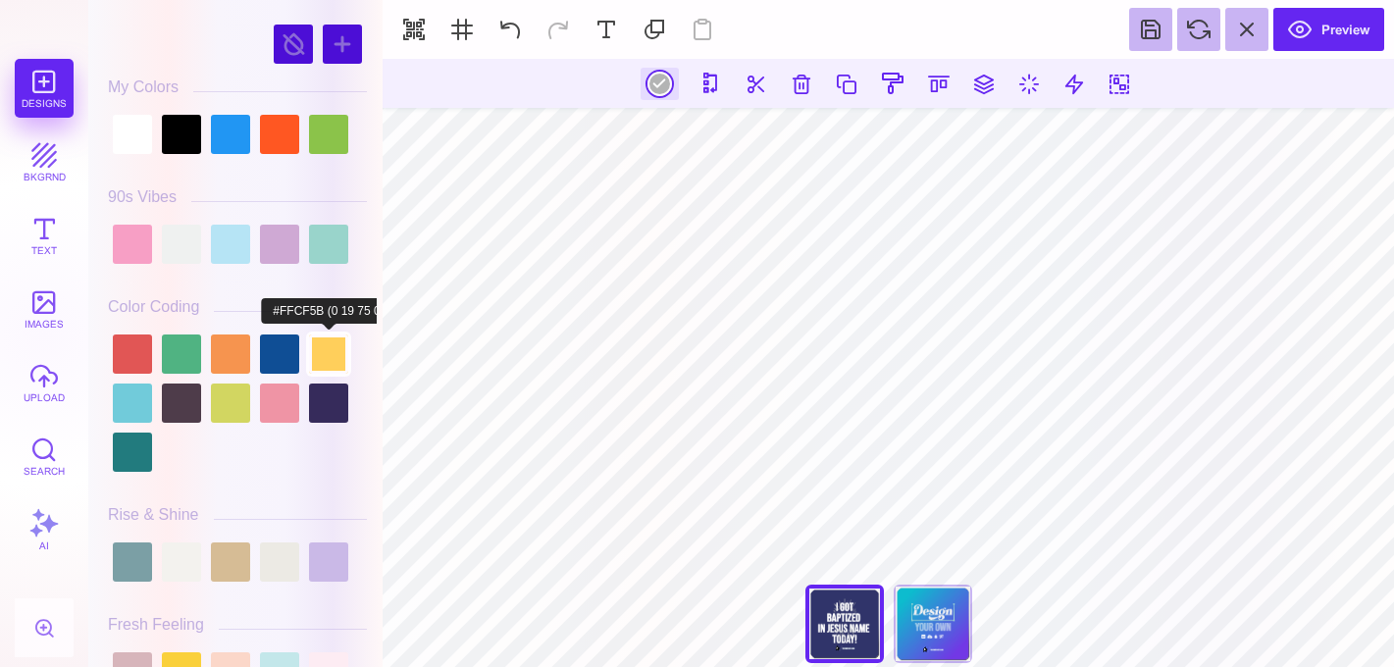
click at [325, 353] on div at bounding box center [328, 354] width 39 height 39
type input "#FFCF5B"
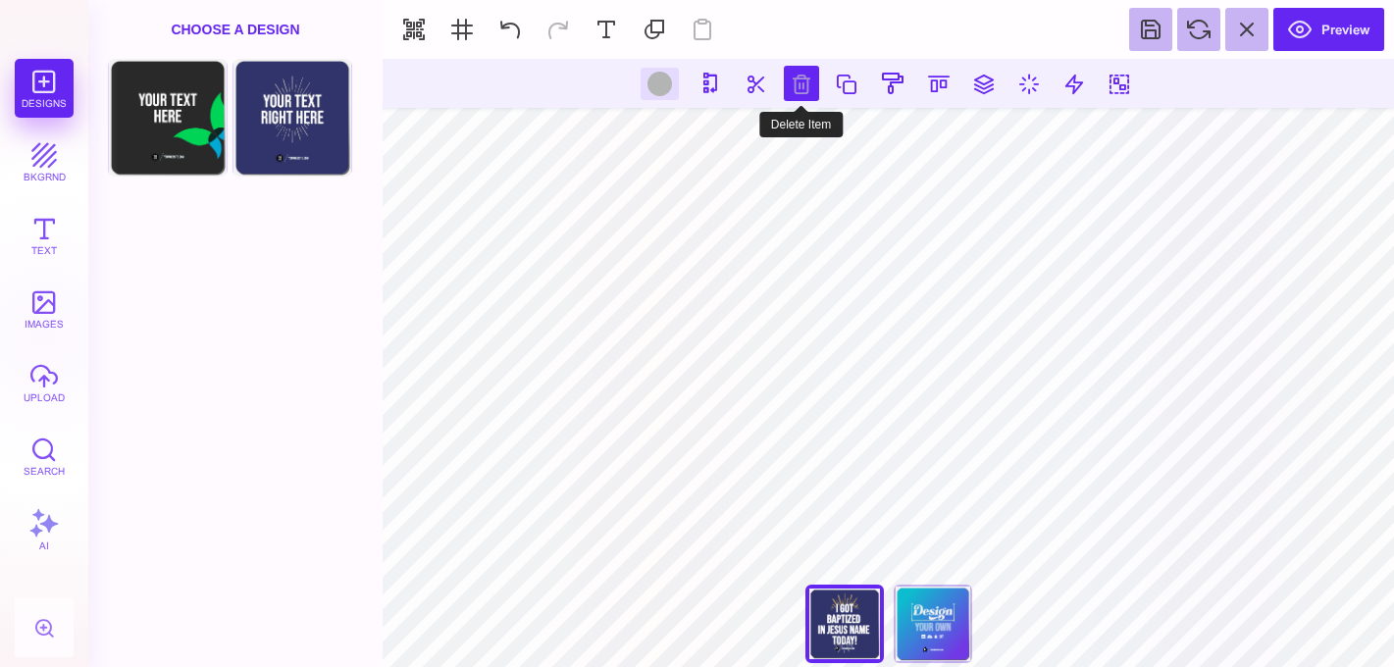
click at [793, 72] on button at bounding box center [801, 83] width 35 height 35
click at [800, 77] on button at bounding box center [801, 83] width 35 height 35
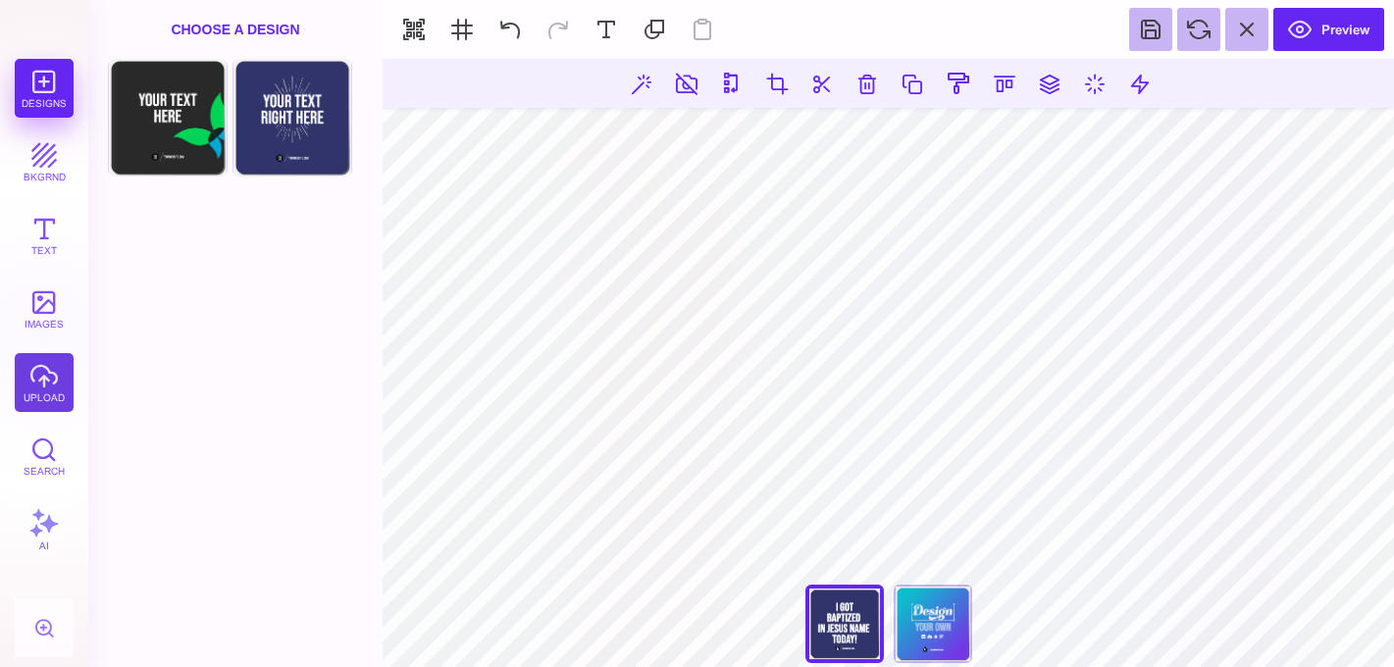
click at [36, 396] on button "upload" at bounding box center [44, 382] width 59 height 59
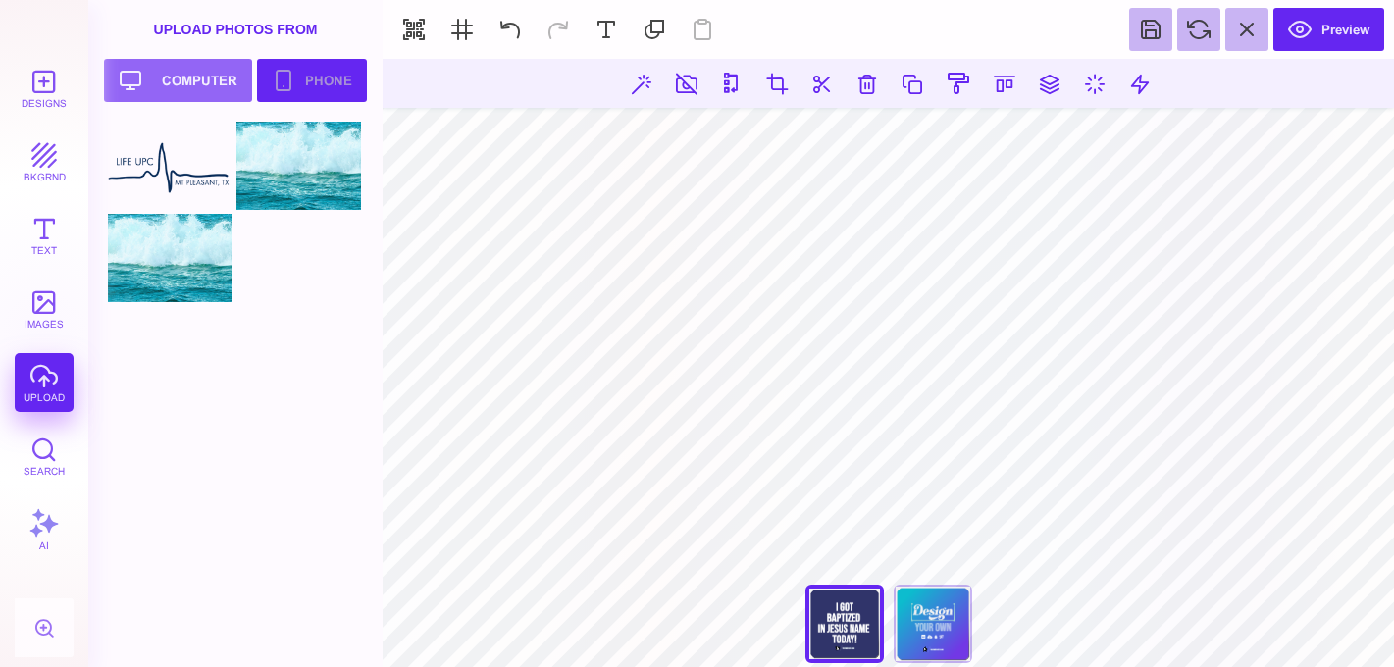
click at [304, 83] on button "Phone" at bounding box center [312, 80] width 110 height 43
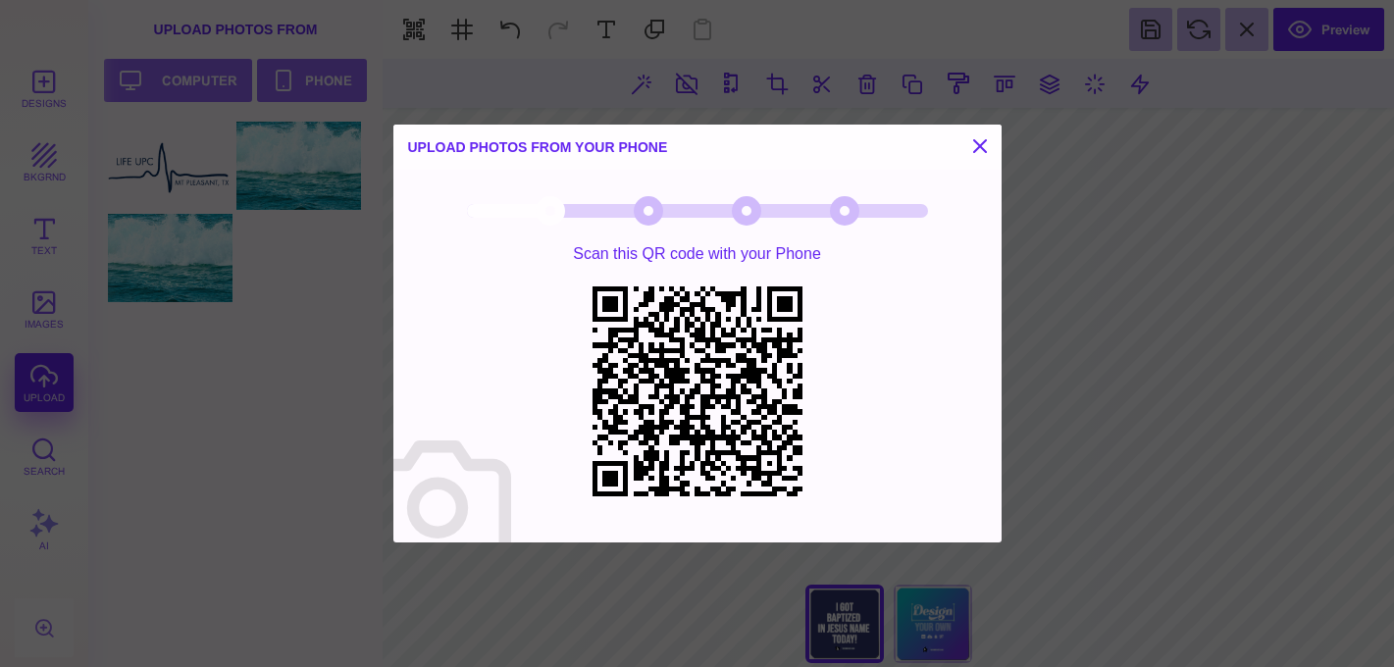
click at [200, 349] on div "Upload Photos from your Phone Scan this QR code with your Phone" at bounding box center [697, 333] width 1394 height 667
click at [980, 151] on button at bounding box center [980, 146] width 24 height 24
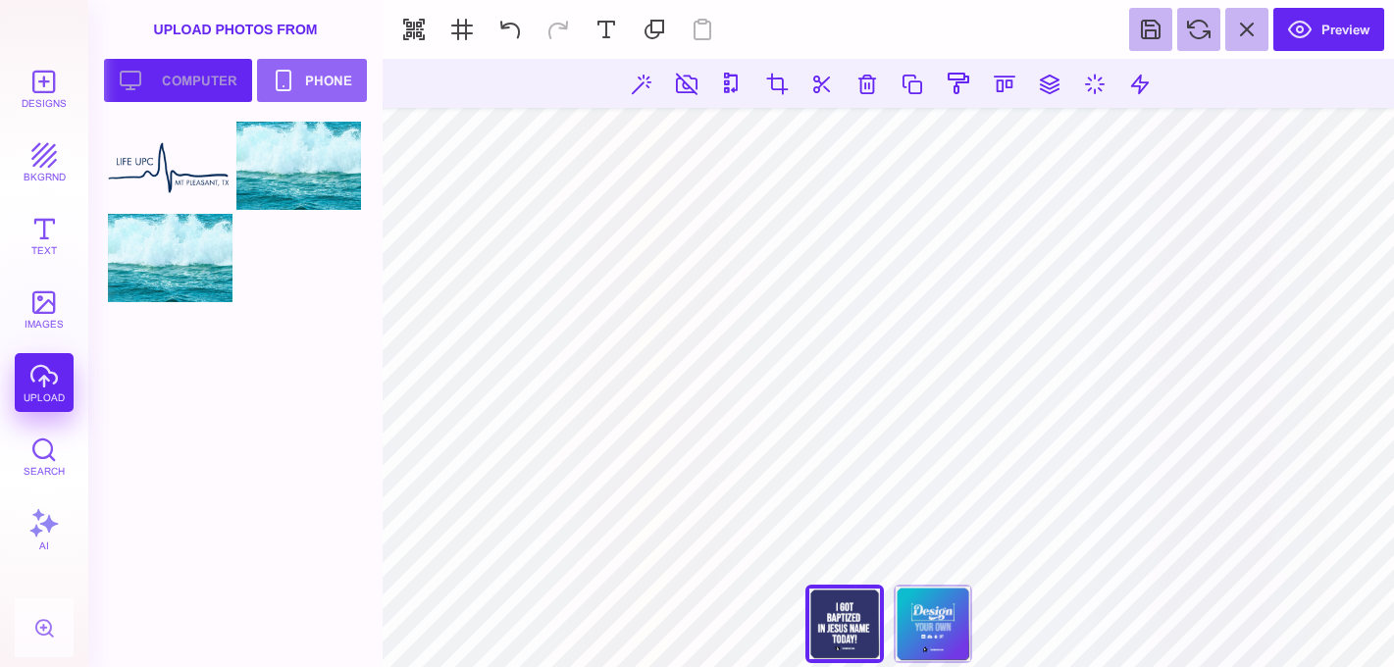
click at [190, 69] on button "Upload your artwork Computer" at bounding box center [178, 80] width 148 height 43
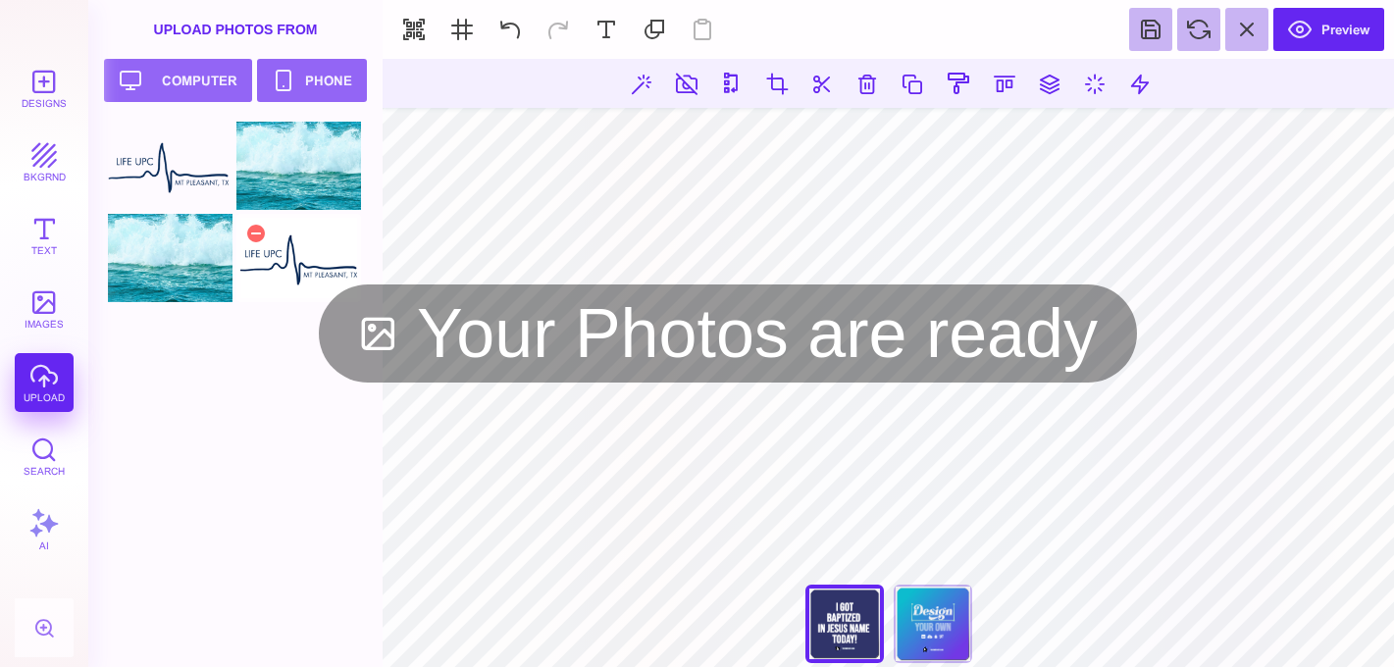
click at [302, 267] on div at bounding box center [298, 258] width 125 height 88
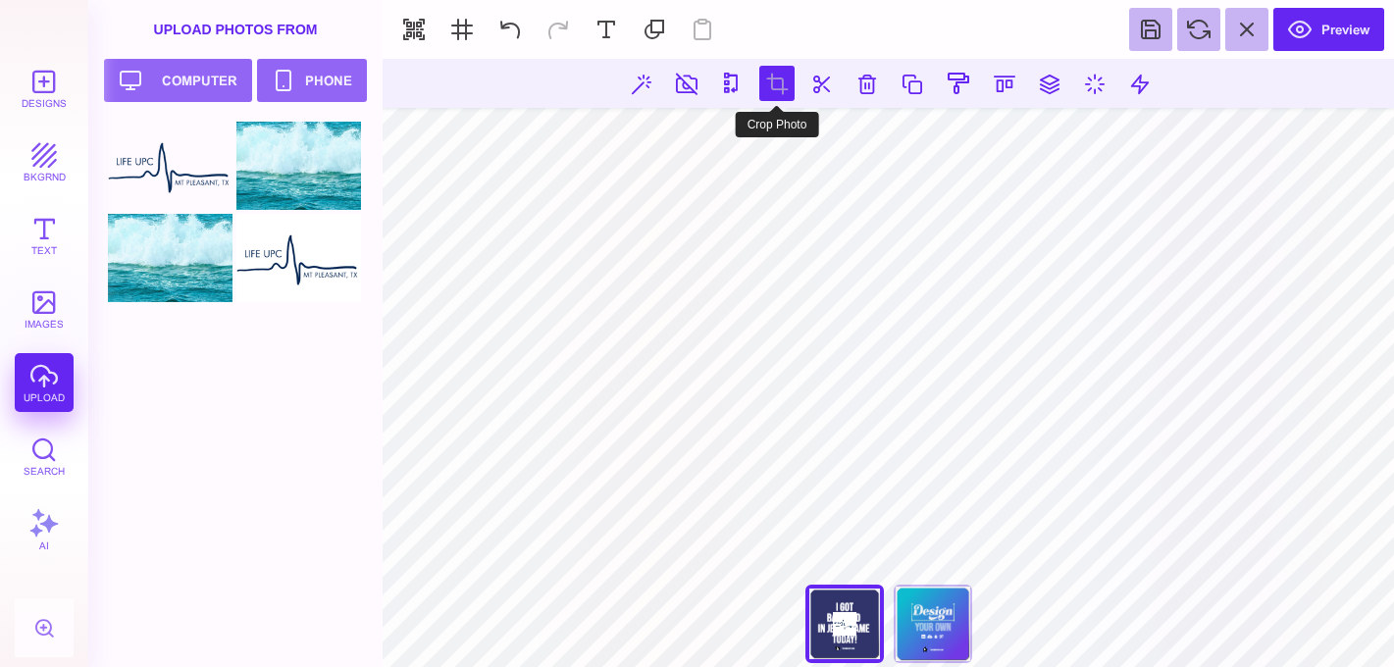
click at [783, 88] on button at bounding box center [776, 83] width 35 height 35
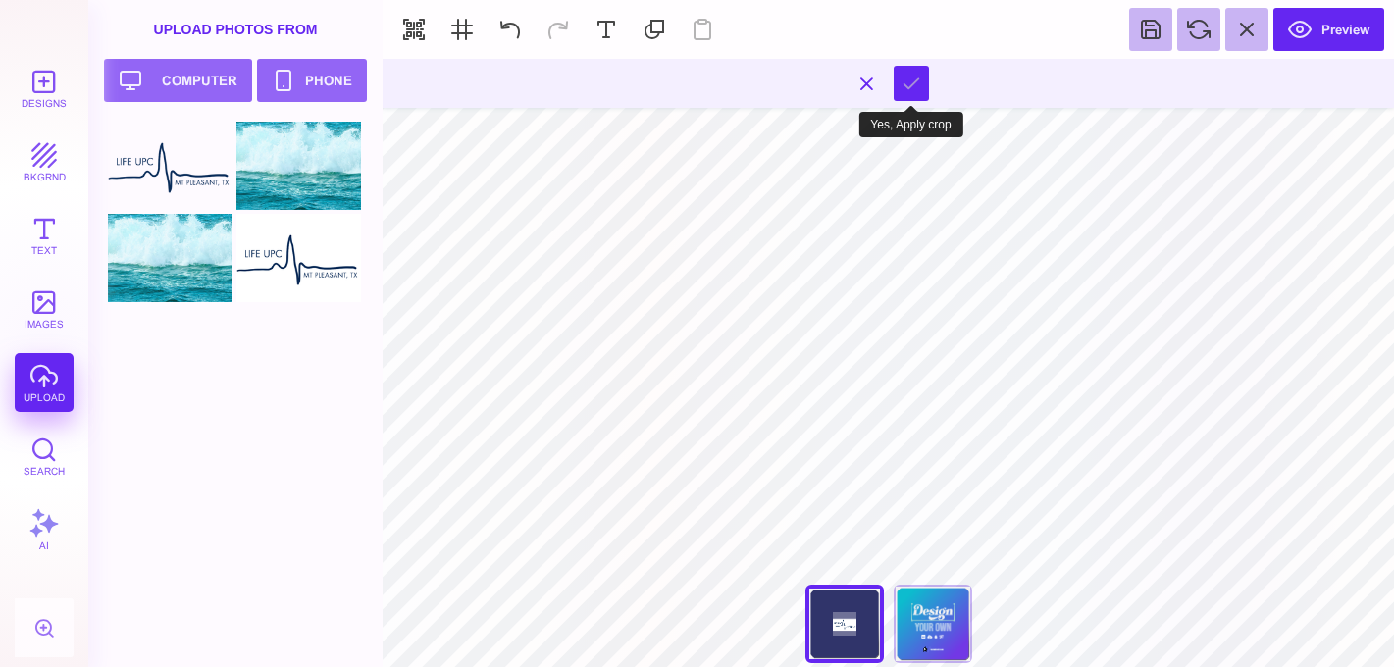
click at [914, 81] on button at bounding box center [911, 83] width 35 height 35
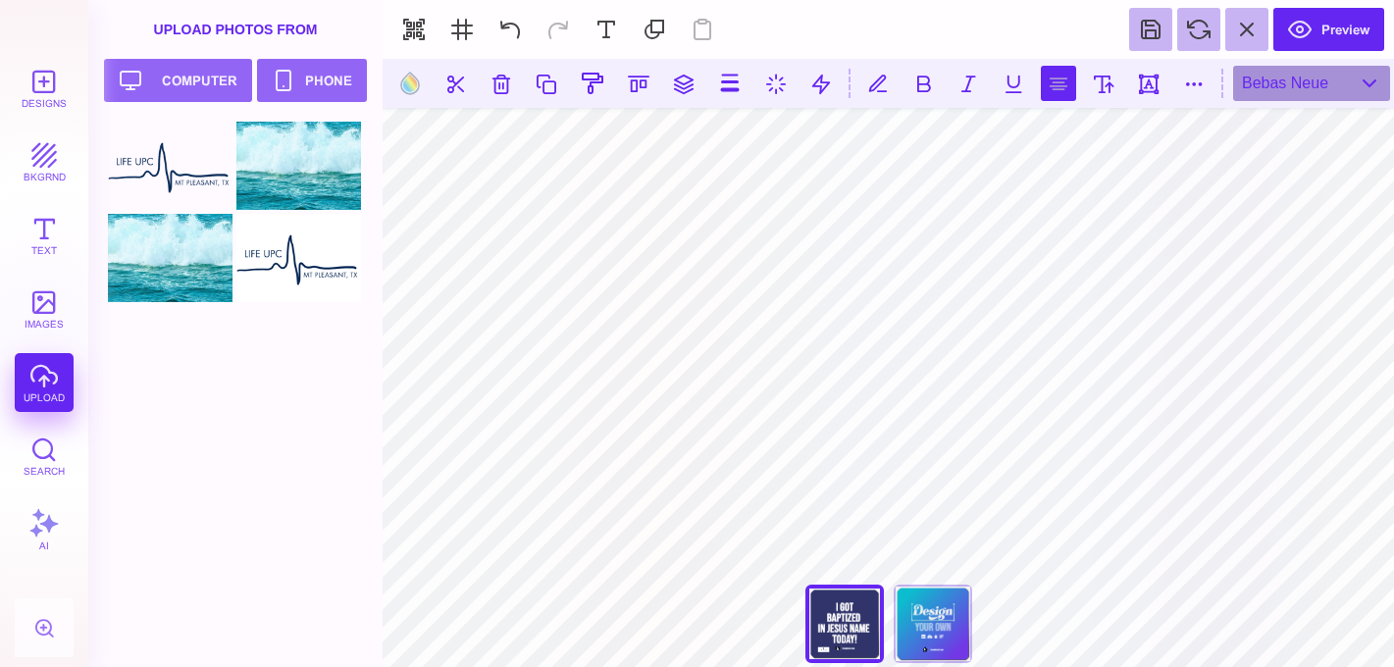
click at [1056, 89] on button at bounding box center [1058, 83] width 35 height 35
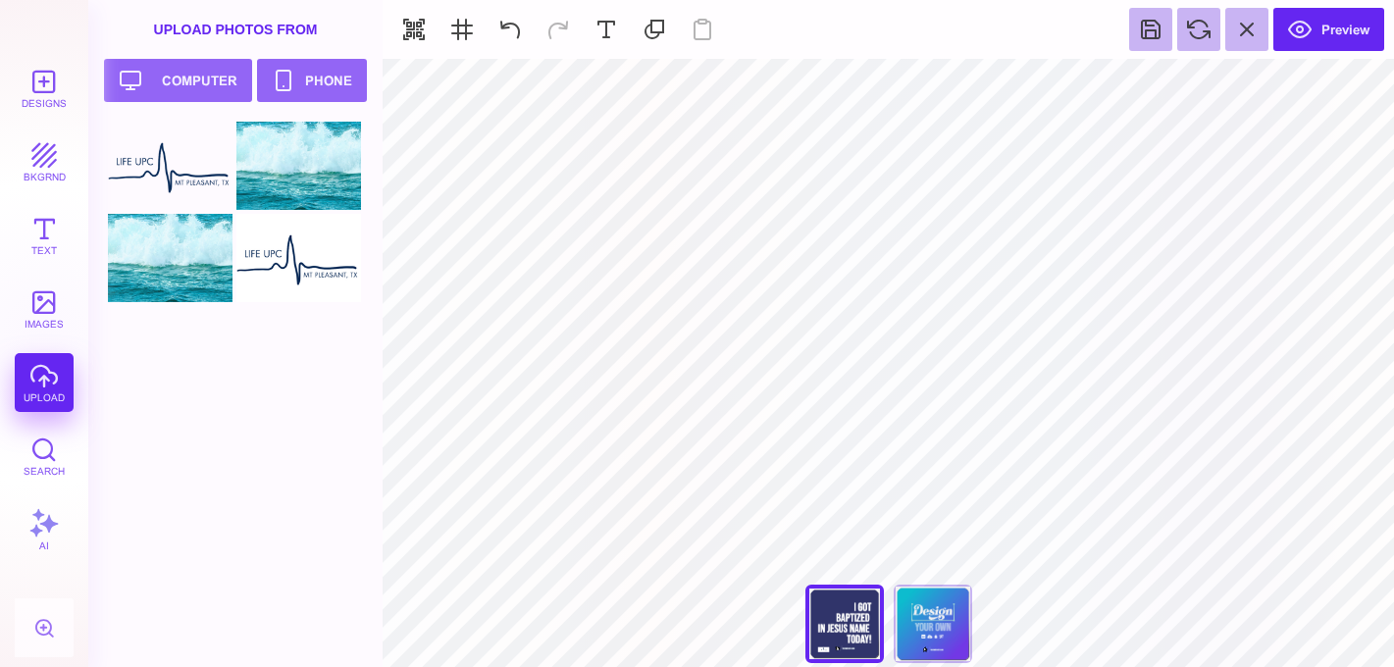
type input "#FFFFFF"
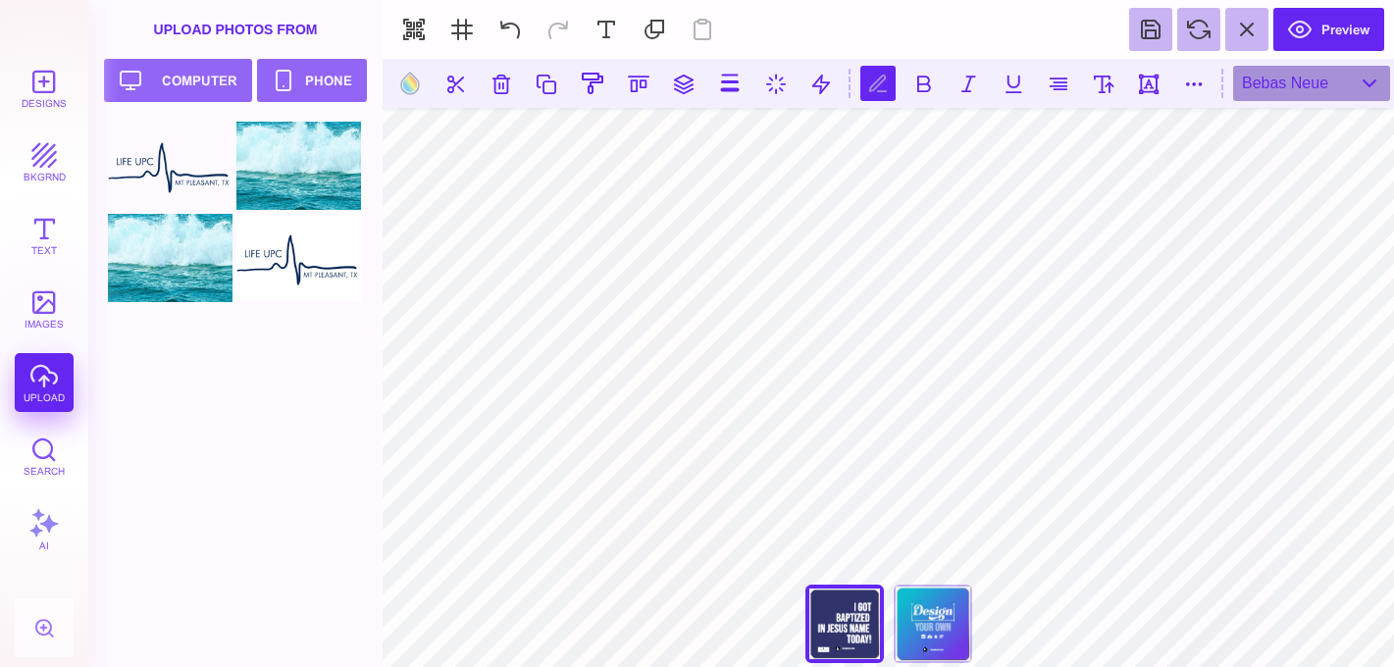
scroll to position [0, 4]
type textarea "**********"
click at [488, 87] on button at bounding box center [501, 83] width 35 height 35
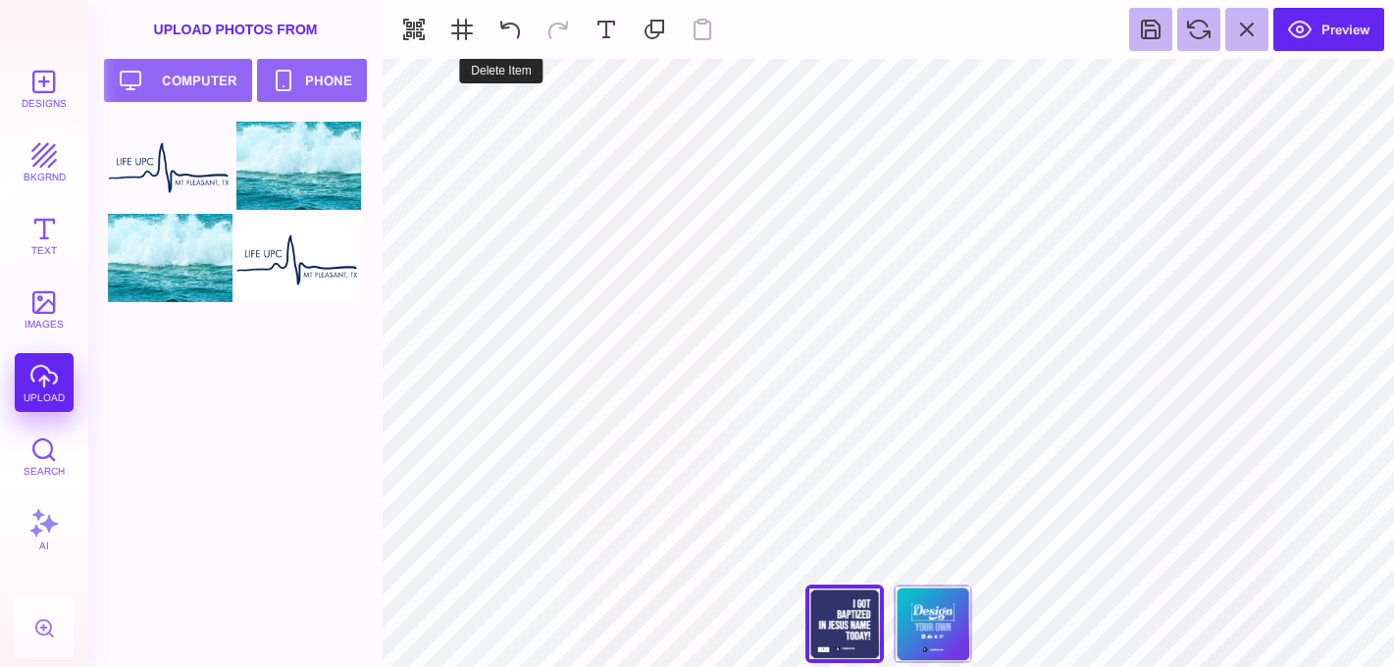
type input "#000000"
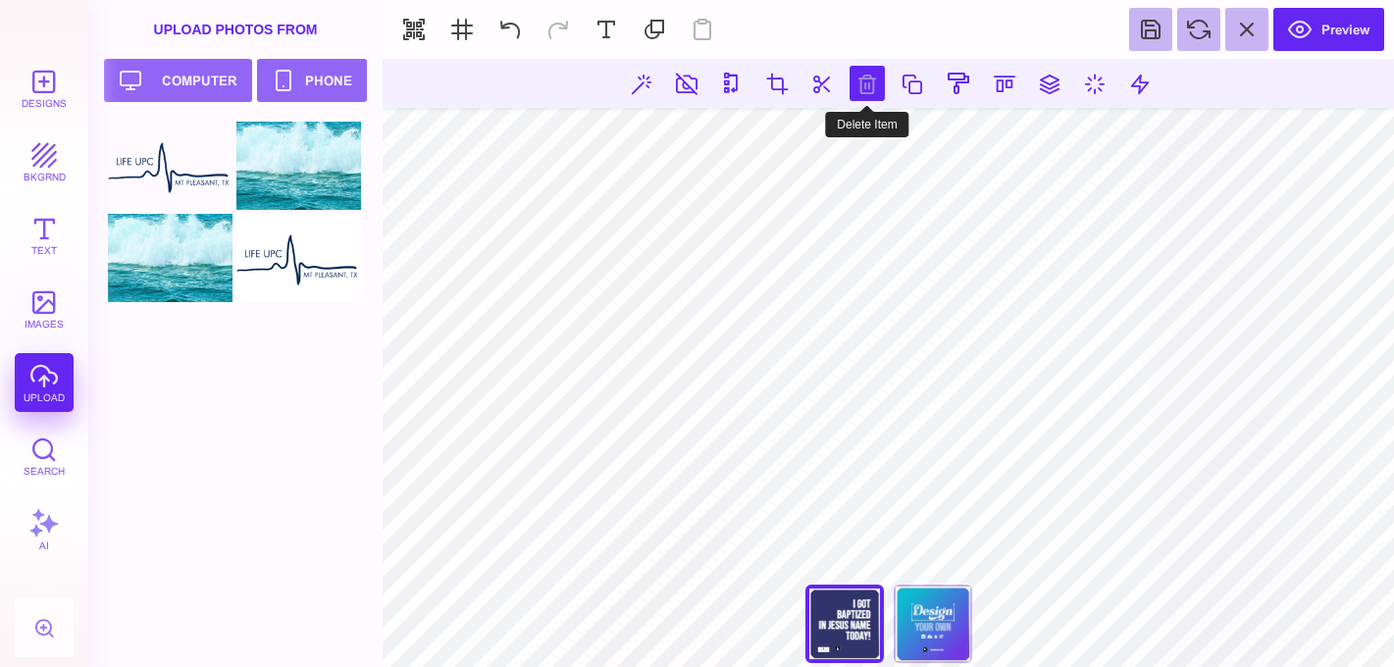
click at [851, 68] on button at bounding box center [867, 83] width 35 height 35
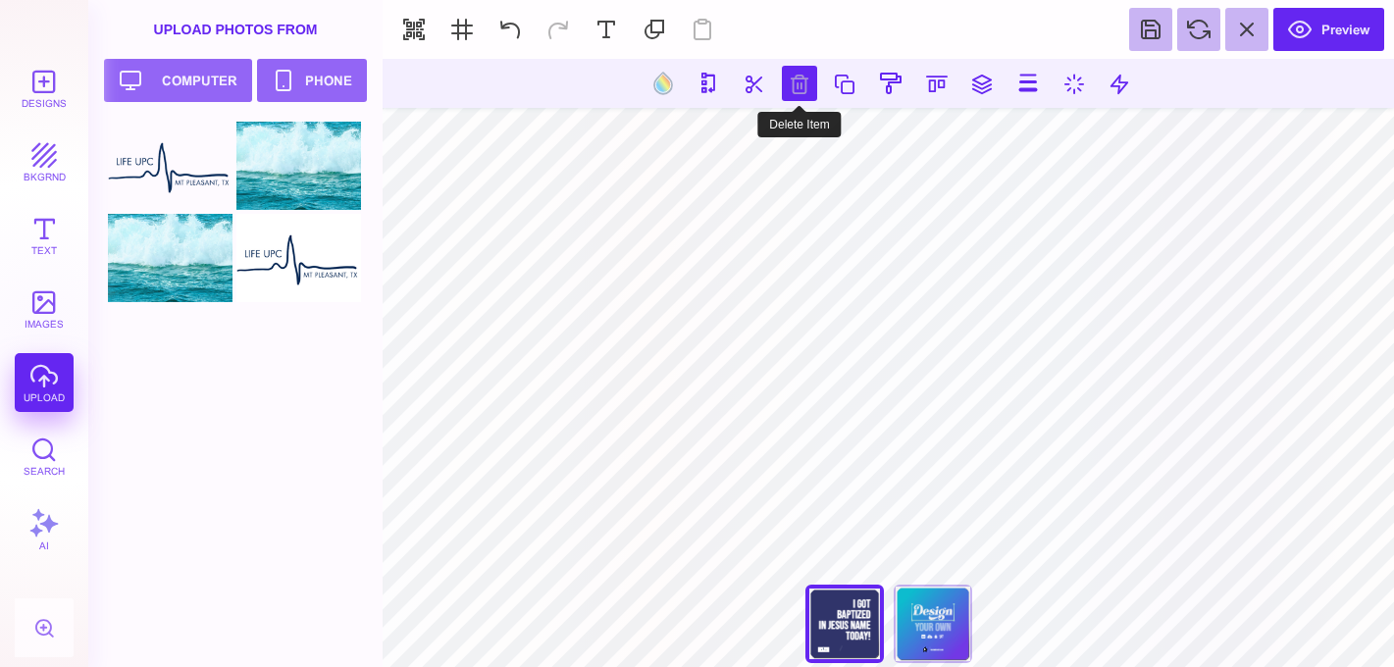
click at [803, 95] on button at bounding box center [799, 83] width 35 height 35
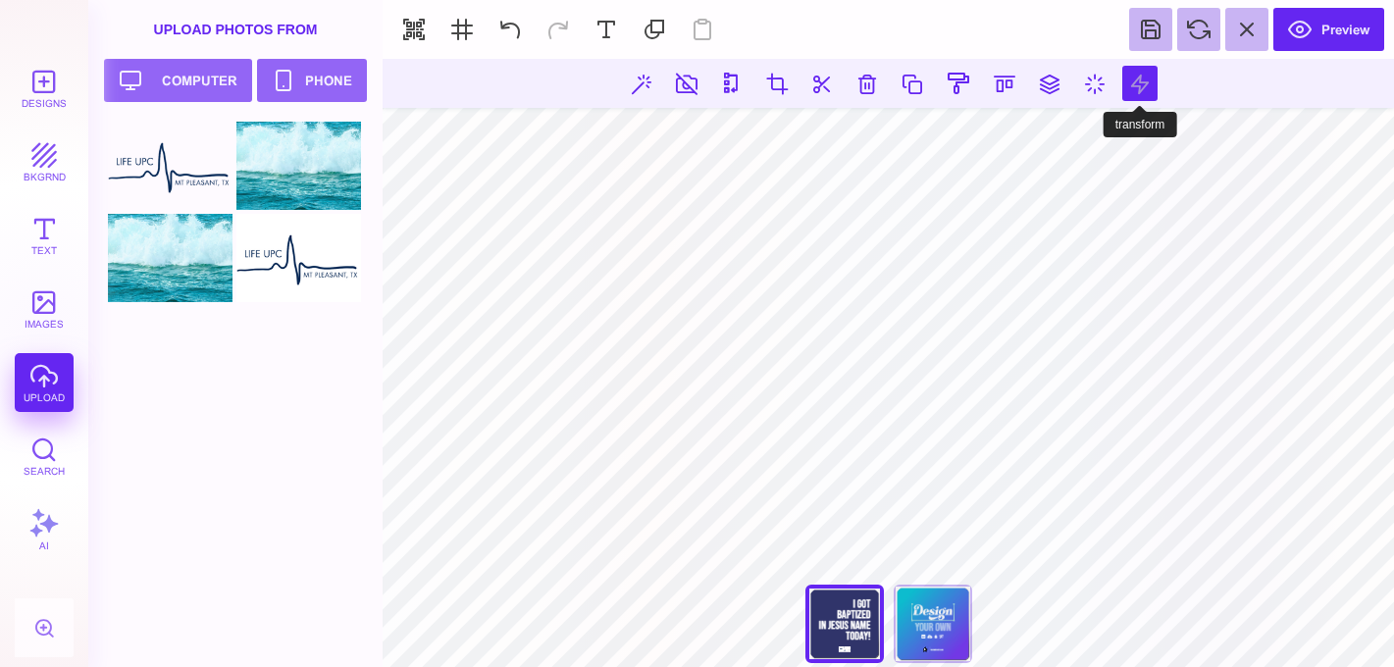
click at [1136, 82] on button at bounding box center [1139, 83] width 35 height 35
type input "*"
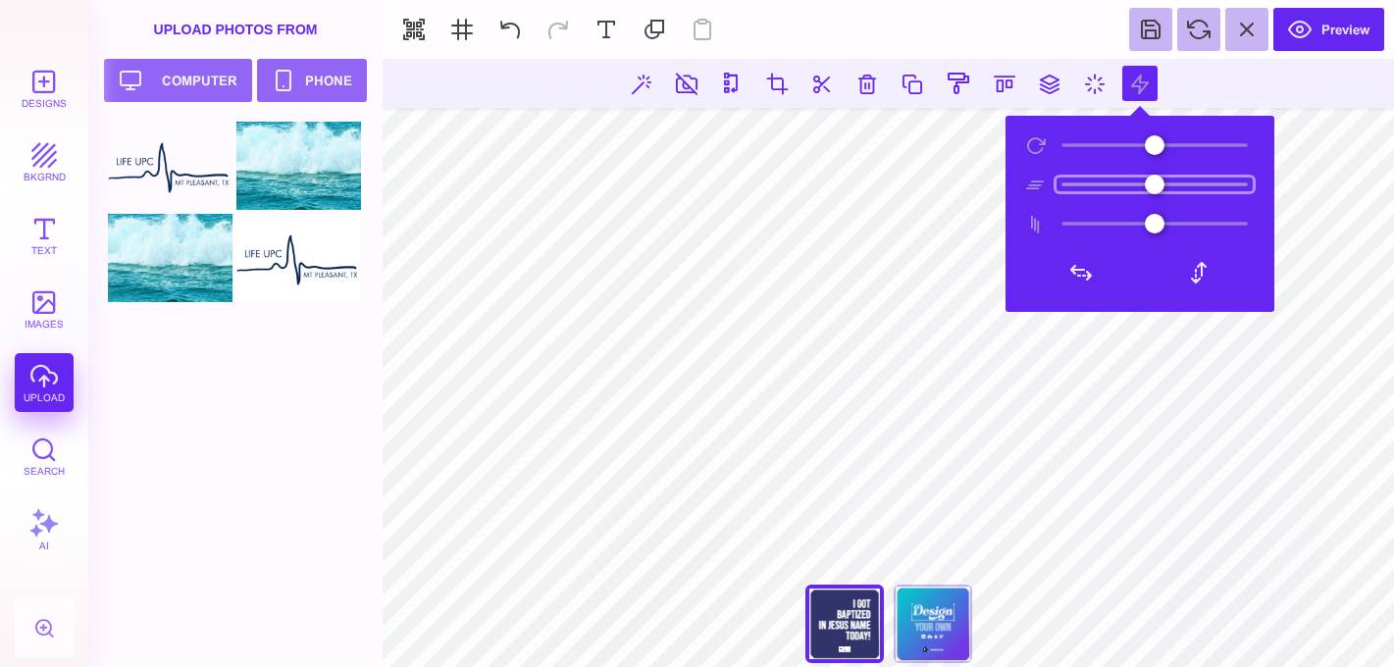
type input "**"
click at [1149, 191] on input "range" at bounding box center [1155, 185] width 196 height 14
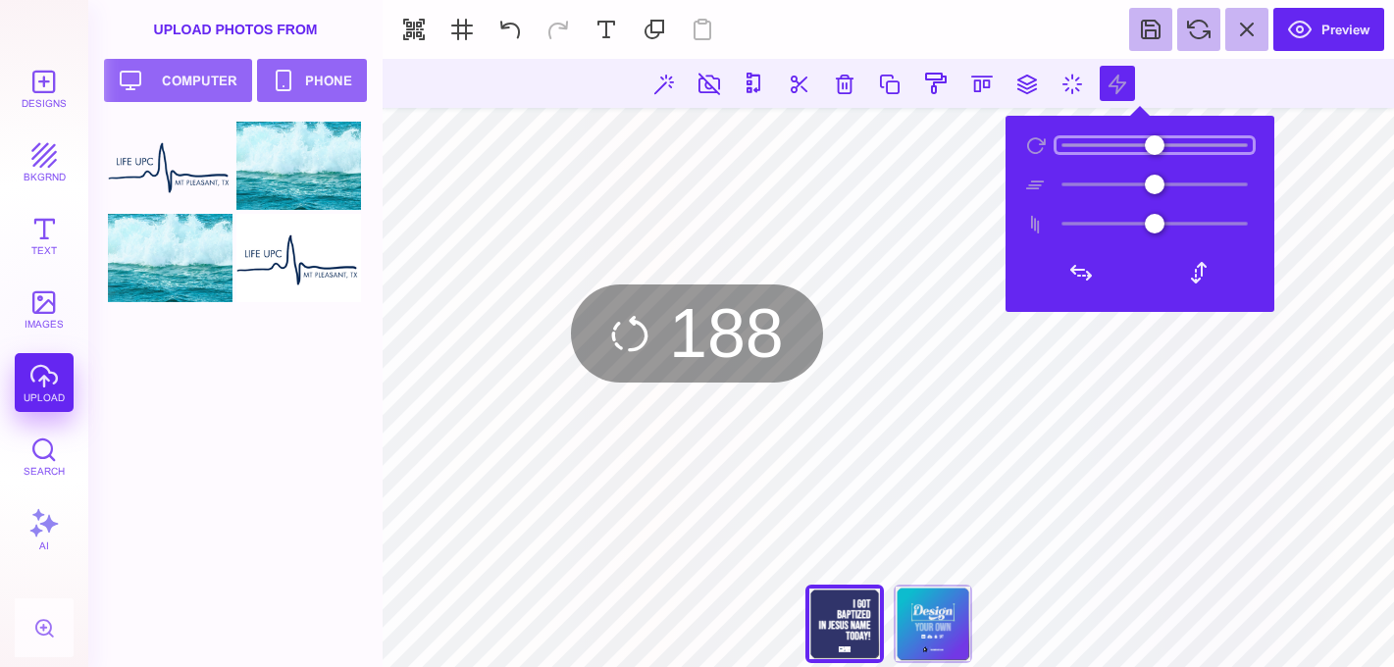
type input "*"
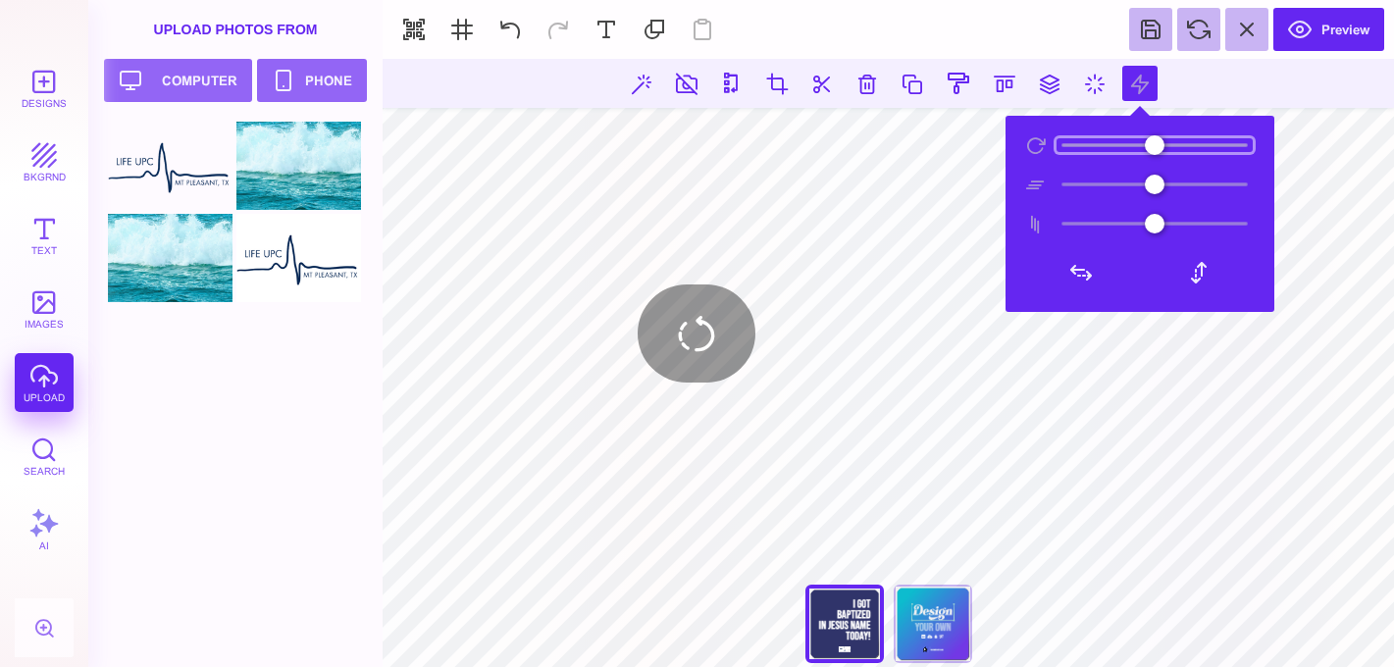
drag, startPoint x: 1075, startPoint y: 151, endPoint x: 1002, endPoint y: 220, distance: 100.7
click at [1057, 152] on input "range" at bounding box center [1155, 145] width 196 height 14
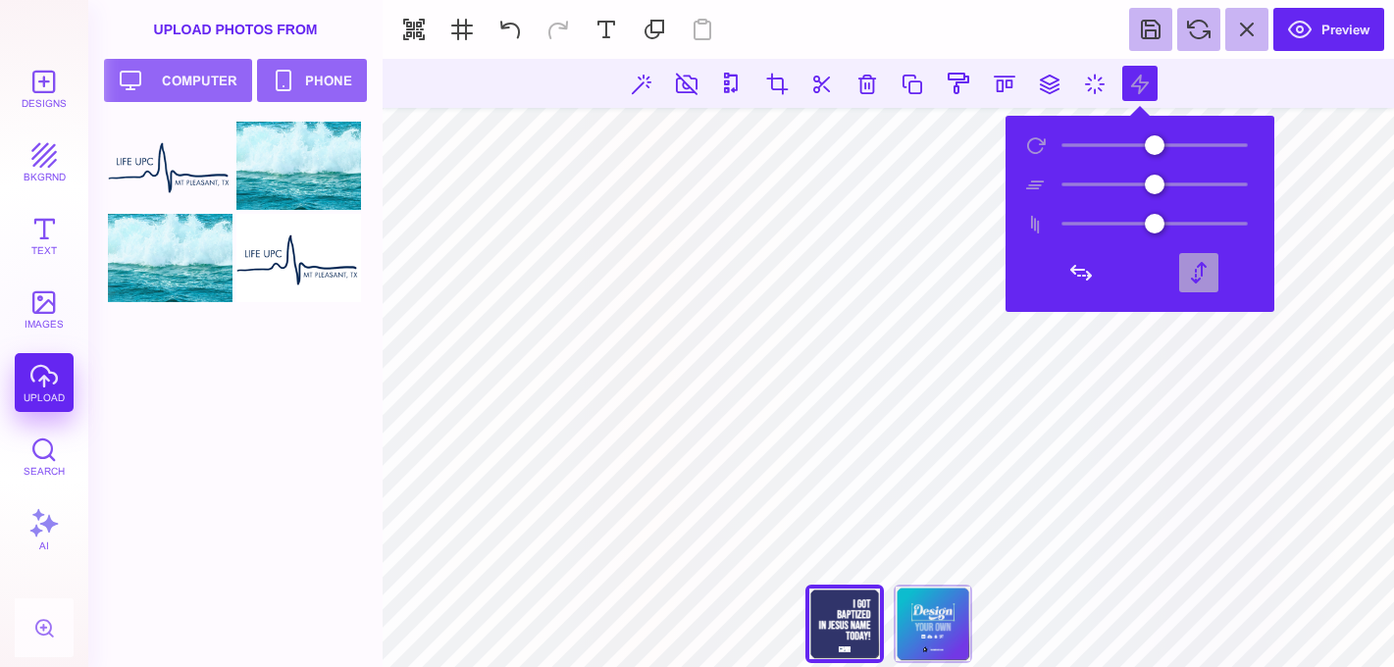
click at [1211, 279] on button at bounding box center [1198, 272] width 39 height 39
click at [1208, 278] on button at bounding box center [1198, 272] width 39 height 39
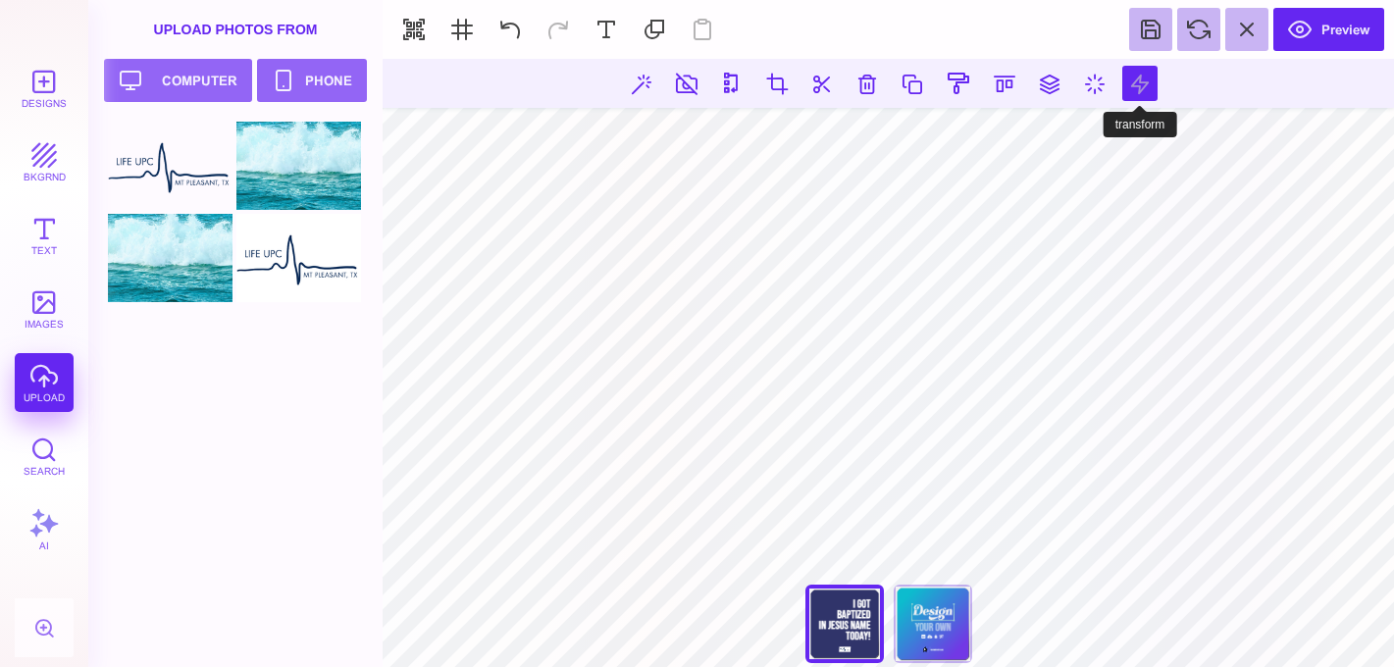
click at [1141, 89] on button at bounding box center [1139, 83] width 35 height 35
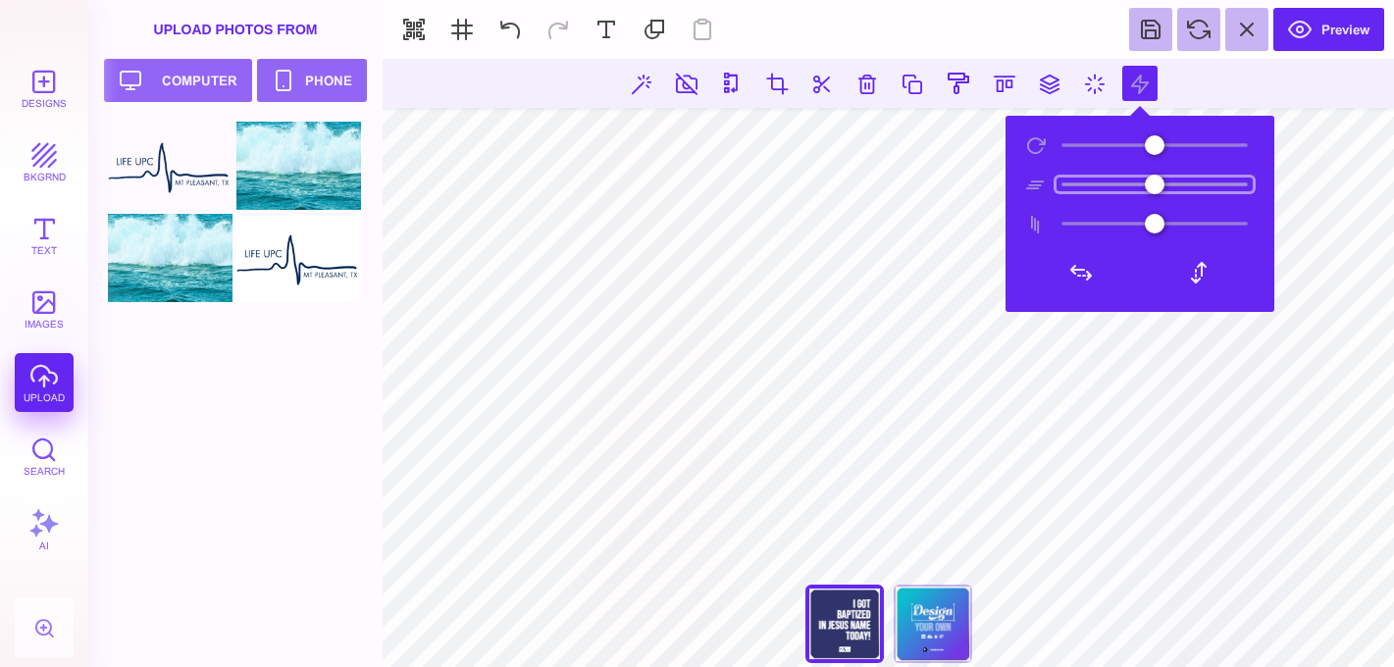
drag, startPoint x: 1144, startPoint y: 183, endPoint x: 1155, endPoint y: 183, distance: 10.8
type input "*"
click at [1155, 183] on input "range" at bounding box center [1155, 185] width 196 height 14
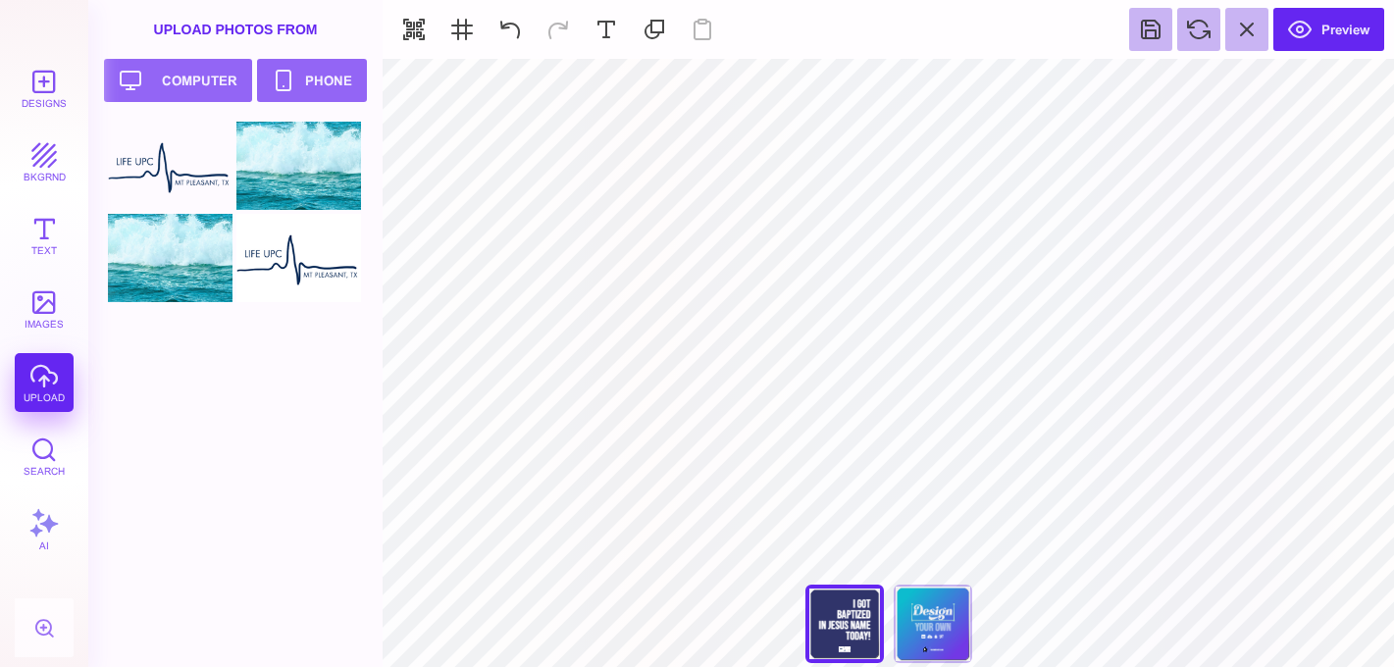
type input "#FFFFFF"
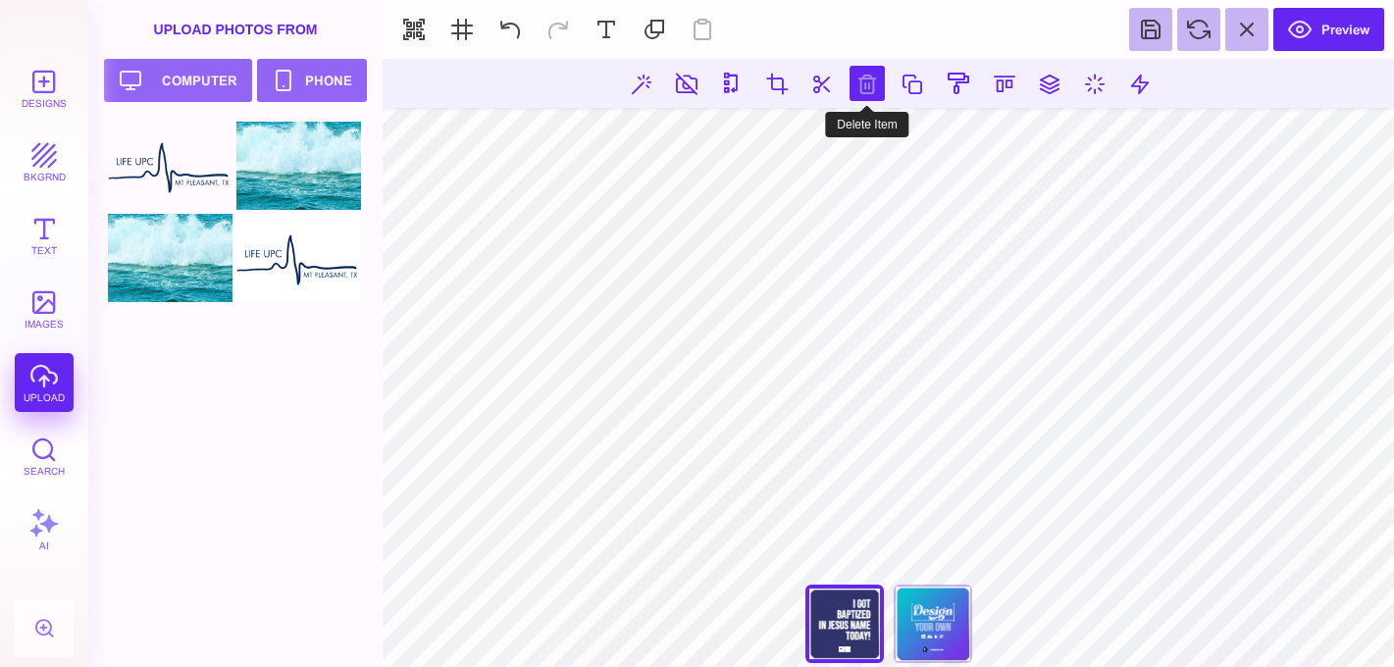
click at [874, 74] on button at bounding box center [867, 83] width 35 height 35
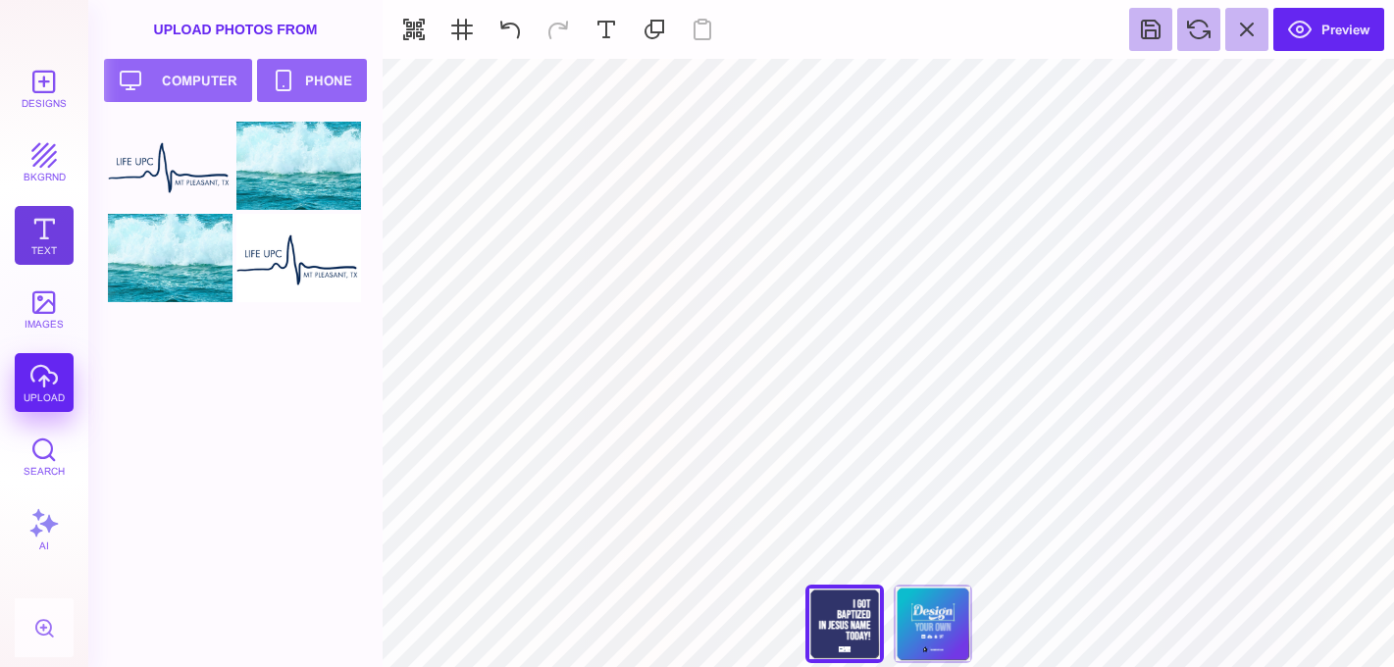
click at [55, 245] on button "Text" at bounding box center [44, 235] width 59 height 59
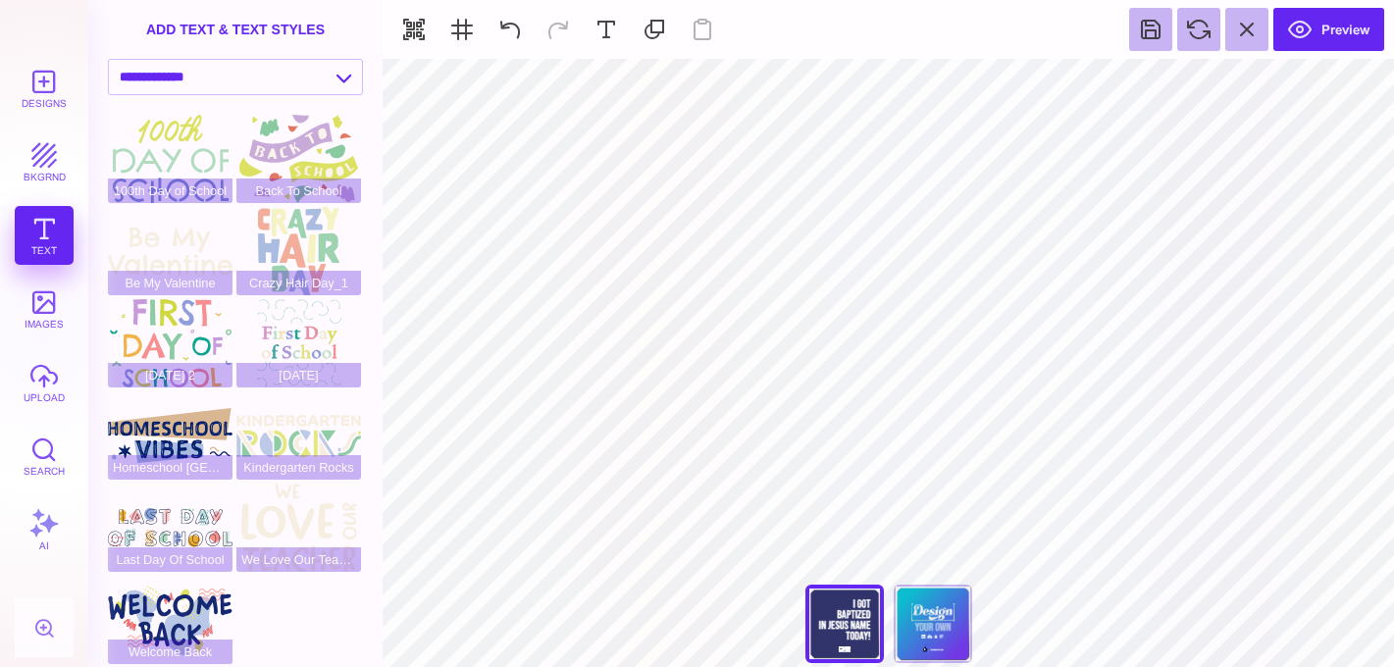
click at [276, 26] on div "add text & text styles" at bounding box center [235, 29] width 294 height 59
click at [607, 23] on button at bounding box center [606, 29] width 43 height 43
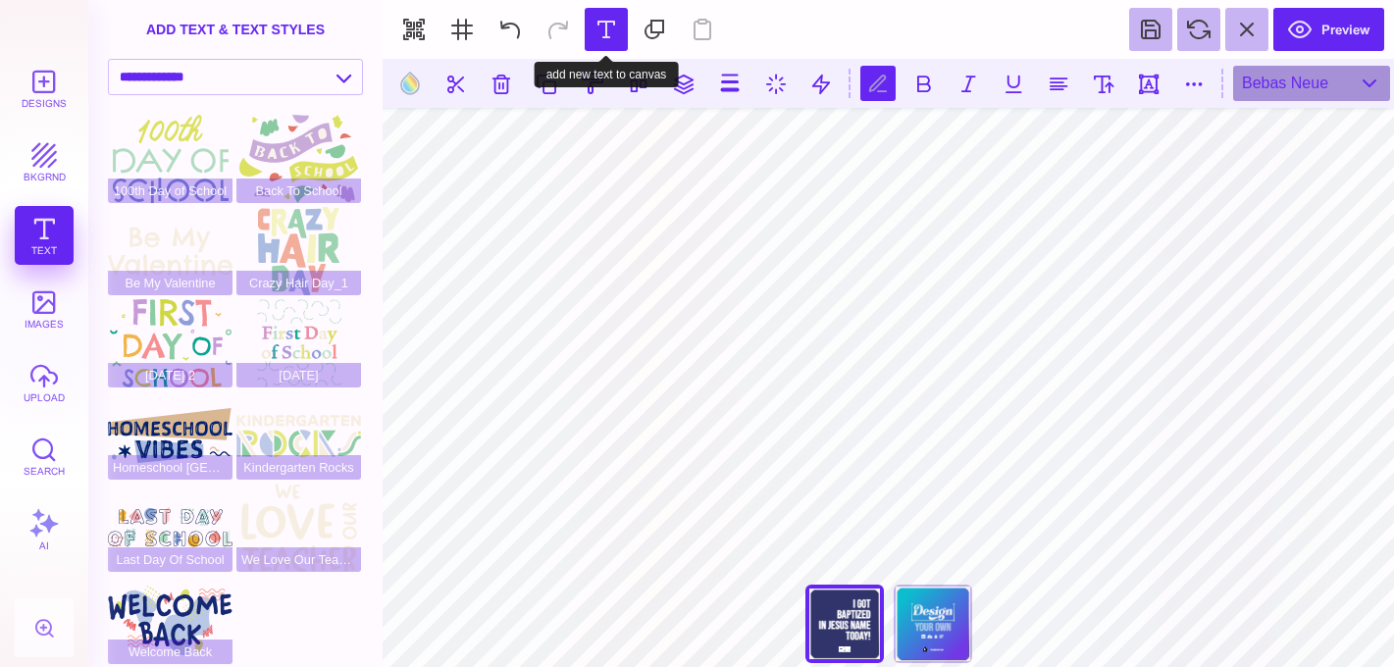
scroll to position [0, 7]
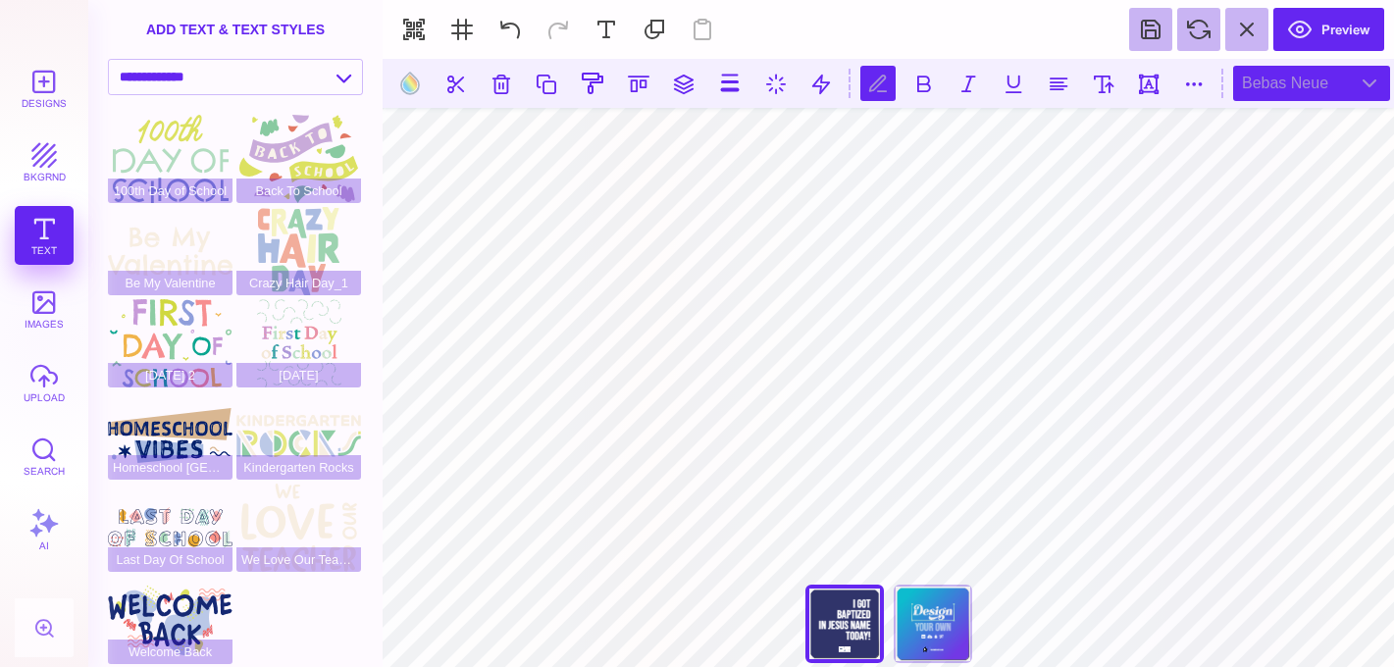
type textarea "**********"
click at [1281, 80] on div "Bebas Neue" at bounding box center [1311, 83] width 157 height 35
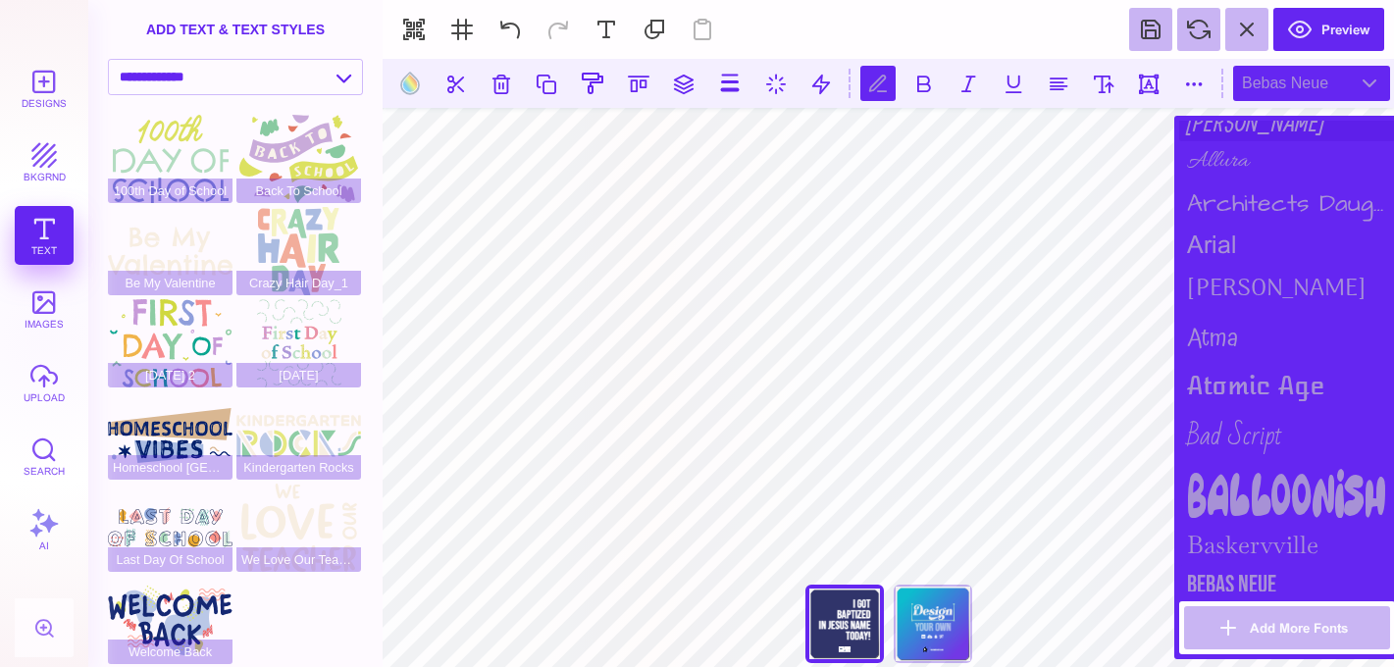
scroll to position [190, 0]
click at [1305, 548] on div "Baskervville" at bounding box center [1287, 542] width 216 height 41
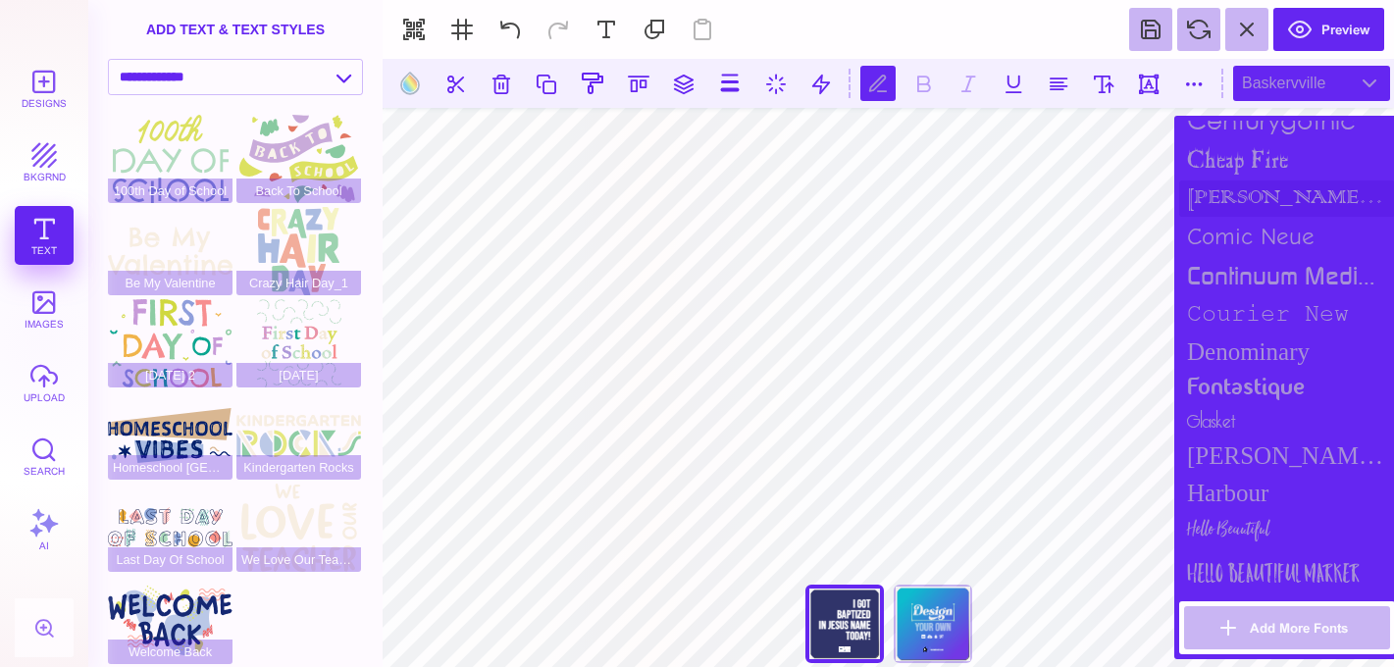
scroll to position [942, 0]
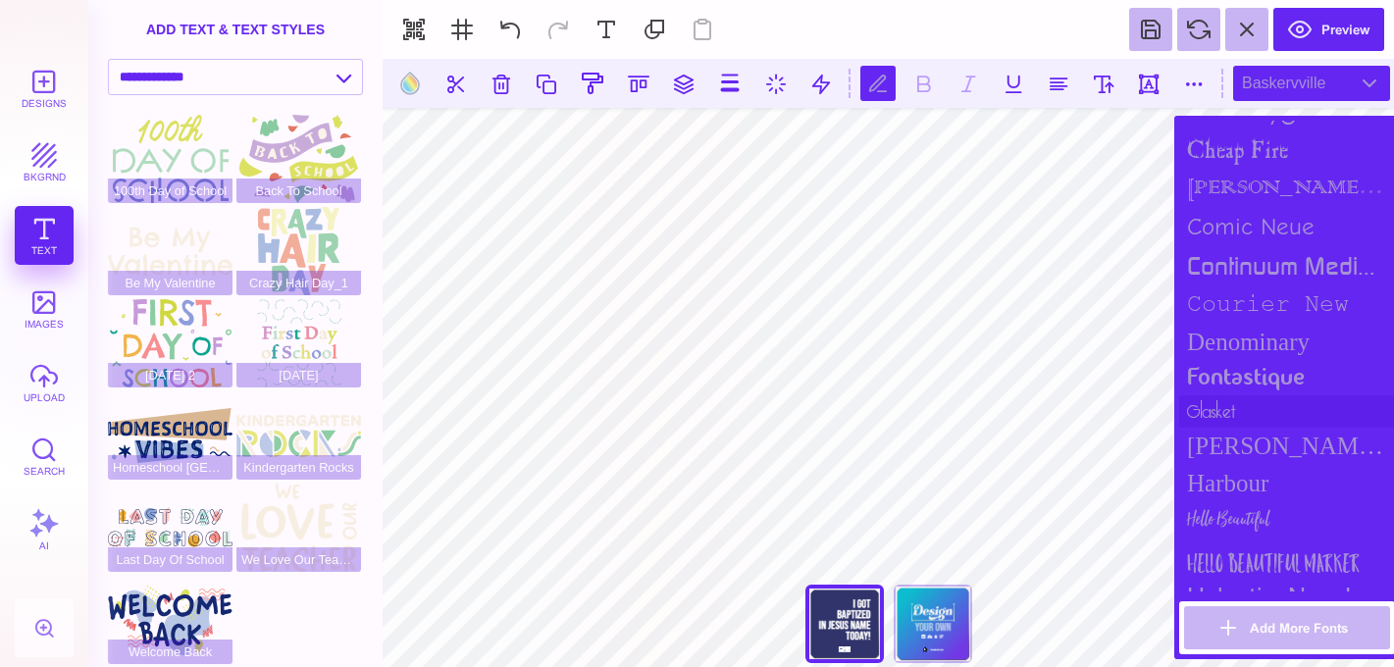
click at [1254, 406] on div "glasket" at bounding box center [1287, 411] width 216 height 32
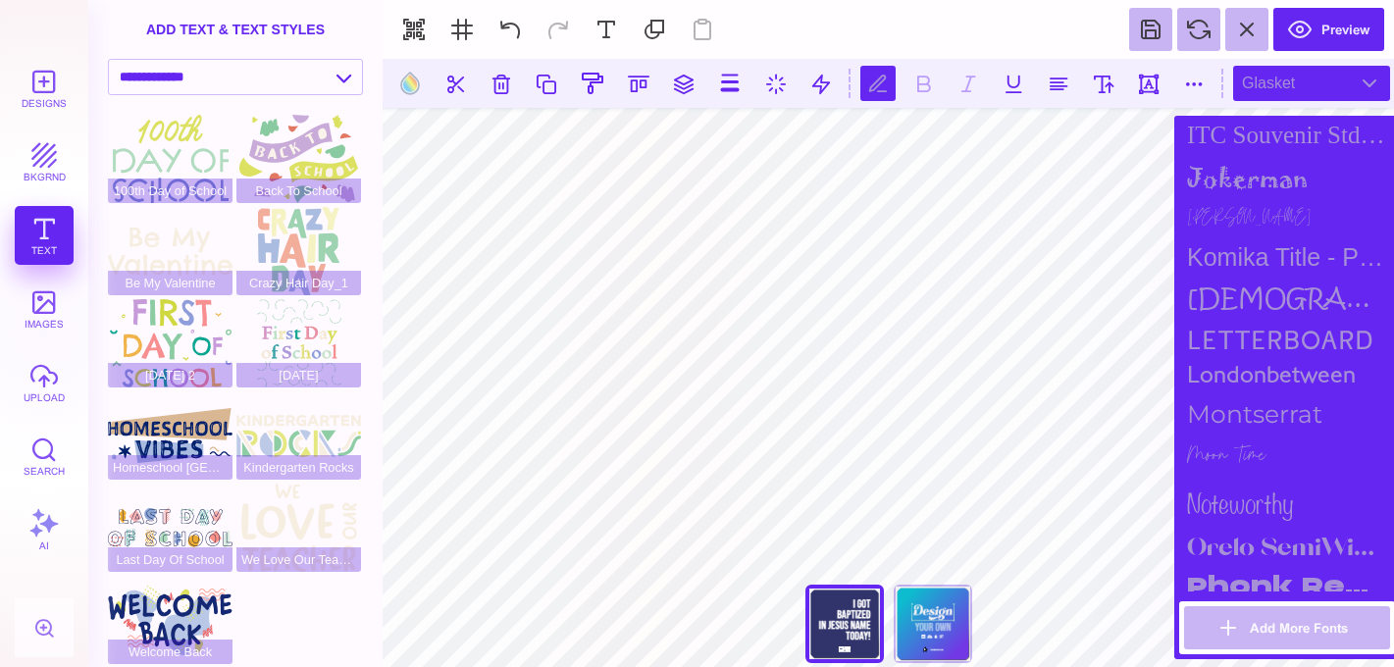
scroll to position [1630, 0]
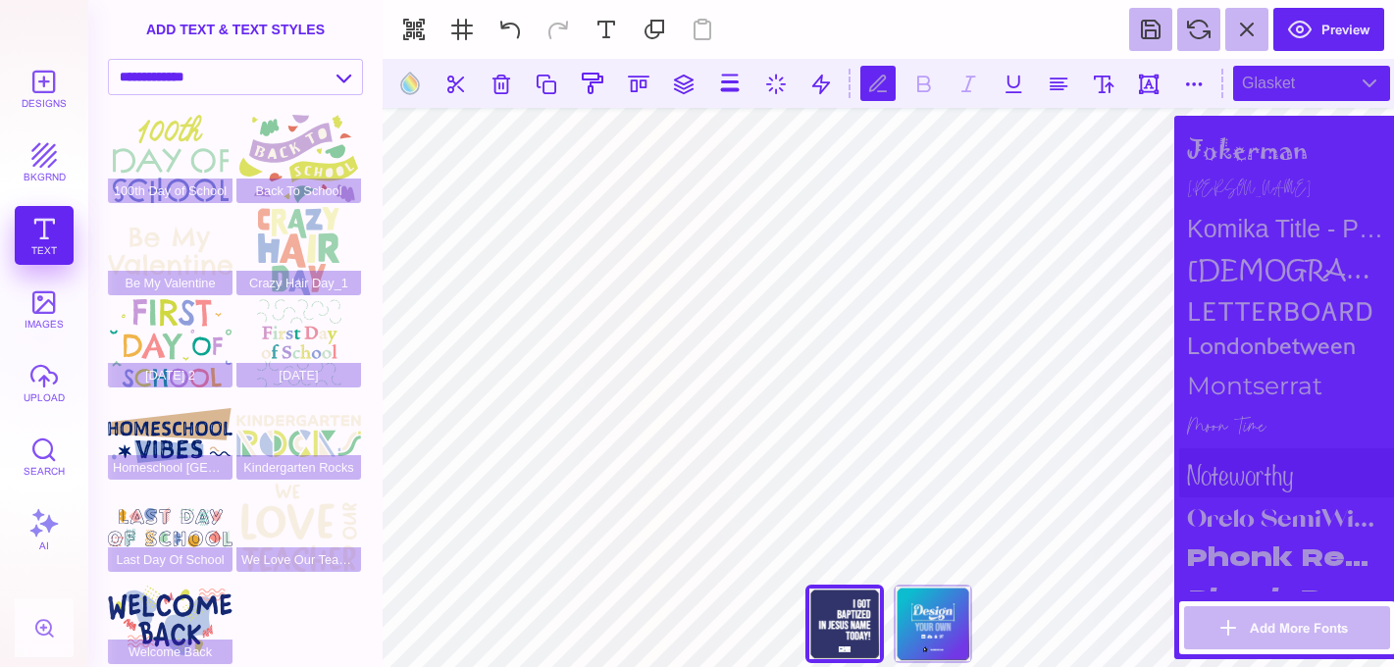
click at [1244, 461] on div "noteworthy" at bounding box center [1287, 472] width 216 height 49
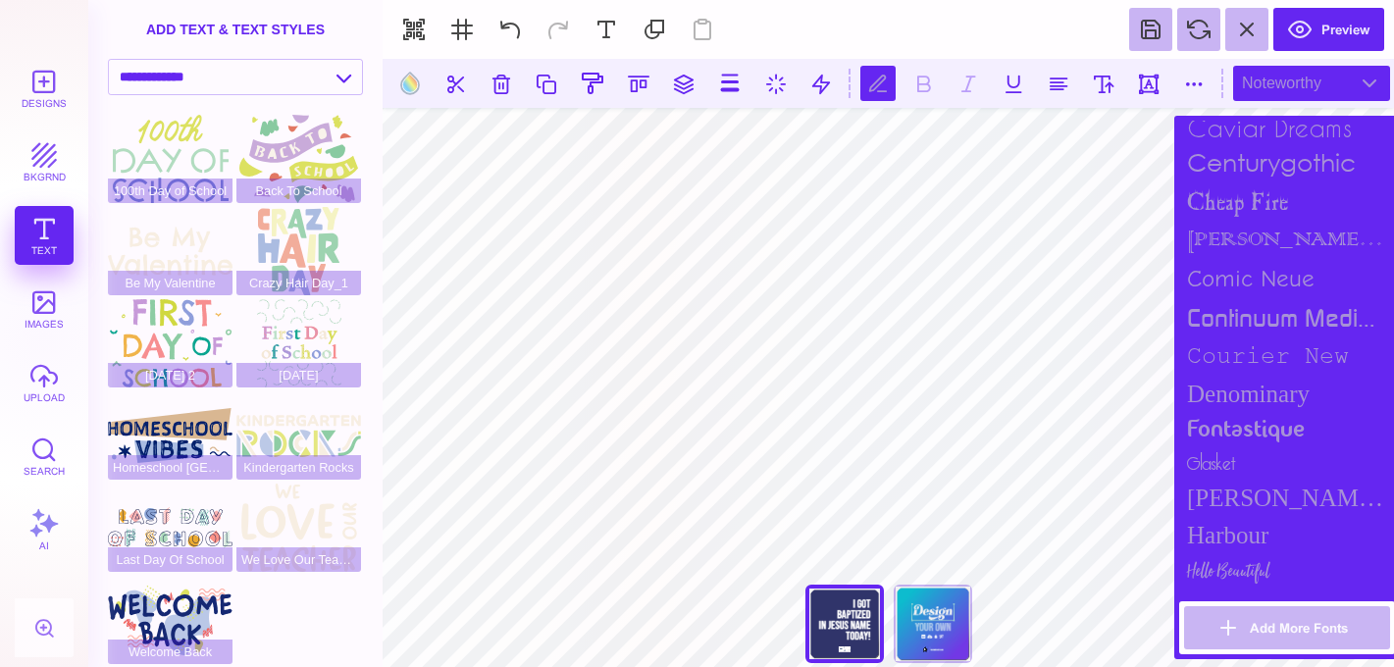
scroll to position [0, 0]
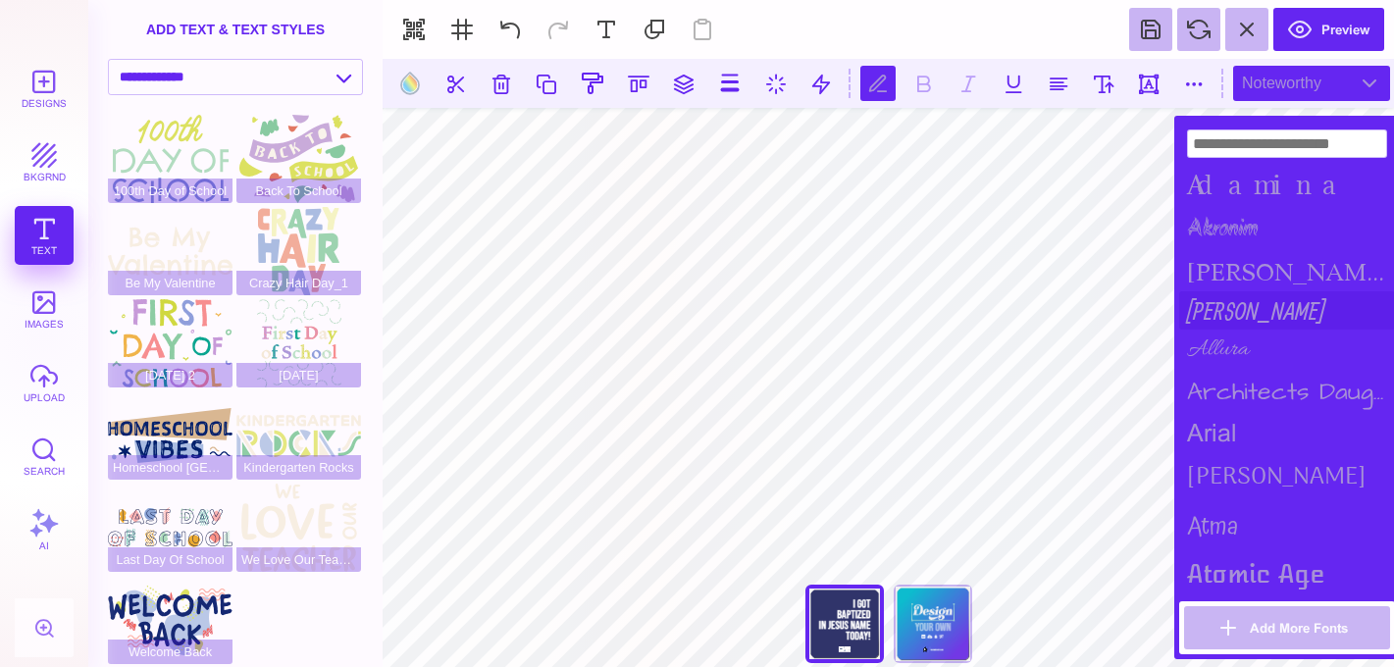
click at [1241, 309] on div "Allan" at bounding box center [1287, 310] width 216 height 38
click at [1238, 335] on div "Allura" at bounding box center [1287, 350] width 216 height 40
click at [1244, 266] on div "alida" at bounding box center [1287, 271] width 216 height 39
click at [1254, 181] on div "Adamina" at bounding box center [1287, 184] width 216 height 43
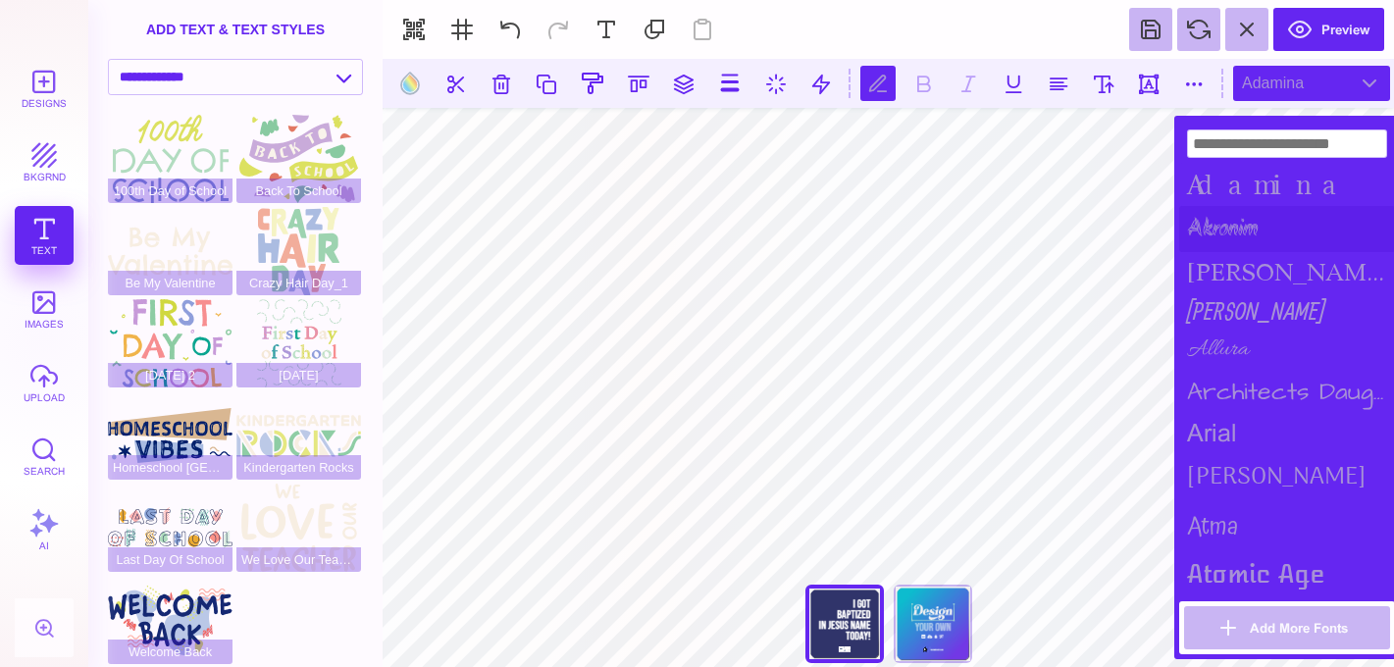
click at [1244, 210] on div "Akronim" at bounding box center [1287, 229] width 216 height 46
click at [1234, 252] on div "alida" at bounding box center [1287, 271] width 216 height 39
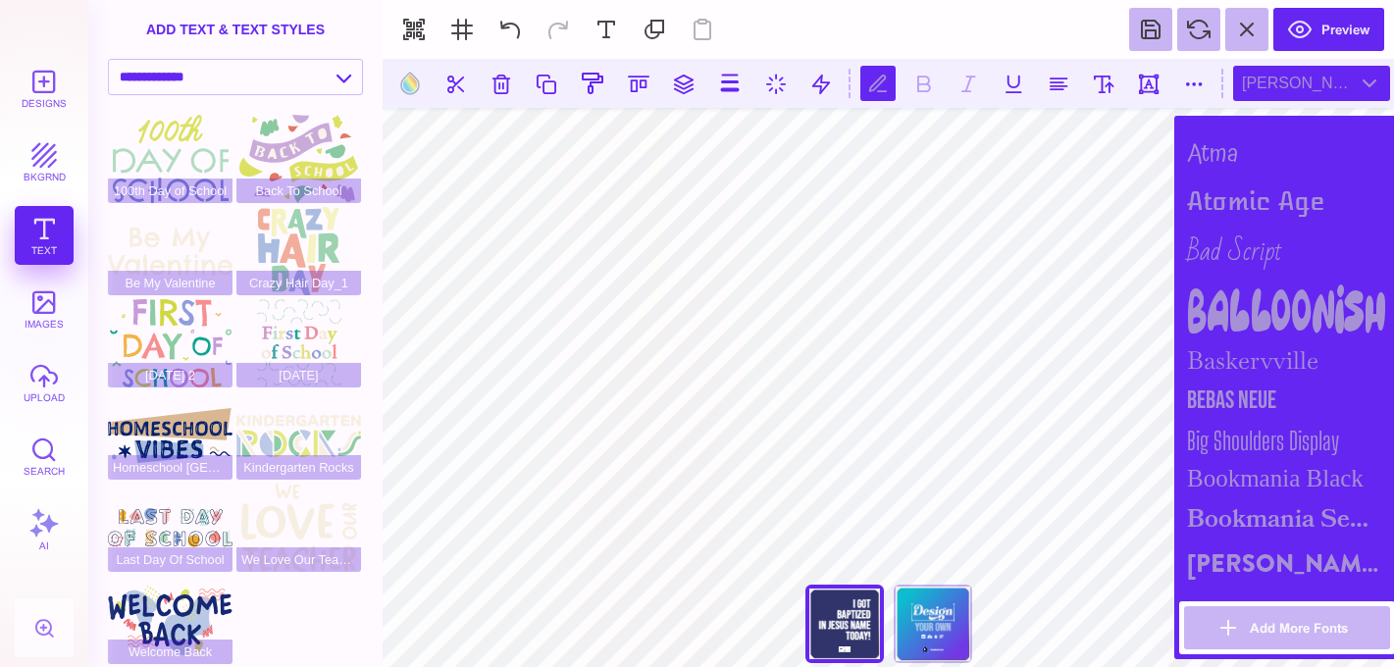
scroll to position [486, 0]
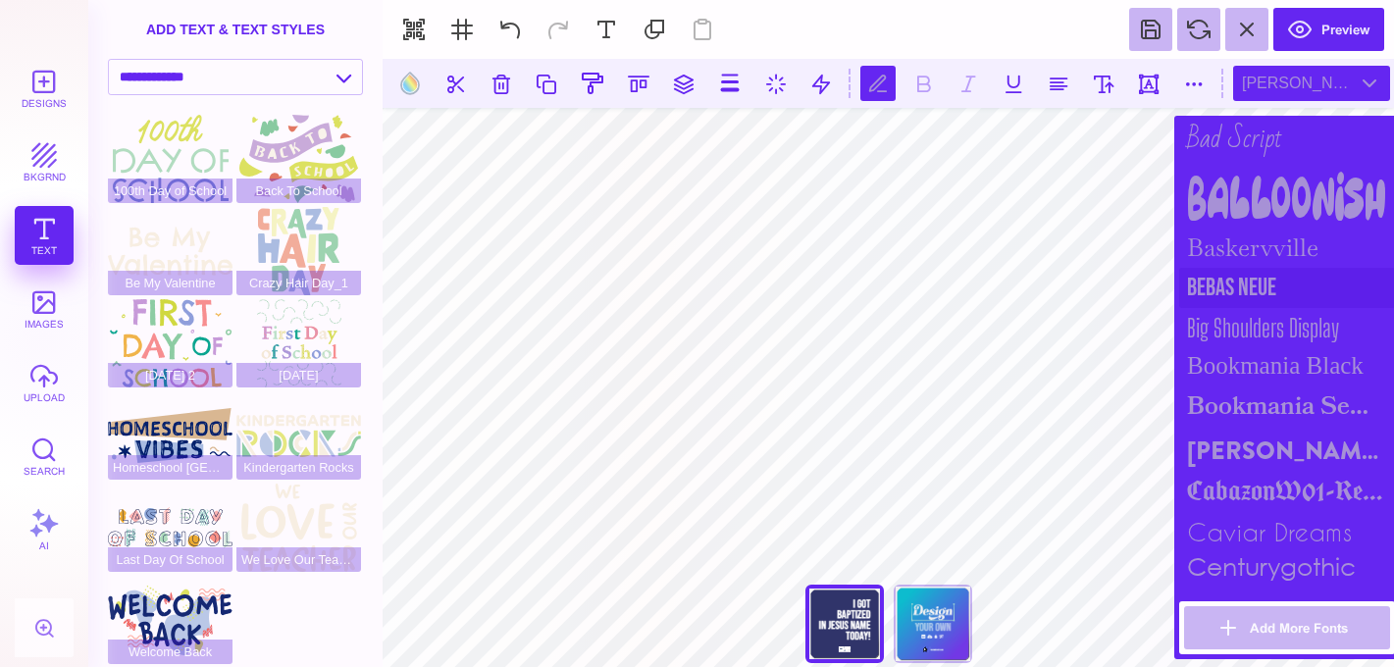
click at [1272, 268] on div "Bebas Neue" at bounding box center [1287, 288] width 216 height 40
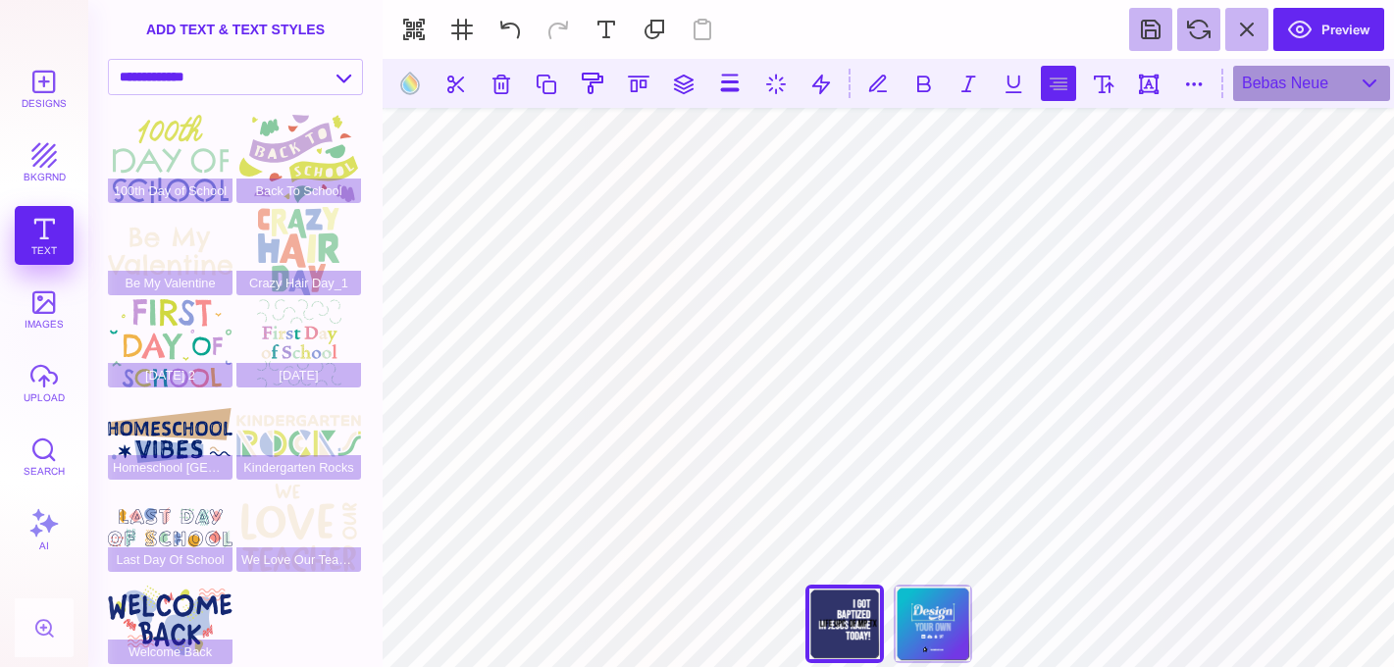
click at [1052, 78] on button at bounding box center [1058, 83] width 35 height 35
click at [420, 84] on button at bounding box center [409, 83] width 37 height 37
type input "#000000"
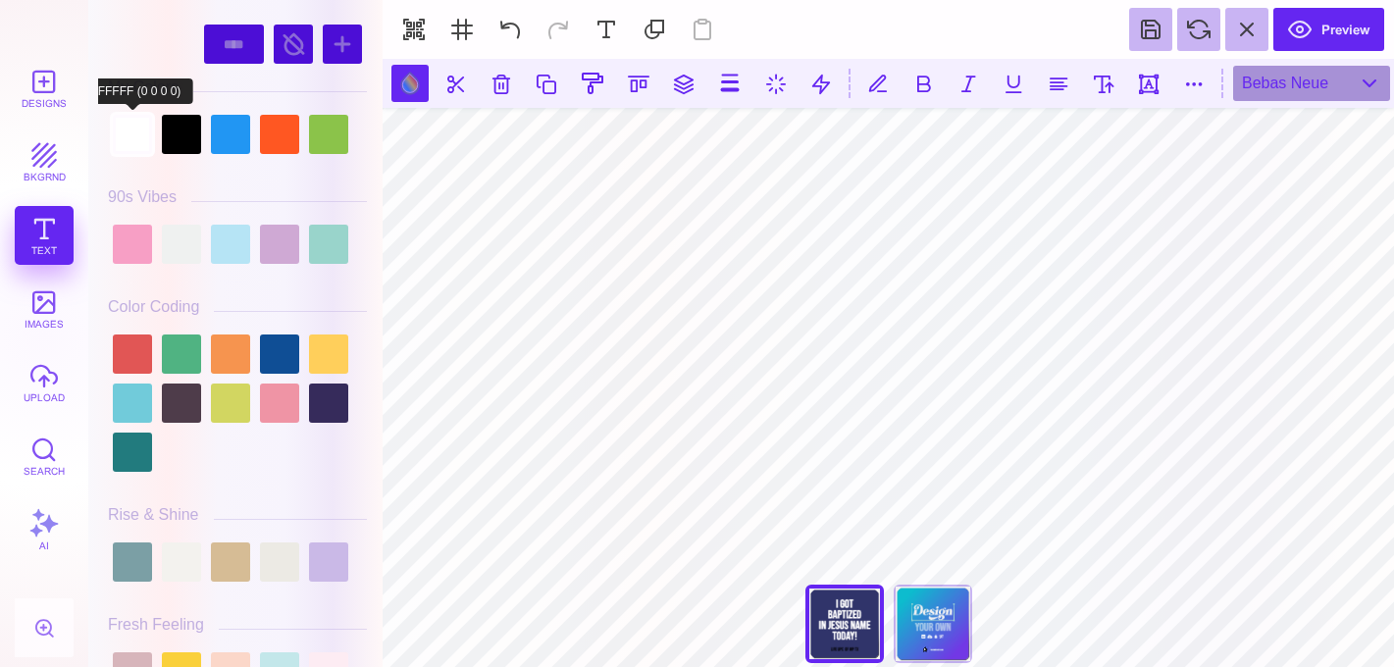
click at [133, 124] on div at bounding box center [132, 134] width 39 height 39
type input "#FFFFFF"
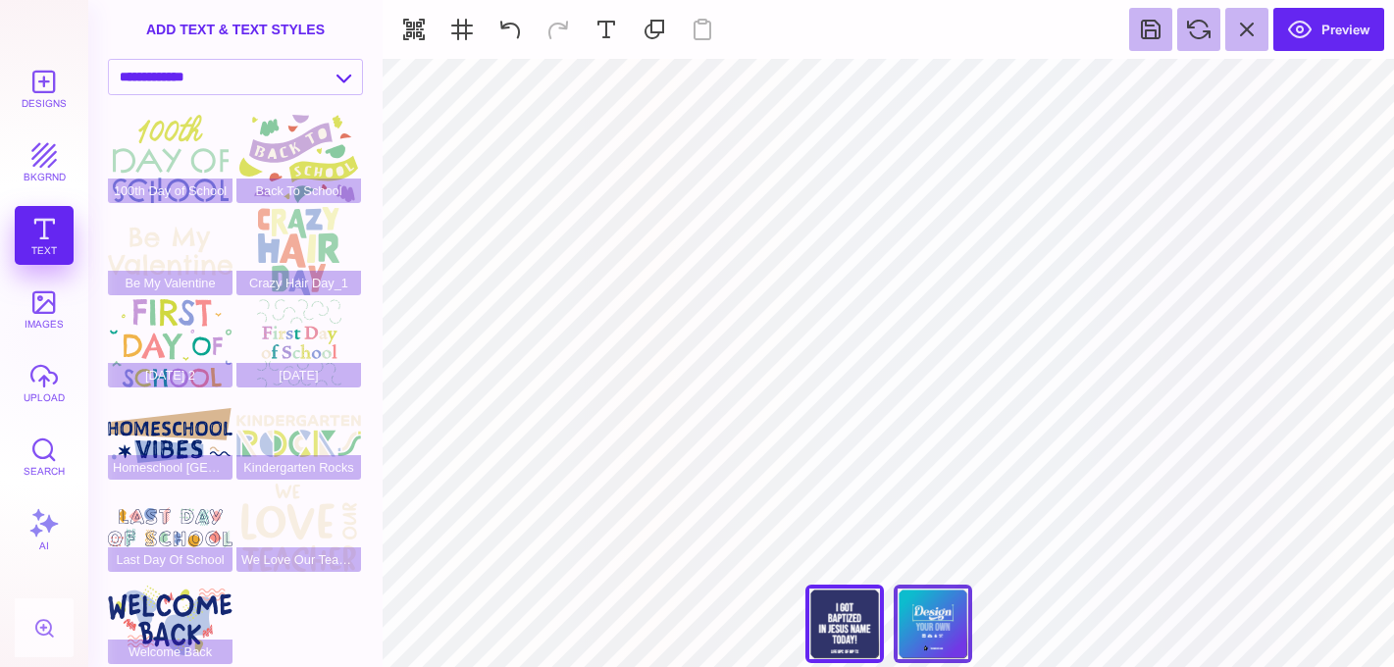
click at [937, 622] on div "Back" at bounding box center [933, 624] width 78 height 78
type input "#F1F1F2"
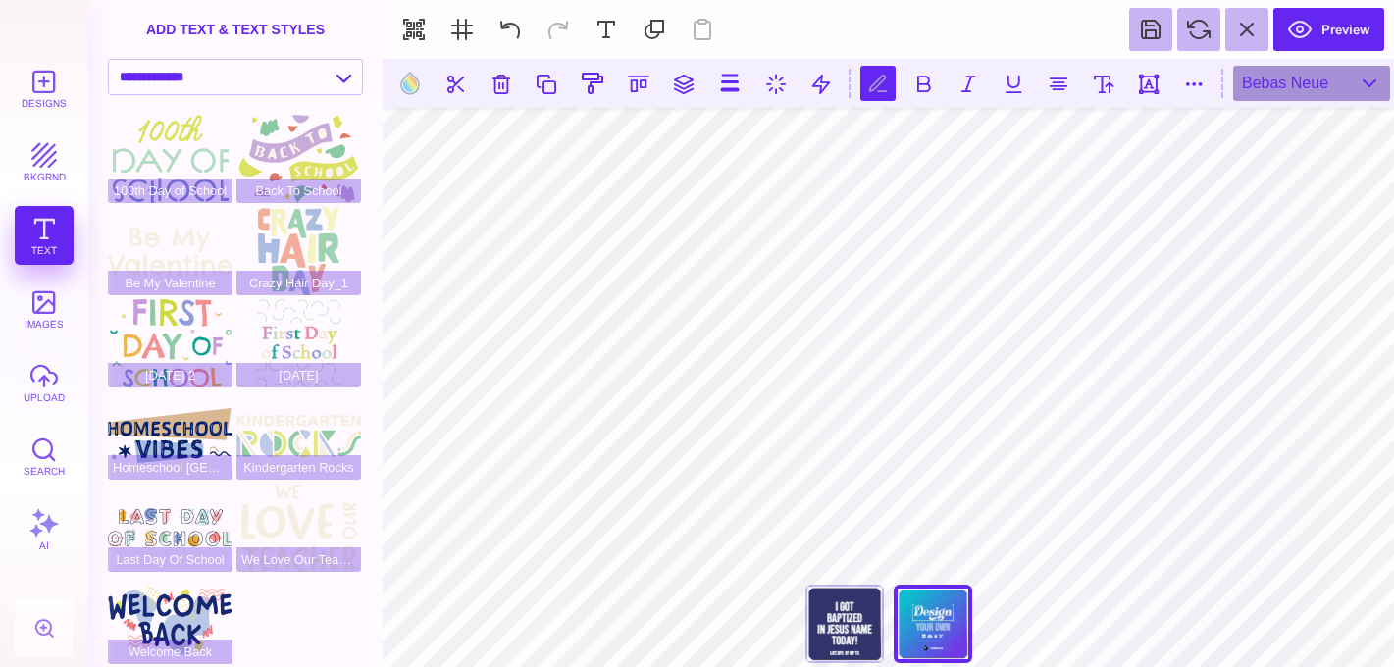
scroll to position [0, 0]
type textarea "*"
type textarea "**********"
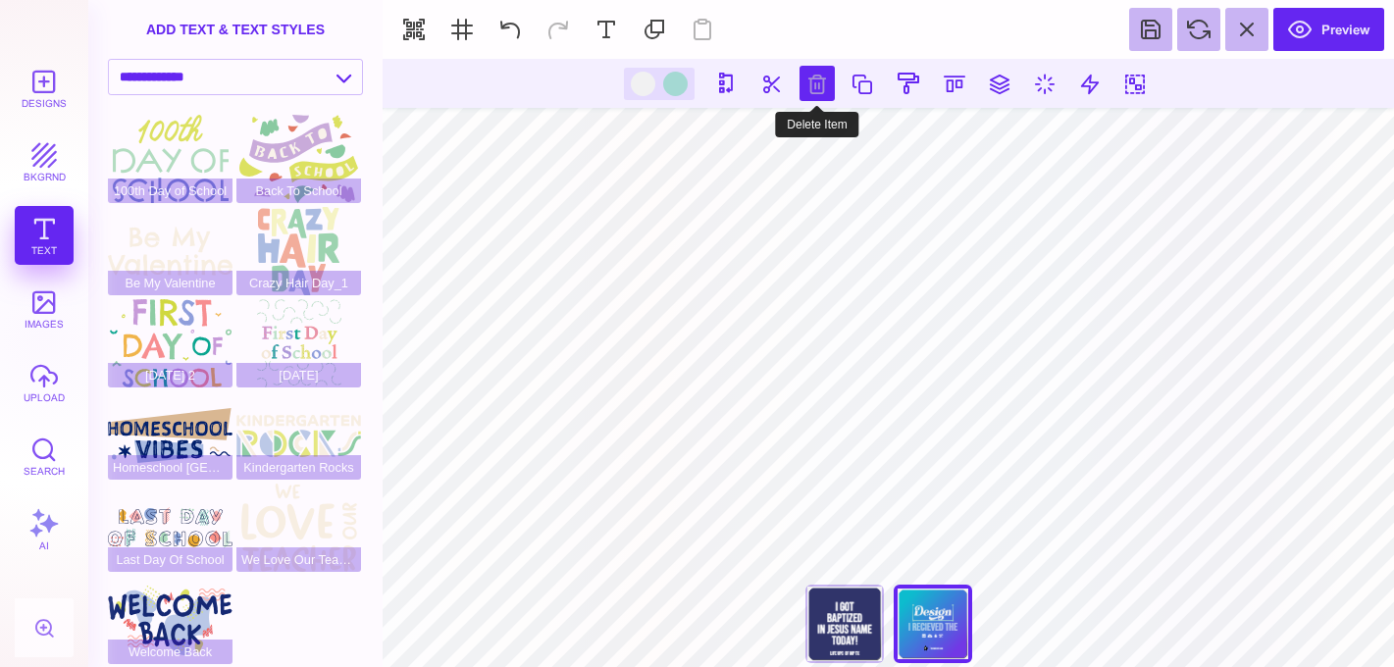
click at [829, 83] on button at bounding box center [817, 83] width 35 height 35
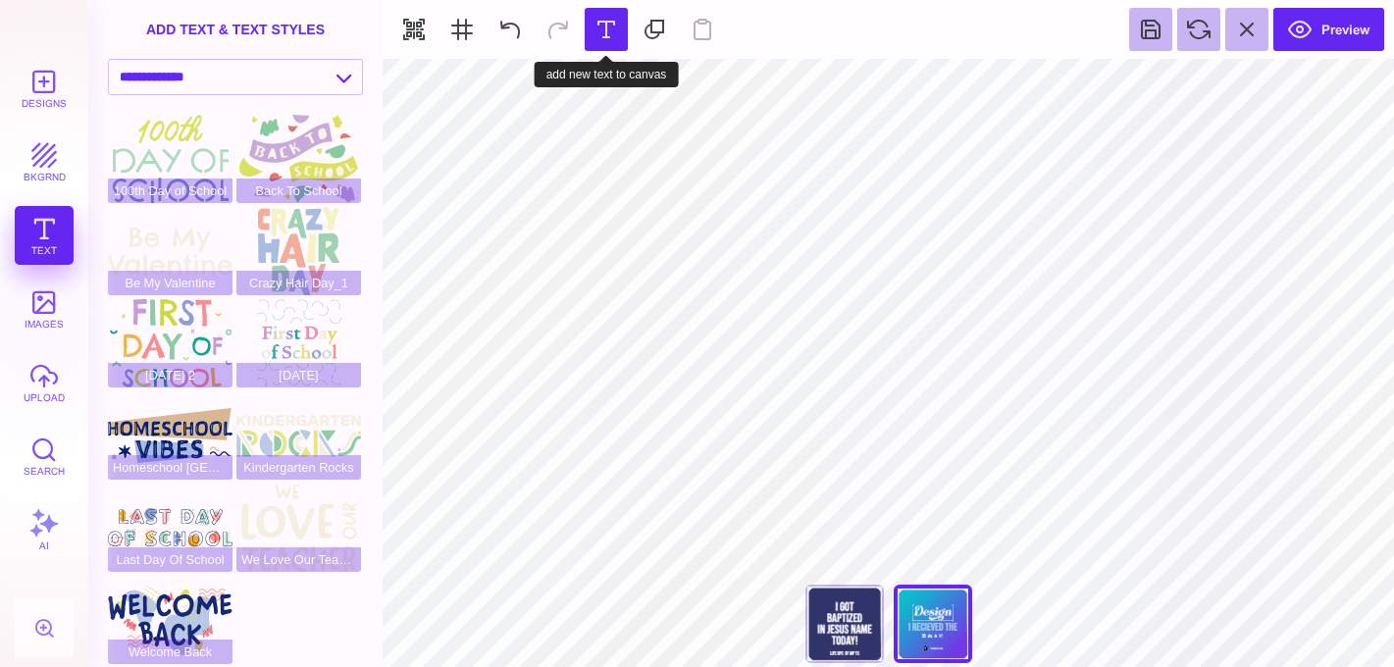
click at [608, 17] on button at bounding box center [606, 29] width 43 height 43
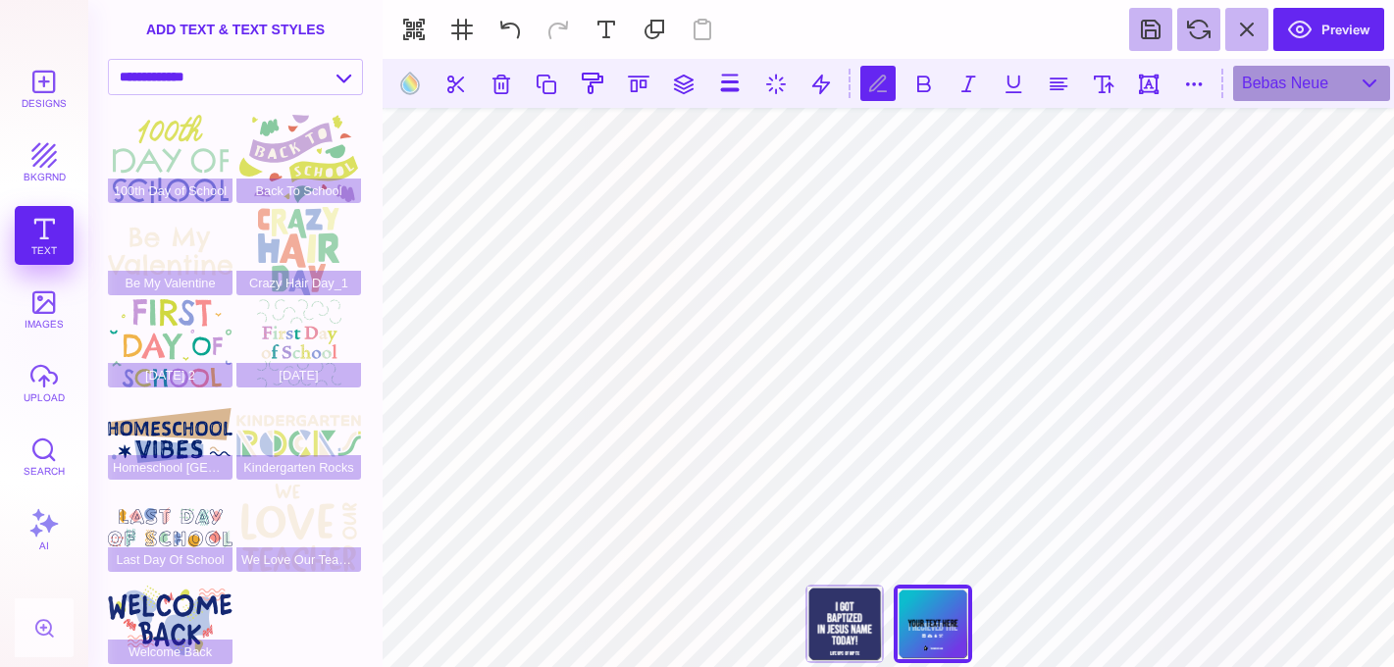
scroll to position [0, 2]
type textarea "**********"
click at [1193, 88] on button at bounding box center [1193, 83] width 35 height 35
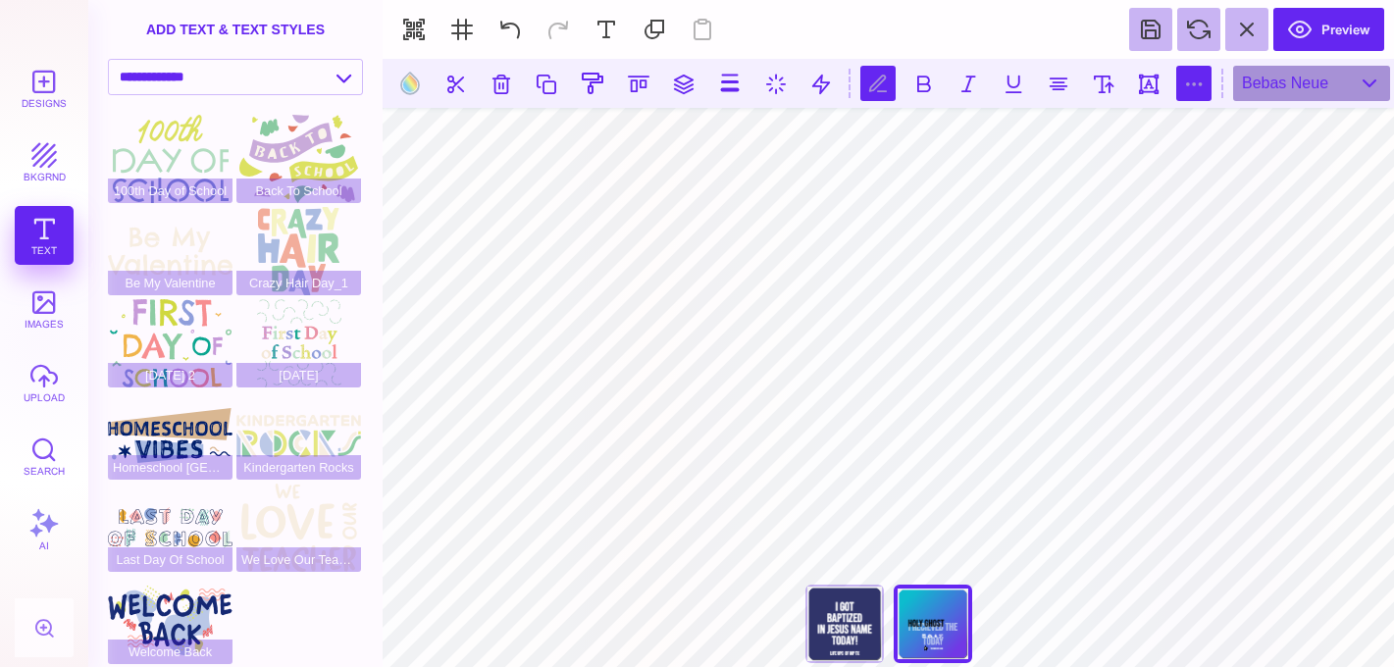
type input "*"
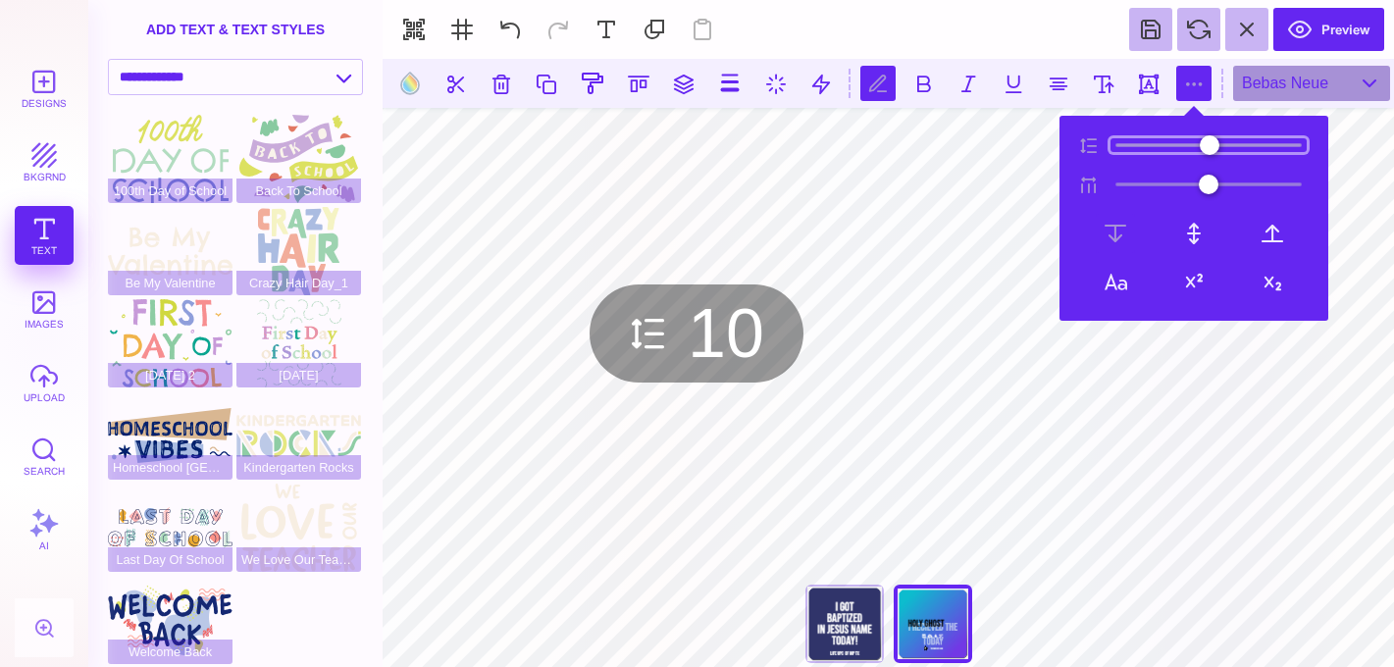
type input "**"
click at [1148, 145] on input "range" at bounding box center [1209, 145] width 196 height 14
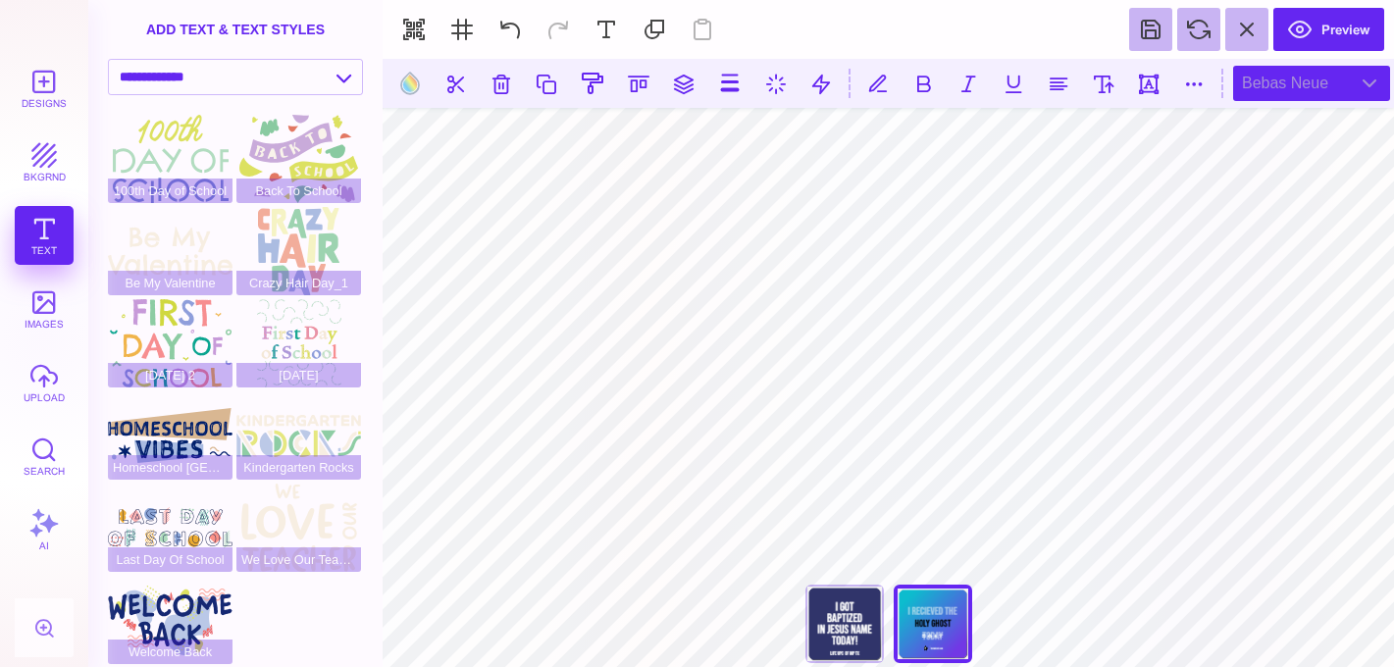
click at [1261, 86] on div "Bebas Neue" at bounding box center [1311, 83] width 157 height 35
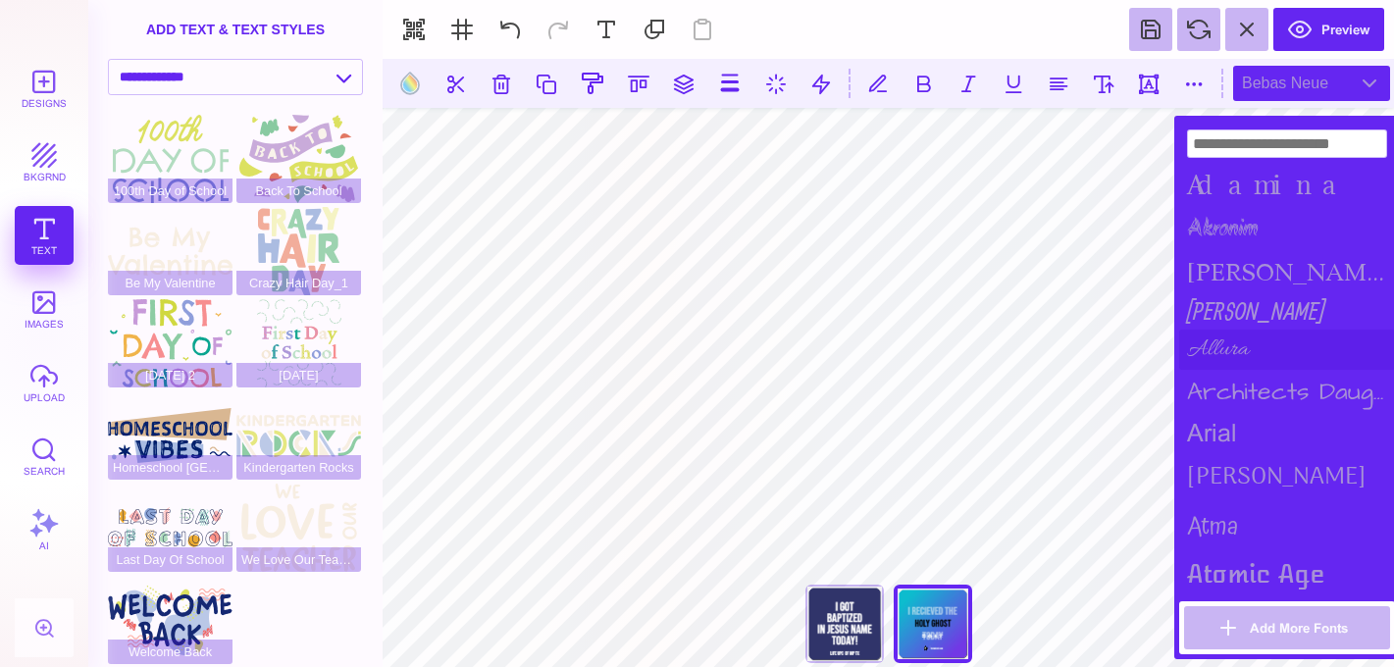
click at [1270, 352] on div "Allura" at bounding box center [1287, 350] width 216 height 40
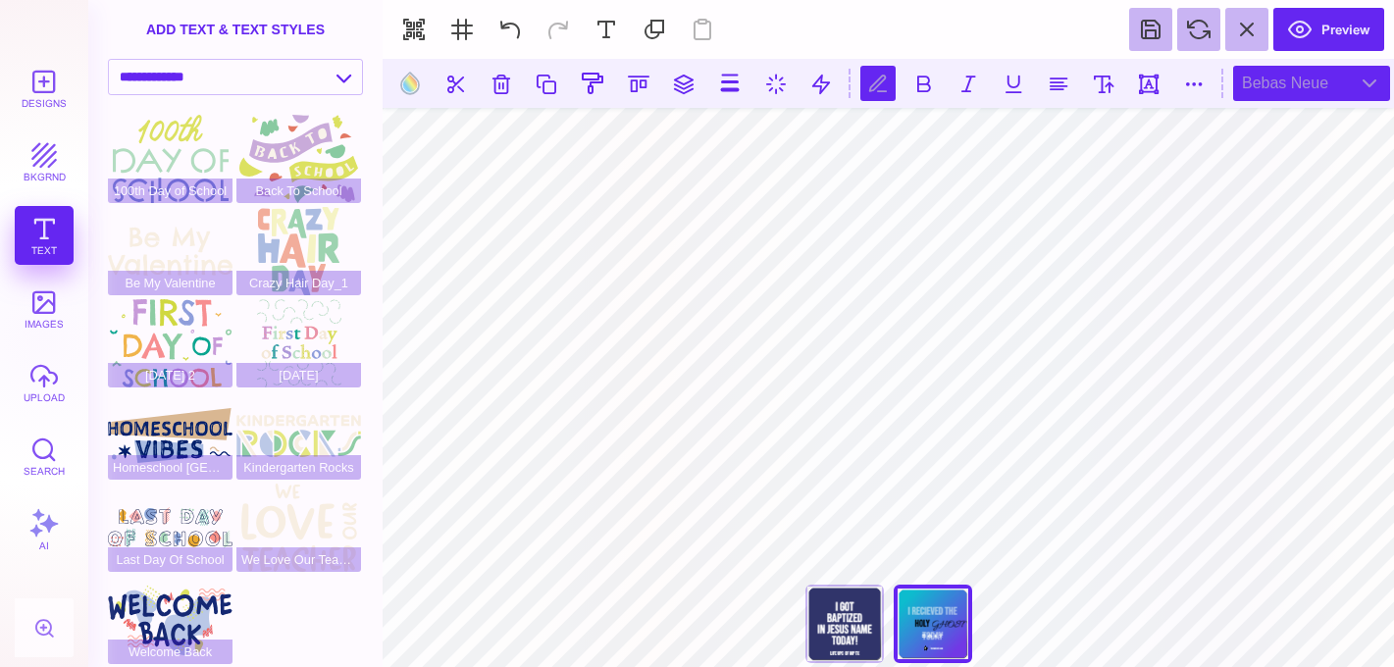
click at [1268, 90] on div "Bebas Neue" at bounding box center [1311, 83] width 157 height 35
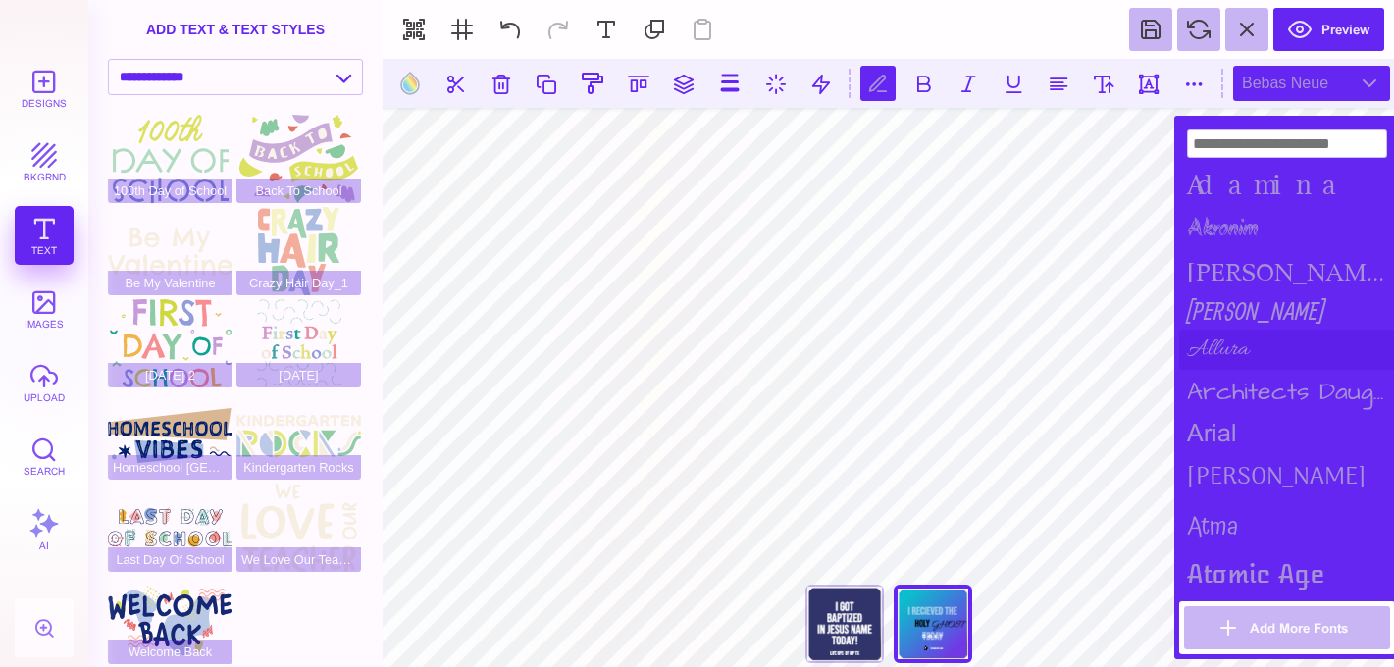
click at [1269, 344] on div "Allura" at bounding box center [1287, 350] width 216 height 40
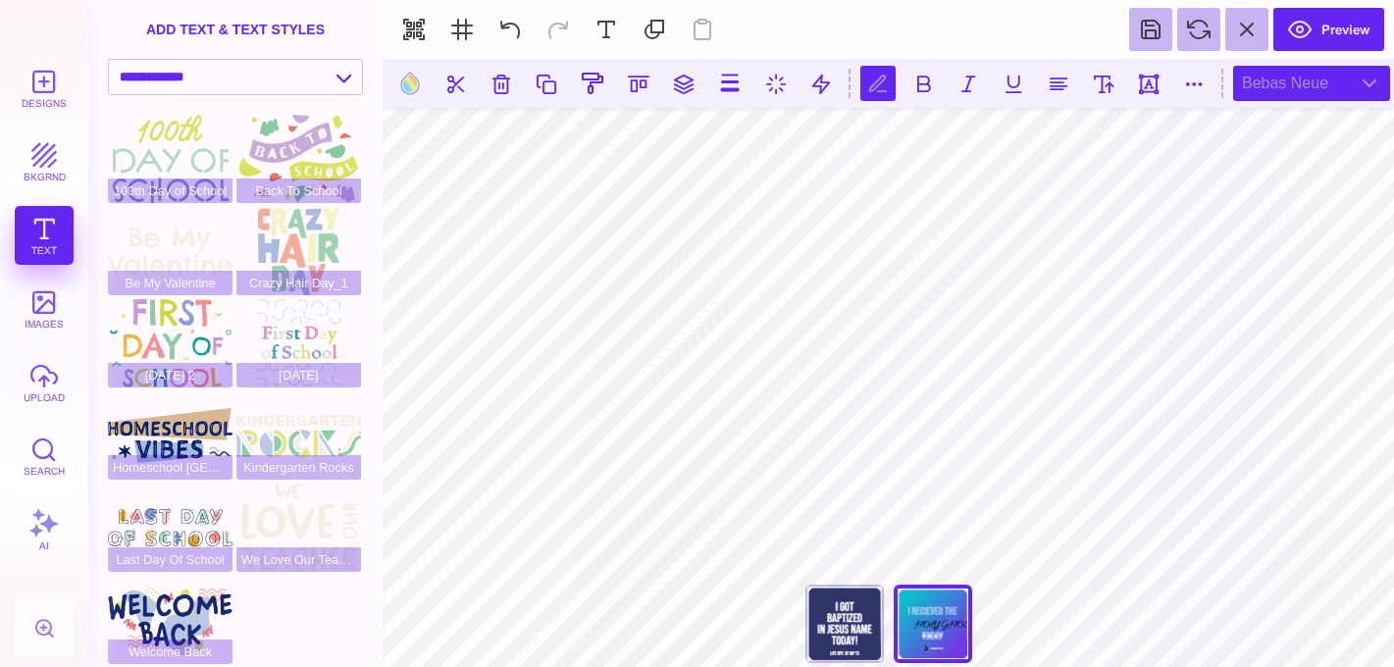
scroll to position [0, 3]
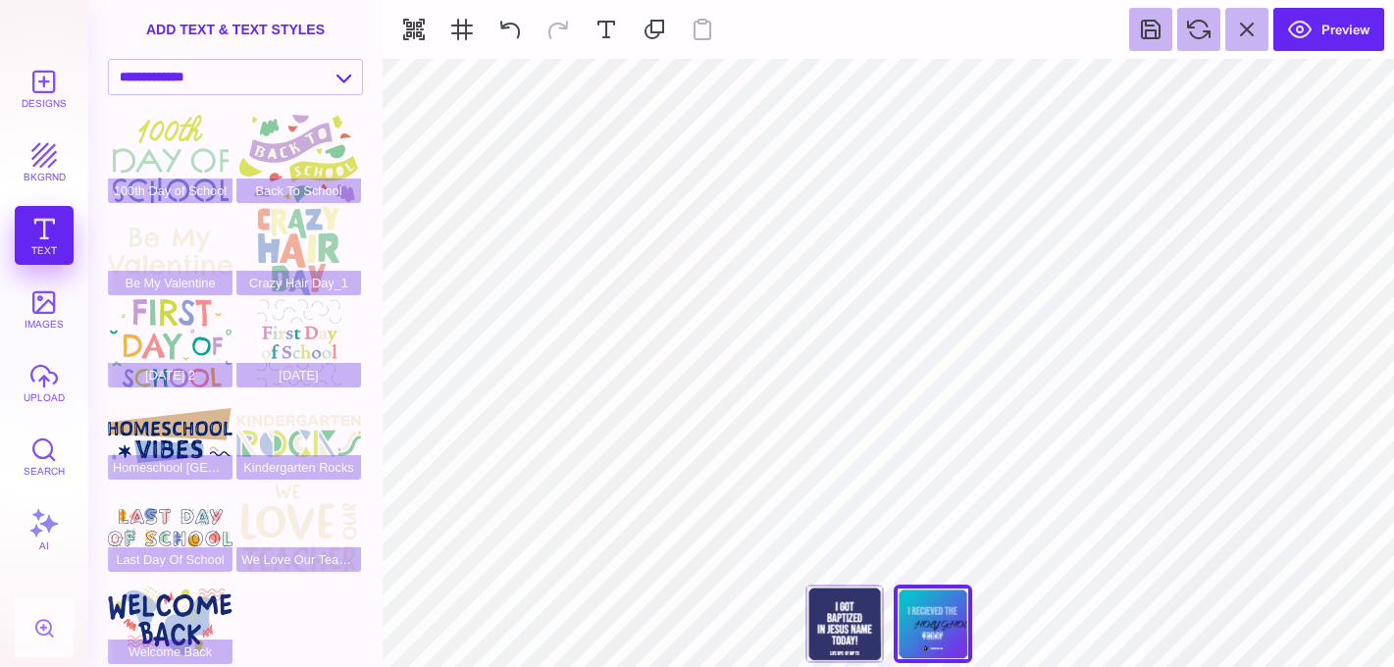
type input "#000000"
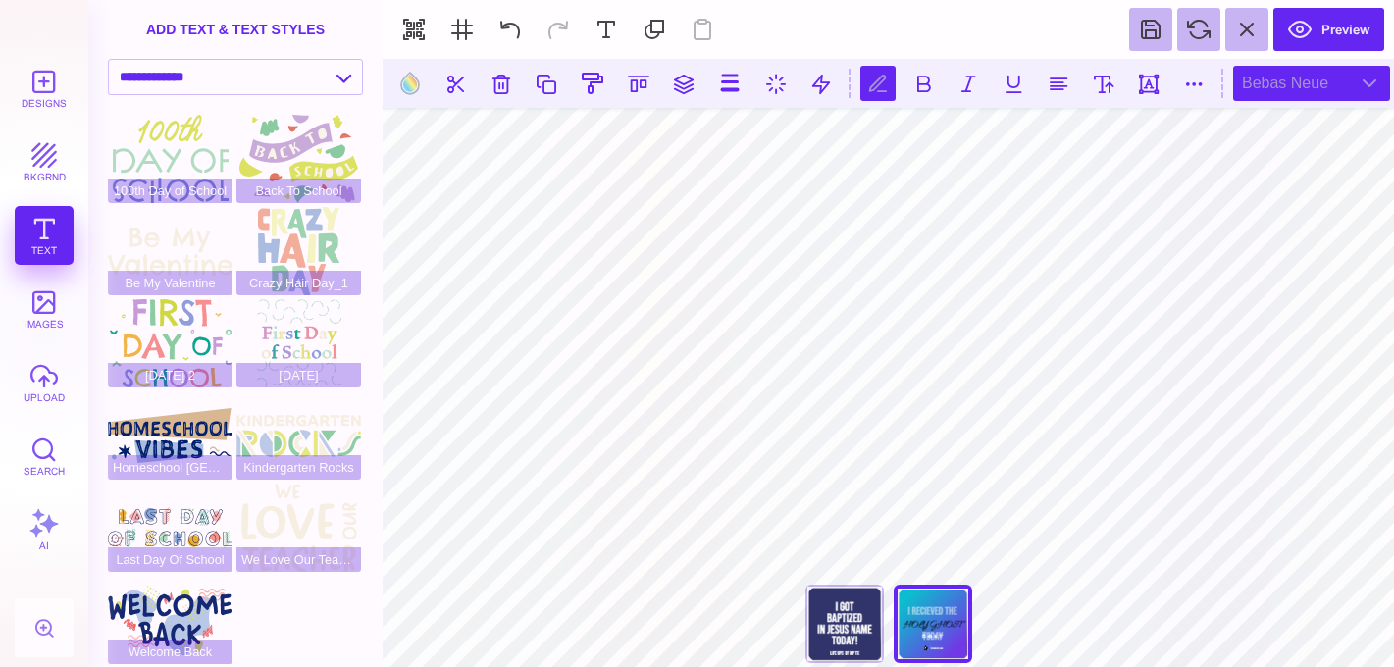
click at [1270, 96] on div "Bebas Neue" at bounding box center [1311, 83] width 157 height 35
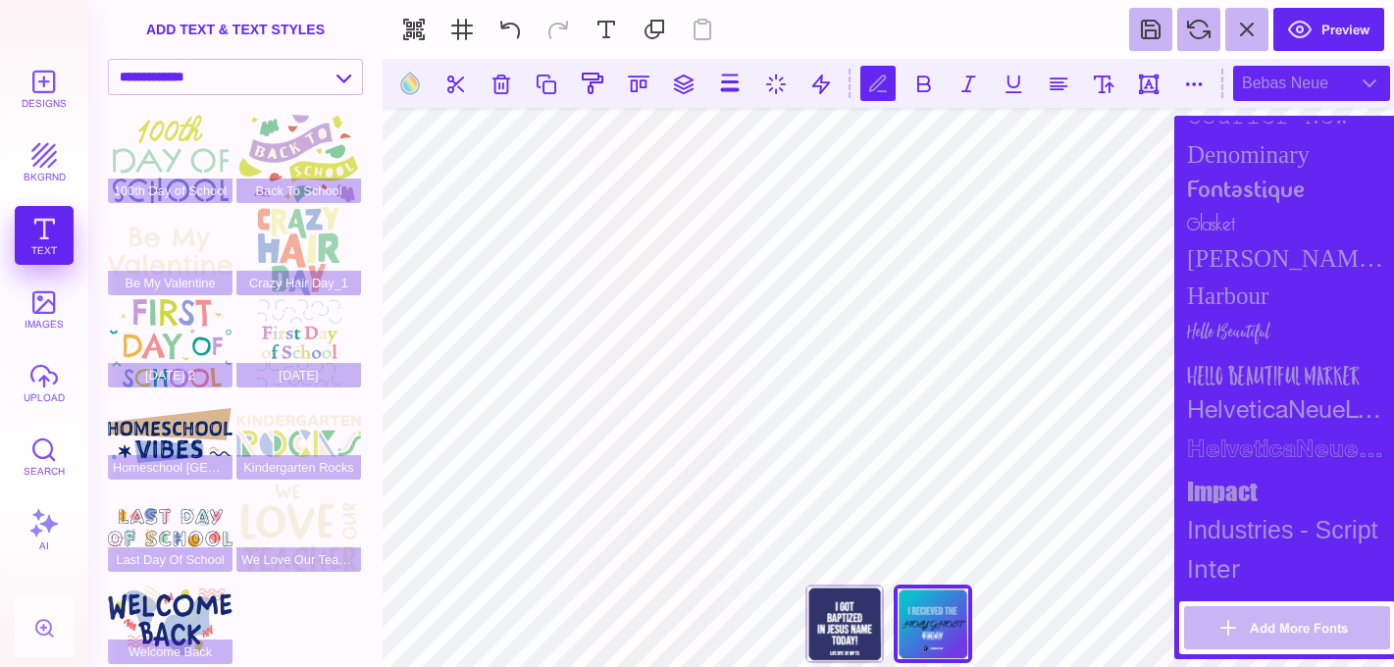
scroll to position [1169, 0]
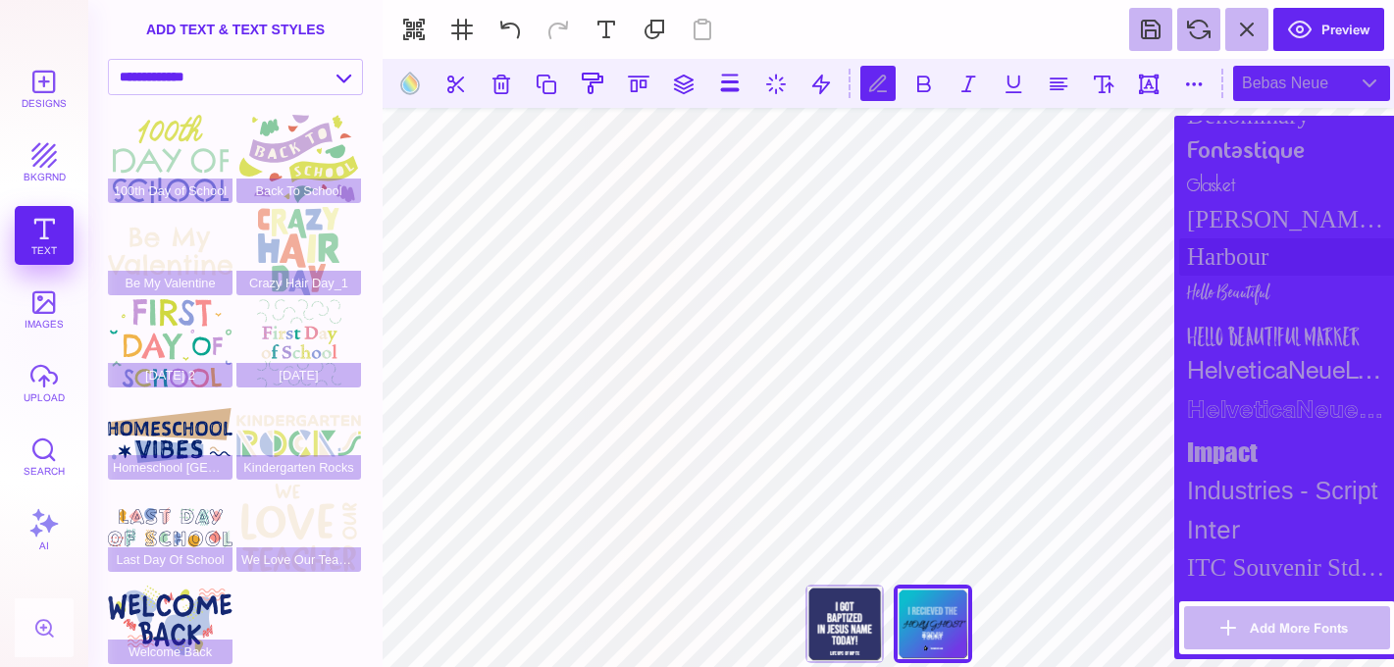
click at [1260, 273] on div "Harbour" at bounding box center [1287, 256] width 216 height 37
click at [1260, 288] on div "Hello Beautiful" at bounding box center [1287, 295] width 216 height 39
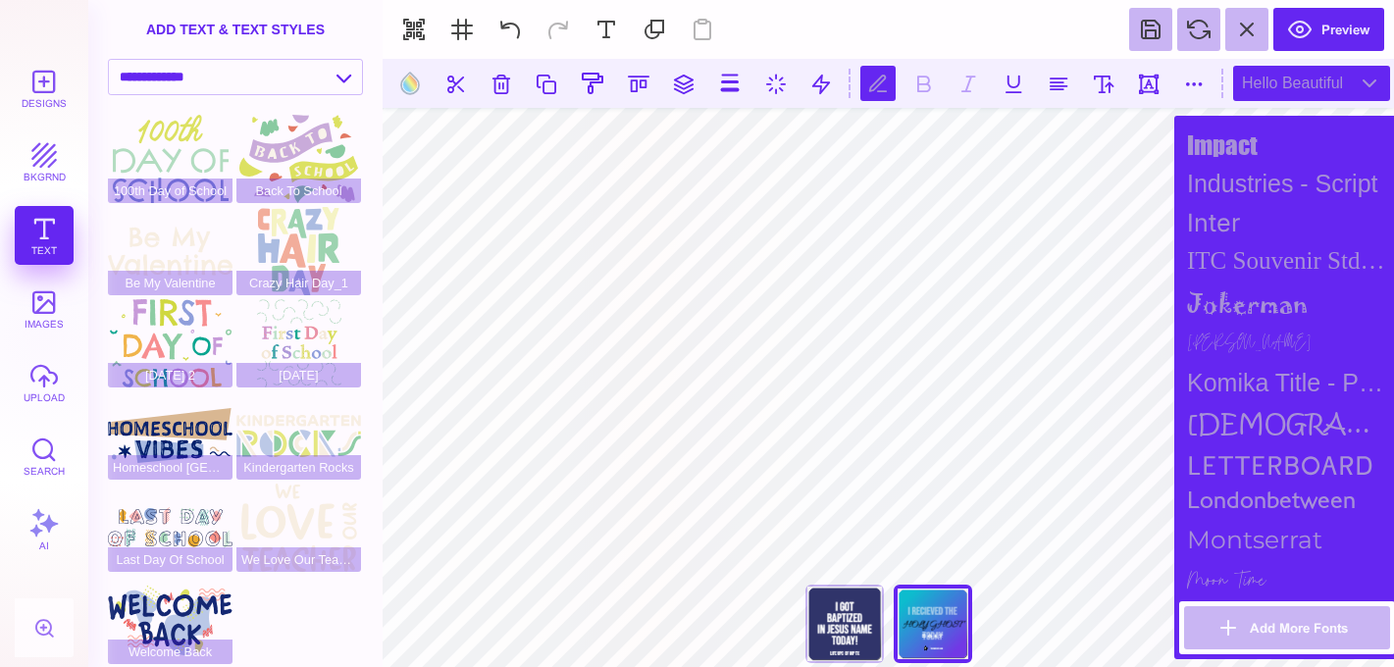
scroll to position [1488, 0]
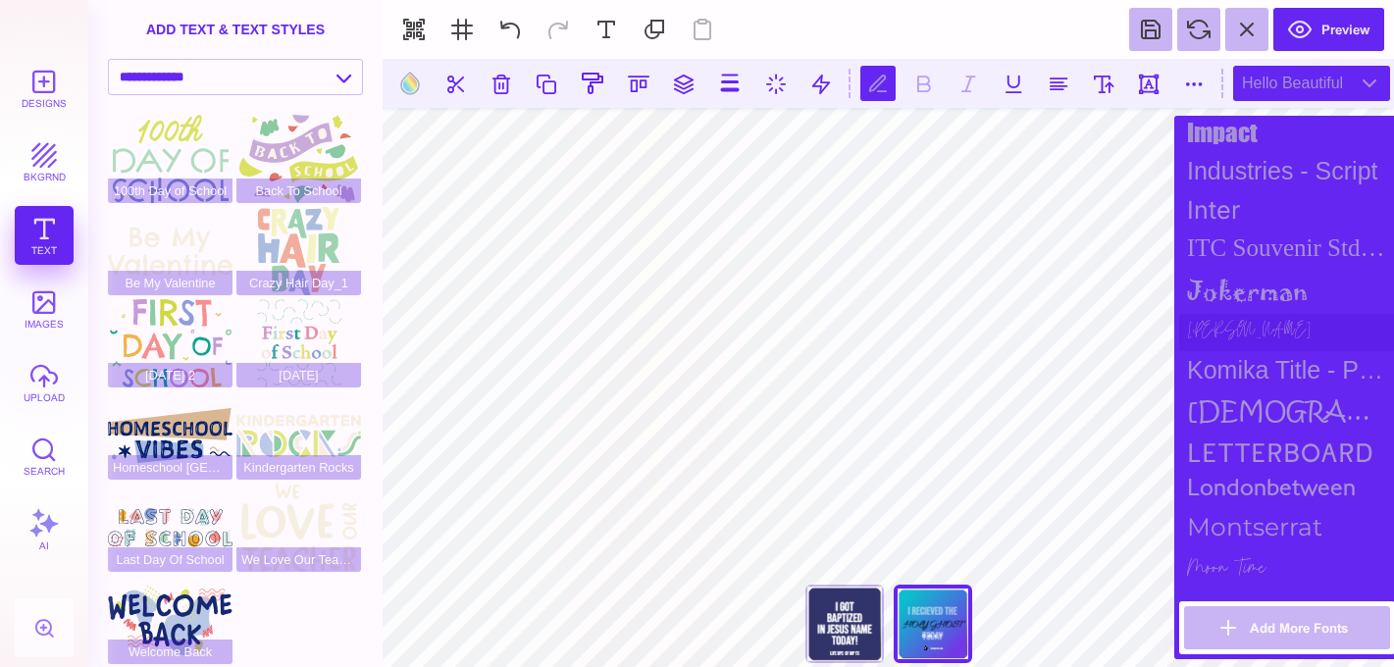
click at [1263, 341] on div "Jonathan" at bounding box center [1287, 332] width 216 height 37
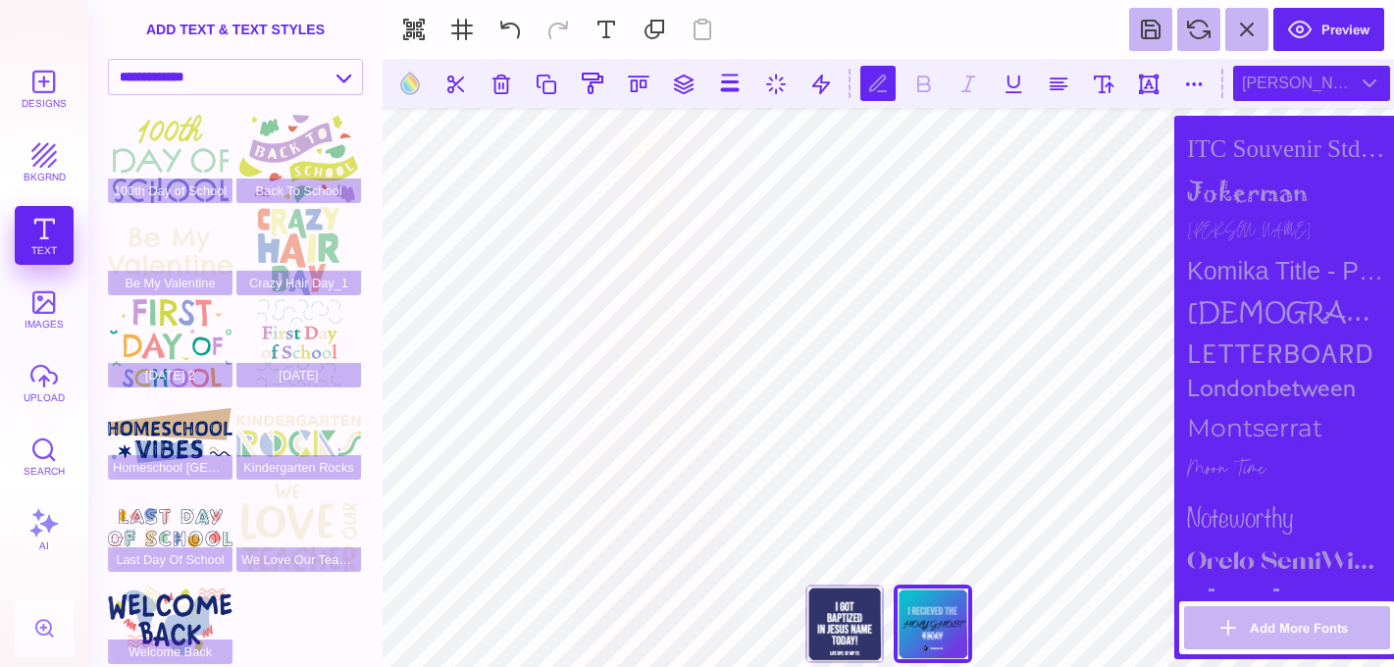
scroll to position [1591, 0]
click at [1251, 449] on div "Moon Time" at bounding box center [1287, 465] width 216 height 43
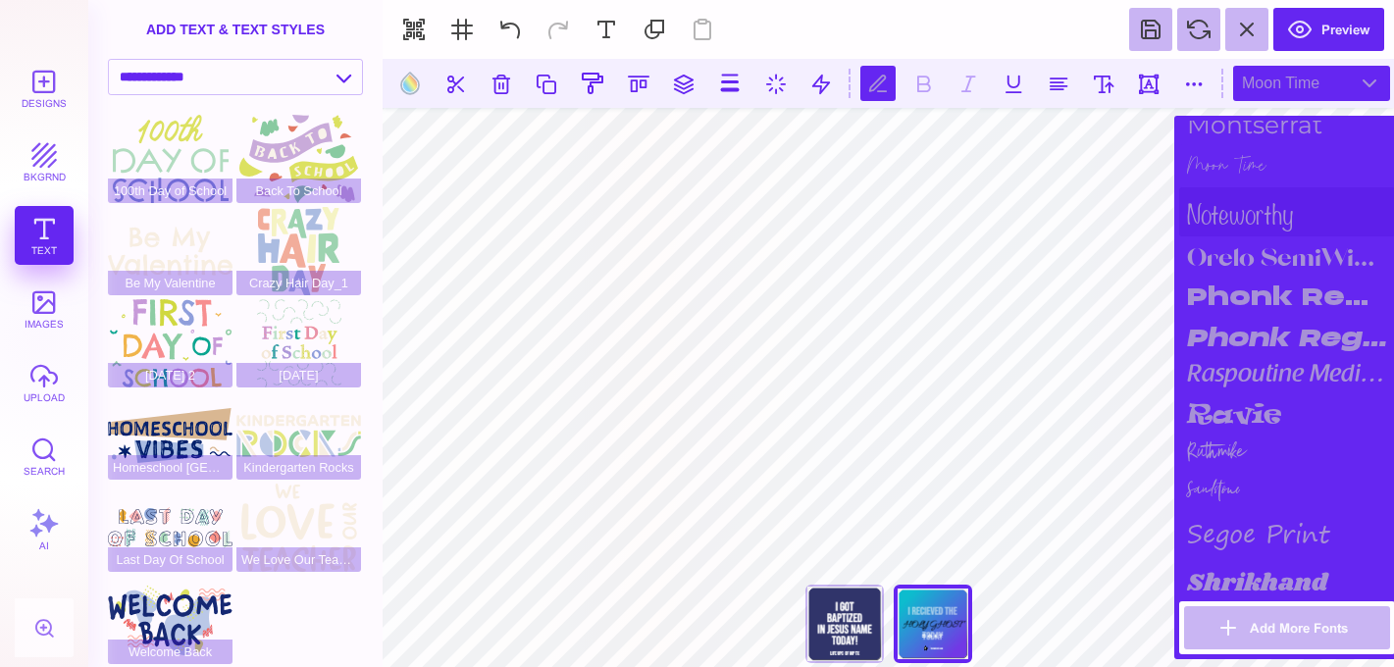
scroll to position [1898, 0]
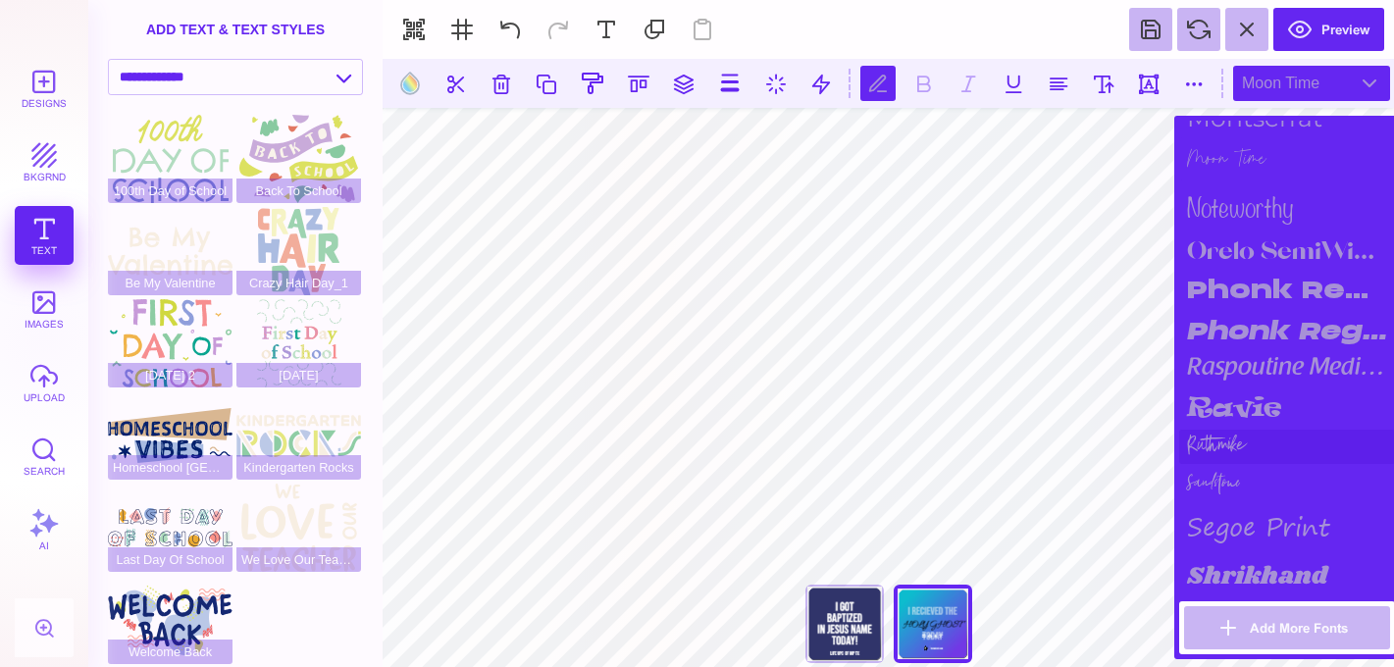
click at [1245, 440] on div "Ruthmike" at bounding box center [1287, 447] width 216 height 34
click at [1245, 500] on div "segoe print" at bounding box center [1287, 526] width 216 height 53
click at [1239, 487] on div "Sandstone" at bounding box center [1287, 482] width 216 height 36
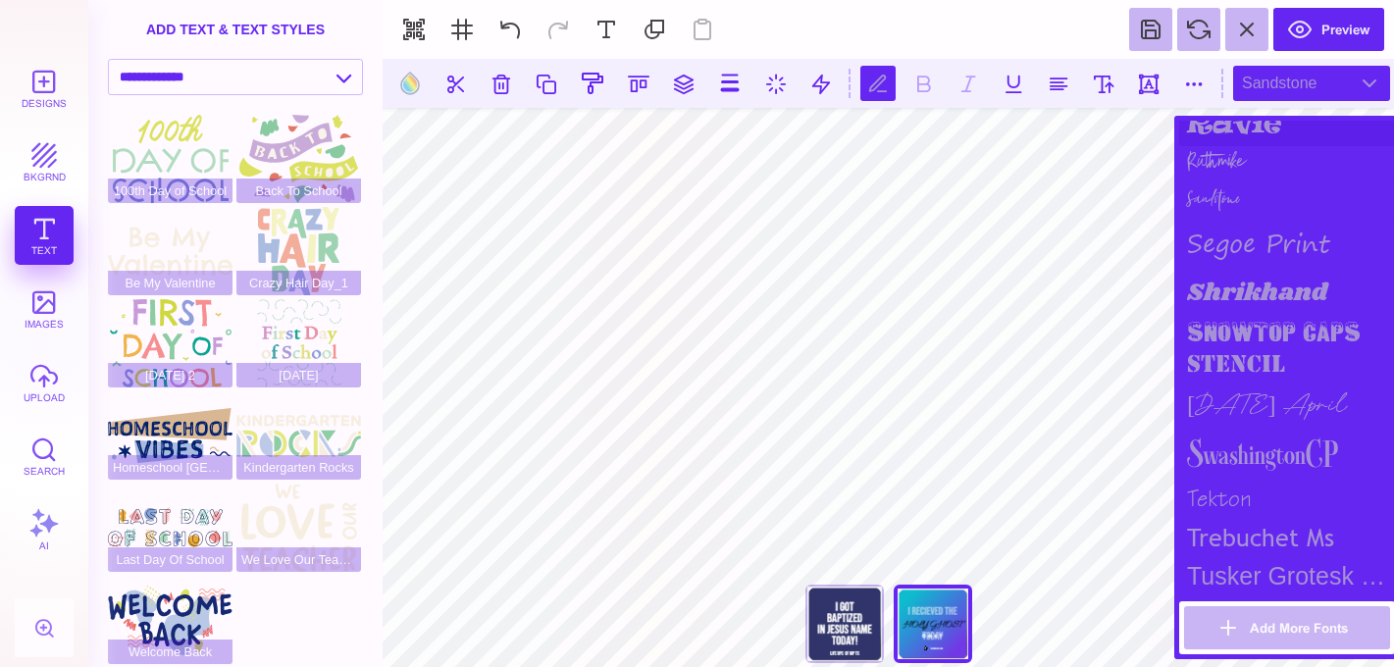
scroll to position [2200, 0]
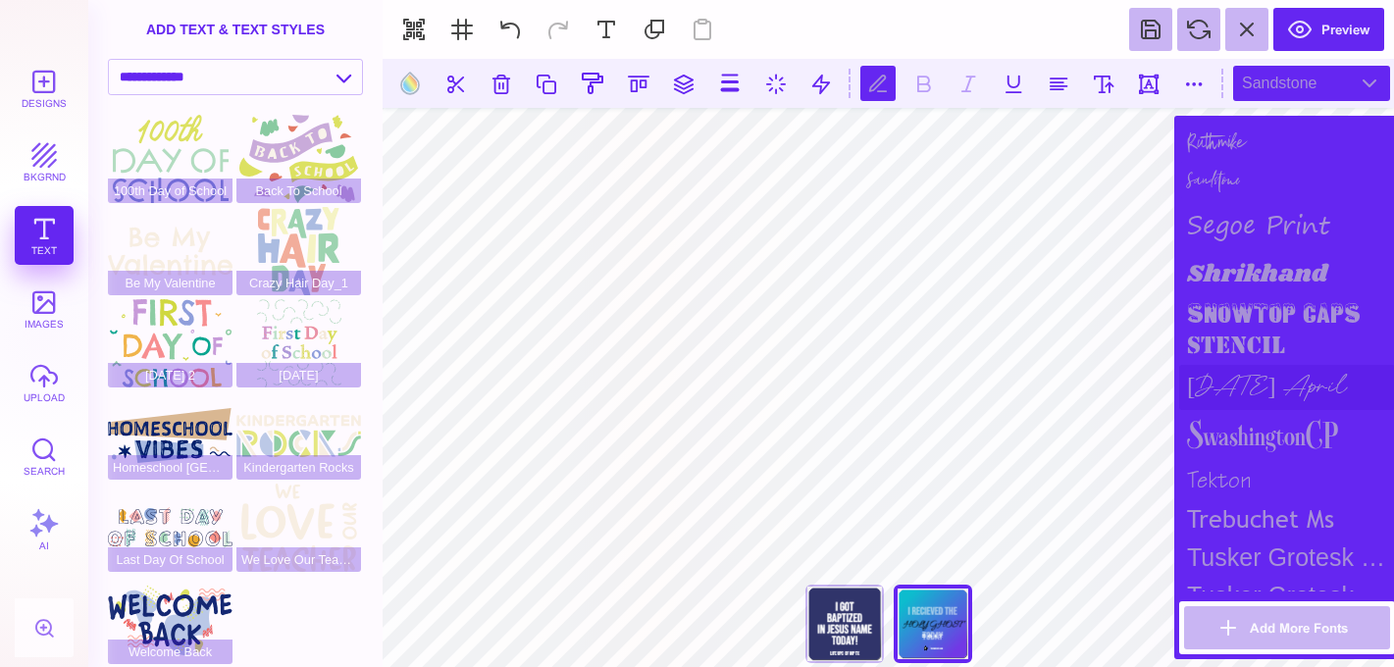
click at [1245, 399] on div "Sunday April" at bounding box center [1287, 387] width 216 height 45
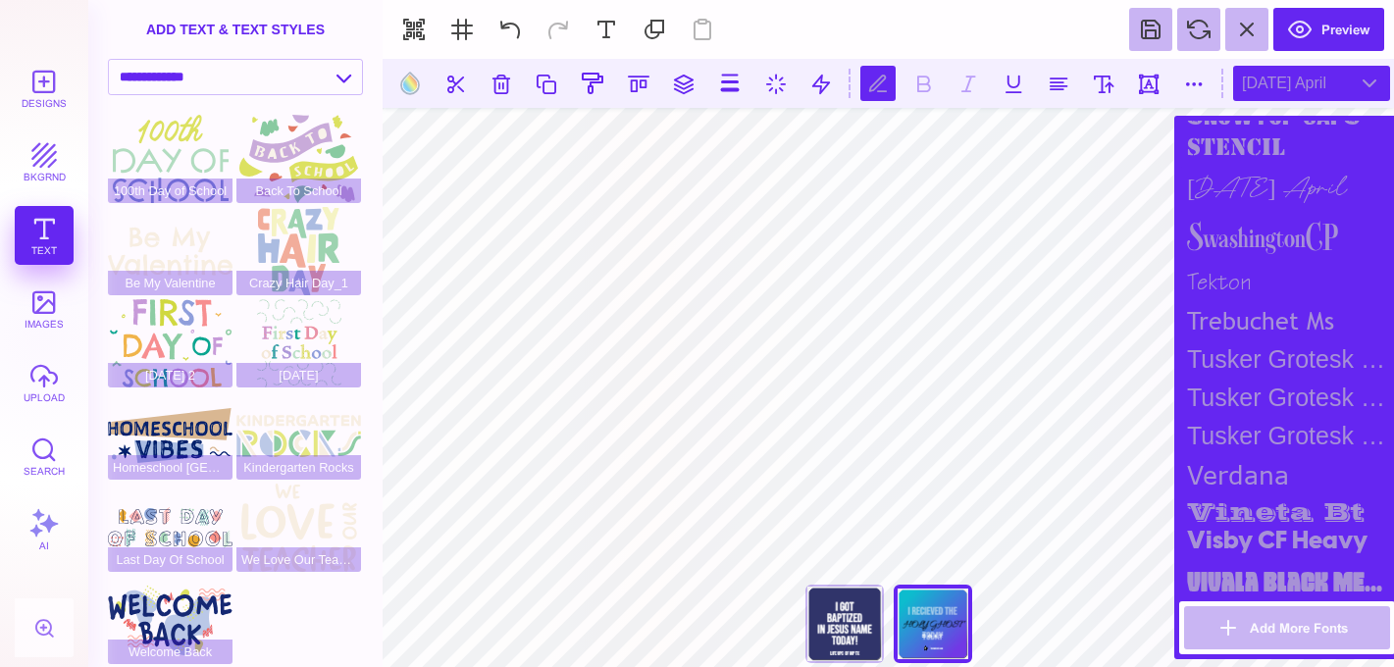
scroll to position [2470, 0]
